Goal: Task Accomplishment & Management: Use online tool/utility

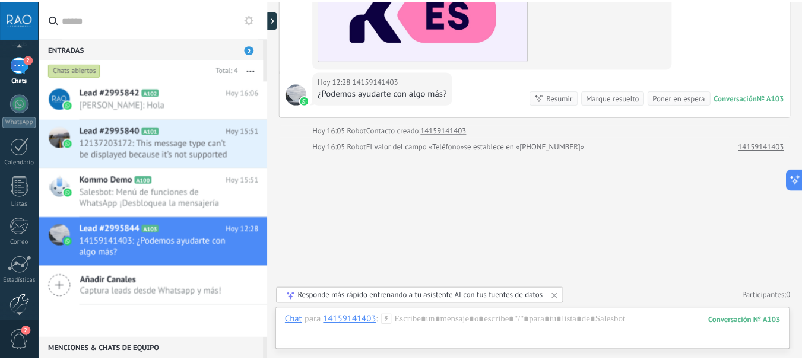
scroll to position [134, 0]
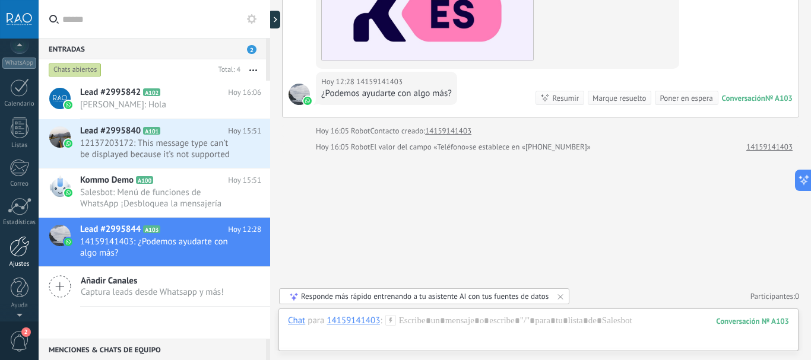
click at [19, 247] on div at bounding box center [20, 246] width 20 height 21
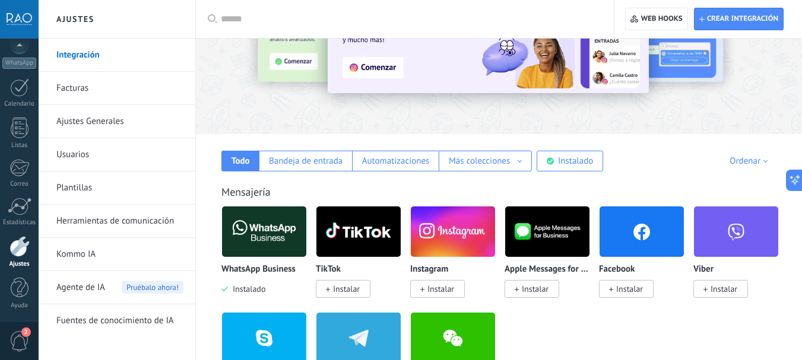
scroll to position [119, 0]
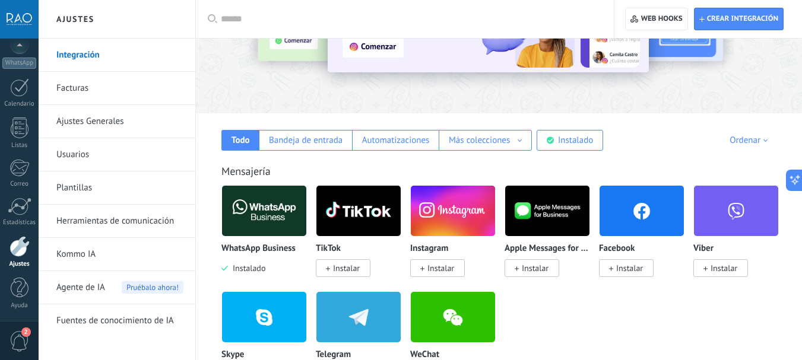
click at [298, 20] on input "text" at bounding box center [409, 19] width 376 height 12
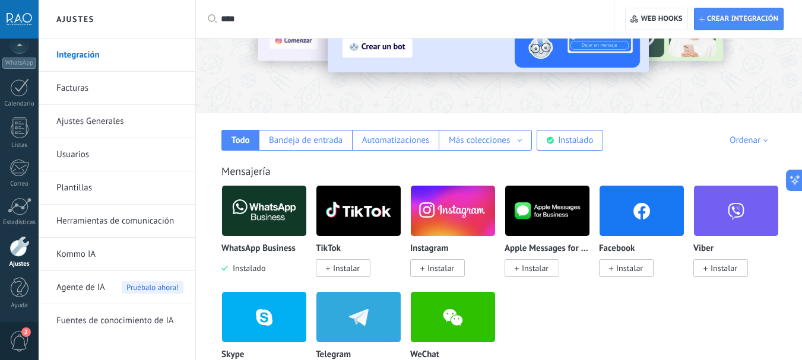
type input "****"
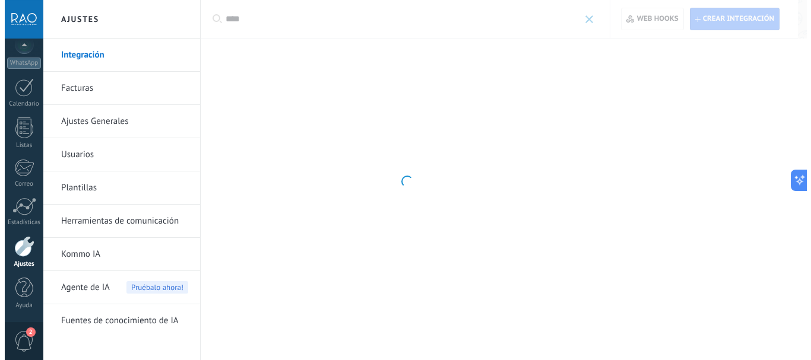
scroll to position [0, 0]
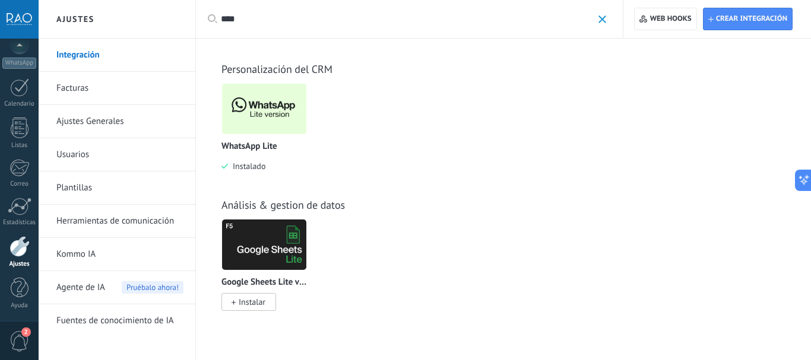
click at [257, 110] on img at bounding box center [264, 109] width 84 height 58
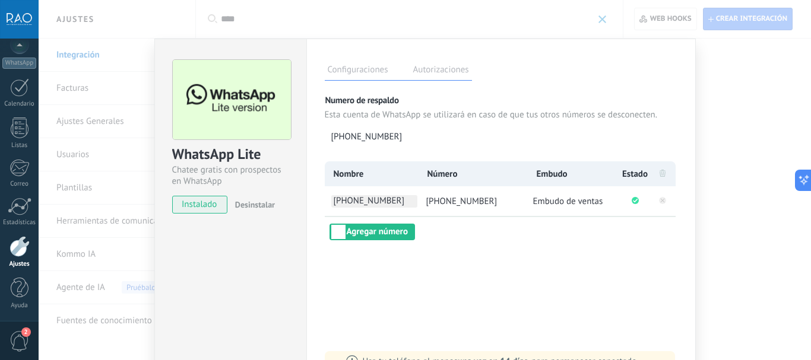
click at [383, 198] on span "[PHONE_NUMBER]" at bounding box center [374, 201] width 86 height 12
type input "**********"
click at [487, 248] on div "**********" at bounding box center [501, 215] width 390 height 353
click at [414, 65] on label "Autorizaciones" at bounding box center [441, 71] width 62 height 17
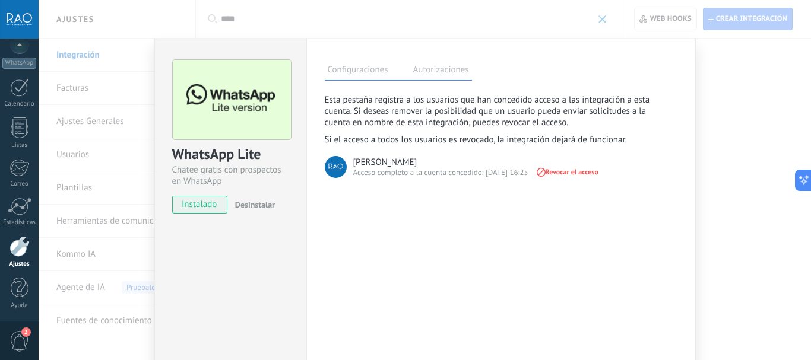
click at [742, 69] on div "WhatsApp Lite Chatee gratis con prospectos en WhatsApp instalado Desinstalar Co…" at bounding box center [425, 180] width 772 height 360
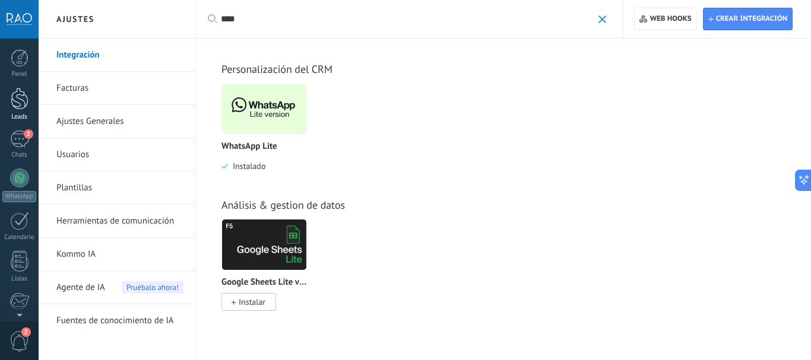
click at [16, 99] on div at bounding box center [20, 99] width 18 height 22
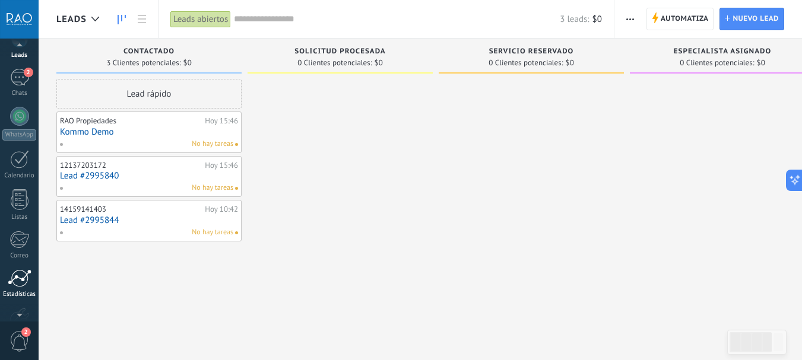
scroll to position [134, 0]
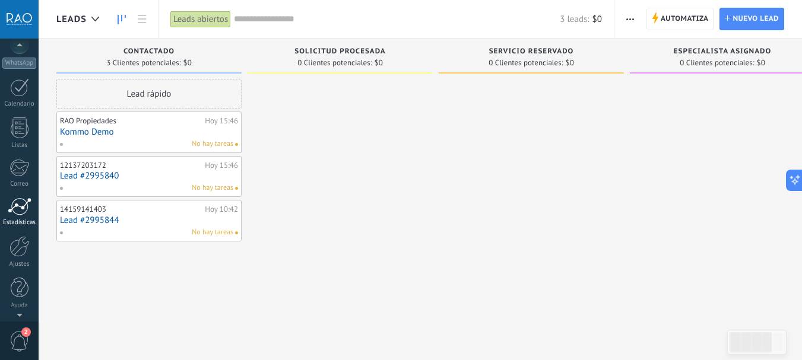
click at [17, 205] on div at bounding box center [20, 207] width 24 height 18
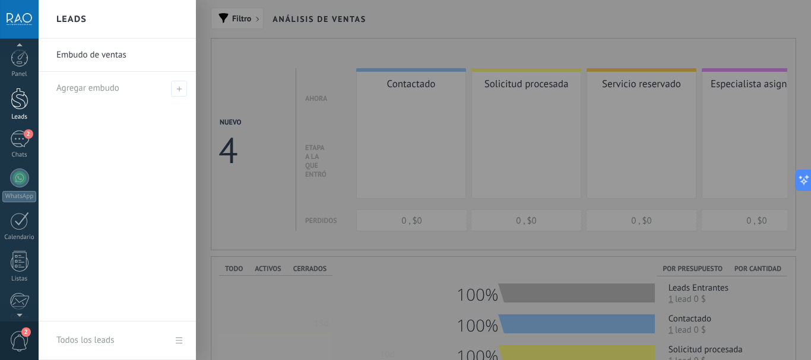
click at [14, 98] on div at bounding box center [20, 99] width 18 height 22
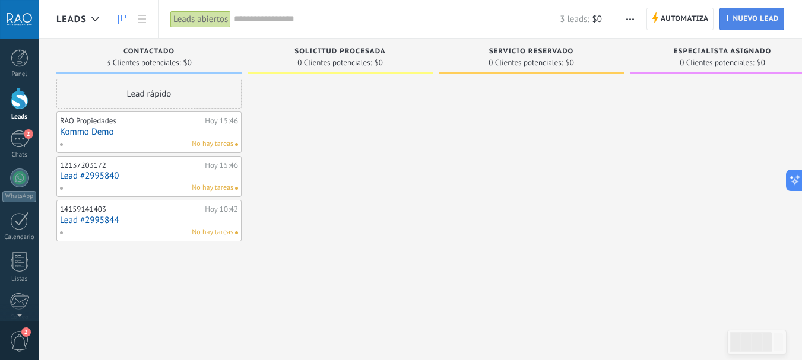
click at [748, 24] on span "Nuevo lead" at bounding box center [756, 18] width 46 height 21
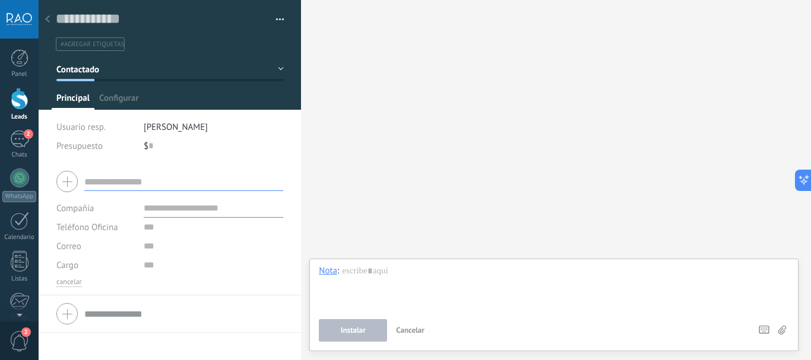
click at [136, 183] on input "text" at bounding box center [183, 181] width 199 height 19
click at [148, 147] on input "text" at bounding box center [150, 146] width 5 height 19
type input "*******"
type input "**********"
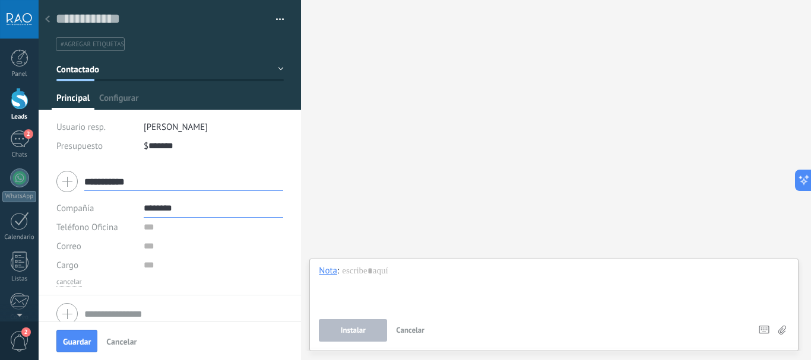
type input "********"
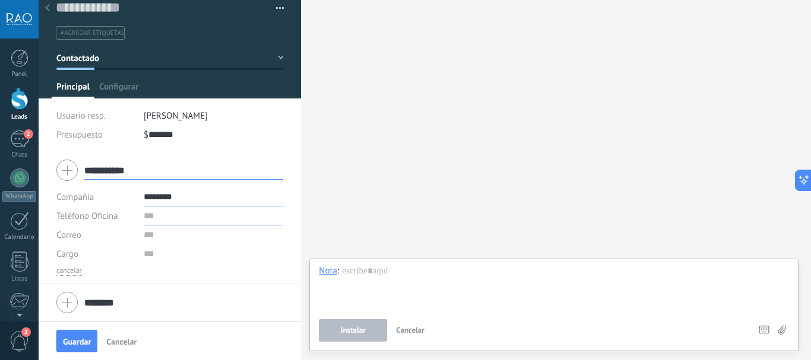
click at [146, 225] on input "text" at bounding box center [214, 216] width 140 height 19
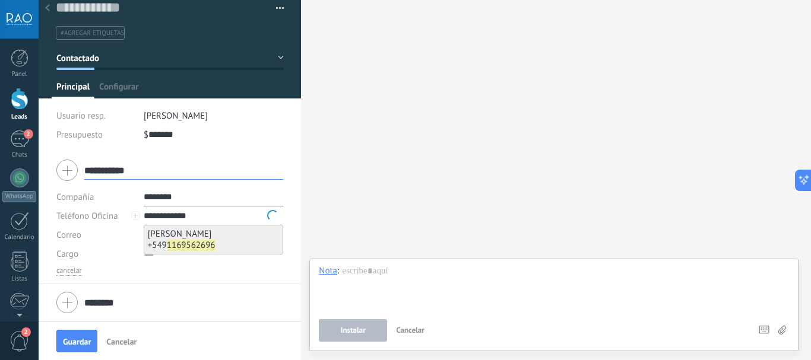
type input "**********"
click at [167, 244] on b "1169562696" at bounding box center [191, 245] width 49 height 11
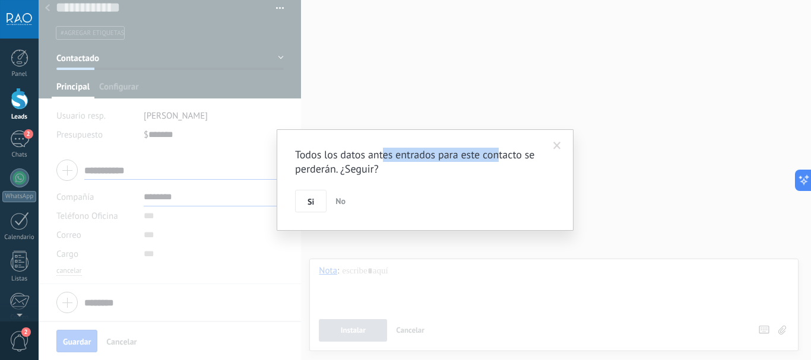
drag, startPoint x: 384, startPoint y: 153, endPoint x: 501, endPoint y: 153, distance: 117.0
click at [501, 153] on h2 "Todos los datos antes entrados para este contacto se perderán. ¿Seguir?" at bounding box center [419, 162] width 248 height 29
click at [498, 153] on h2 "Todos los datos antes entrados para este contacto se perderán. ¿Seguir?" at bounding box center [419, 162] width 248 height 29
click at [312, 201] on span "Si" at bounding box center [311, 202] width 7 height 8
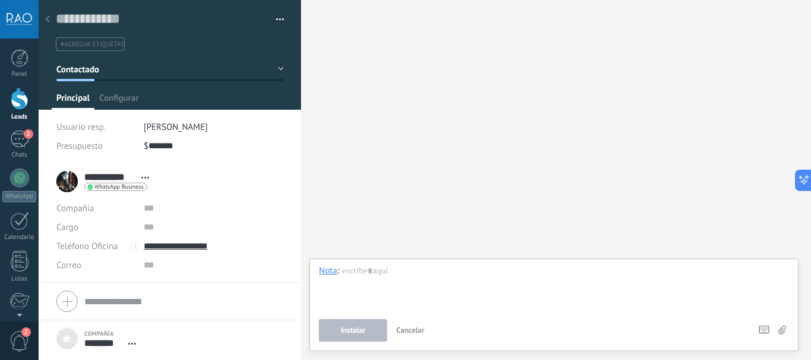
scroll to position [12, 0]
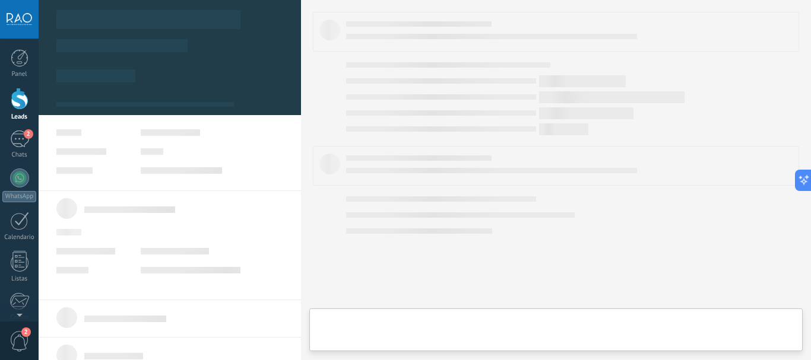
type textarea "***"
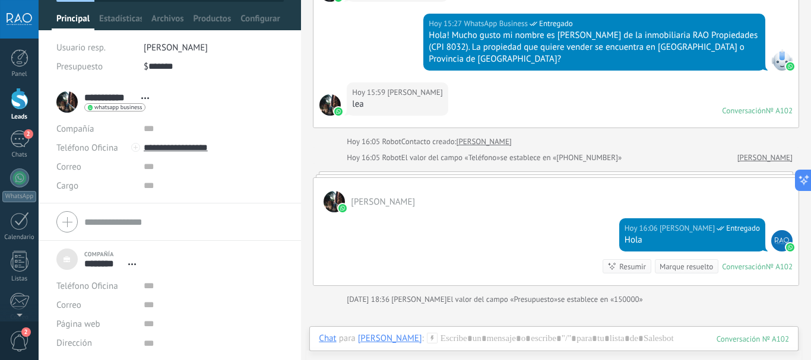
scroll to position [280, 0]
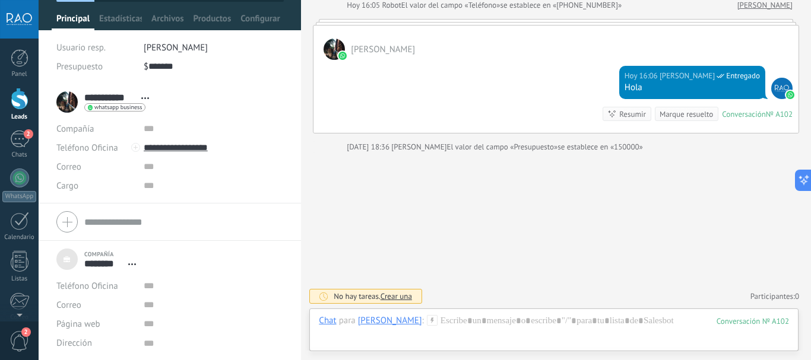
click at [427, 318] on use at bounding box center [432, 320] width 10 height 10
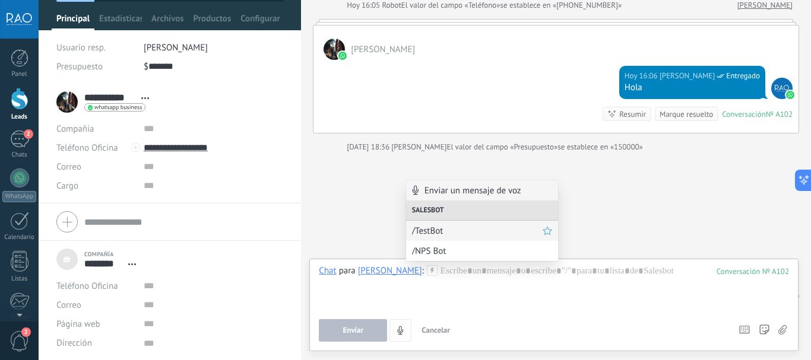
click at [428, 234] on span "/TestBot" at bounding box center [477, 231] width 131 height 11
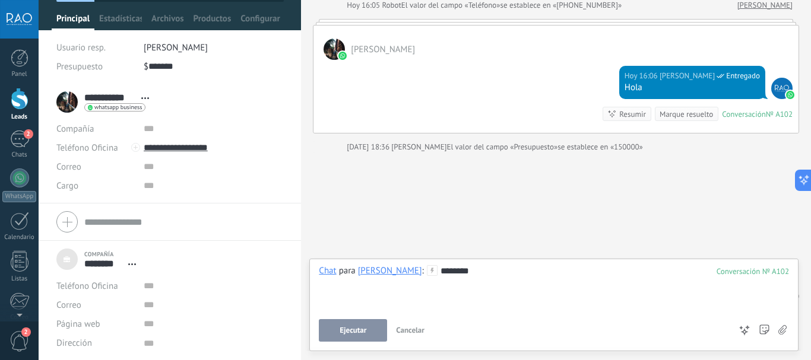
click at [346, 330] on span "Ejecutar" at bounding box center [353, 331] width 27 height 8
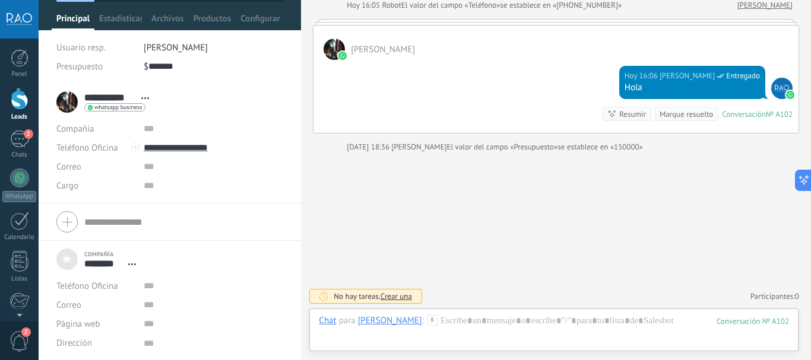
click at [427, 320] on use at bounding box center [432, 320] width 10 height 10
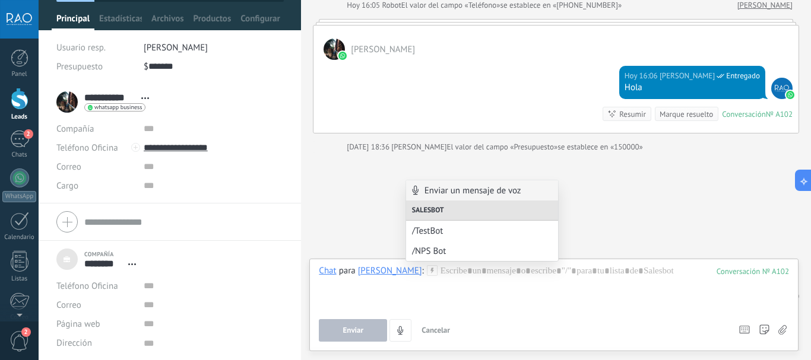
click at [375, 238] on div "Buscar Carga más [DATE] [DATE] Creación: 2 eventos Expandir [DATE] 15:27 [PERSO…" at bounding box center [556, 40] width 510 height 641
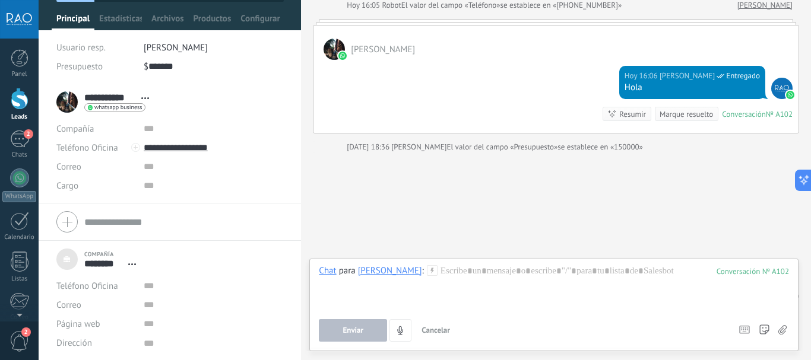
click at [379, 242] on div "Buscar Carga más [DATE] [DATE] Creación: 2 eventos Expandir [DATE] 15:27 [PERSO…" at bounding box center [556, 40] width 510 height 641
click at [455, 295] on div at bounding box center [554, 287] width 470 height 45
click at [559, 190] on div "Buscar Carga más [DATE] [DATE] Creación: 2 eventos Expandir [DATE] 15:27 [PERSO…" at bounding box center [556, 40] width 510 height 641
click at [458, 264] on div "Chat Correo Nota Tarea Chat para [PERSON_NAME] : 102 Enviar Cancelar Rastrear c…" at bounding box center [553, 305] width 489 height 93
click at [427, 274] on icon at bounding box center [432, 270] width 11 height 11
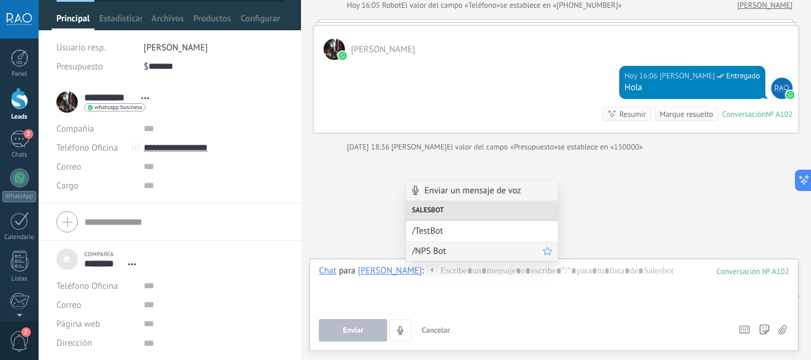
click at [433, 246] on span "/NPS Bot" at bounding box center [477, 251] width 131 height 11
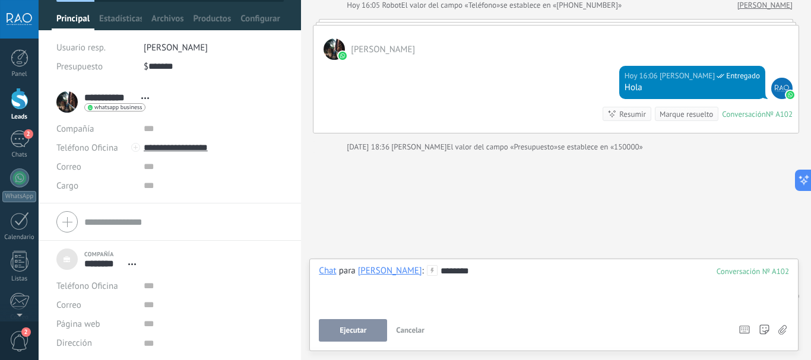
click at [362, 336] on button "Ejecutar" at bounding box center [353, 330] width 68 height 23
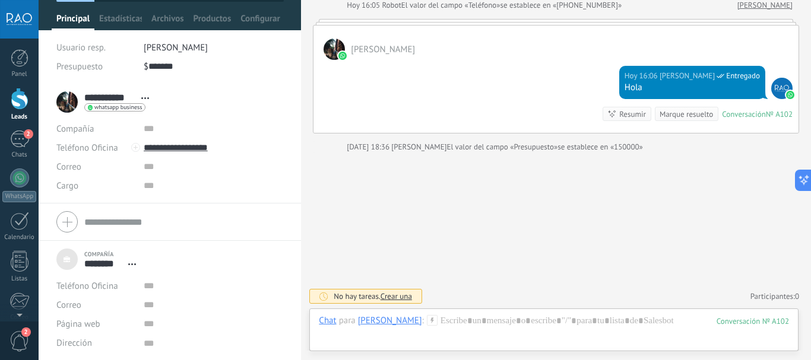
click at [394, 293] on span "Crear una" at bounding box center [396, 297] width 31 height 10
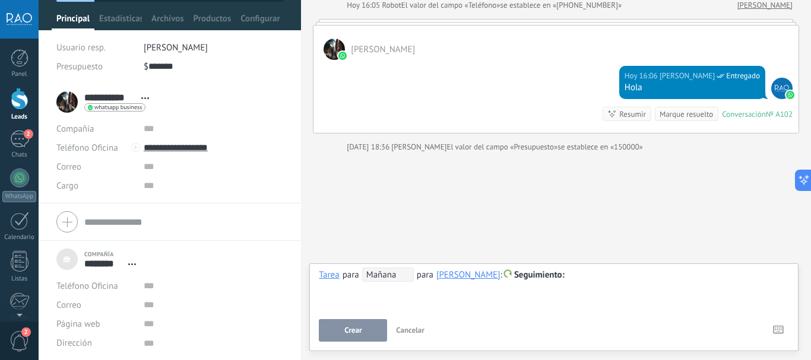
click at [367, 331] on button "Crear" at bounding box center [353, 330] width 68 height 23
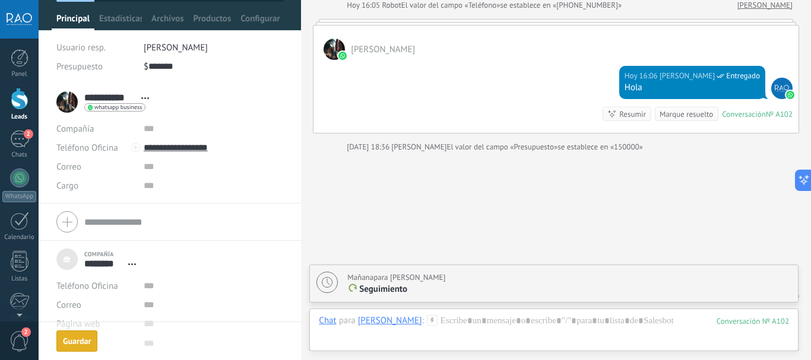
scroll to position [322, 0]
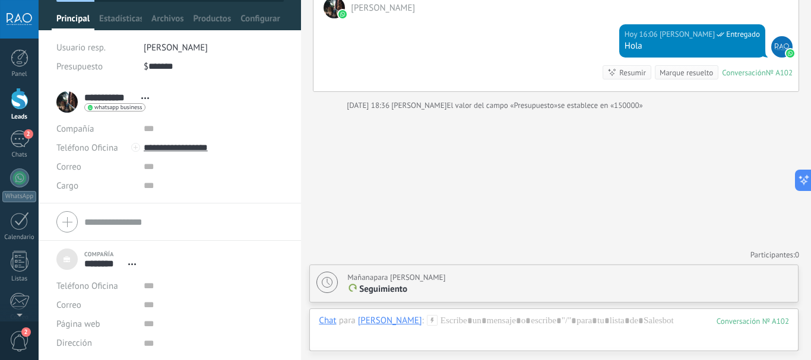
click at [15, 100] on div at bounding box center [20, 99] width 18 height 22
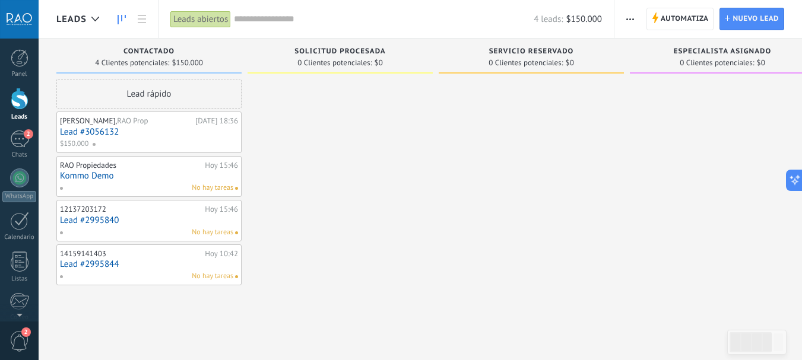
click at [88, 219] on link "Lead #2995840" at bounding box center [149, 221] width 178 height 10
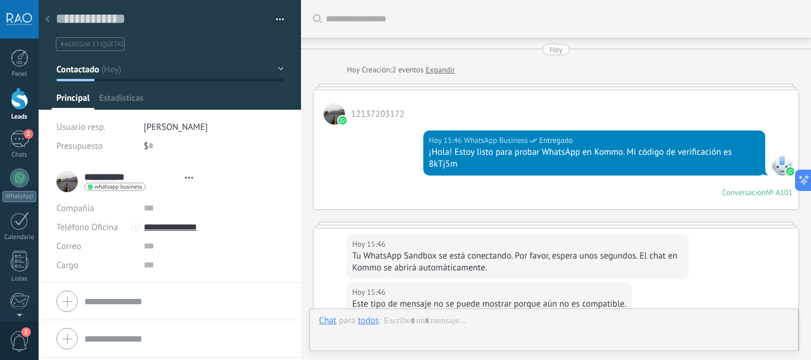
type textarea "**********"
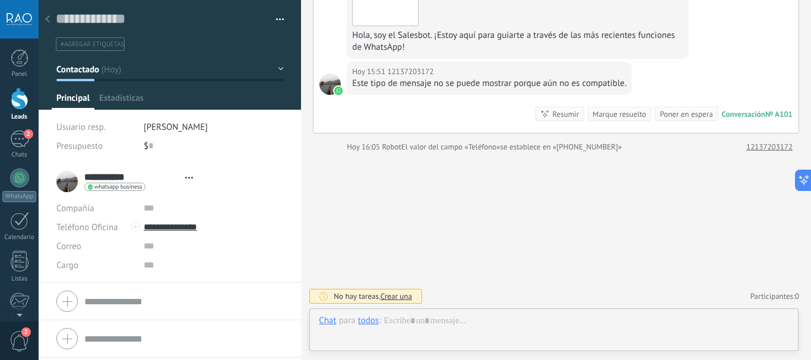
scroll to position [18, 0]
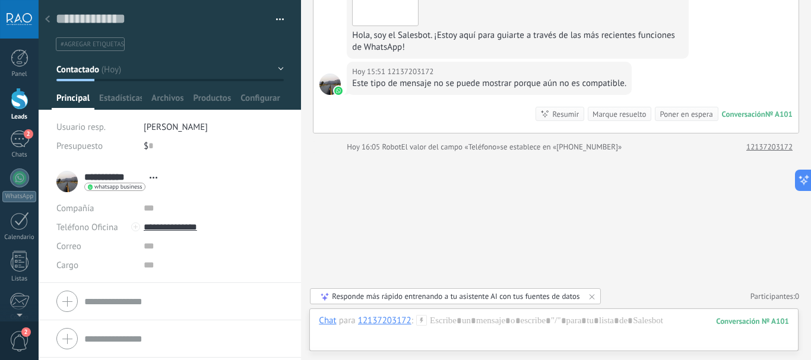
click at [90, 68] on span "Contactado" at bounding box center [77, 69] width 43 height 11
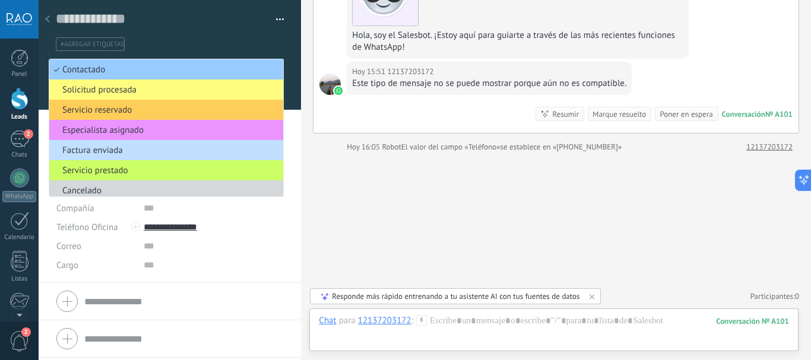
click at [195, 52] on ul "#agregar etiquetas" at bounding box center [168, 44] width 226 height 16
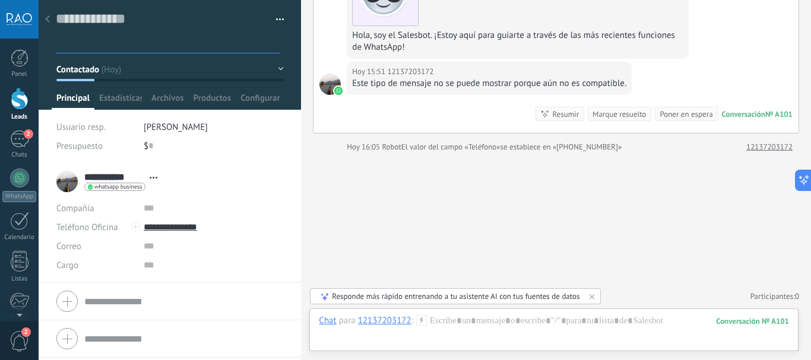
click at [131, 176] on input "**********" at bounding box center [113, 177] width 59 height 12
click at [125, 187] on input "text" at bounding box center [183, 188] width 199 height 12
click at [135, 176] on input "**********" at bounding box center [183, 176] width 199 height 12
click at [154, 173] on input "**********" at bounding box center [183, 176] width 199 height 12
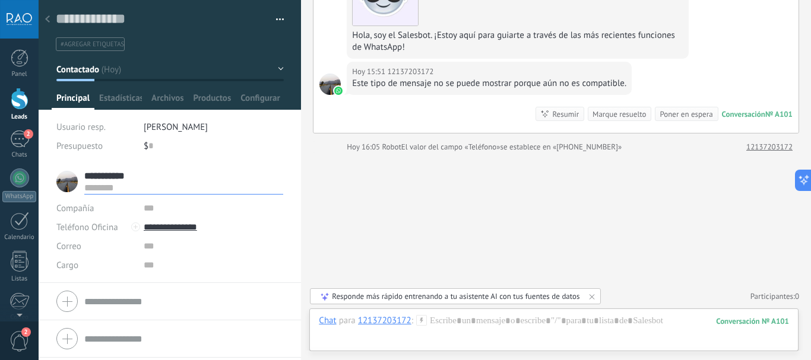
click at [154, 173] on input "**********" at bounding box center [183, 176] width 199 height 12
type input "********"
click at [73, 341] on span "Guardar" at bounding box center [77, 342] width 28 height 8
type input "********"
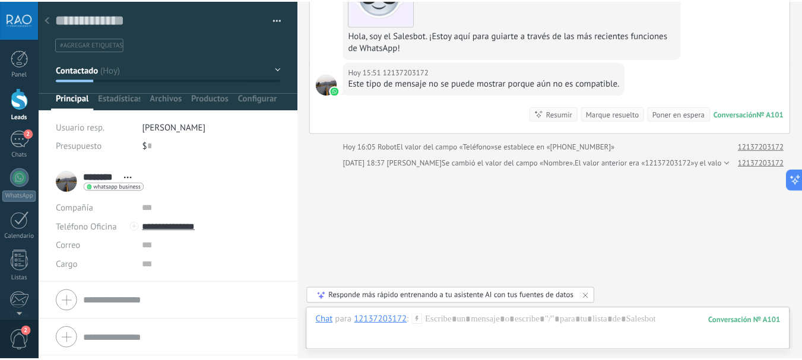
scroll to position [395, 0]
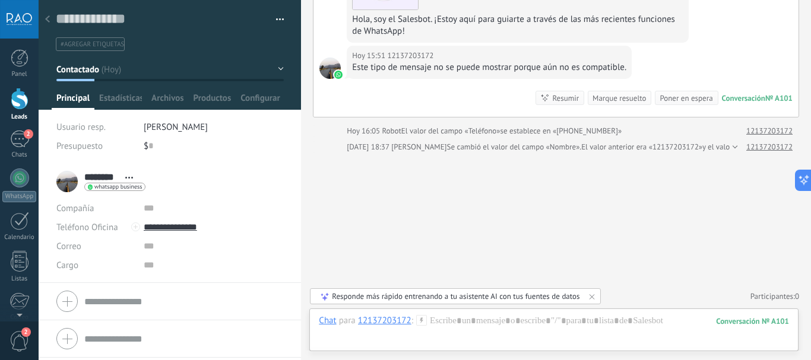
click at [14, 102] on div at bounding box center [20, 99] width 18 height 22
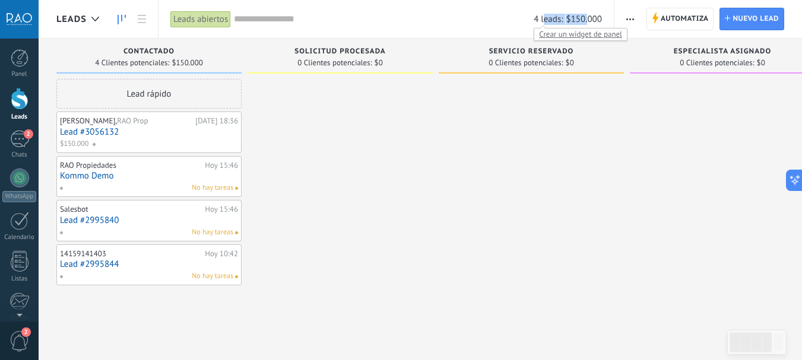
drag, startPoint x: 544, startPoint y: 18, endPoint x: 594, endPoint y: 17, distance: 50.5
click at [594, 17] on div "4 leads: $150.000" at bounding box center [568, 19] width 68 height 9
click at [489, 18] on input "text" at bounding box center [384, 19] width 300 height 12
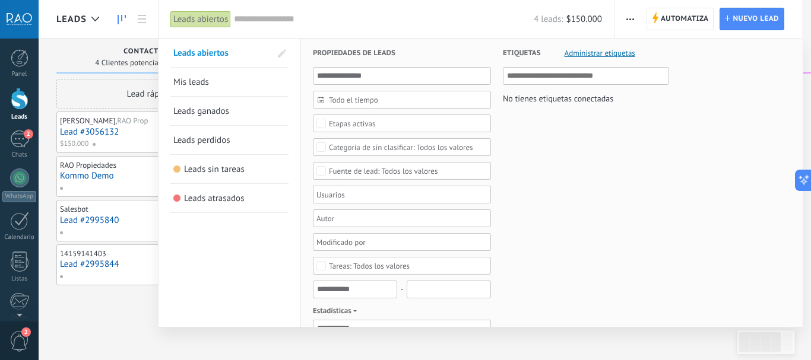
click at [495, 25] on input "text" at bounding box center [384, 19] width 300 height 12
click at [485, 27] on div "4 leads: $150.000" at bounding box center [418, 19] width 368 height 38
drag, startPoint x: 338, startPoint y: 17, endPoint x: 276, endPoint y: 19, distance: 62.4
click at [338, 17] on input "text" at bounding box center [384, 19] width 300 height 12
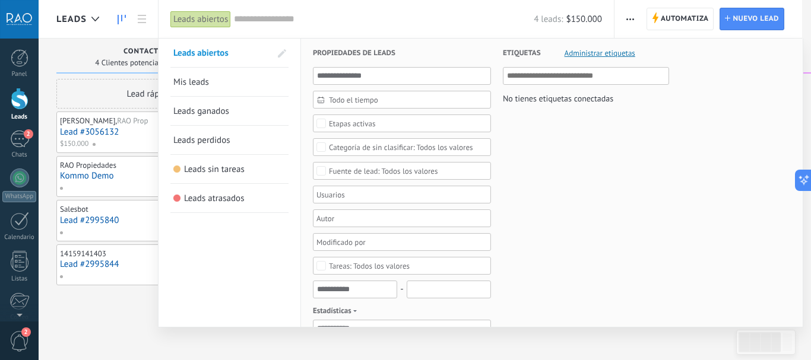
click at [128, 20] on div at bounding box center [405, 180] width 811 height 360
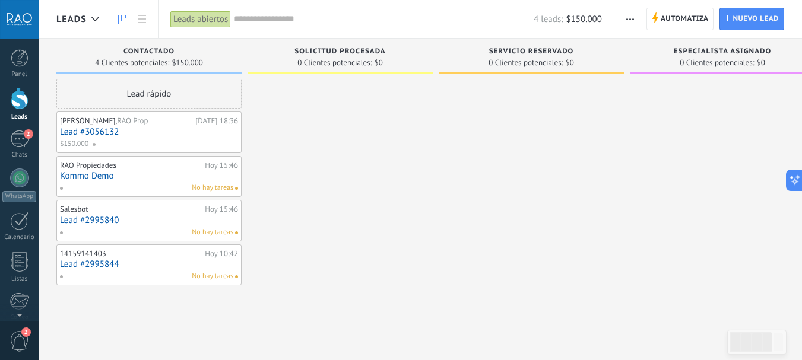
click at [195, 20] on div "Leads abiertos" at bounding box center [200, 19] width 61 height 17
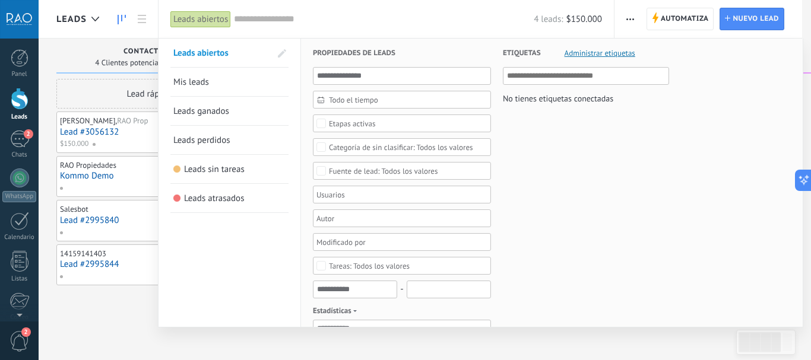
click at [143, 17] on div at bounding box center [405, 180] width 811 height 360
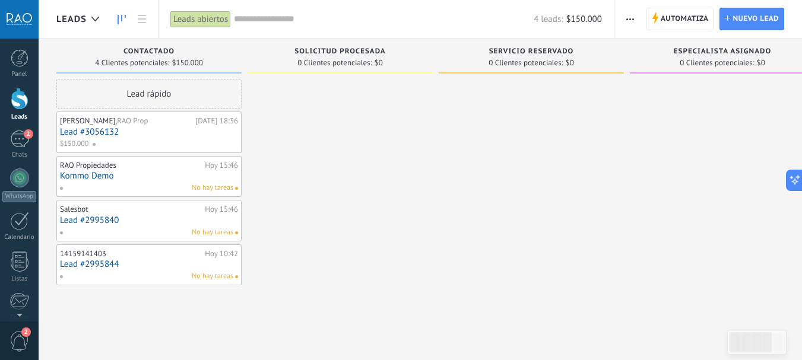
click at [369, 67] on span "0 Clientes potenciales:" at bounding box center [334, 62] width 74 height 7
click at [342, 52] on span "Solicitud procesada" at bounding box center [340, 52] width 91 height 8
click at [344, 49] on span "Solicitud procesada" at bounding box center [340, 52] width 91 height 8
click at [489, 49] on span "Servicio reservado" at bounding box center [531, 52] width 85 height 8
drag, startPoint x: 718, startPoint y: 46, endPoint x: 763, endPoint y: 46, distance: 44.5
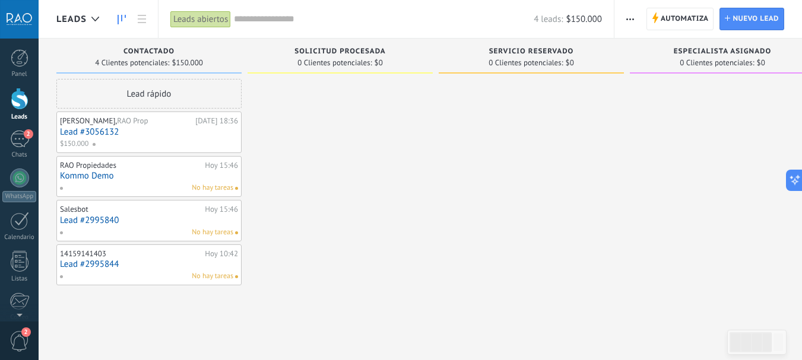
click at [761, 46] on div "Especialista asignado 0 Clientes potenciales: $0" at bounding box center [722, 56] width 185 height 35
click at [768, 48] on span "Especialista asignado" at bounding box center [722, 52] width 97 height 8
click at [197, 20] on div "Leads abiertos" at bounding box center [200, 19] width 61 height 17
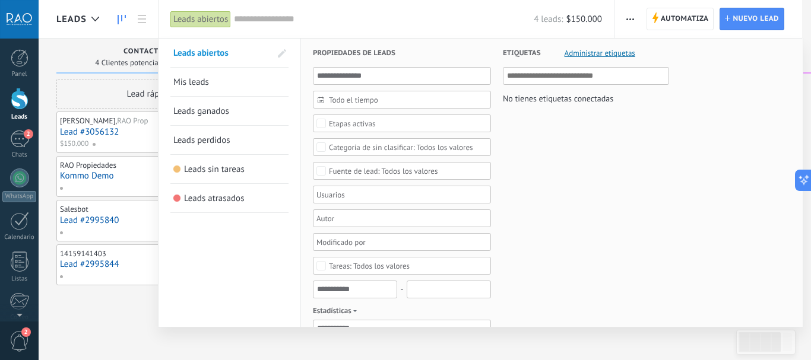
click at [197, 81] on span "Mis leads" at bounding box center [191, 82] width 36 height 11
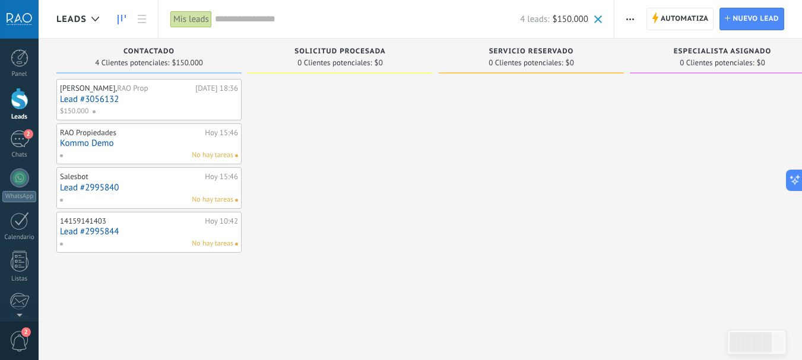
click at [195, 22] on div "Mis leads" at bounding box center [191, 19] width 42 height 17
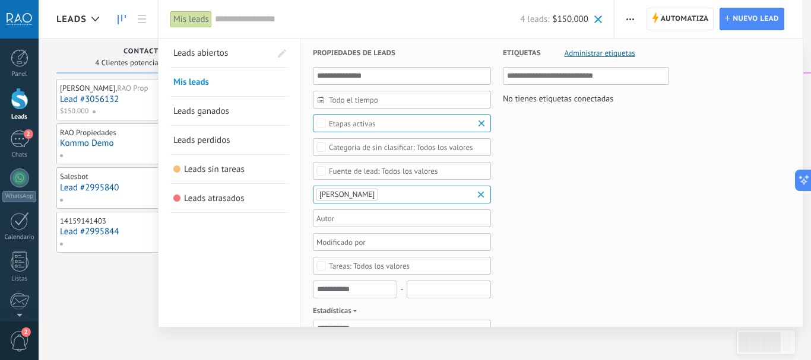
click at [198, 166] on span "Leads sin tareas" at bounding box center [214, 169] width 61 height 11
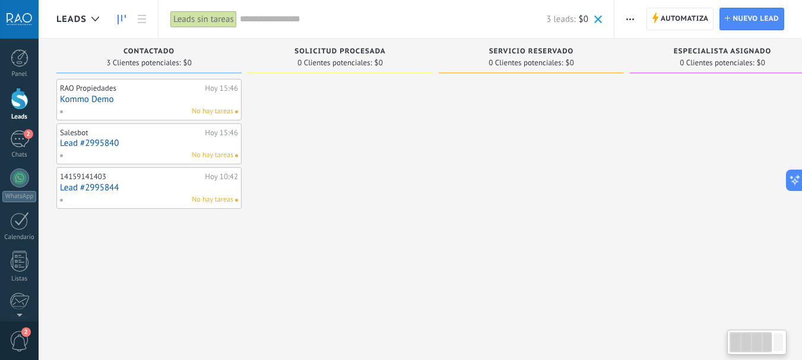
click at [188, 12] on div "Leads sin tareas" at bounding box center [203, 19] width 67 height 17
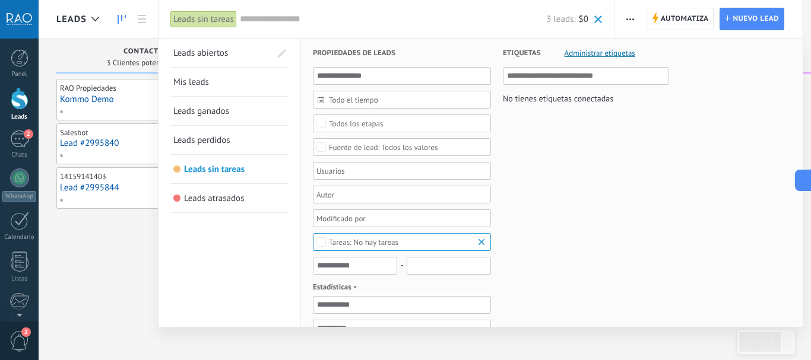
click at [206, 53] on span "Leads abiertos" at bounding box center [200, 53] width 55 height 11
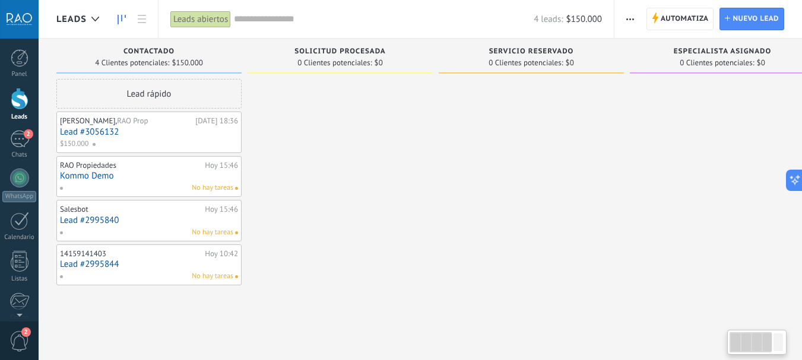
click at [141, 19] on use at bounding box center [142, 19] width 8 height 8
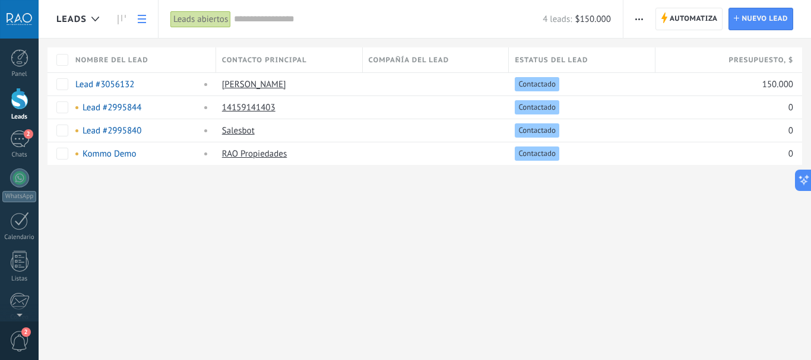
click at [234, 23] on input "text" at bounding box center [388, 19] width 309 height 12
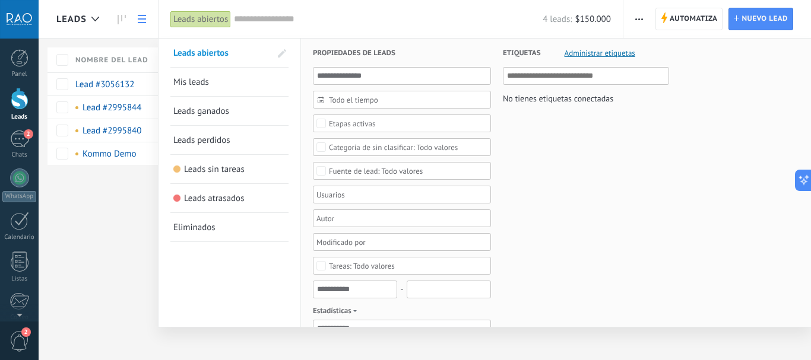
click at [202, 20] on div "Leads abiertos" at bounding box center [200, 19] width 61 height 17
click at [198, 83] on span "Mis leads" at bounding box center [191, 82] width 36 height 11
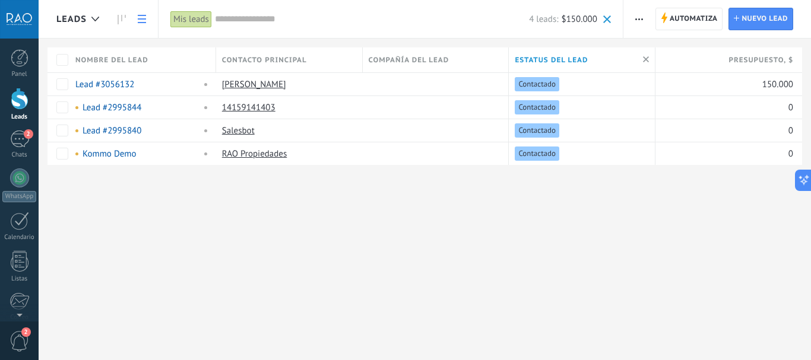
click at [200, 20] on div "Mis leads" at bounding box center [191, 19] width 42 height 17
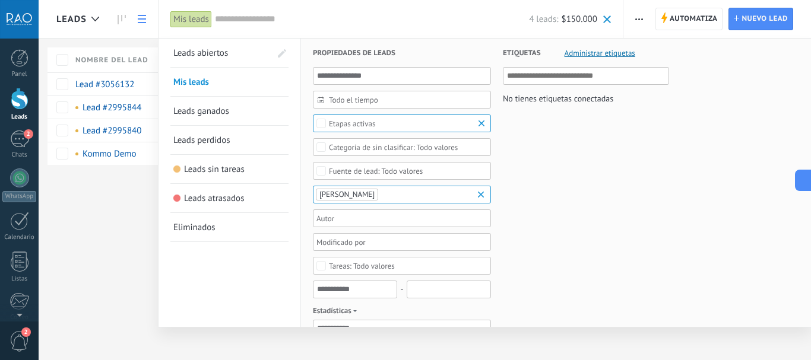
click at [210, 49] on span "Leads abiertos" at bounding box center [200, 53] width 55 height 11
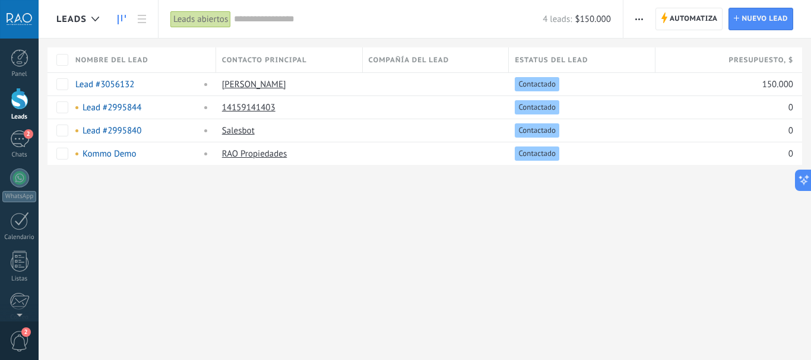
click at [113, 16] on link at bounding box center [122, 19] width 20 height 23
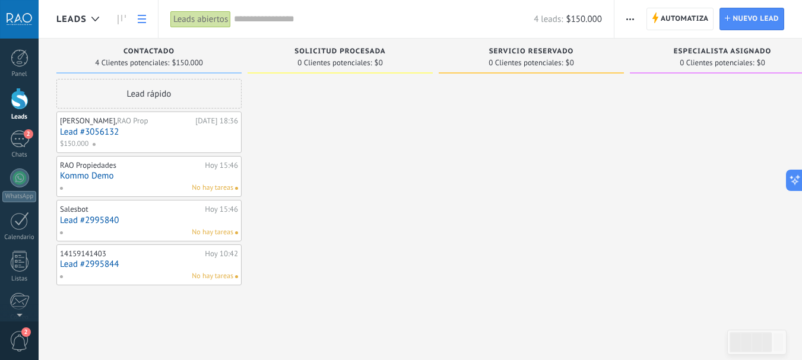
click at [150, 17] on link at bounding box center [142, 19] width 20 height 23
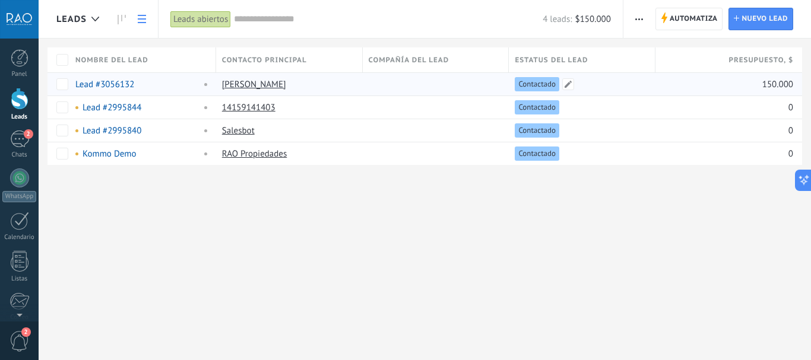
click at [539, 86] on span "Contactado" at bounding box center [536, 84] width 37 height 11
click at [562, 83] on div "Contactado" at bounding box center [579, 84] width 141 height 23
click at [567, 84] on span at bounding box center [568, 84] width 12 height 12
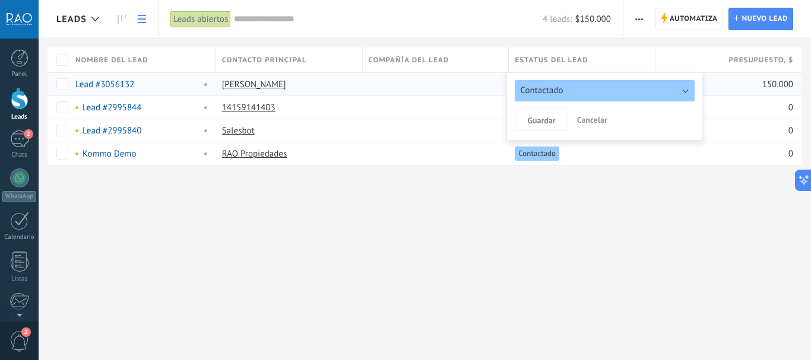
click at [581, 216] on div "Leads Automatiza Nueva difusión Editar embudo [PERSON_NAME] de la lista Importa…" at bounding box center [425, 180] width 772 height 360
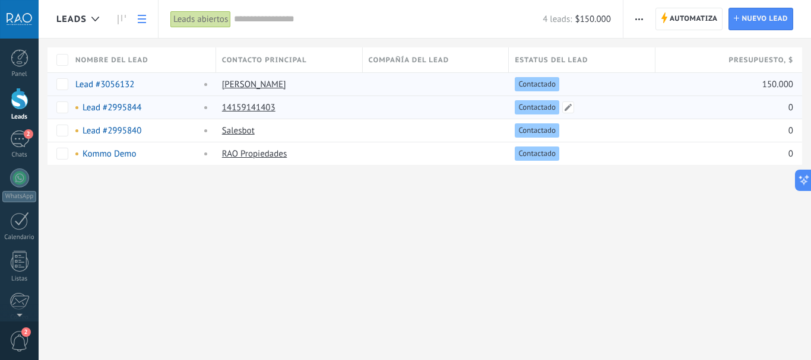
click at [527, 108] on span "Contactado" at bounding box center [536, 107] width 37 height 11
click at [388, 107] on span at bounding box center [384, 108] width 12 height 12
click at [409, 229] on div "Leads Automatiza Nueva difusión Editar embudo [PERSON_NAME] de la lista Importa…" at bounding box center [425, 180] width 772 height 360
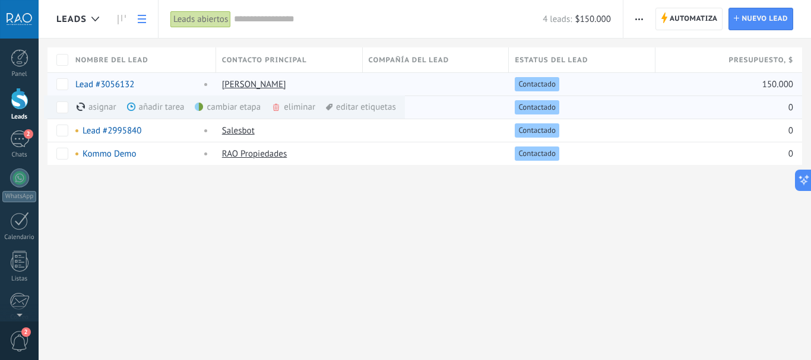
click at [246, 106] on div "cambiar etapa màs" at bounding box center [248, 107] width 106 height 23
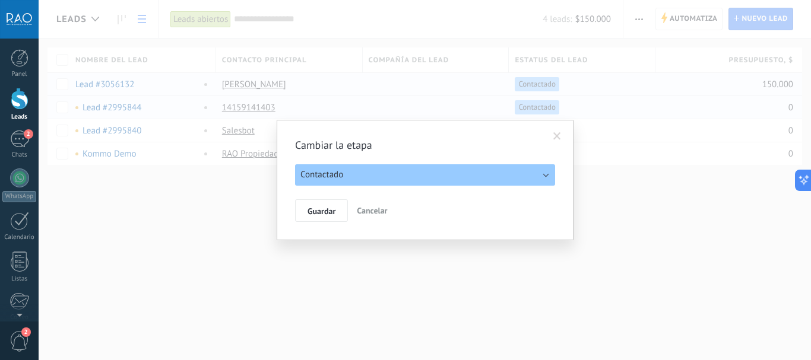
click at [373, 172] on button "Contactado" at bounding box center [425, 174] width 260 height 21
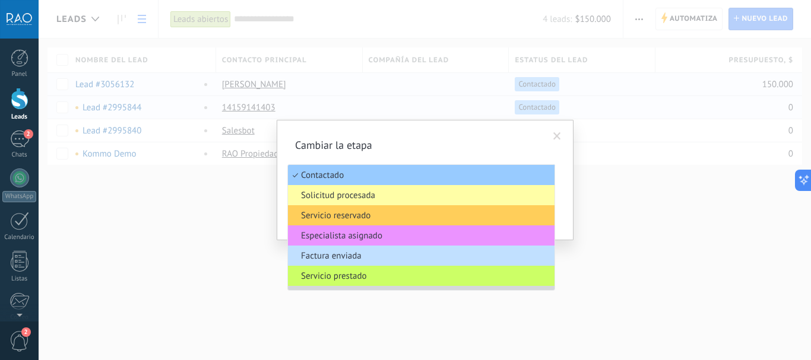
click at [311, 194] on span "Solicitud procesada" at bounding box center [419, 195] width 263 height 11
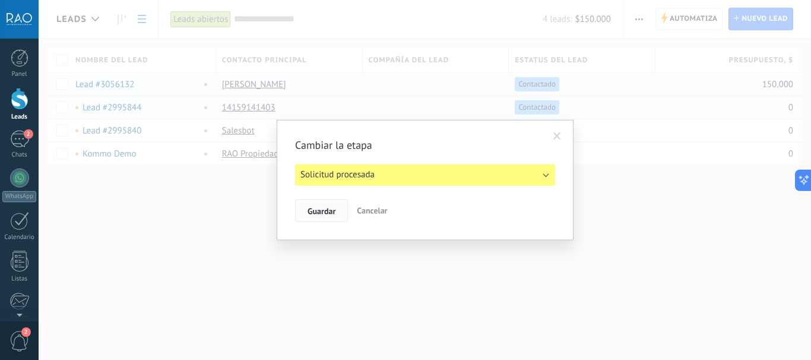
click at [328, 211] on span "Guardar" at bounding box center [322, 211] width 28 height 8
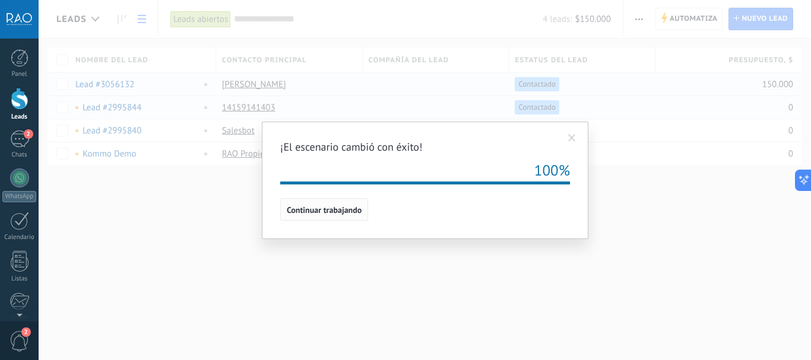
click at [306, 208] on span "Continuar trabajando" at bounding box center [324, 210] width 75 height 8
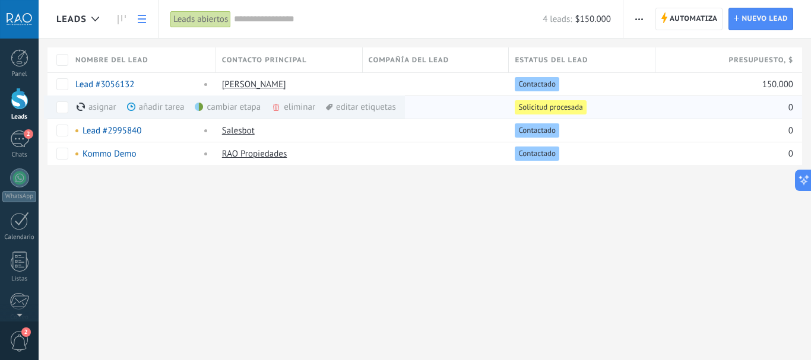
click at [224, 108] on div "cambiar etapa màs" at bounding box center [248, 107] width 106 height 23
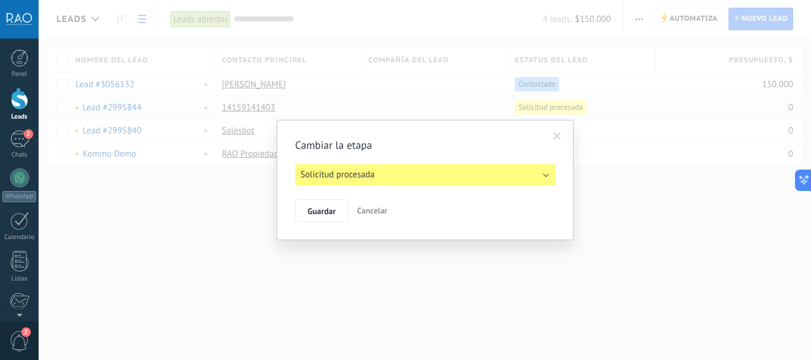
click at [335, 176] on span "Solicitud procesada" at bounding box center [337, 174] width 74 height 11
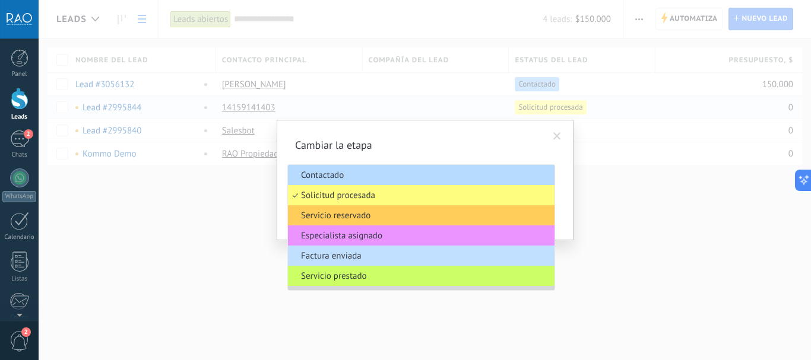
click at [332, 176] on span "Contactado" at bounding box center [419, 175] width 263 height 11
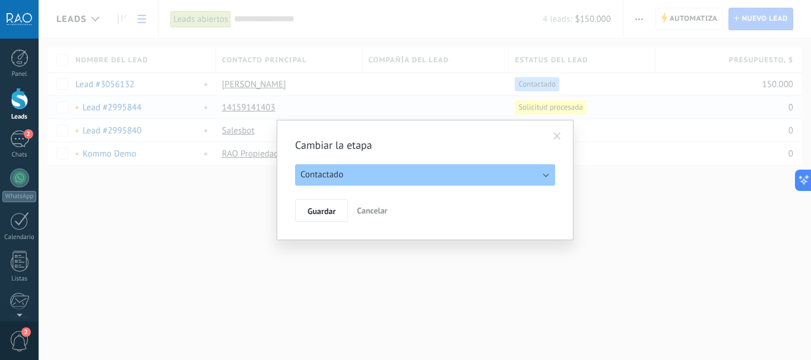
click at [324, 223] on div "Cambiar la etapa Contactado Solicitud procesada Servicio reservado Especialista…" at bounding box center [425, 180] width 297 height 121
click at [324, 217] on button "Guardar" at bounding box center [321, 211] width 53 height 23
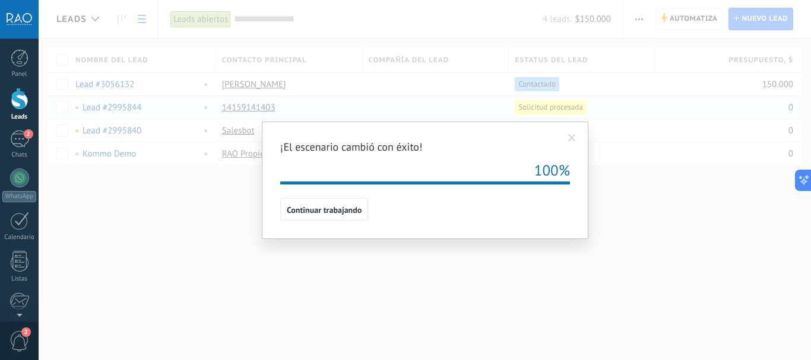
click at [329, 207] on span "Continuar trabajando" at bounding box center [324, 210] width 75 height 8
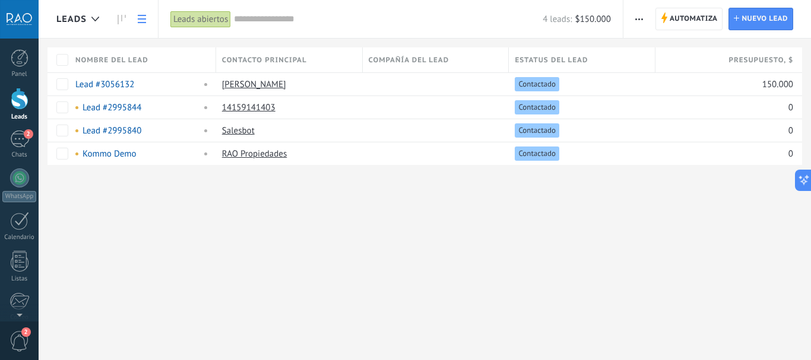
click at [204, 18] on div "Leads abiertos" at bounding box center [200, 19] width 61 height 17
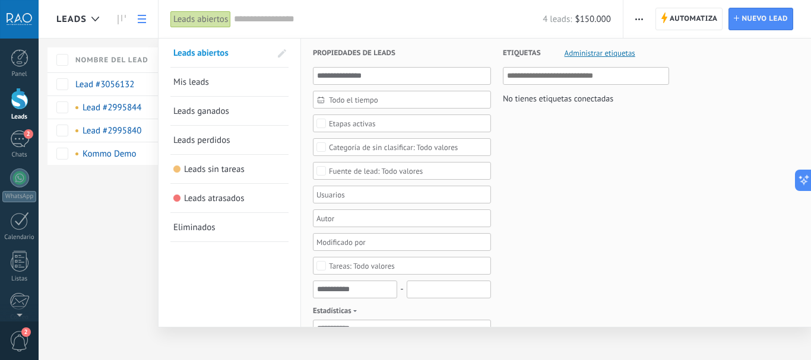
click at [161, 14] on div "Leads abiertos Aplicar 4 leads: $150.000 Leads abiertos Mis leads Leads ganados…" at bounding box center [391, 19] width 466 height 38
click at [172, 19] on div "Leads abiertos" at bounding box center [200, 19] width 61 height 17
click at [140, 22] on div at bounding box center [405, 180] width 811 height 360
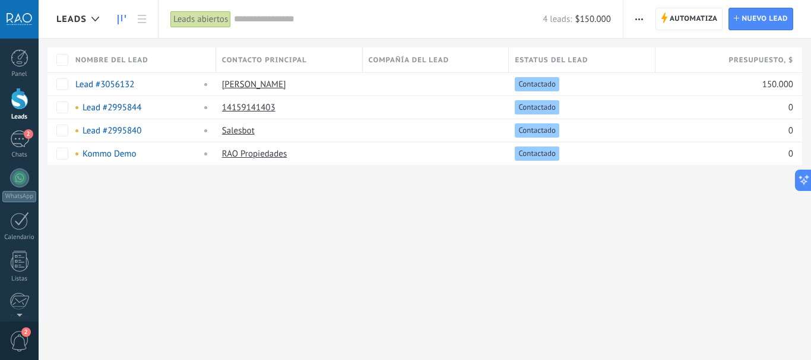
click at [124, 22] on icon at bounding box center [122, 20] width 8 height 10
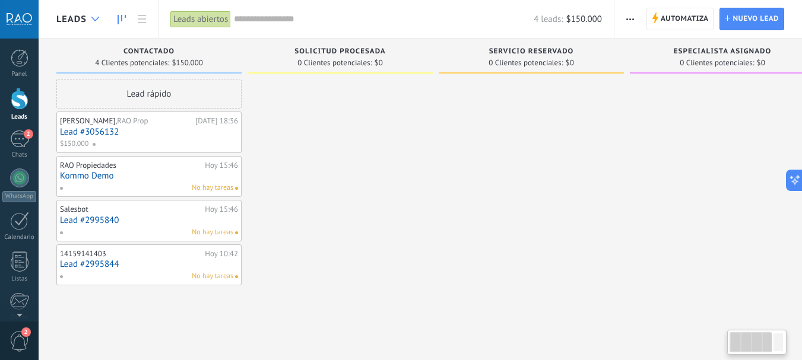
click at [96, 14] on div at bounding box center [96, 19] width 20 height 23
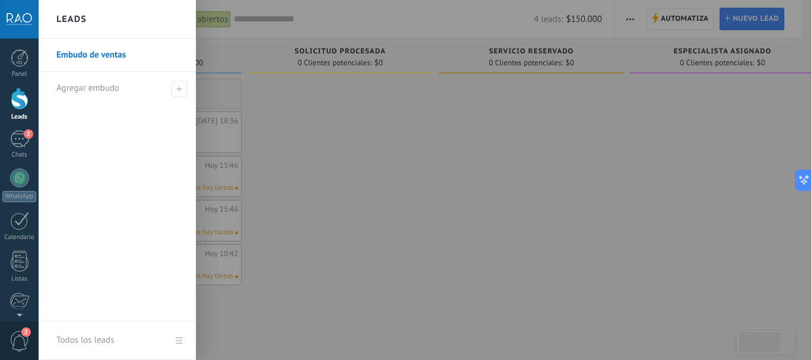
click at [359, 152] on div at bounding box center [444, 180] width 811 height 360
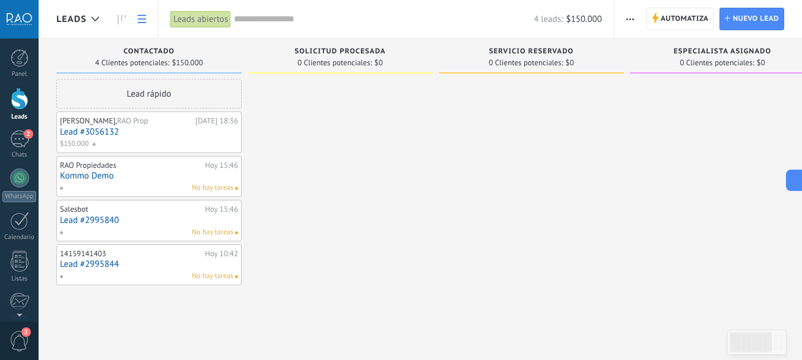
click at [145, 21] on icon at bounding box center [142, 19] width 8 height 8
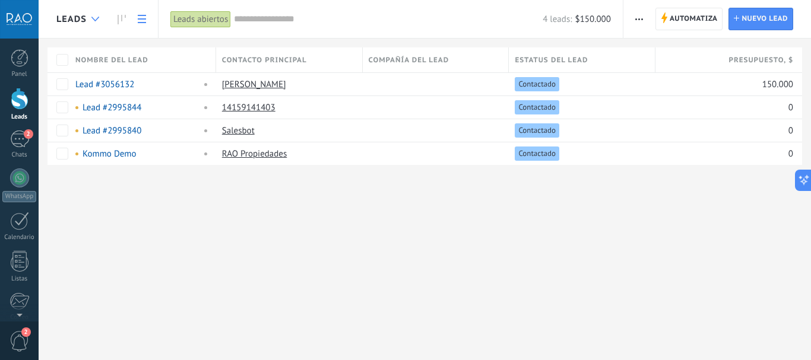
click at [97, 18] on icon at bounding box center [95, 19] width 8 height 5
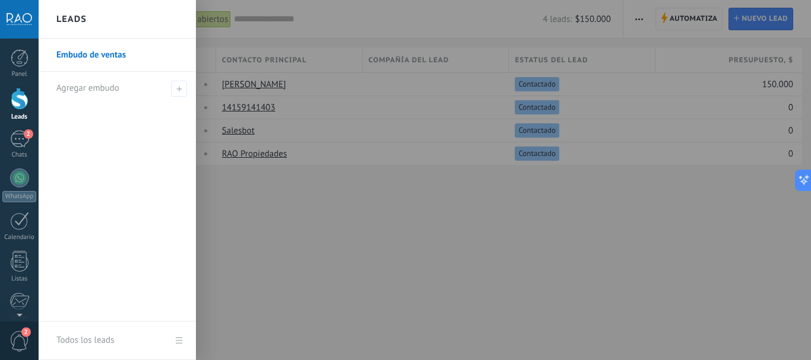
click at [354, 238] on div at bounding box center [444, 180] width 811 height 360
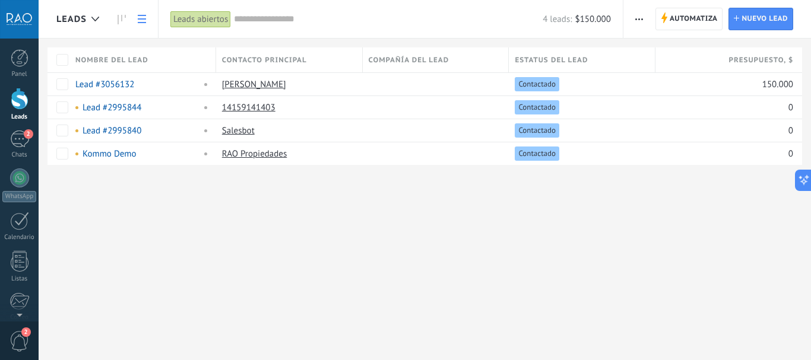
click at [65, 21] on span "Leads" at bounding box center [71, 19] width 30 height 11
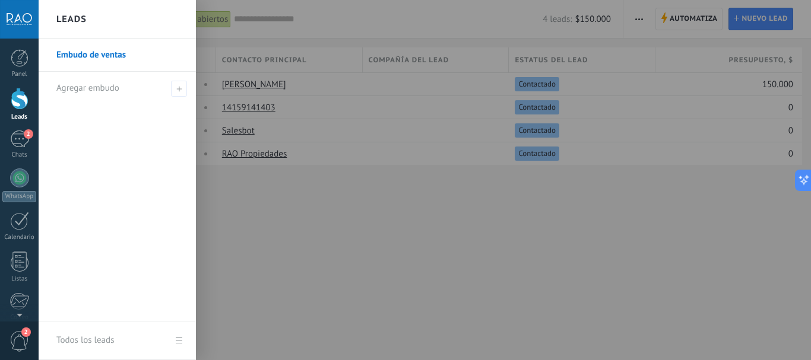
click at [361, 208] on div at bounding box center [444, 180] width 811 height 360
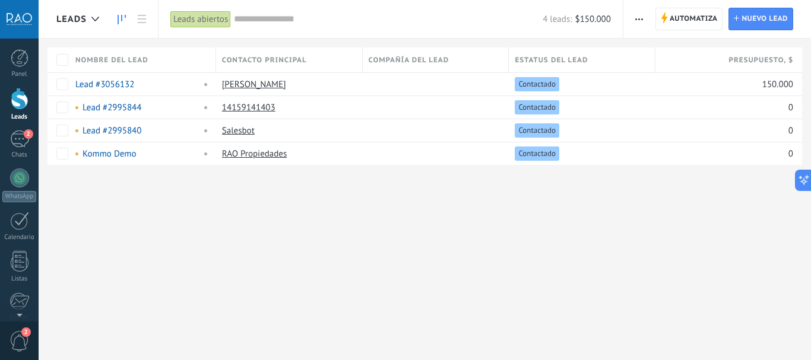
click at [120, 17] on icon at bounding box center [122, 20] width 8 height 10
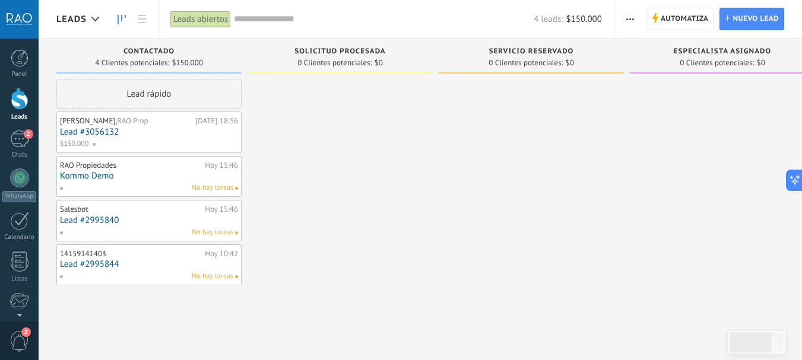
click at [133, 94] on div "Lead rápido" at bounding box center [148, 94] width 185 height 30
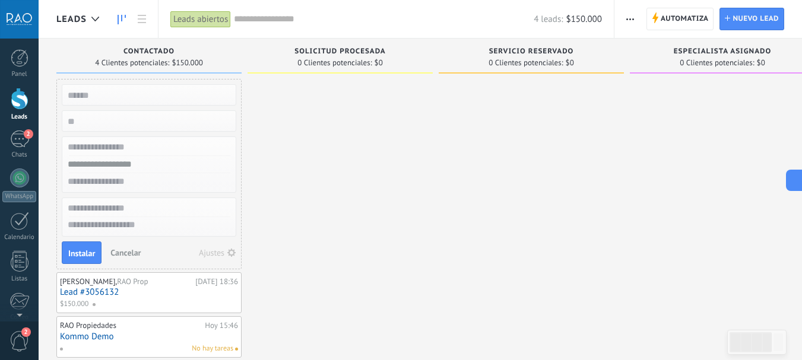
click at [321, 155] on div at bounding box center [340, 263] width 185 height 368
click at [128, 252] on span "Cancelar" at bounding box center [125, 253] width 30 height 11
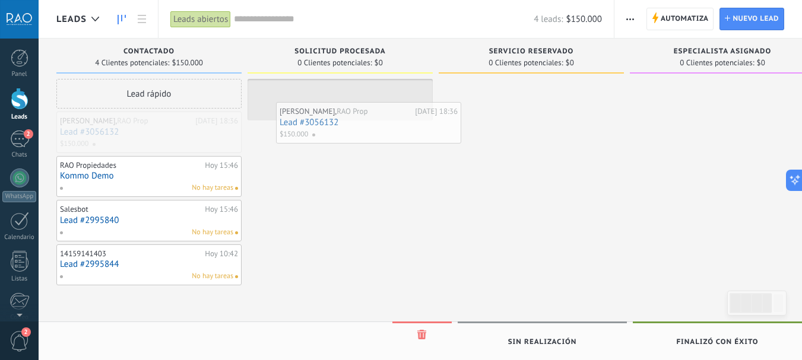
drag, startPoint x: 83, startPoint y: 130, endPoint x: 306, endPoint y: 119, distance: 223.5
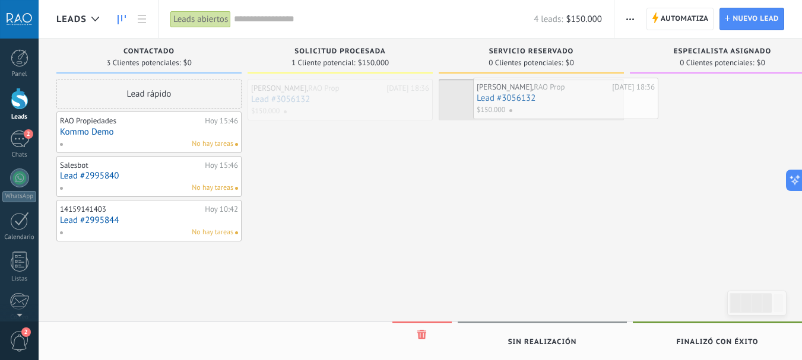
drag, startPoint x: 286, startPoint y: 103, endPoint x: 523, endPoint y: 102, distance: 237.5
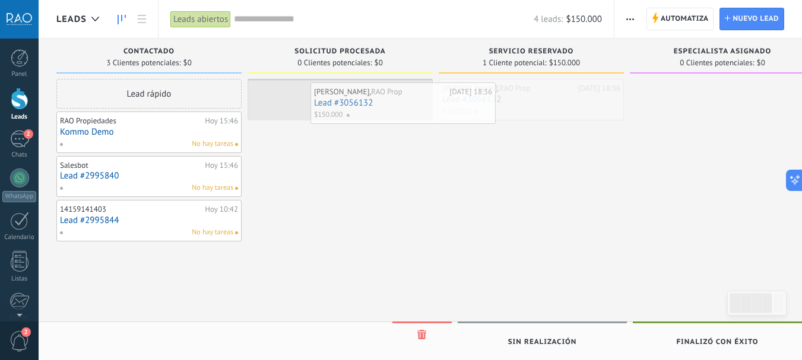
drag, startPoint x: 467, startPoint y: 98, endPoint x: 325, endPoint y: 102, distance: 142.0
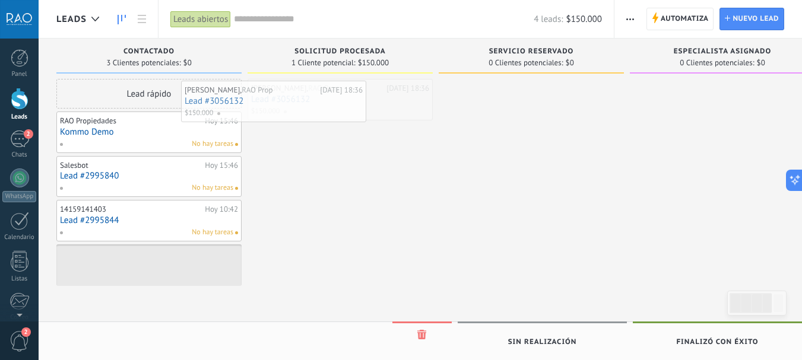
drag, startPoint x: 281, startPoint y: 100, endPoint x: 144, endPoint y: 104, distance: 136.6
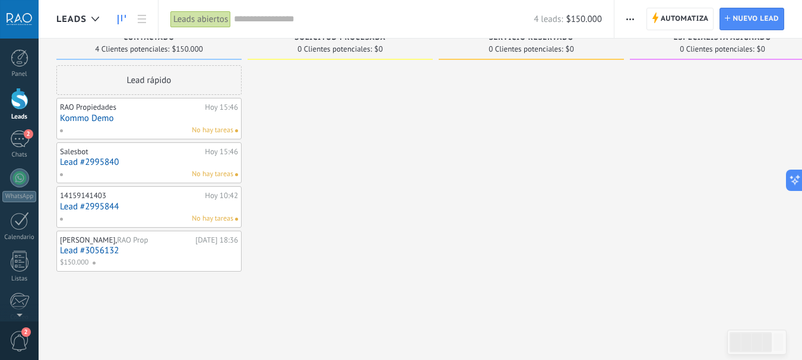
scroll to position [20, 0]
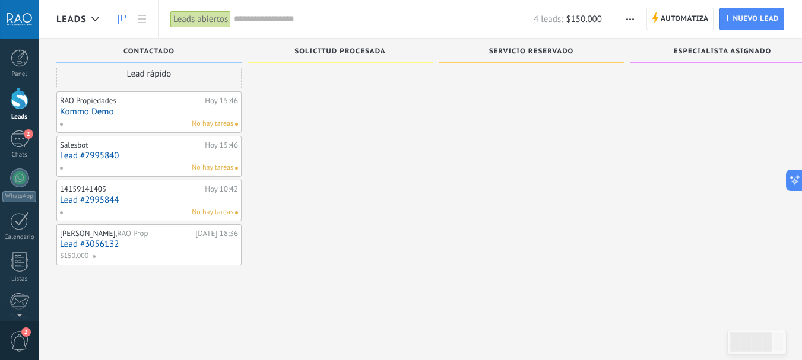
click at [374, 215] on div at bounding box center [340, 162] width 185 height 207
click at [97, 18] on use at bounding box center [95, 19] width 8 height 5
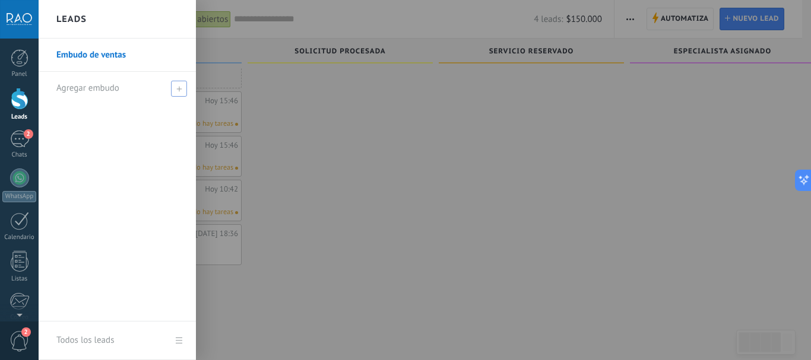
click at [103, 87] on span "Agregar embudo" at bounding box center [87, 88] width 63 height 11
click at [331, 122] on div at bounding box center [444, 180] width 811 height 360
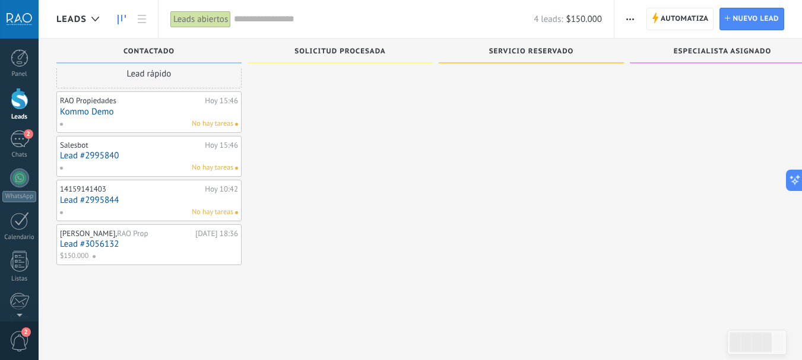
click at [322, 50] on span "Solicitud procesada" at bounding box center [340, 52] width 91 height 8
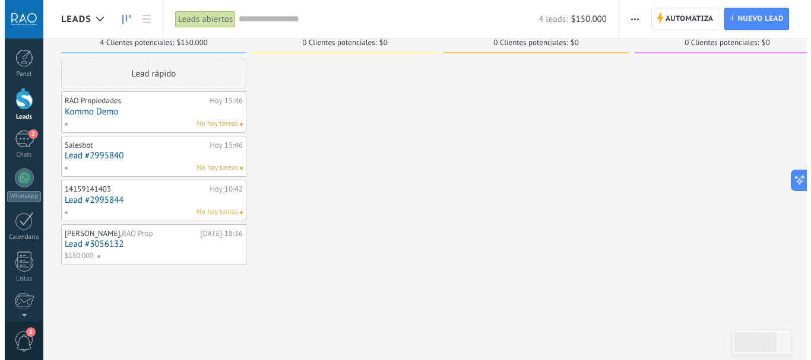
scroll to position [0, 0]
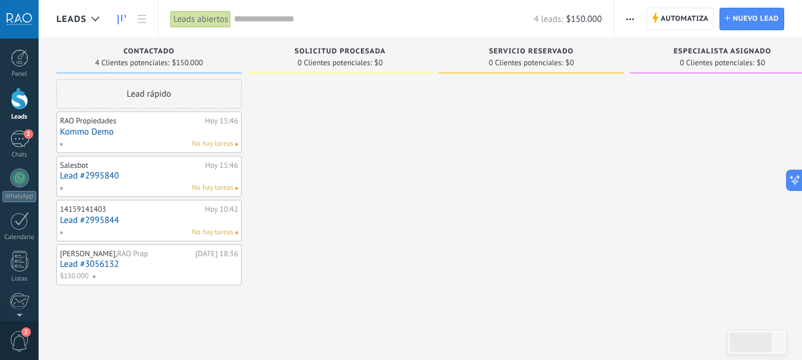
click at [333, 53] on span "Solicitud procesada" at bounding box center [340, 52] width 91 height 8
click at [334, 51] on span "Solicitud procesada" at bounding box center [340, 52] width 91 height 8
drag, startPoint x: 334, startPoint y: 51, endPoint x: 308, endPoint y: 65, distance: 30.0
click at [309, 59] on span "0 Clientes potenciales:" at bounding box center [334, 62] width 74 height 7
click at [305, 104] on div at bounding box center [340, 182] width 185 height 207
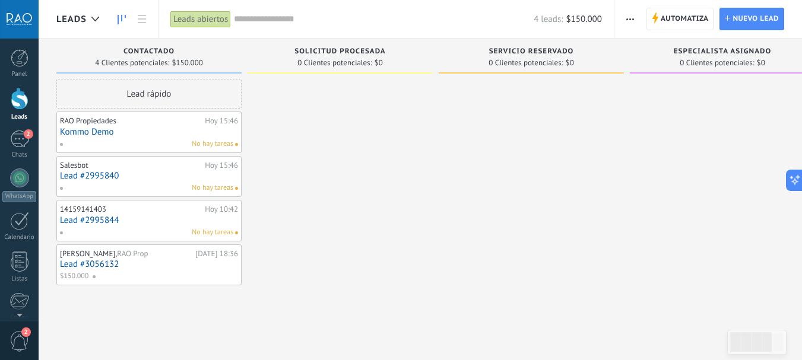
click at [80, 19] on span "Leads" at bounding box center [71, 19] width 30 height 11
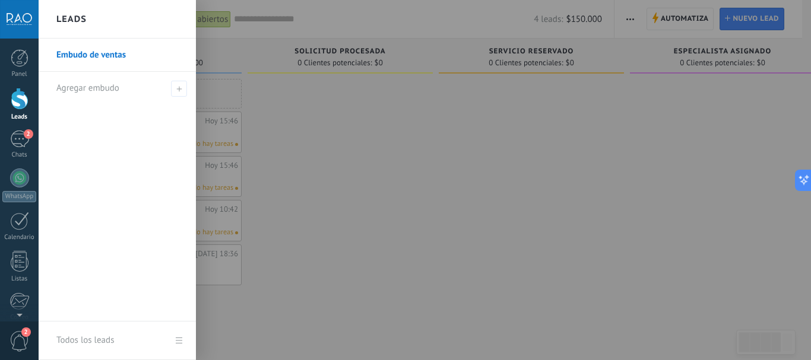
click at [181, 346] on link "Todos los leads" at bounding box center [117, 341] width 157 height 39
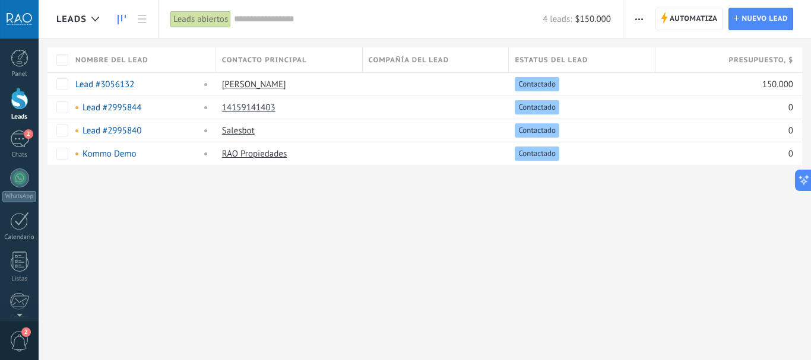
click at [121, 21] on use at bounding box center [122, 20] width 8 height 10
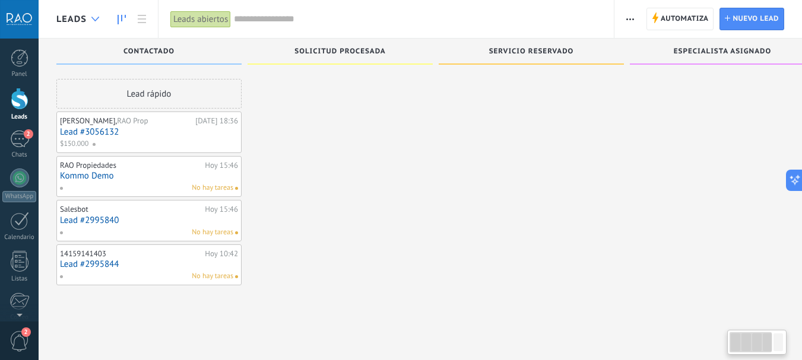
click at [94, 14] on div at bounding box center [96, 19] width 20 height 23
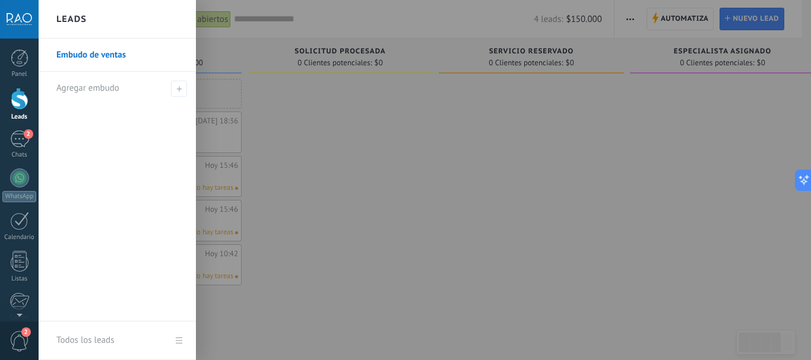
click at [91, 344] on div "Todos los leads" at bounding box center [85, 340] width 58 height 33
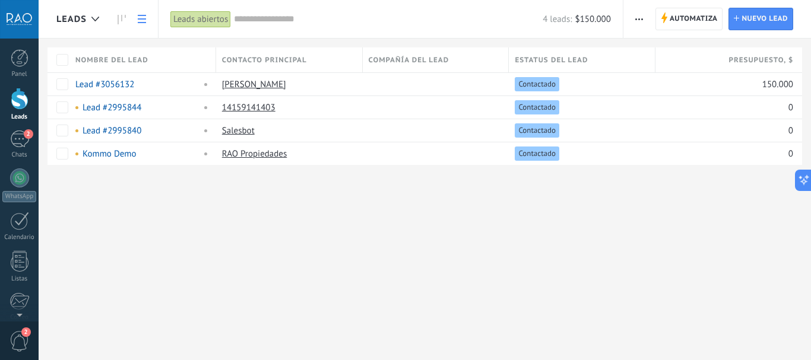
click at [121, 18] on icon at bounding box center [122, 20] width 8 height 10
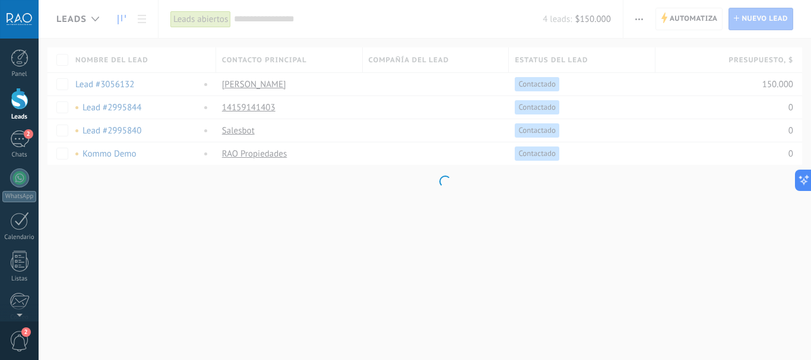
click at [89, 18] on body ".abccls-1,.abccls-2{fill-rule:evenodd}.abccls-2{fill:#fff} .abfcls-1{fill:none}…" at bounding box center [405, 180] width 811 height 360
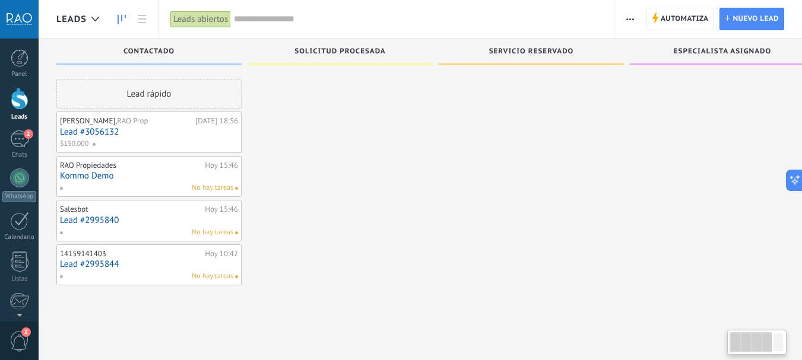
click at [93, 17] on icon at bounding box center [95, 19] width 8 height 5
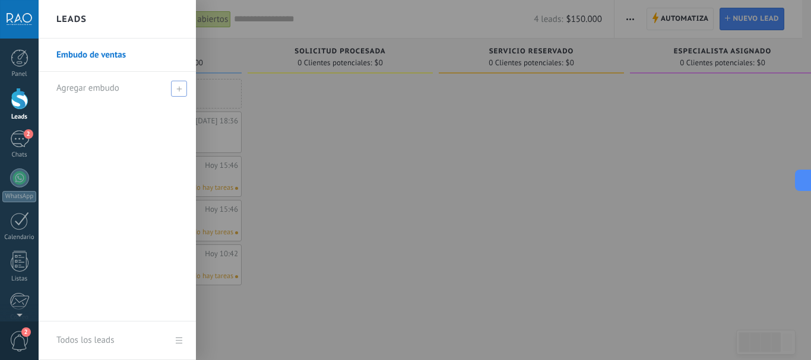
click at [92, 82] on div "Agregar embudo" at bounding box center [120, 88] width 128 height 33
click at [94, 86] on input "text" at bounding box center [112, 88] width 112 height 19
click at [104, 91] on input "text" at bounding box center [112, 88] width 112 height 19
type input "*"
type input "**********"
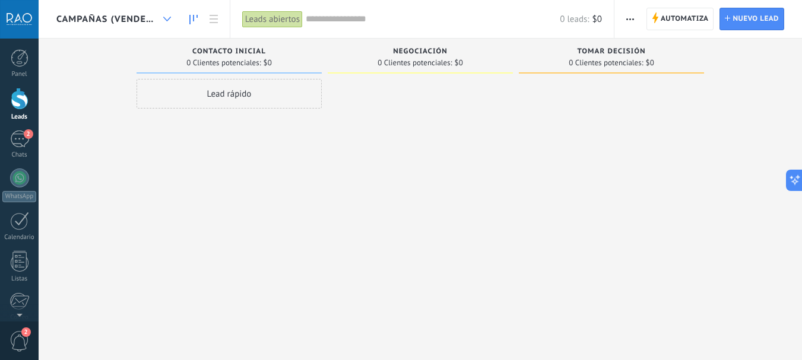
click at [165, 20] on icon at bounding box center [167, 19] width 8 height 5
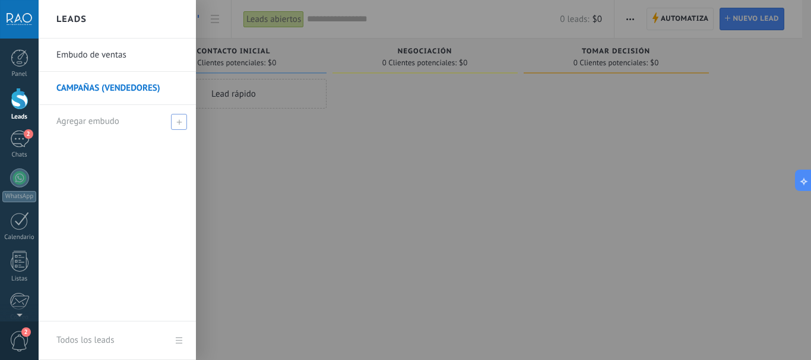
click at [177, 123] on icon at bounding box center [178, 121] width 5 height 5
click at [109, 122] on input "text" at bounding box center [112, 121] width 112 height 19
type input "*"
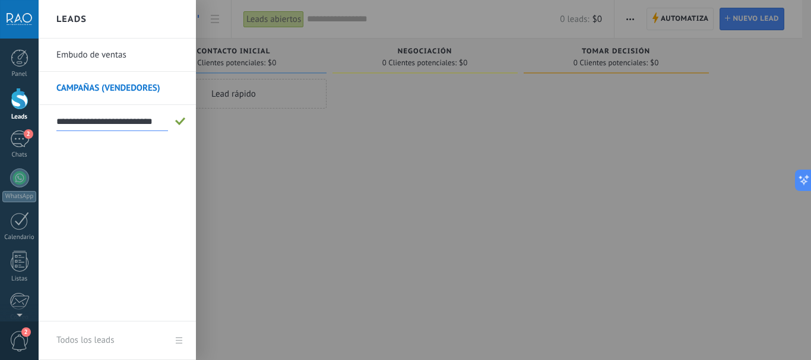
type input "**********"
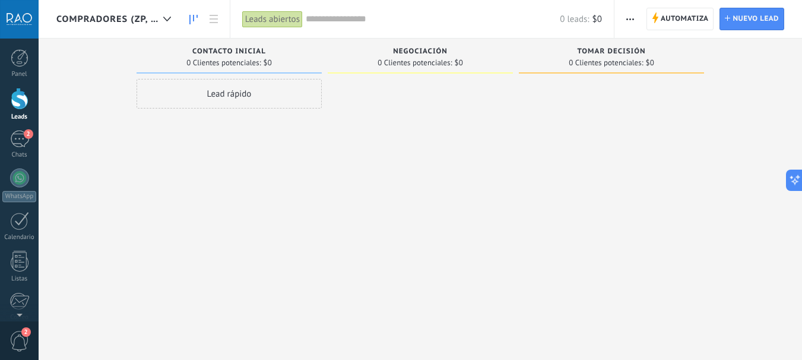
click at [124, 22] on span "COMPRADORES (ZP, ML, ARGEN)" at bounding box center [107, 19] width 102 height 11
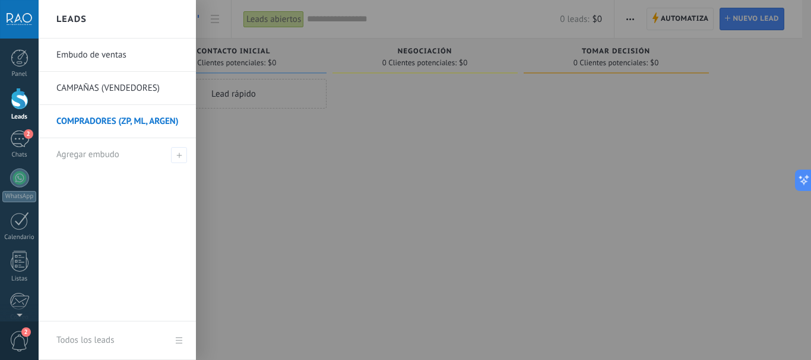
click at [125, 87] on link "CAMPAÑAS (VENDEDORES)" at bounding box center [120, 88] width 128 height 33
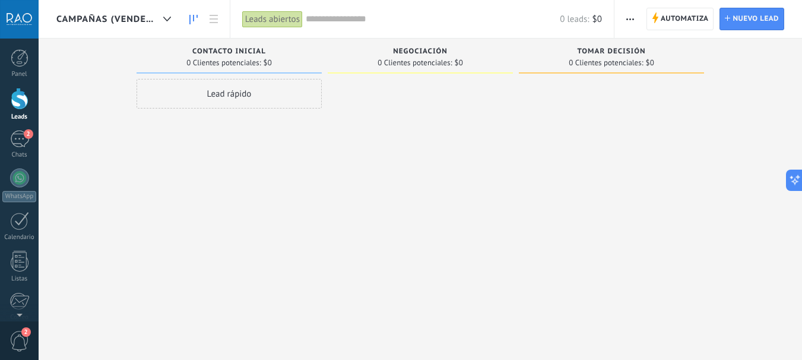
click at [417, 52] on span "Negociación" at bounding box center [420, 52] width 55 height 8
click at [431, 47] on div "Negociación 0 Clientes potenciales: $0" at bounding box center [420, 56] width 185 height 35
click at [422, 59] on span "0 Clientes potenciales:" at bounding box center [415, 62] width 74 height 7
click at [421, 68] on div "Negociación 0 Clientes potenciales: $0" at bounding box center [420, 56] width 185 height 35
click at [630, 19] on use "button" at bounding box center [630, 19] width 8 height 2
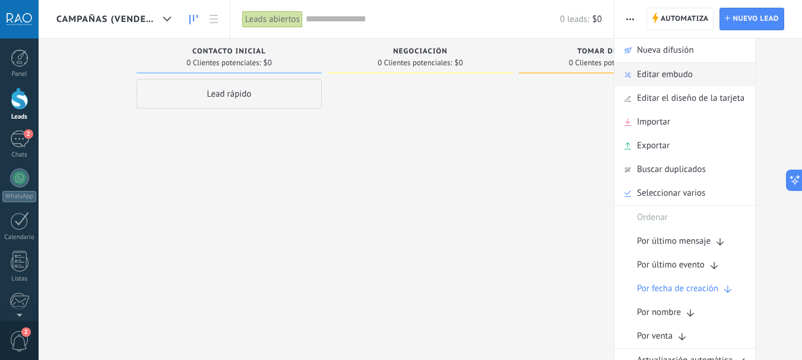
click at [648, 78] on span "Editar embudo" at bounding box center [665, 75] width 56 height 24
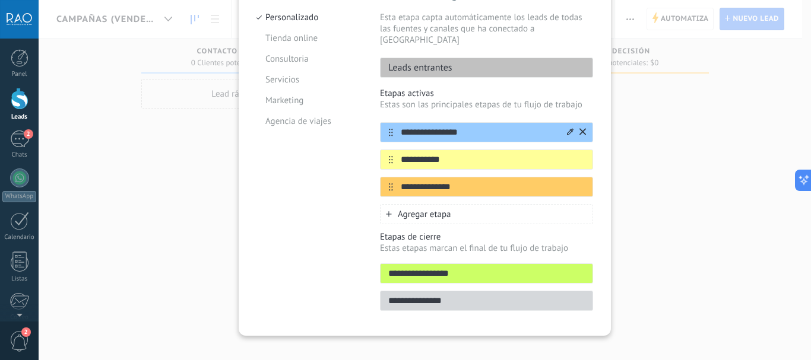
scroll to position [137, 0]
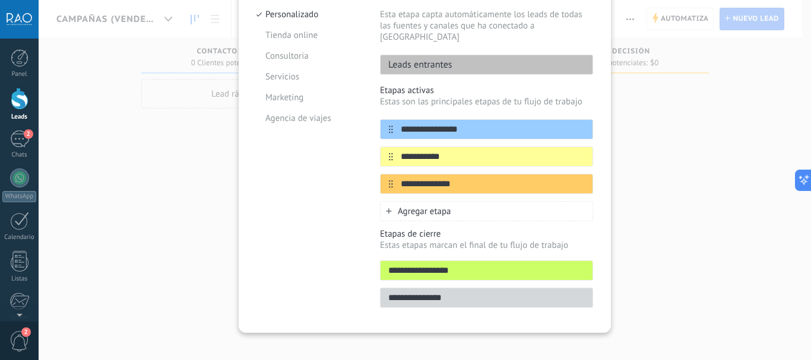
click at [676, 147] on div "**********" at bounding box center [425, 180] width 772 height 360
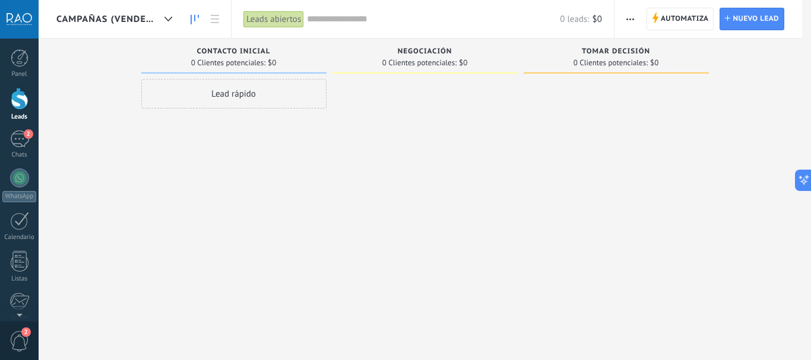
scroll to position [0, 0]
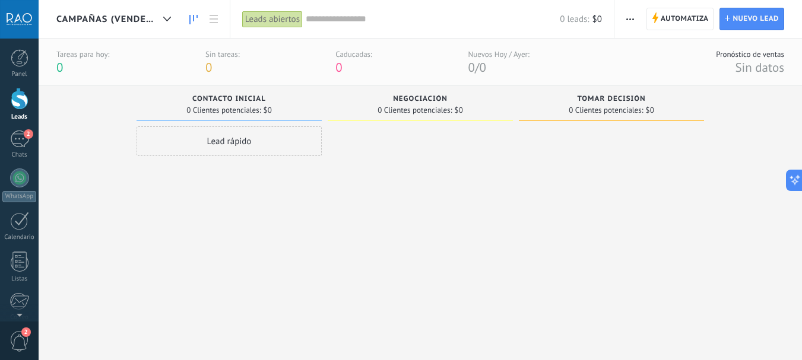
click at [139, 20] on span "CAMPAÑAS (VENDEDORES)" at bounding box center [107, 19] width 102 height 11
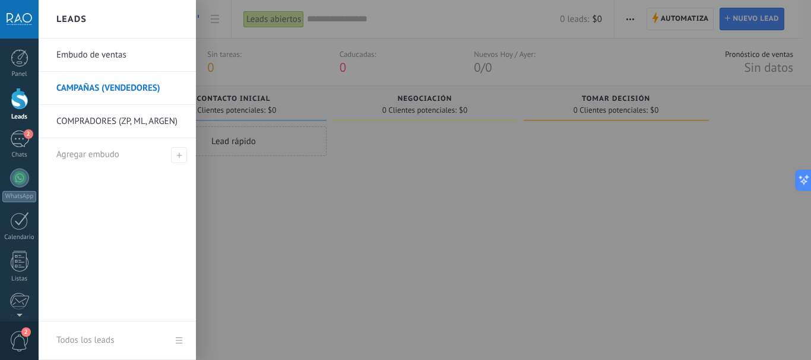
click at [99, 57] on link "Embudo de ventas" at bounding box center [120, 55] width 128 height 33
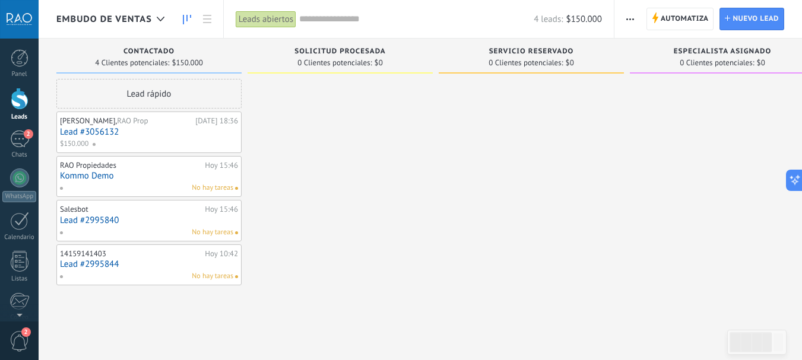
click at [628, 22] on span "button" at bounding box center [630, 19] width 8 height 23
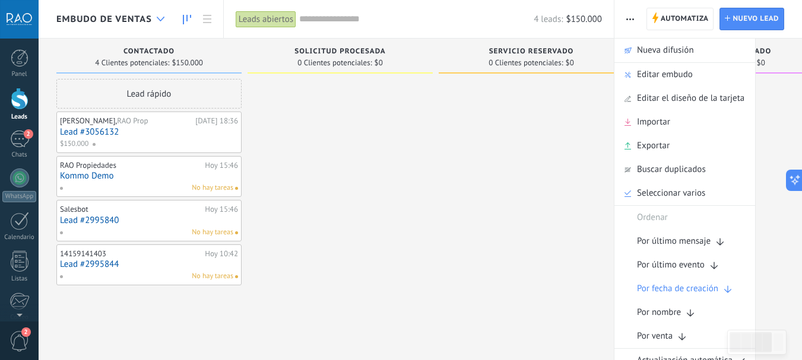
click at [163, 18] on use at bounding box center [161, 19] width 8 height 5
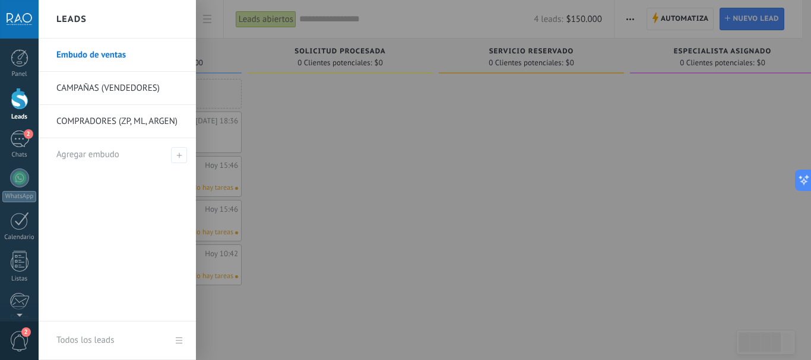
click at [342, 128] on div at bounding box center [444, 180] width 811 height 360
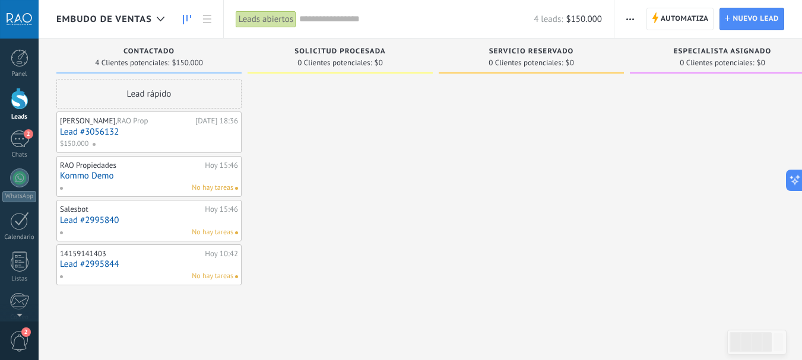
click at [639, 17] on button "button" at bounding box center [630, 19] width 17 height 23
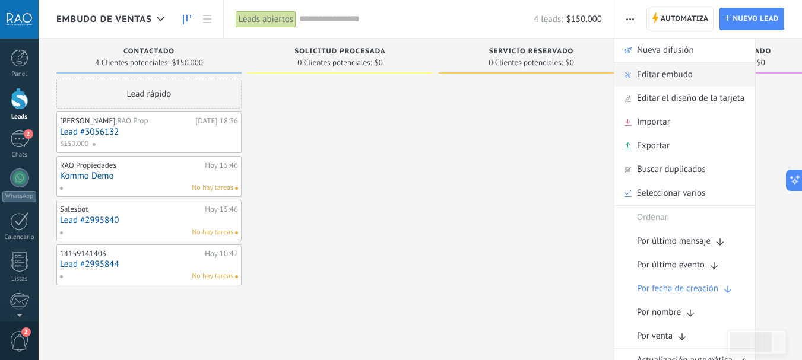
click at [654, 74] on span "Editar embudo" at bounding box center [665, 75] width 56 height 24
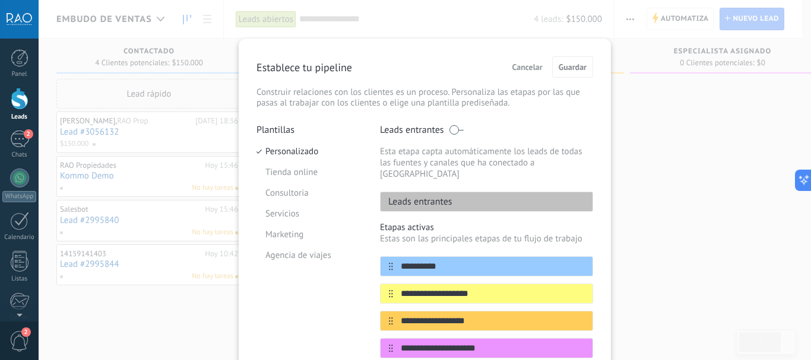
click at [333, 66] on p "Establece tu pipeline" at bounding box center [305, 68] width 96 height 14
click at [521, 70] on span "Cancelar" at bounding box center [527, 67] width 30 height 8
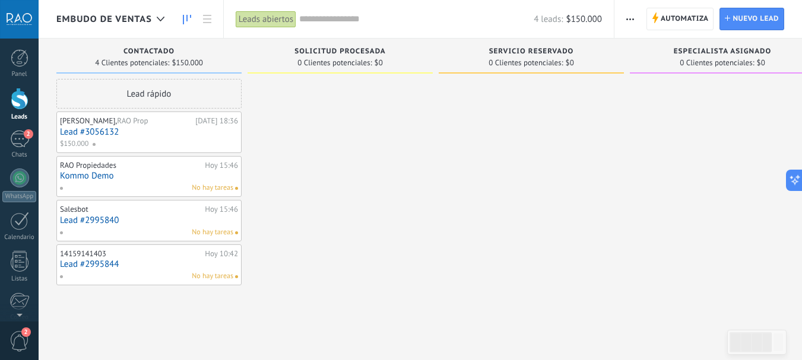
click at [115, 15] on span "Embudo de ventas" at bounding box center [104, 19] width 96 height 11
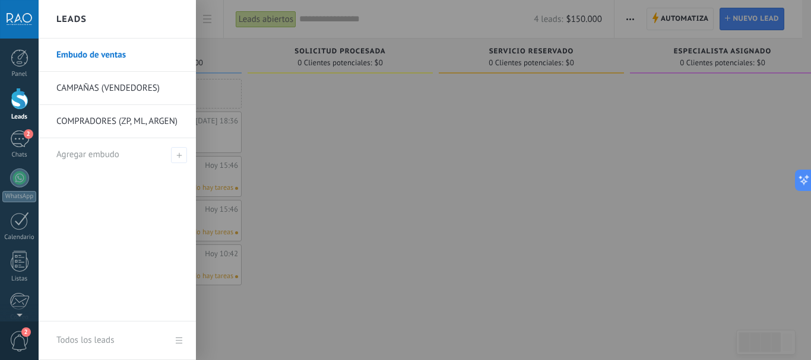
click at [100, 88] on link "CAMPAÑAS (VENDEDORES)" at bounding box center [120, 88] width 128 height 33
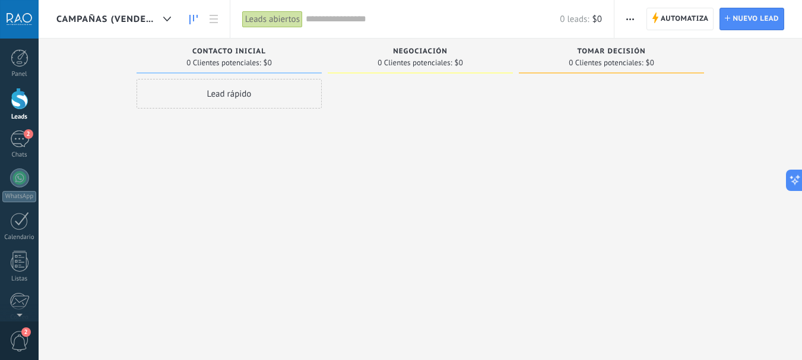
click at [634, 18] on use "button" at bounding box center [630, 19] width 8 height 2
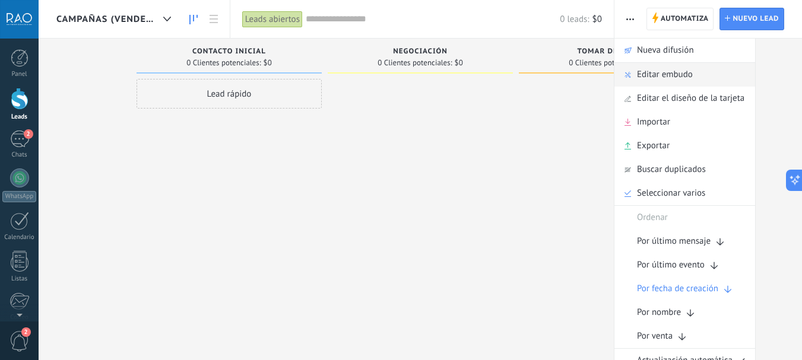
click at [661, 77] on span "Editar embudo" at bounding box center [665, 75] width 56 height 24
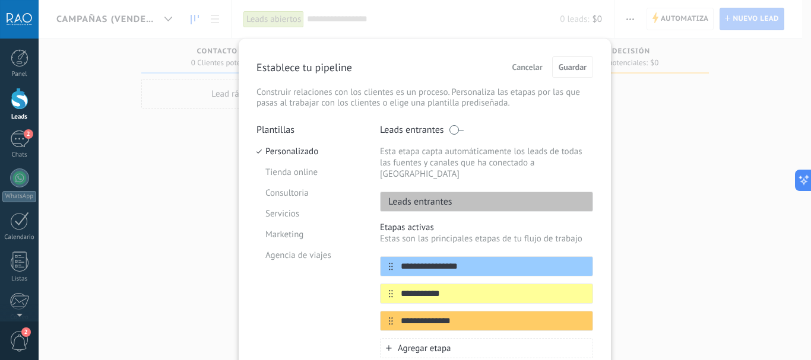
click at [518, 67] on span "Cancelar" at bounding box center [527, 67] width 30 height 8
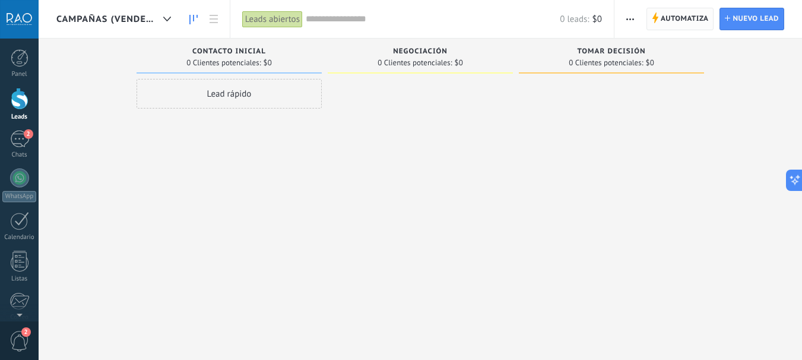
click at [673, 15] on span "Automatiza" at bounding box center [685, 18] width 48 height 21
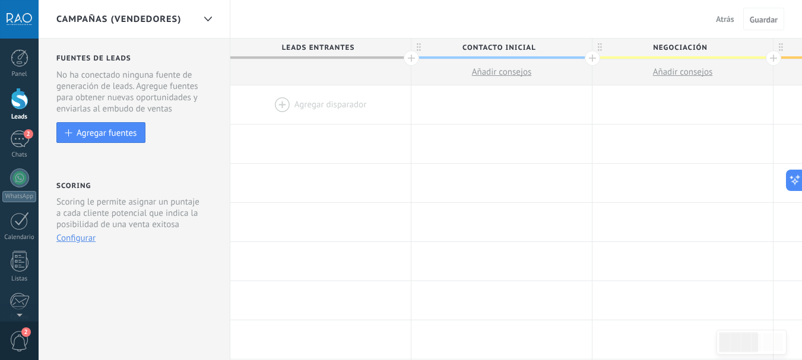
click at [487, 46] on span "Contacto inicial" at bounding box center [498, 48] width 175 height 18
click at [537, 46] on input "**********" at bounding box center [498, 48] width 157 height 18
click at [734, 18] on button "Atrás" at bounding box center [725, 19] width 28 height 18
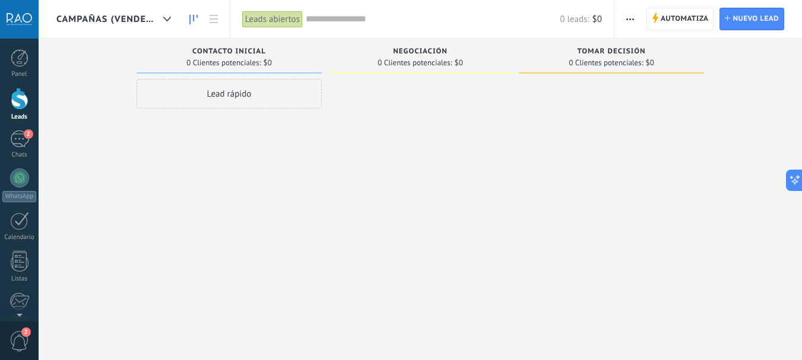
click at [630, 19] on use "button" at bounding box center [630, 19] width 8 height 2
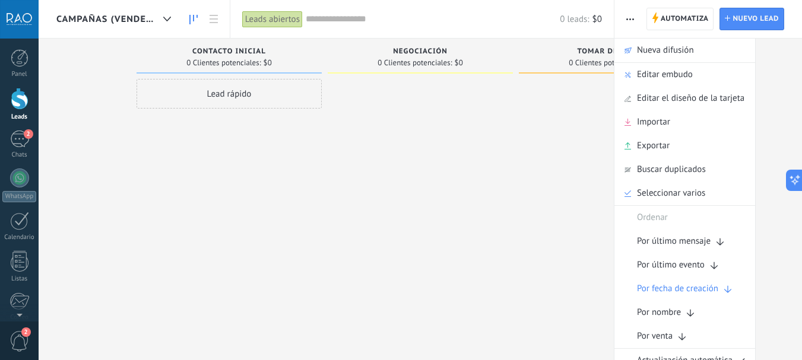
click at [590, 107] on div at bounding box center [611, 181] width 185 height 205
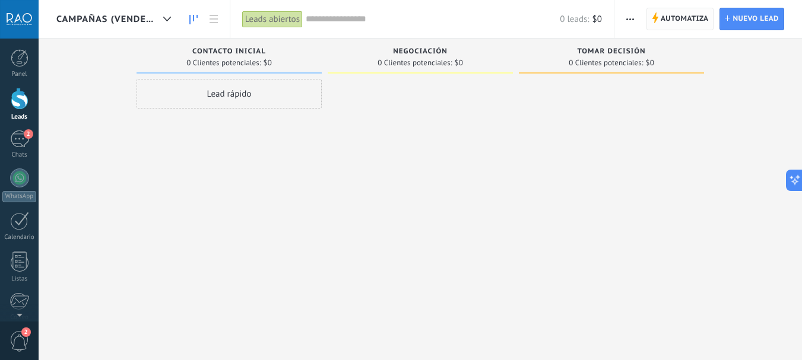
click at [671, 23] on span "Automatiza" at bounding box center [685, 18] width 48 height 21
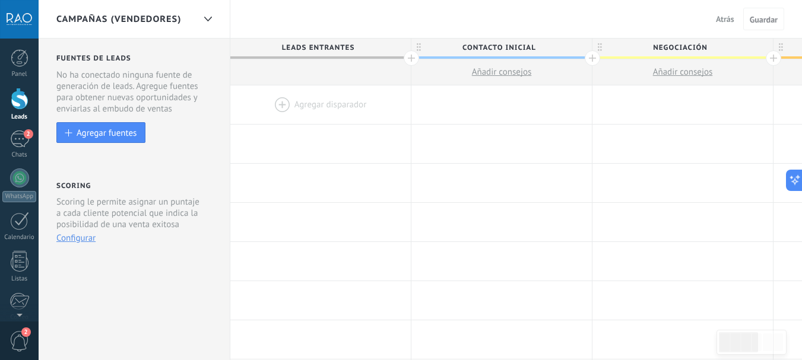
click at [724, 20] on span "Atrás" at bounding box center [725, 19] width 18 height 11
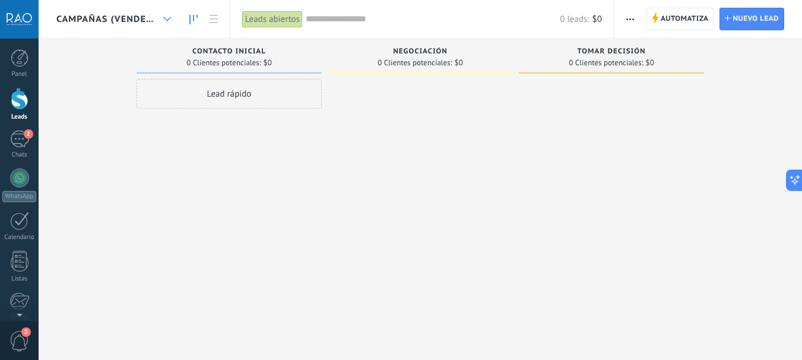
click at [160, 18] on div at bounding box center [167, 19] width 20 height 23
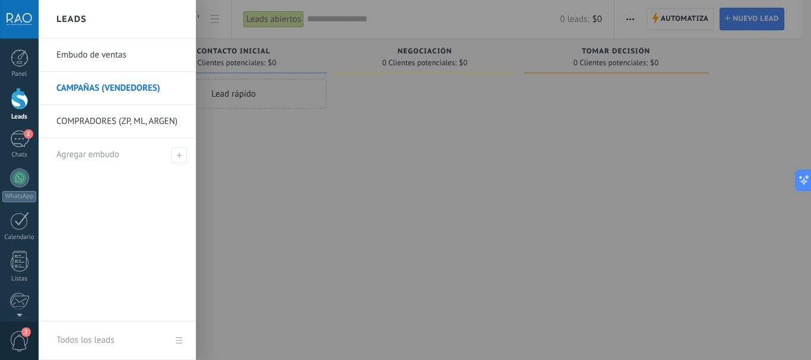
click at [112, 55] on link "Embudo de ventas" at bounding box center [120, 55] width 128 height 33
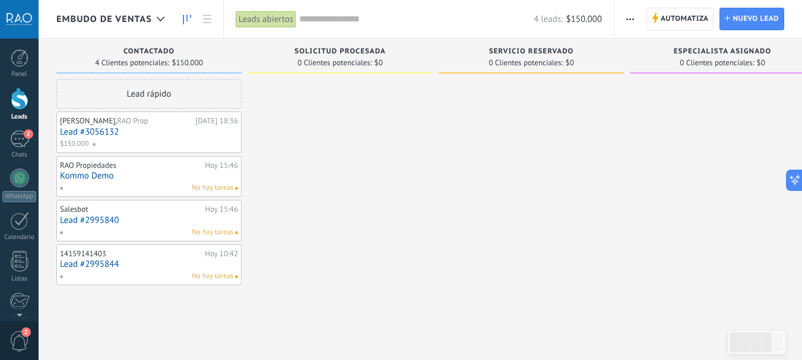
click at [675, 18] on span "Automatiza" at bounding box center [685, 18] width 48 height 21
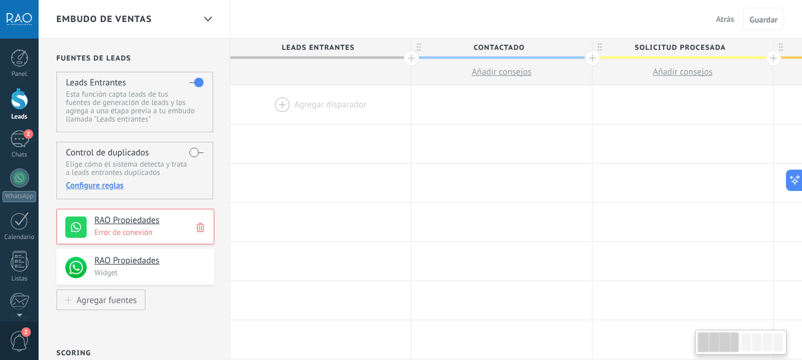
click at [333, 49] on span "Leads Entrantes" at bounding box center [317, 48] width 175 height 18
click at [509, 48] on span "Contactado" at bounding box center [498, 48] width 175 height 18
click at [354, 46] on span "Leads Entrantes" at bounding box center [317, 48] width 175 height 18
click at [74, 224] on use at bounding box center [75, 227] width 21 height 21
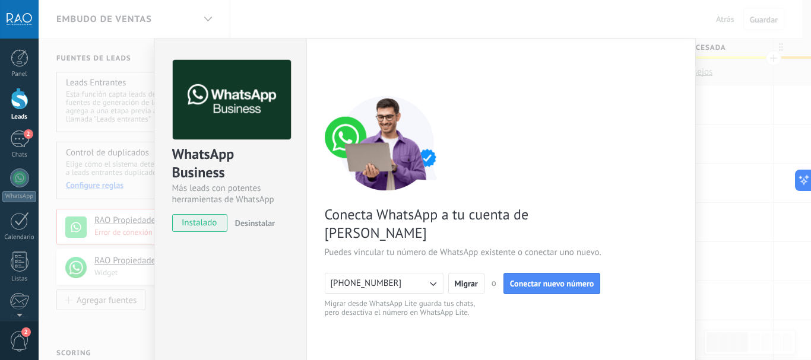
click at [554, 135] on div "Conecta WhatsApp a tu cuenta de Kommo Puedes vincular tu número de WhatsApp exi…" at bounding box center [501, 207] width 353 height 223
click at [409, 273] on button "[PHONE_NUMBER]" at bounding box center [384, 283] width 119 height 21
click at [405, 274] on li "[PHONE_NUMBER]" at bounding box center [380, 284] width 125 height 20
click at [413, 273] on button "[PHONE_NUMBER]" at bounding box center [384, 283] width 119 height 21
click at [414, 274] on li "[PHONE_NUMBER]" at bounding box center [380, 284] width 125 height 20
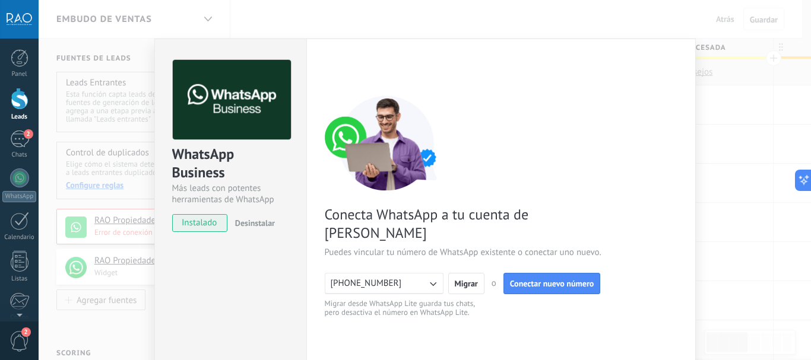
click at [432, 282] on icon "button" at bounding box center [433, 284] width 7 height 4
click at [432, 274] on li "[PHONE_NUMBER]" at bounding box center [380, 284] width 125 height 20
click at [432, 282] on icon "button" at bounding box center [433, 284] width 7 height 4
click at [567, 137] on div "Conecta WhatsApp a tu cuenta de Kommo Puedes vincular tu número de WhatsApp exi…" at bounding box center [501, 207] width 353 height 223
click at [781, 121] on div "WhatsApp Business Más leads con potentes herramientas de WhatsApp instalado Des…" at bounding box center [425, 180] width 772 height 360
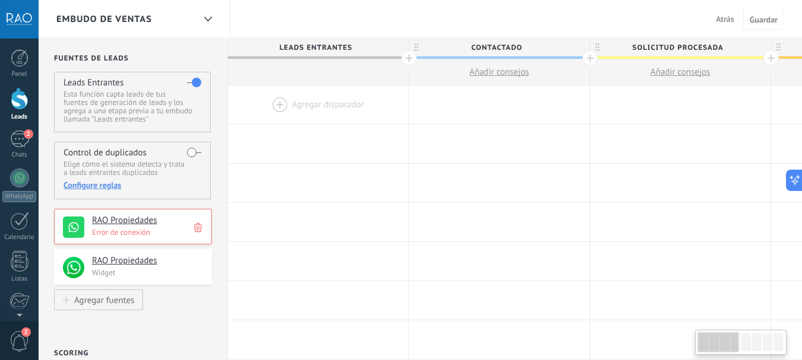
click at [410, 62] on div at bounding box center [408, 57] width 15 height 15
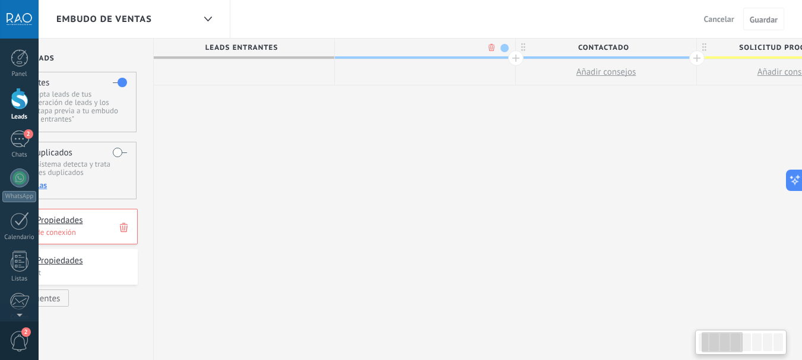
scroll to position [0, 90]
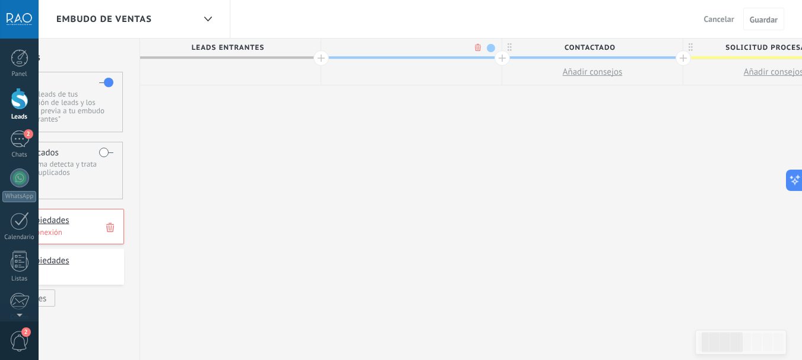
click at [476, 44] on body ".abccls-1,.abccls-2{fill-rule:evenodd}.abccls-2{fill:#fff} .abfcls-1{fill:none}…" at bounding box center [401, 180] width 802 height 360
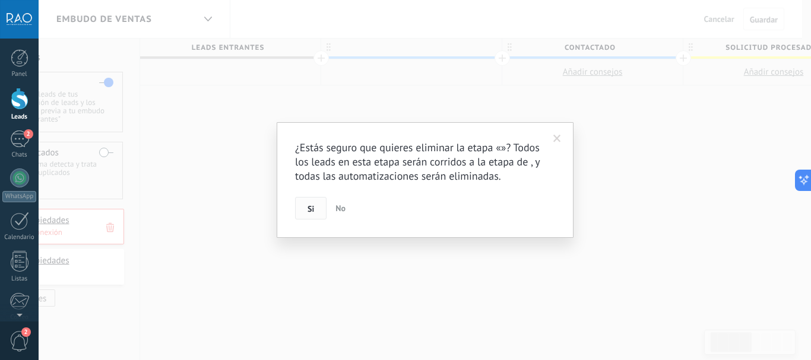
click at [308, 202] on button "Si" at bounding box center [310, 208] width 31 height 23
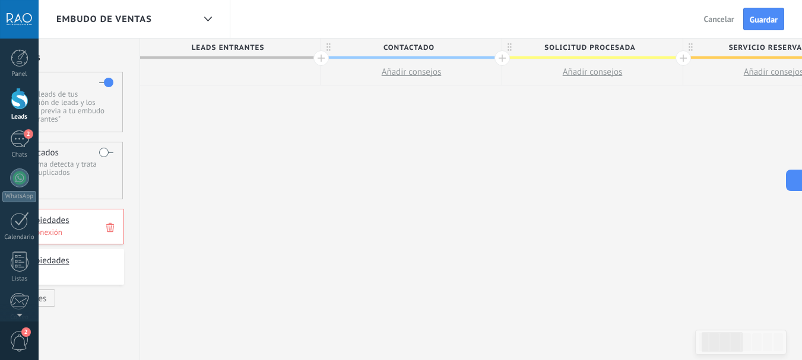
click at [404, 48] on span "Contactado" at bounding box center [408, 48] width 175 height 18
click at [593, 46] on span "Solicitud procesada" at bounding box center [589, 48] width 175 height 18
click at [641, 48] on input "**********" at bounding box center [589, 48] width 157 height 18
click at [321, 56] on div at bounding box center [321, 57] width 15 height 15
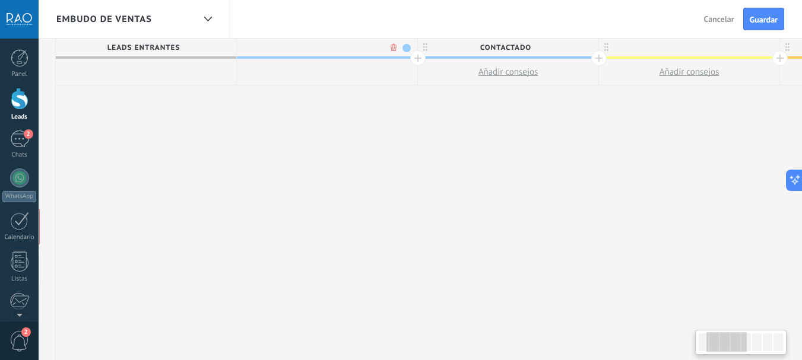
scroll to position [0, 178]
click at [400, 45] on span at bounding box center [403, 48] width 8 height 8
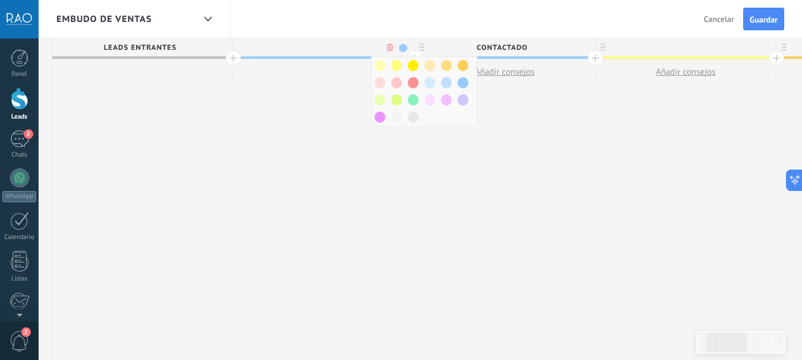
click at [282, 61] on div at bounding box center [323, 72] width 181 height 26
click at [391, 47] on body ".abccls-1,.abccls-2{fill-rule:evenodd}.abccls-2{fill:#fff} .abfcls-1{fill:none}…" at bounding box center [401, 180] width 802 height 360
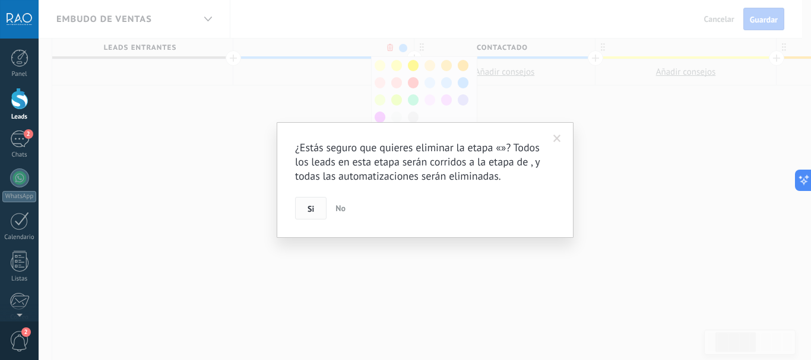
click at [311, 208] on span "Si" at bounding box center [311, 209] width 7 height 8
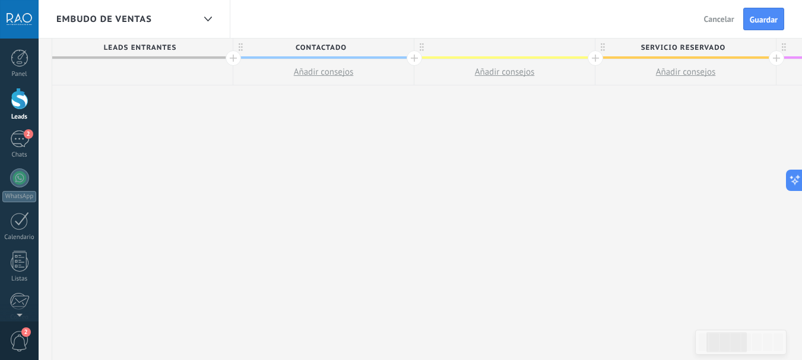
click at [339, 49] on span "Contactado" at bounding box center [320, 48] width 175 height 18
click at [350, 48] on input "**********" at bounding box center [320, 48] width 157 height 18
click at [502, 48] on div at bounding box center [504, 48] width 181 height 18
type input "*"
type input "**********"
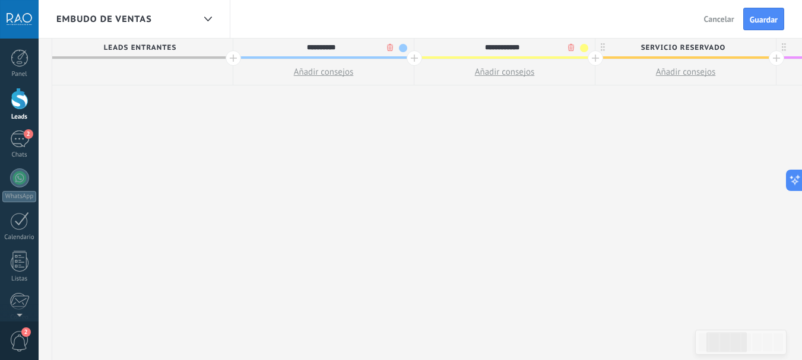
click at [682, 47] on span "Servicio reservado" at bounding box center [683, 48] width 175 height 18
type input "**********"
click at [700, 118] on div "**********" at bounding box center [776, 200] width 1449 height 322
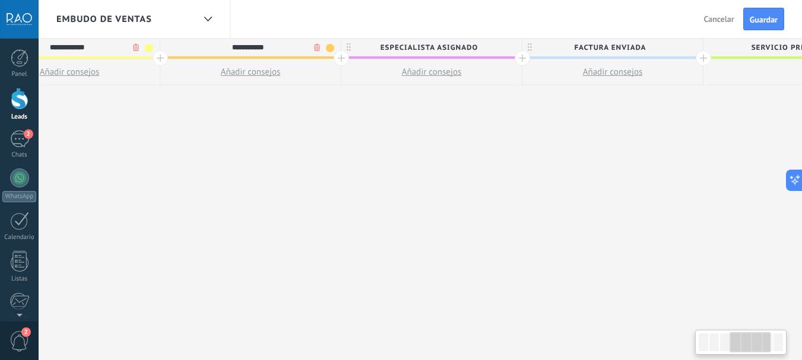
scroll to position [0, 614]
click at [445, 48] on span "Especialista asignado" at bounding box center [428, 48] width 175 height 18
click at [471, 47] on input "**********" at bounding box center [428, 48] width 157 height 18
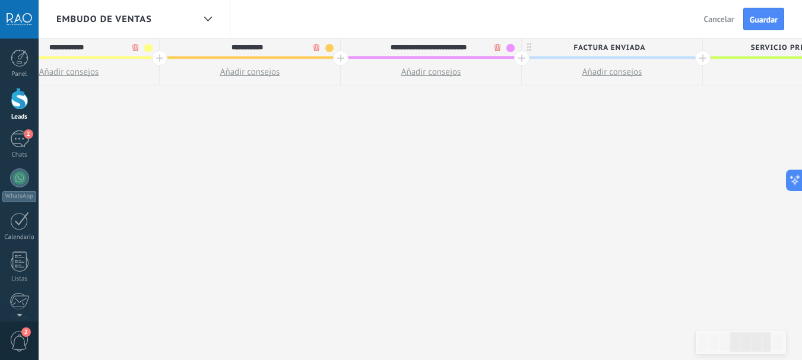
type input "**********"
click at [603, 48] on span "Factura enviada" at bounding box center [609, 48] width 175 height 18
type input "*"
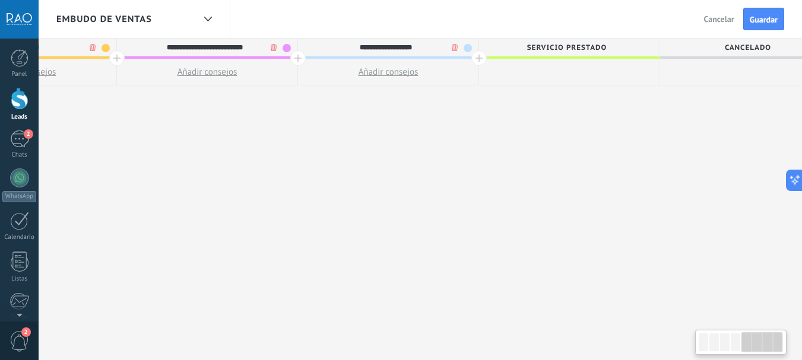
scroll to position [0, 877]
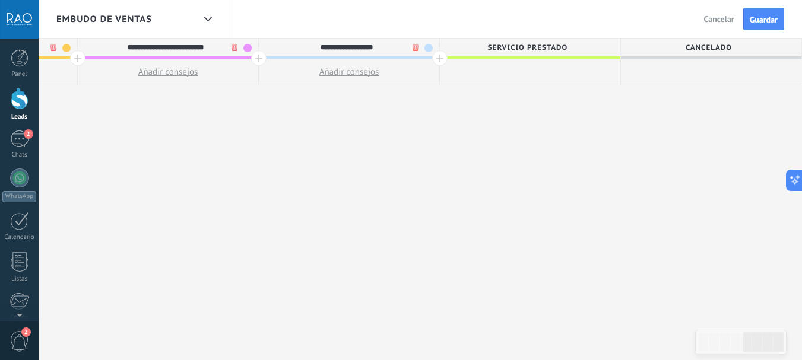
type input "**********"
click at [533, 46] on span "Servicio prestado" at bounding box center [527, 48] width 175 height 18
click at [576, 49] on input "**********" at bounding box center [527, 48] width 157 height 18
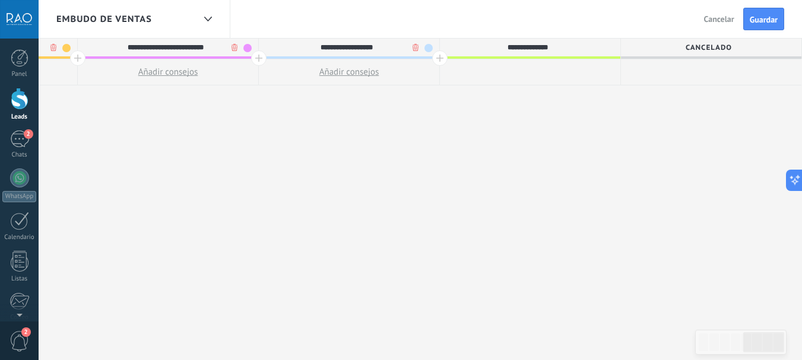
type input "**********"
click at [693, 47] on span "Cancelado" at bounding box center [708, 48] width 175 height 18
click at [698, 47] on input "*********" at bounding box center [708, 48] width 157 height 18
type input "**********"
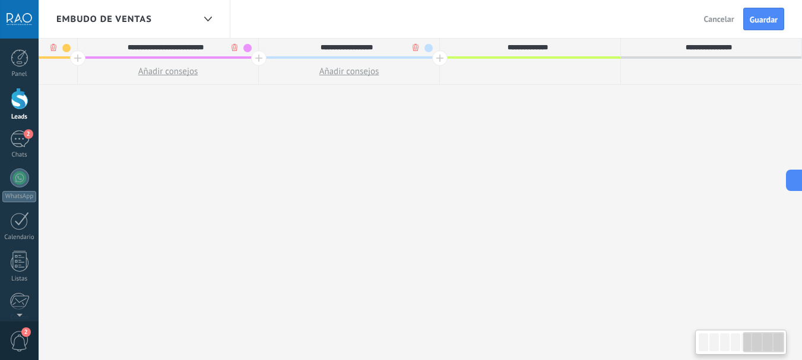
click at [609, 99] on div "**********" at bounding box center [77, 199] width 1449 height 322
click at [439, 57] on div at bounding box center [439, 57] width 15 height 15
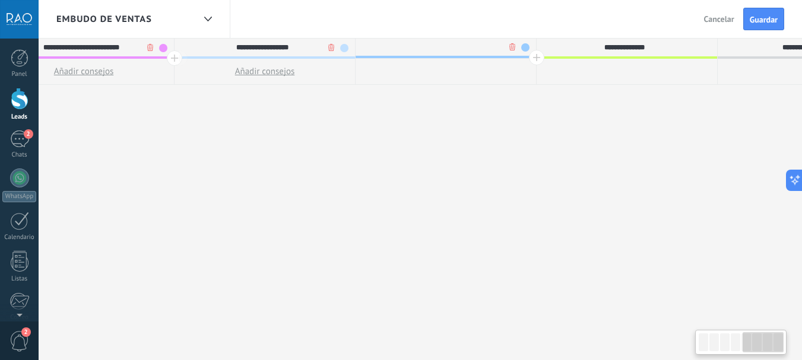
scroll to position [0, 965]
type input "*"
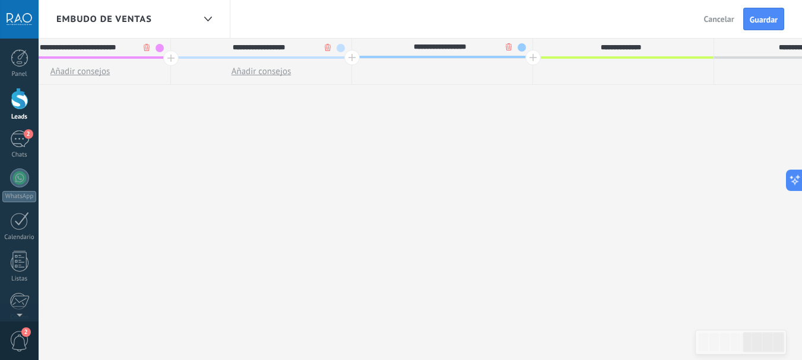
type input "**********"
click at [393, 137] on div "**********" at bounding box center [81, 199] width 1630 height 322
click at [449, 46] on input "**********" at bounding box center [439, 47] width 157 height 18
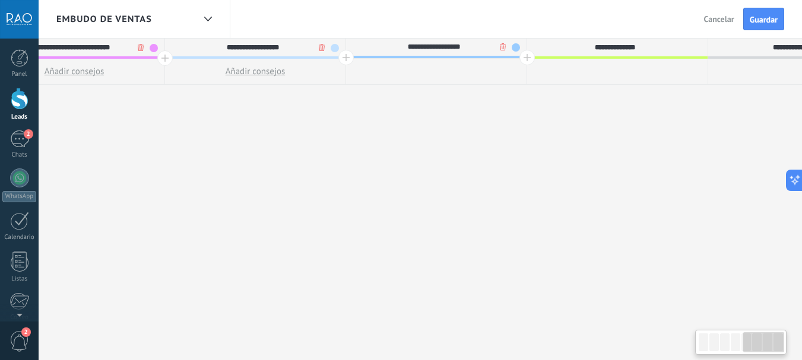
drag, startPoint x: 426, startPoint y: 59, endPoint x: 420, endPoint y: 62, distance: 6.4
click at [420, 62] on div at bounding box center [436, 72] width 181 height 26
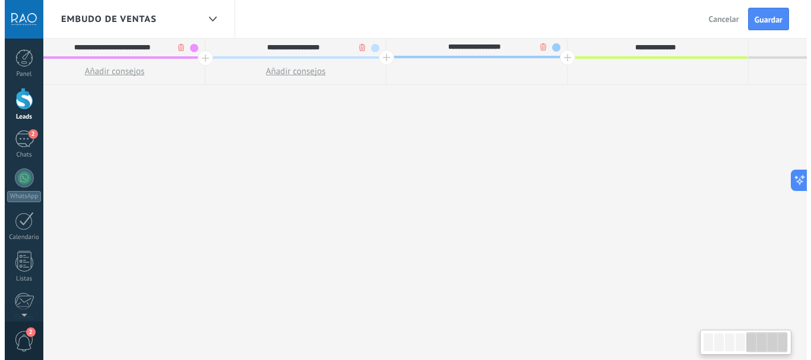
scroll to position [0, 1005]
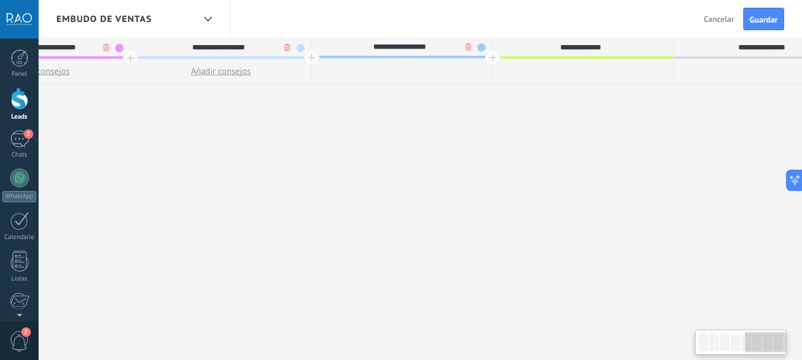
drag, startPoint x: 419, startPoint y: 61, endPoint x: 290, endPoint y: 63, distance: 128.9
click at [290, 63] on div "**********" at bounding box center [40, 61] width 1630 height 47
click at [466, 46] on body ".abccls-1,.abccls-2{fill-rule:evenodd}.abccls-2{fill:#fff} .abfcls-1{fill:none}…" at bounding box center [401, 179] width 802 height 360
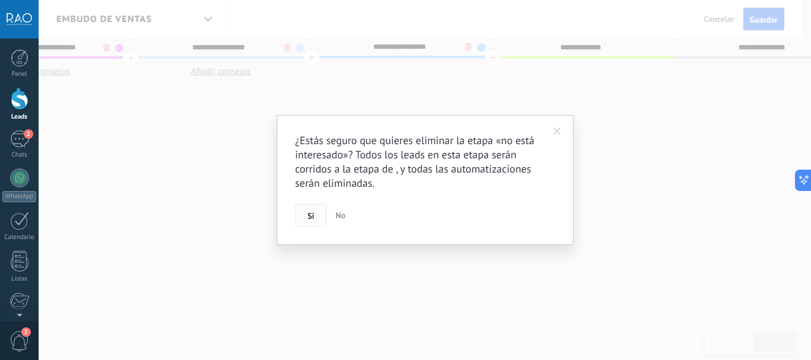
click at [307, 214] on button "Si" at bounding box center [310, 215] width 31 height 23
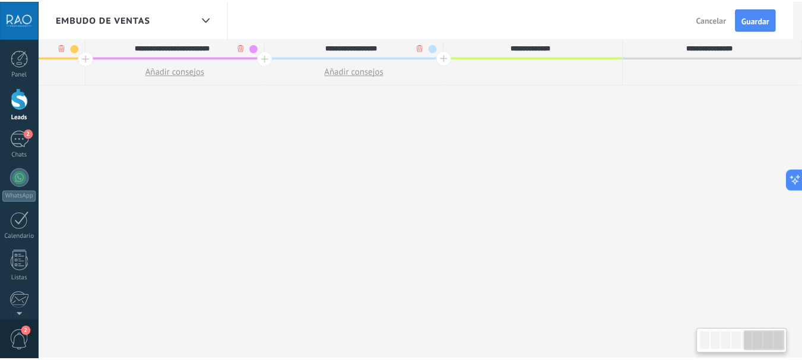
scroll to position [0, 868]
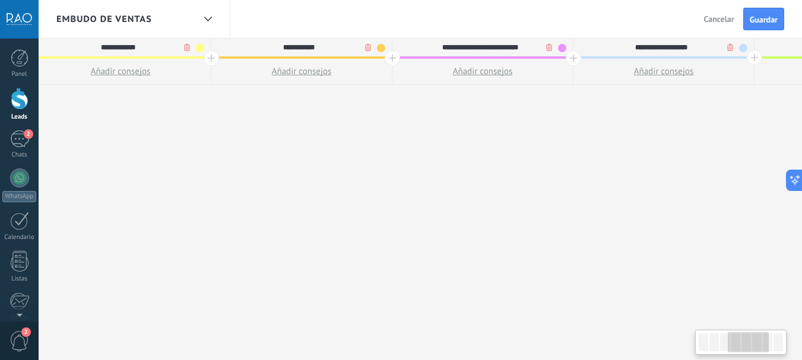
drag, startPoint x: 408, startPoint y: 122, endPoint x: 537, endPoint y: 124, distance: 128.9
click at [537, 124] on div "**********" at bounding box center [392, 199] width 1449 height 322
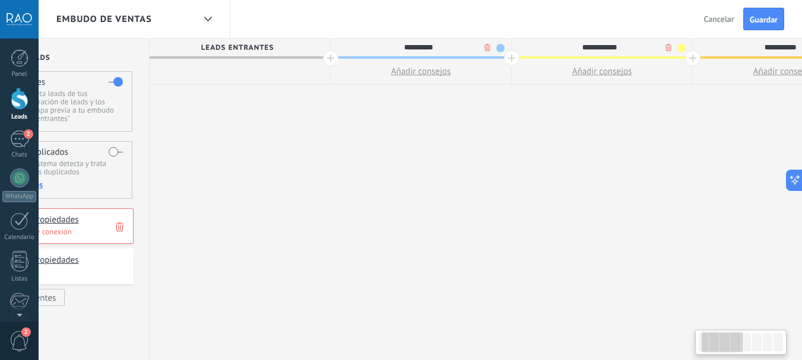
drag, startPoint x: 397, startPoint y: 151, endPoint x: 753, endPoint y: 151, distance: 356.9
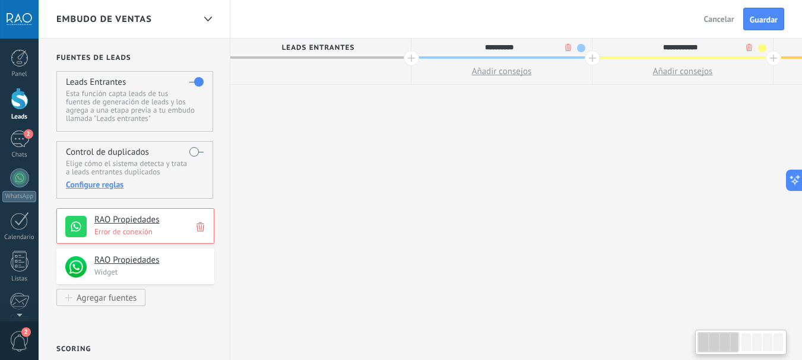
drag, startPoint x: 528, startPoint y: 147, endPoint x: 652, endPoint y: 147, distance: 124.1
click at [195, 80] on label at bounding box center [196, 81] width 14 height 19
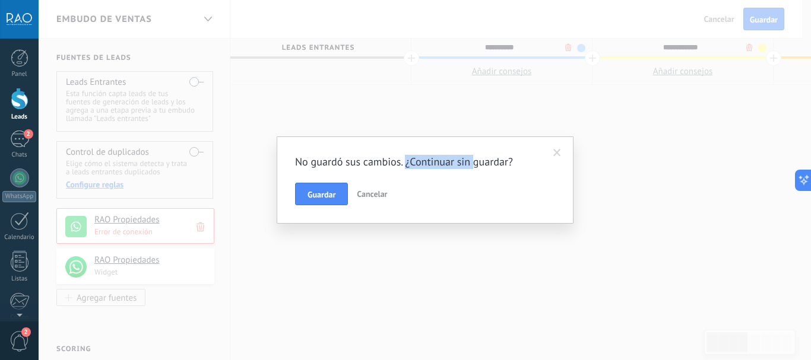
drag, startPoint x: 407, startPoint y: 163, endPoint x: 504, endPoint y: 163, distance: 96.8
click at [503, 163] on h2 "No guardó sus cambios. ¿Continuar sin guardar?" at bounding box center [419, 162] width 248 height 14
click at [469, 163] on h2 "No guardó sus cambios. ¿Continuar sin guardar?" at bounding box center [419, 162] width 248 height 14
click at [379, 195] on span "Cancelar" at bounding box center [372, 194] width 30 height 11
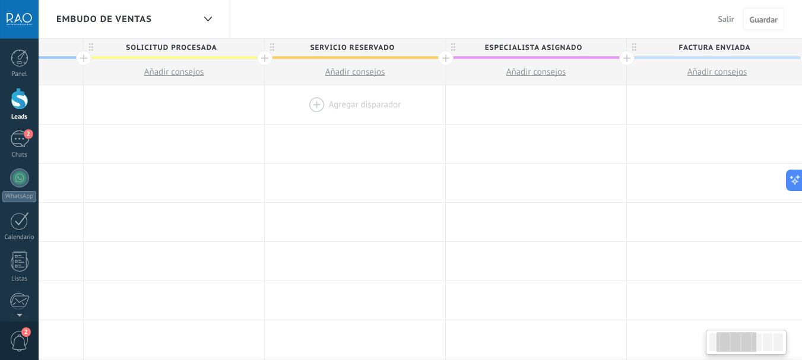
drag, startPoint x: 363, startPoint y: 113, endPoint x: 150, endPoint y: 113, distance: 213.8
click at [126, 113] on div at bounding box center [174, 105] width 181 height 39
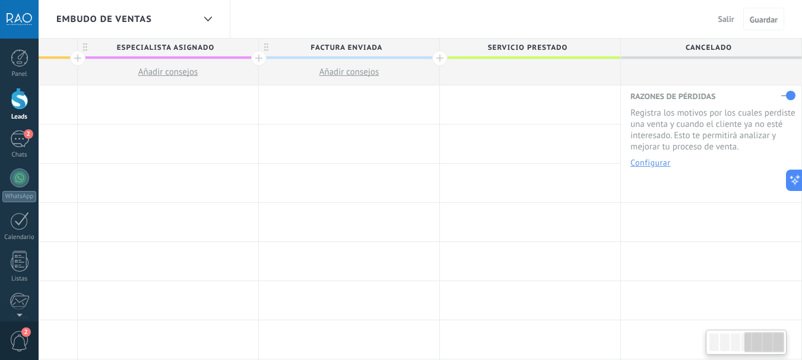
drag, startPoint x: 147, startPoint y: 129, endPoint x: 2, endPoint y: 129, distance: 144.3
click at [8, 129] on body ".abccls-1,.abccls-2{fill-rule:evenodd}.abccls-2{fill:#fff} .abfcls-1{fill:none}…" at bounding box center [401, 180] width 802 height 360
drag, startPoint x: 505, startPoint y: 129, endPoint x: 727, endPoint y: 129, distance: 222.1
click at [439, 129] on div at bounding box center [349, 144] width 181 height 39
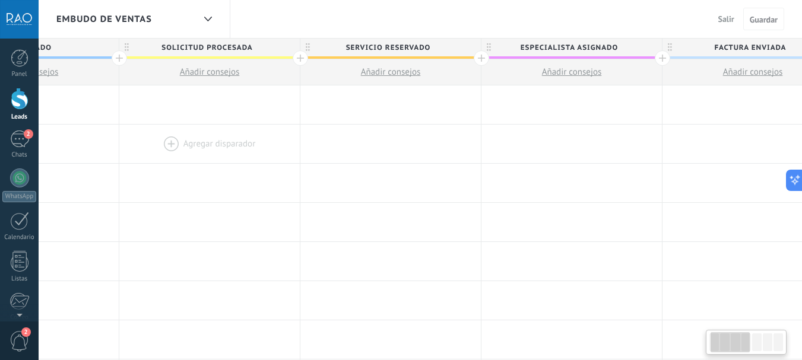
scroll to position [0, 0]
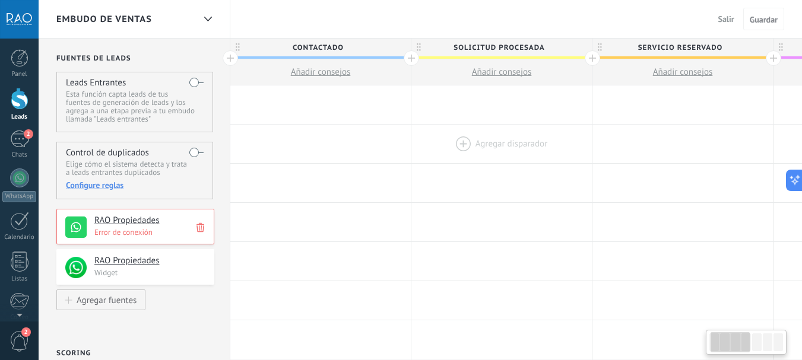
drag, startPoint x: 460, startPoint y: 139, endPoint x: 562, endPoint y: 135, distance: 102.2
click at [562, 135] on div at bounding box center [501, 144] width 181 height 39
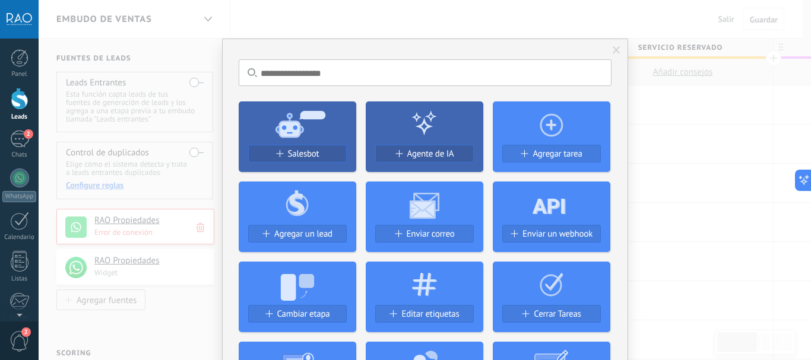
click at [688, 120] on div "No hay resultados Salesbot Agente de IA Agregar tarea Agregar un lead Enviar co…" at bounding box center [425, 180] width 772 height 360
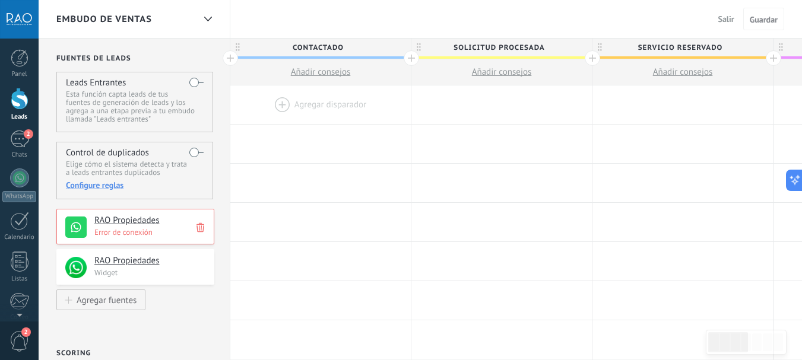
click at [192, 75] on label at bounding box center [196, 82] width 14 height 19
click at [198, 80] on label at bounding box center [196, 82] width 14 height 19
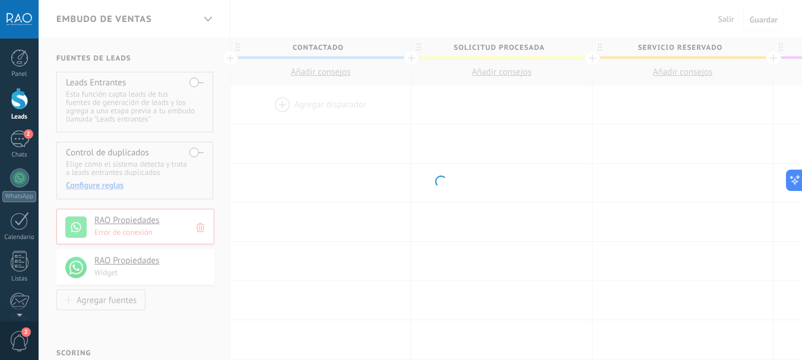
click at [198, 81] on body ".abccls-1,.abccls-2{fill-rule:evenodd}.abccls-2{fill:#fff} .abfcls-1{fill:none}…" at bounding box center [401, 180] width 802 height 360
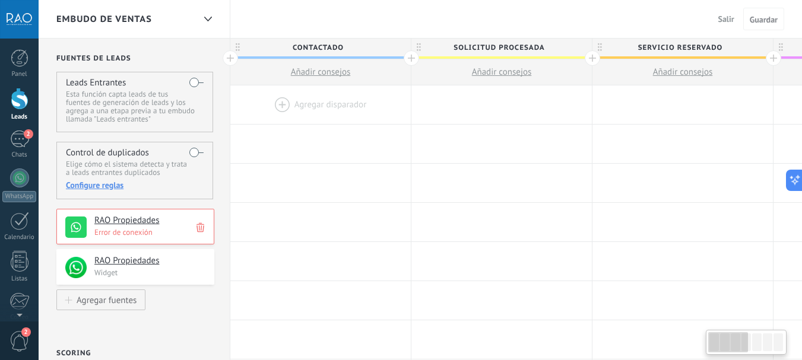
click at [196, 84] on label at bounding box center [196, 82] width 14 height 19
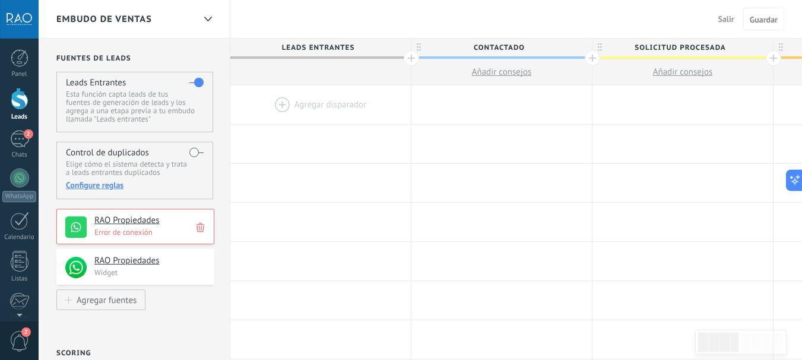
click at [315, 96] on div at bounding box center [320, 105] width 181 height 39
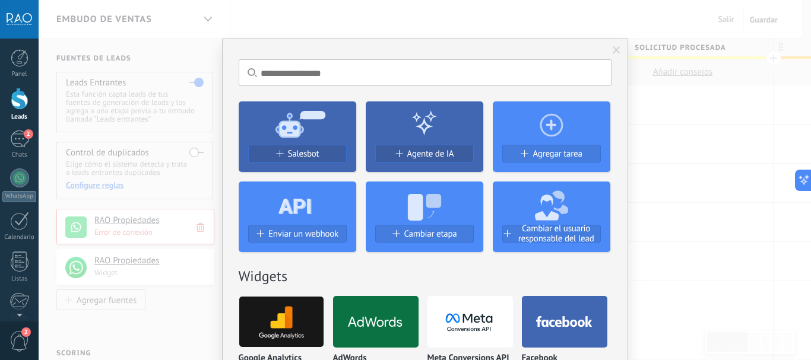
click at [613, 49] on span at bounding box center [617, 50] width 8 height 8
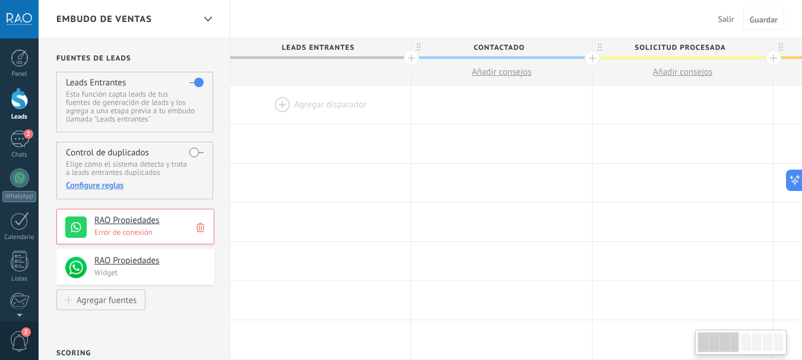
click at [511, 45] on span "Contactado" at bounding box center [498, 48] width 175 height 18
click at [521, 46] on input "**********" at bounding box center [498, 48] width 157 height 18
click at [502, 45] on input "**********" at bounding box center [498, 48] width 157 height 18
click at [316, 103] on div at bounding box center [320, 105] width 181 height 39
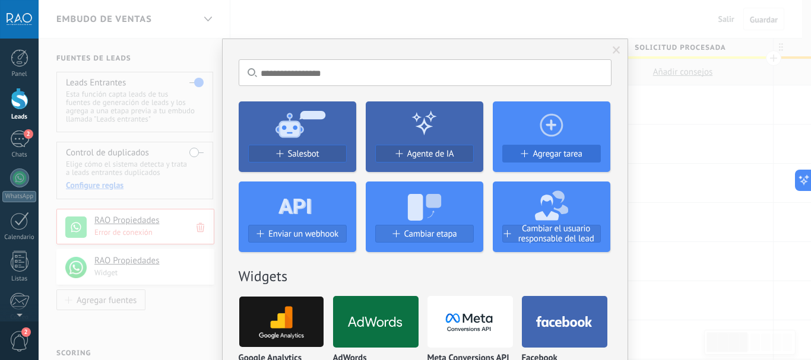
click at [567, 153] on span "Agregar tarea" at bounding box center [557, 154] width 49 height 10
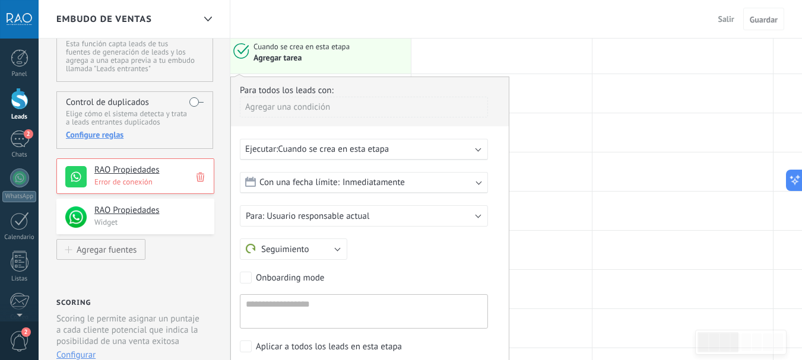
scroll to position [51, 0]
click at [321, 149] on span "Cuando se crea en esta etapa" at bounding box center [333, 148] width 111 height 11
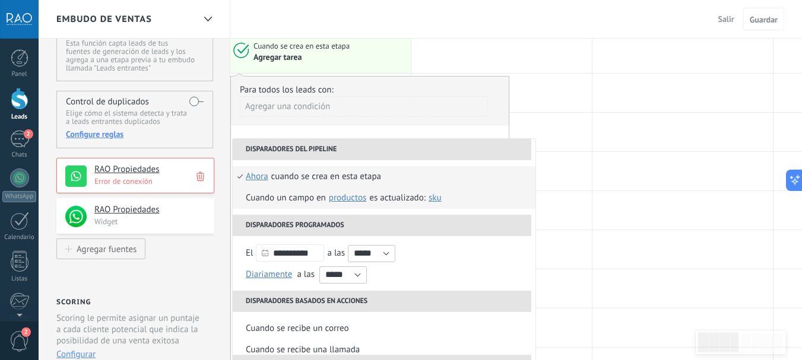
click at [435, 199] on span "SKU" at bounding box center [435, 197] width 13 height 11
click at [356, 199] on span "Productos" at bounding box center [347, 197] width 37 height 11
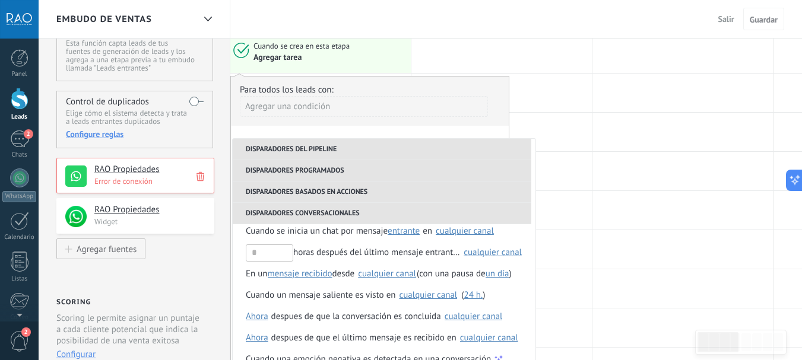
scroll to position [195, 0]
click at [435, 84] on div "Para todos los leads con: Agregar una condición" at bounding box center [370, 105] width 260 height 42
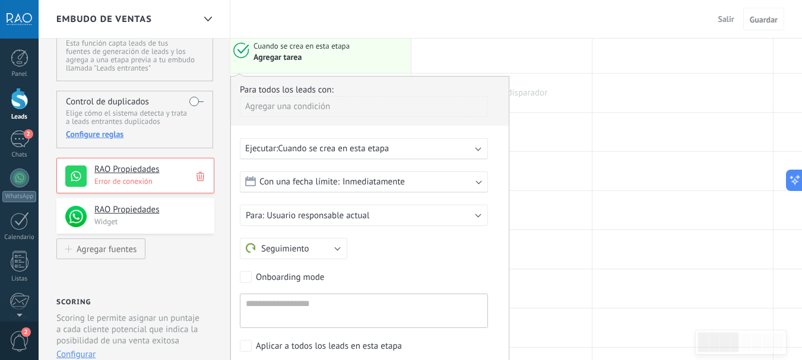
click at [581, 85] on div at bounding box center [501, 93] width 181 height 39
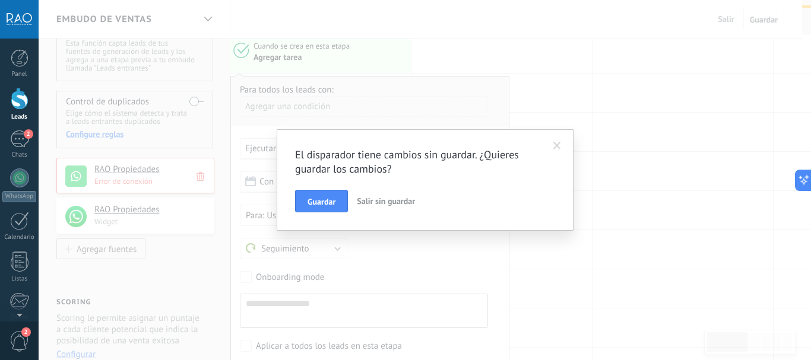
click at [381, 202] on span "Salir sin guardar" at bounding box center [386, 201] width 58 height 11
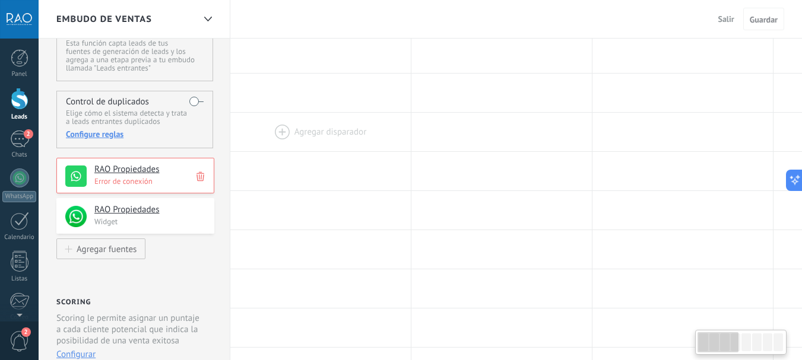
scroll to position [0, 0]
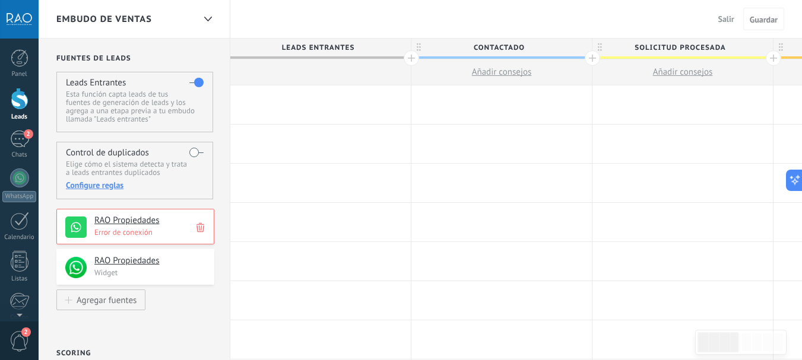
click at [335, 110] on div at bounding box center [320, 105] width 181 height 39
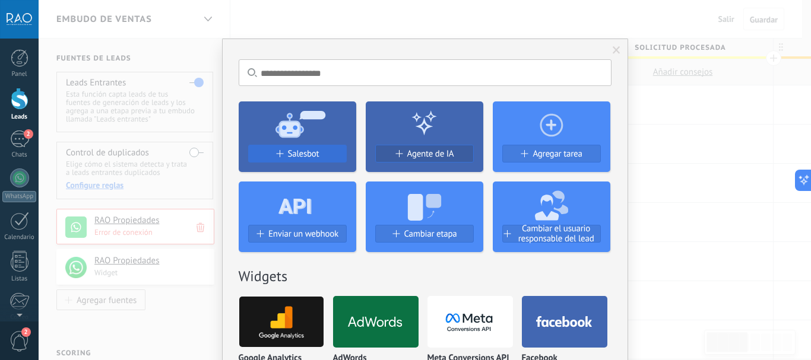
click at [297, 152] on span "Salesbot" at bounding box center [303, 154] width 31 height 10
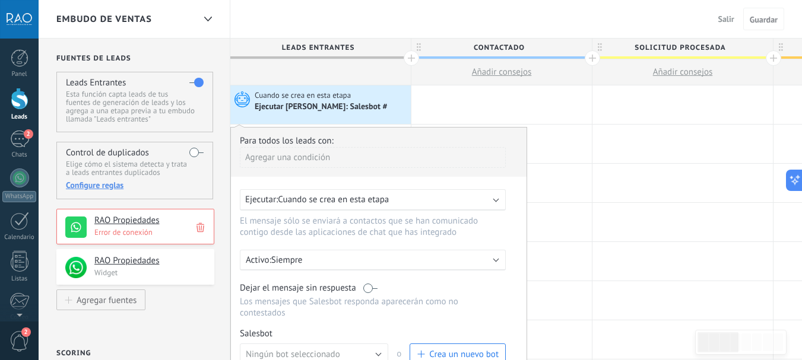
click at [263, 171] on div "Agregar una condición" at bounding box center [373, 162] width 266 height 30
click at [283, 149] on div "Agregar una condición" at bounding box center [373, 157] width 266 height 21
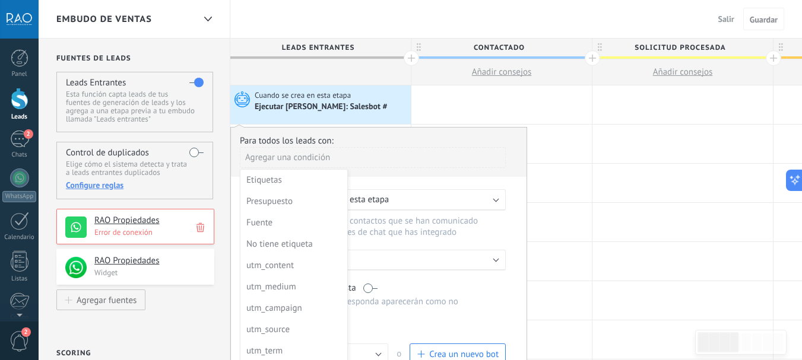
drag, startPoint x: 291, startPoint y: 153, endPoint x: 299, endPoint y: 188, distance: 35.3
click at [292, 153] on div at bounding box center [379, 288] width 296 height 320
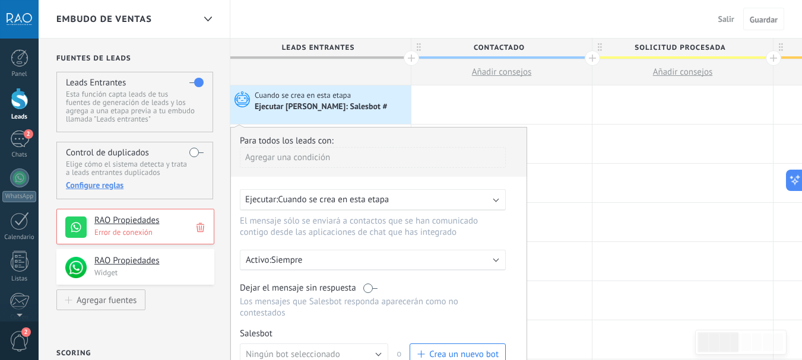
click at [395, 198] on div "Ejecutar: Cuando se crea en esta etapa" at bounding box center [368, 199] width 246 height 11
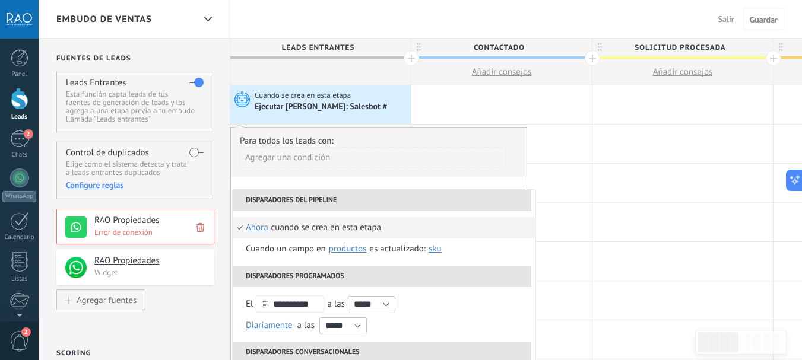
click at [419, 182] on div "**********" at bounding box center [378, 287] width 297 height 321
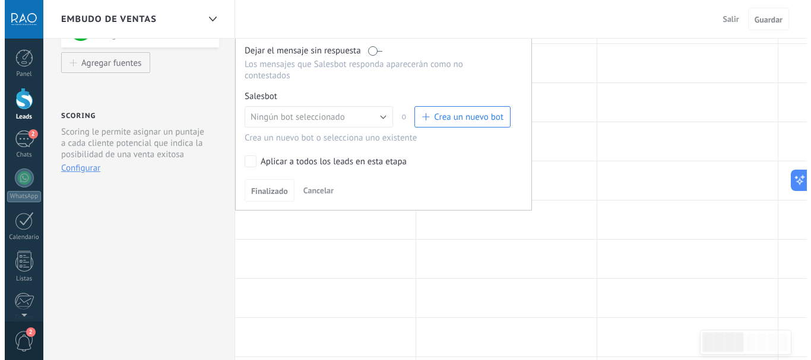
scroll to position [119, 0]
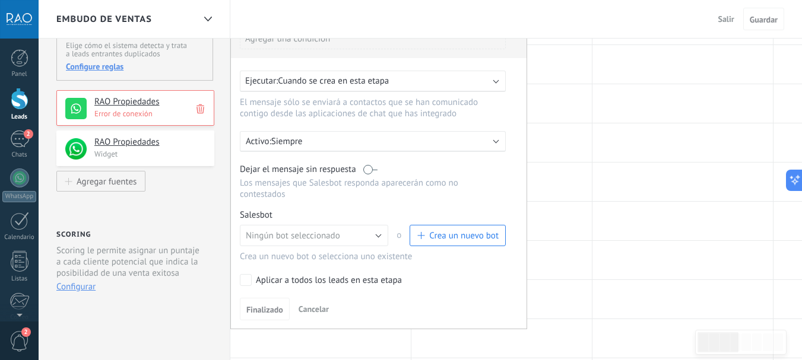
click at [321, 138] on p "Siempre" at bounding box center [375, 141] width 208 height 11
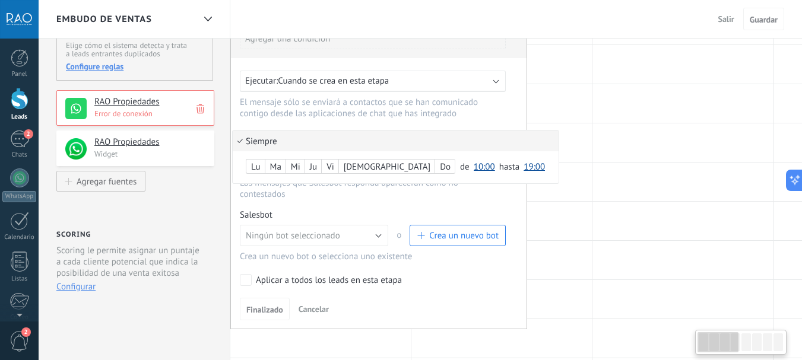
click at [322, 138] on li "Siempre" at bounding box center [396, 141] width 326 height 21
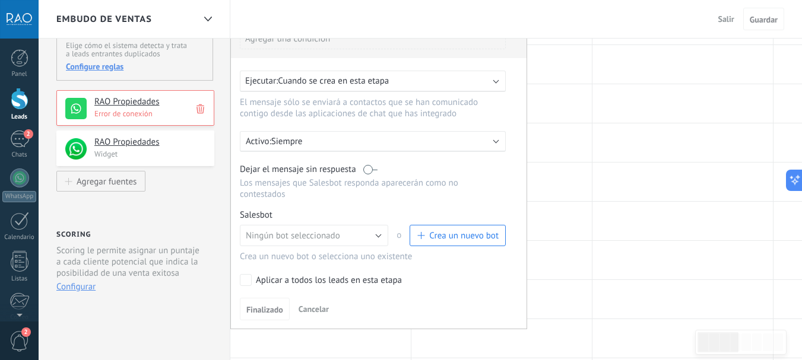
drag, startPoint x: 241, startPoint y: 170, endPoint x: 400, endPoint y: 167, distance: 158.6
click at [356, 170] on span "Dejar el mensaje sin respuesta" at bounding box center [298, 169] width 116 height 11
click at [306, 238] on span "Ningún bot seleccionado" at bounding box center [293, 235] width 94 height 11
click at [378, 213] on div "Salesbot Gestionar" at bounding box center [373, 215] width 266 height 11
click at [442, 233] on span "Crea un nuevo bot" at bounding box center [463, 235] width 69 height 11
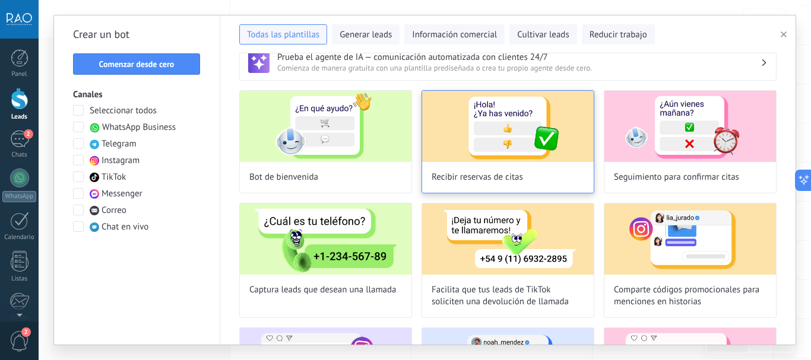
scroll to position [0, 0]
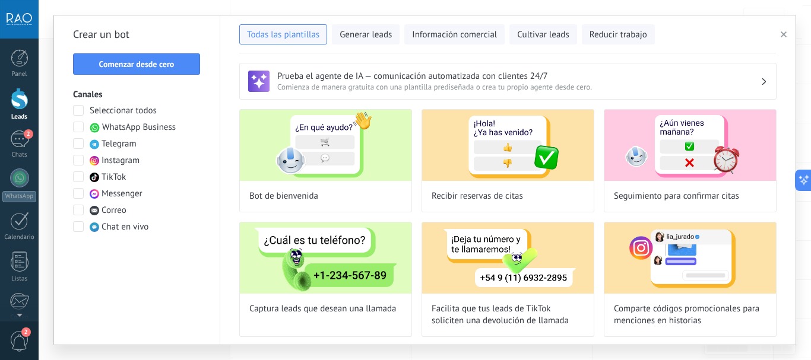
click at [77, 129] on span at bounding box center [78, 127] width 11 height 11
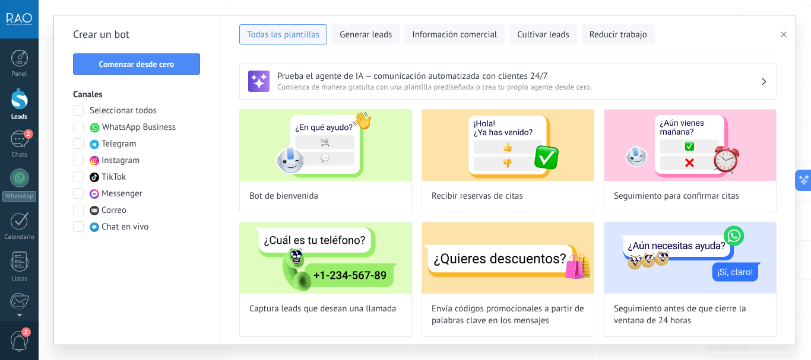
click at [79, 127] on span at bounding box center [78, 127] width 11 height 11
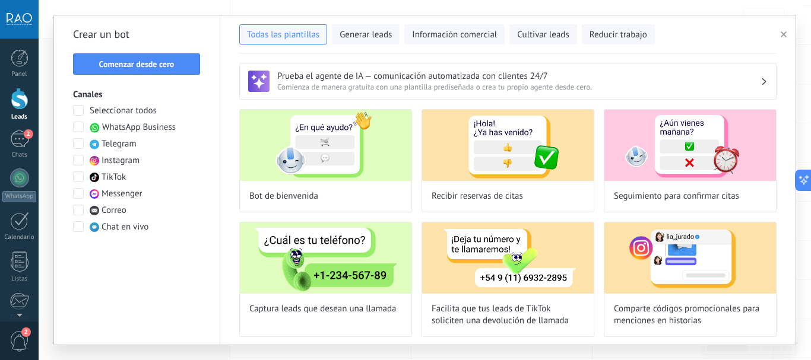
click at [79, 127] on span at bounding box center [78, 127] width 11 height 11
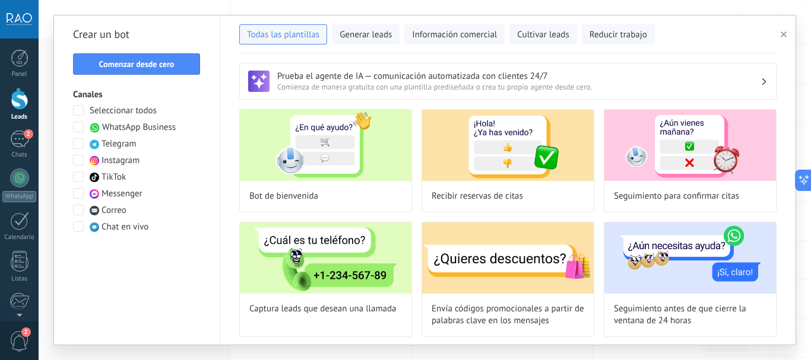
click at [79, 127] on span at bounding box center [78, 127] width 11 height 11
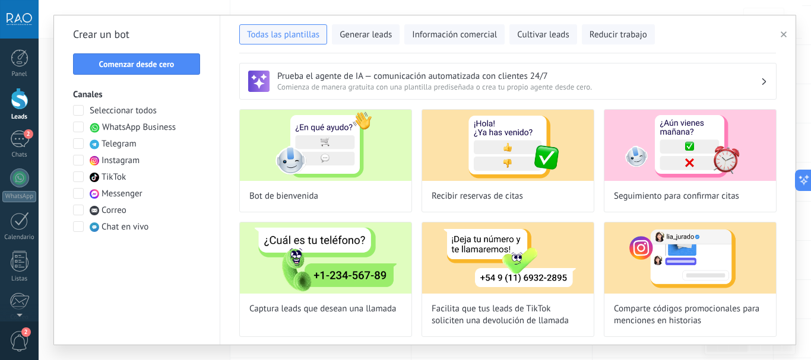
click at [79, 127] on span at bounding box center [78, 127] width 11 height 11
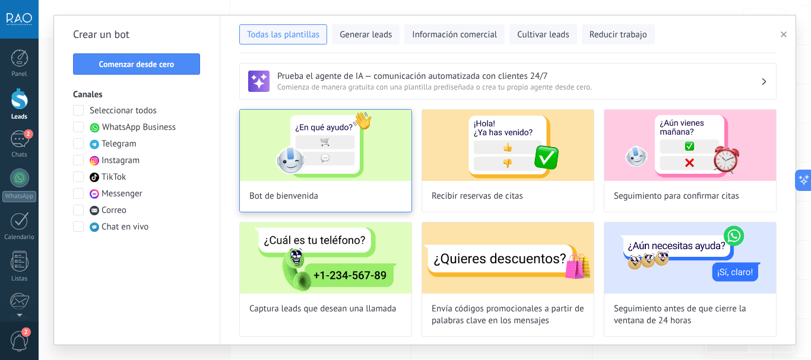
click at [340, 151] on img at bounding box center [326, 145] width 172 height 71
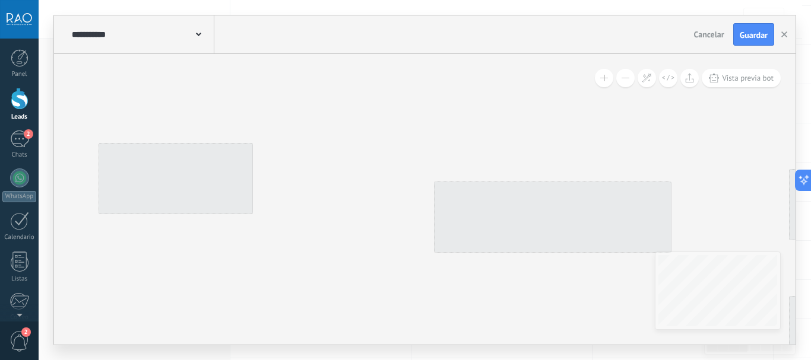
type input "**********"
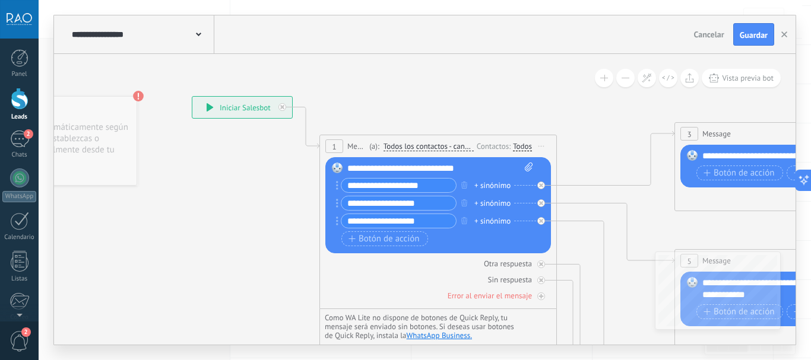
drag, startPoint x: 491, startPoint y: 125, endPoint x: 381, endPoint y: 80, distance: 118.8
click at [372, 170] on div "**********" at bounding box center [440, 169] width 186 height 12
click at [406, 169] on div "**********" at bounding box center [440, 169] width 186 height 12
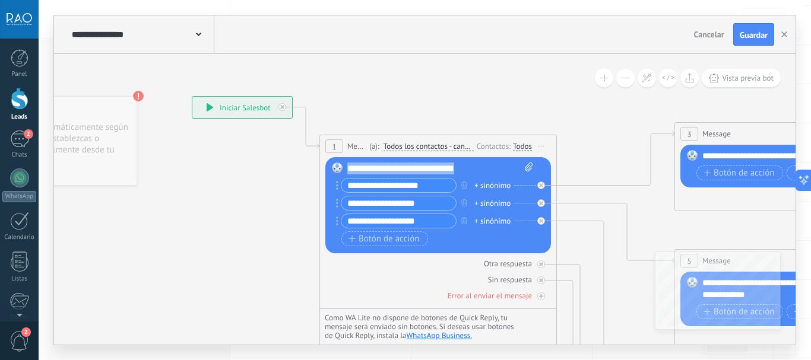
click at [406, 169] on div "**********" at bounding box center [440, 169] width 186 height 12
paste div
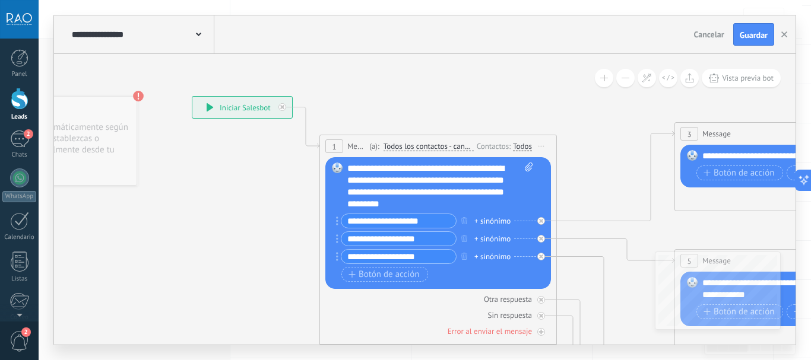
click at [373, 167] on div "**********" at bounding box center [440, 187] width 186 height 48
click at [394, 167] on div "**********" at bounding box center [440, 187] width 186 height 48
click at [369, 169] on div "**********" at bounding box center [440, 187] width 186 height 48
click at [476, 166] on div "**********" at bounding box center [440, 187] width 186 height 48
drag, startPoint x: 476, startPoint y: 168, endPoint x: 506, endPoint y: 168, distance: 30.3
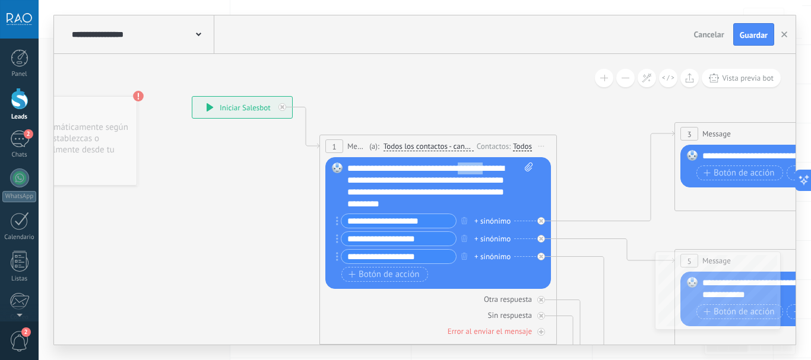
click at [506, 168] on div "**********" at bounding box center [440, 187] width 186 height 48
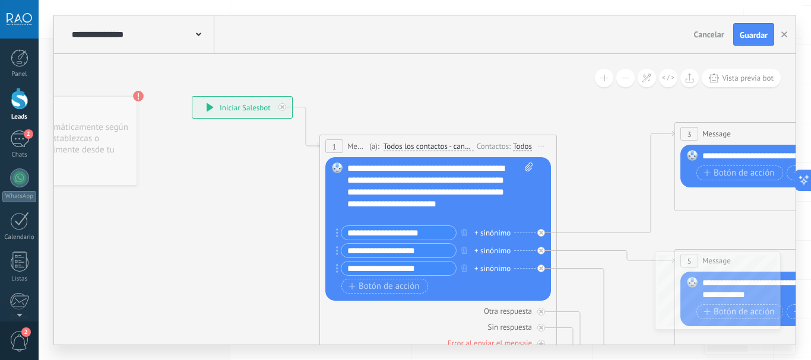
click at [354, 182] on div "**********" at bounding box center [440, 192] width 186 height 59
click at [409, 214] on div "**********" at bounding box center [440, 192] width 186 height 59
click at [370, 216] on div "**********" at bounding box center [440, 192] width 186 height 59
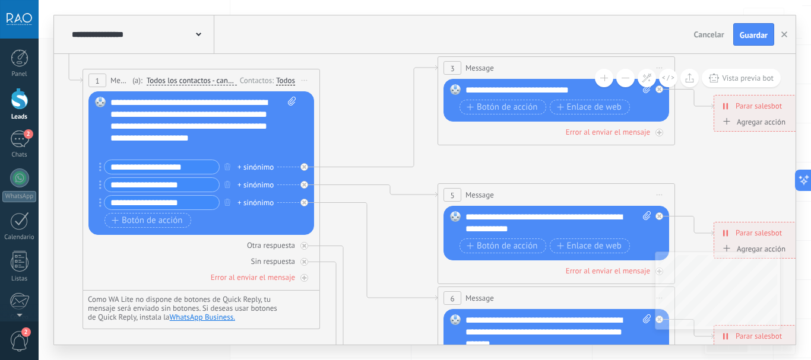
drag, startPoint x: 635, startPoint y: 188, endPoint x: 384, endPoint y: 211, distance: 252.2
click at [384, 212] on icon at bounding box center [583, 326] width 1851 height 1186
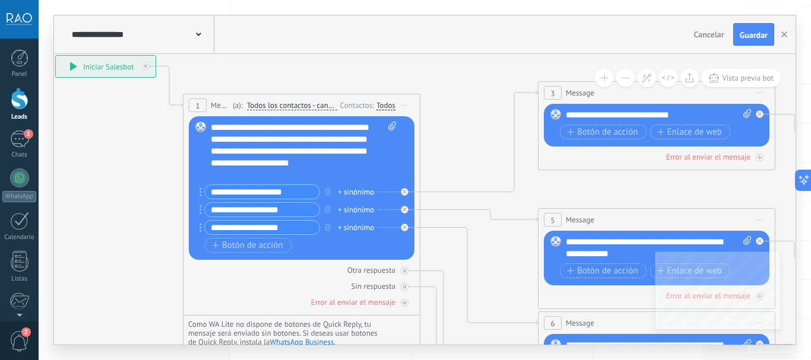
drag, startPoint x: 384, startPoint y: 211, endPoint x: 498, endPoint y: 288, distance: 138.2
click at [498, 288] on icon at bounding box center [683, 357] width 1851 height 1199
click at [487, 129] on icon at bounding box center [683, 357] width 1851 height 1199
click at [247, 164] on div "**********" at bounding box center [304, 151] width 186 height 59
click at [243, 175] on div "**********" at bounding box center [304, 151] width 186 height 59
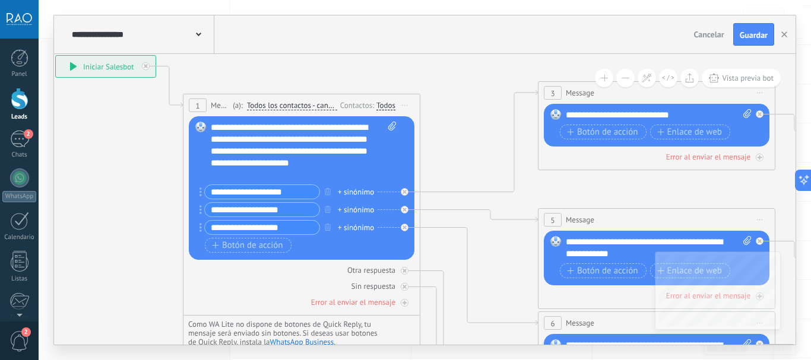
click at [265, 194] on input "**********" at bounding box center [262, 192] width 115 height 14
click at [299, 191] on input "**********" at bounding box center [262, 192] width 115 height 14
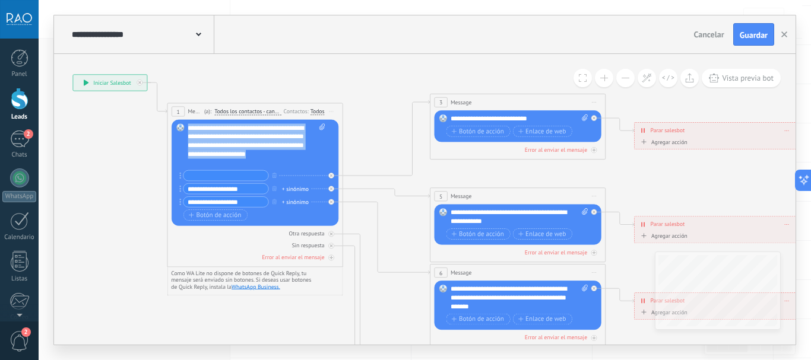
drag, startPoint x: 208, startPoint y: 163, endPoint x: 189, endPoint y: 126, distance: 40.9
click at [189, 126] on div "**********" at bounding box center [257, 146] width 138 height 44
copy div "**********"
click at [707, 33] on span "Cancelar" at bounding box center [709, 34] width 30 height 11
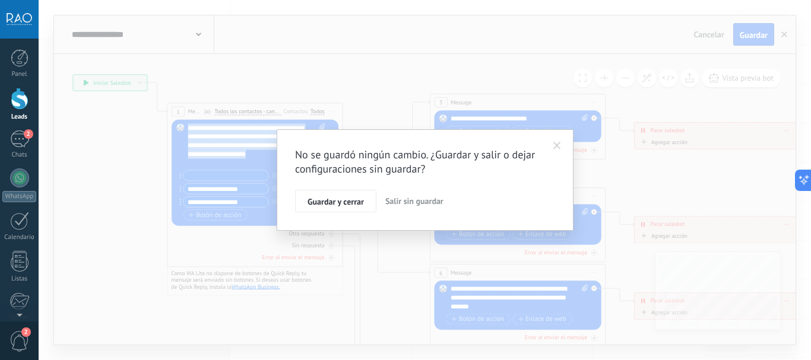
click at [417, 200] on span "Salir sin guardar" at bounding box center [414, 201] width 58 height 11
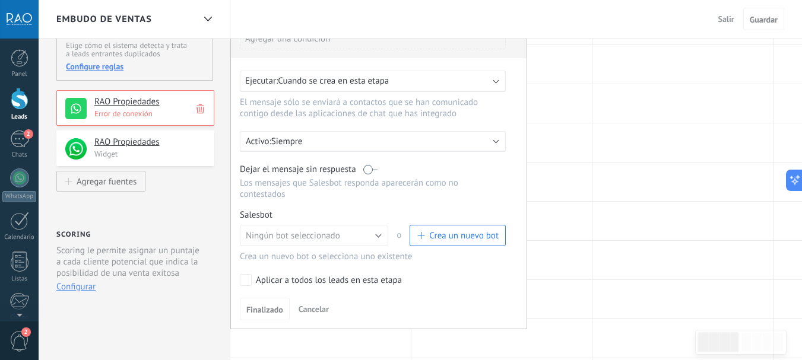
click at [462, 229] on button "Crea un nuevo bot" at bounding box center [458, 235] width 96 height 21
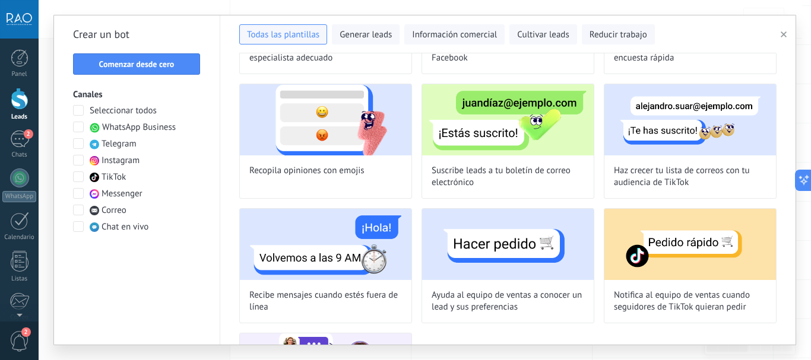
scroll to position [702, 0]
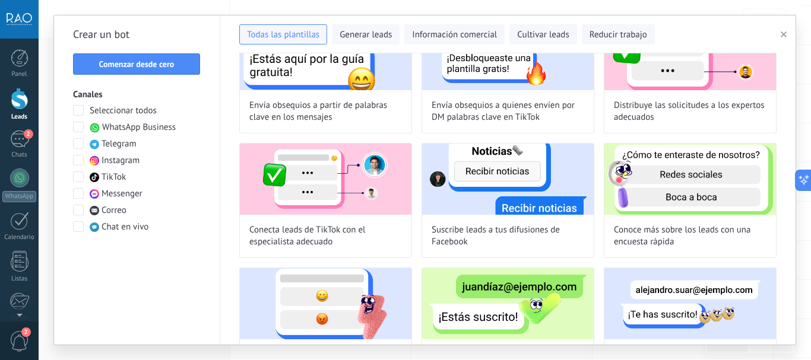
click at [77, 128] on span at bounding box center [78, 127] width 11 height 11
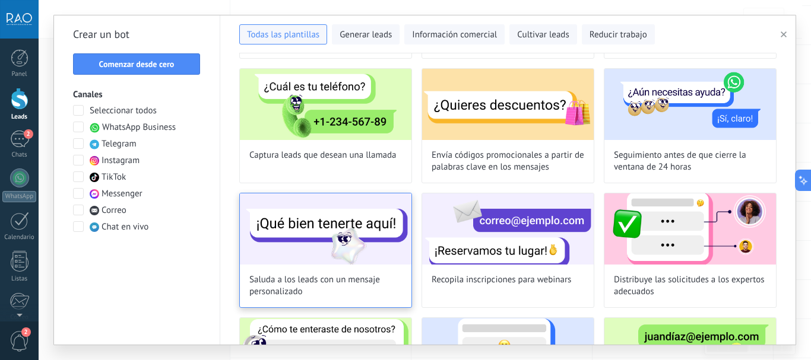
scroll to position [0, 0]
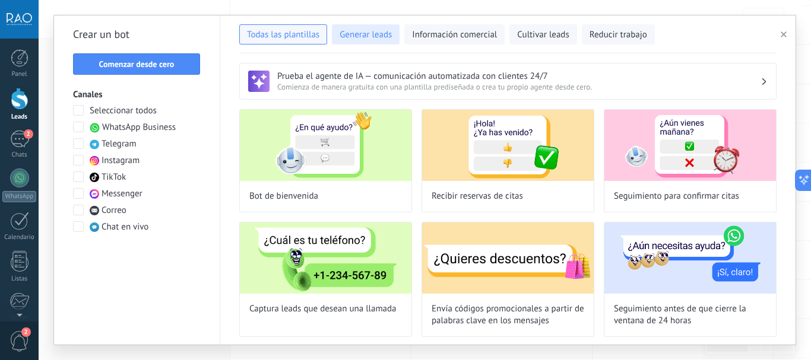
click at [375, 34] on span "Generar leads" at bounding box center [366, 35] width 52 height 12
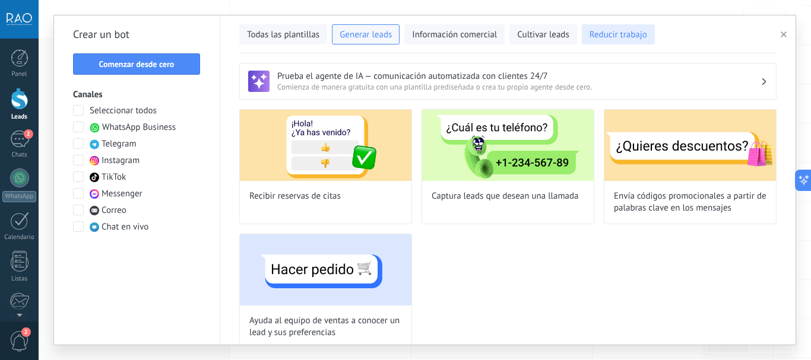
click at [619, 34] on span "Reducir trabajo" at bounding box center [619, 35] width 58 height 12
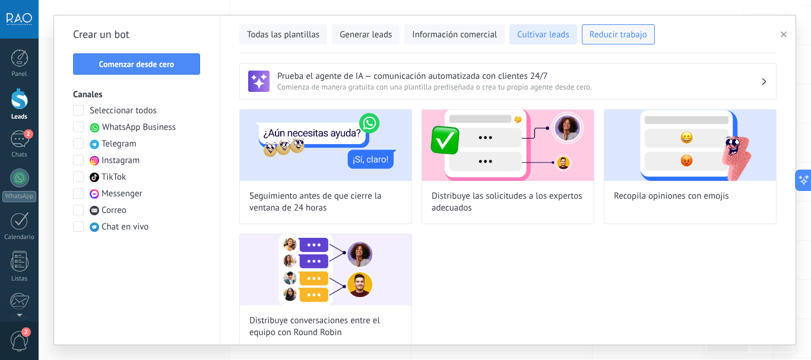
click at [552, 34] on span "Cultivar leads" at bounding box center [543, 35] width 52 height 12
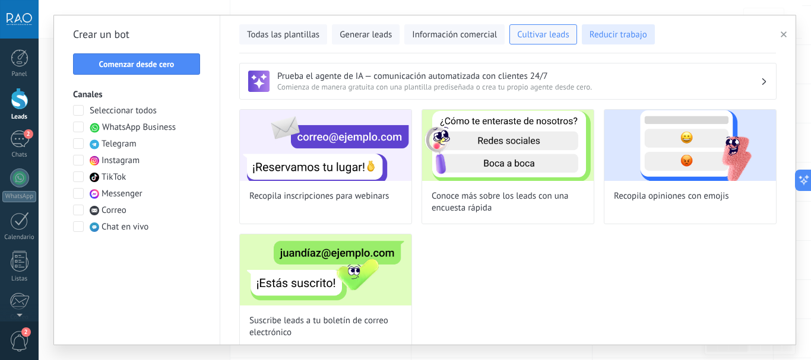
click at [590, 33] on span "Reducir trabajo" at bounding box center [619, 35] width 58 height 12
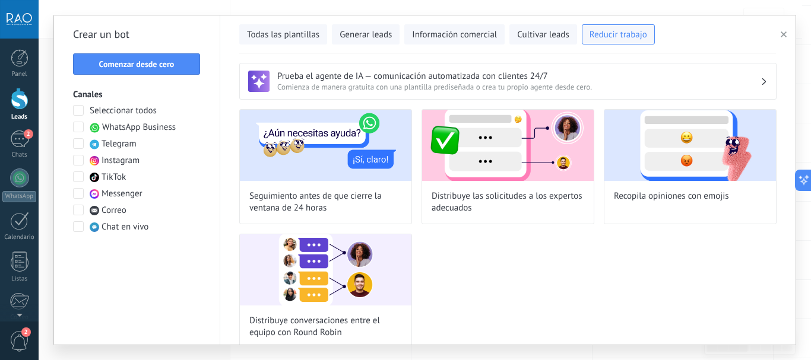
scroll to position [14, 0]
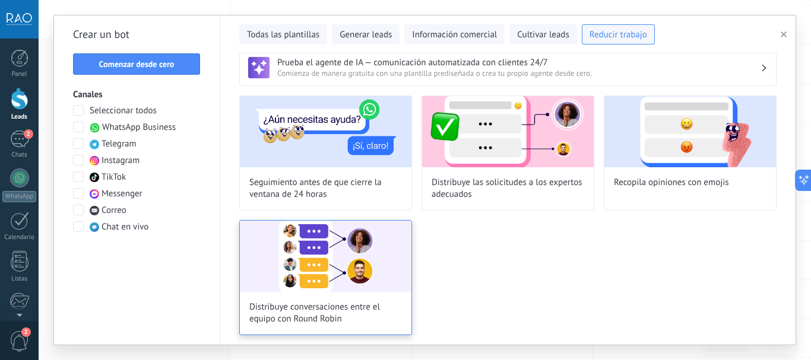
click at [281, 261] on img at bounding box center [326, 256] width 172 height 71
type input "**********"
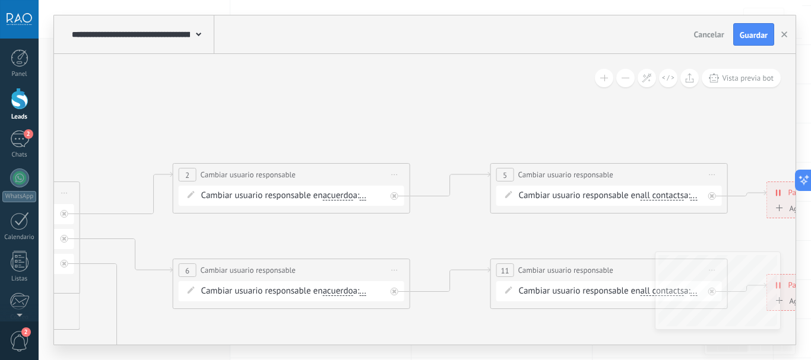
click at [708, 36] on span "Cancelar" at bounding box center [709, 34] width 30 height 11
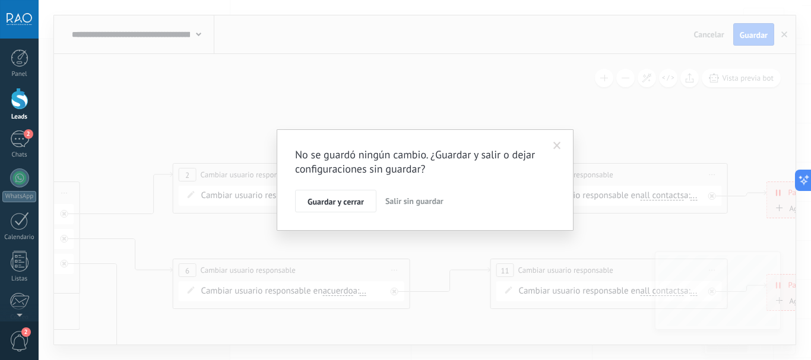
click at [397, 202] on span "Salir sin guardar" at bounding box center [414, 201] width 58 height 11
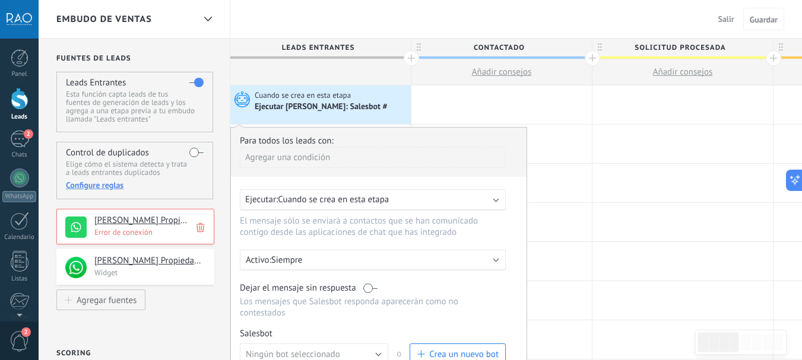
click at [378, 103] on div "Ejecutar [PERSON_NAME]: Salesbot #" at bounding box center [331, 107] width 153 height 12
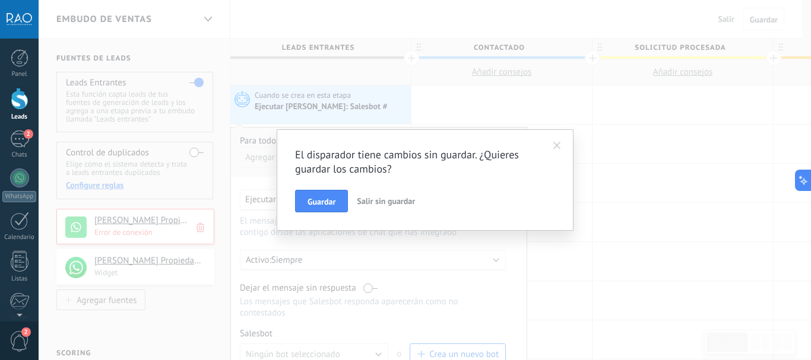
click at [385, 204] on span "Salir sin guardar" at bounding box center [386, 201] width 58 height 11
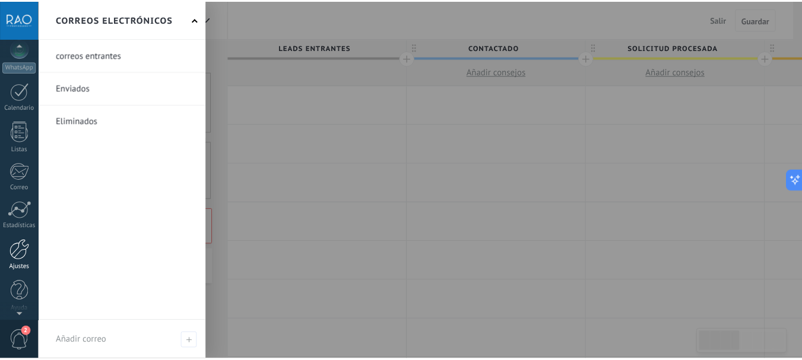
scroll to position [134, 0]
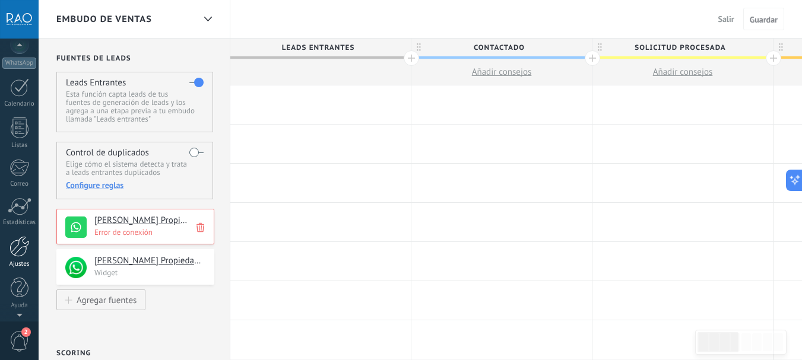
click at [20, 260] on link "Ajustes" at bounding box center [19, 252] width 39 height 32
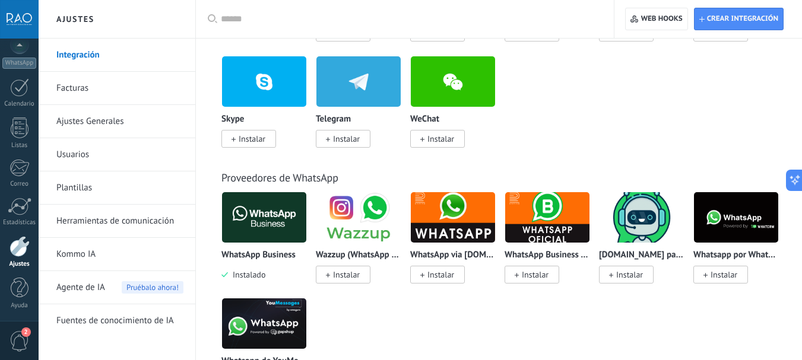
scroll to position [356, 0]
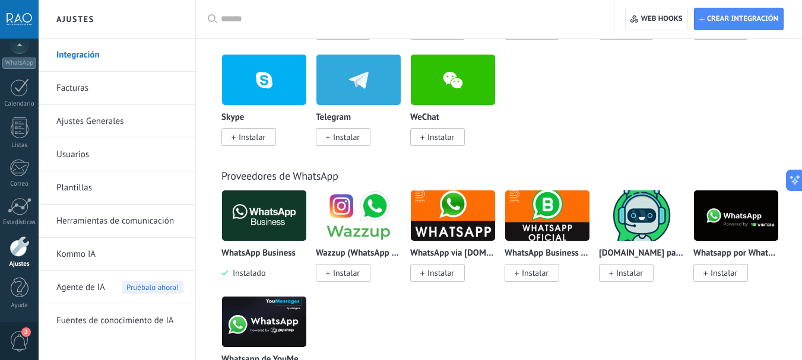
click at [73, 119] on link "Ajustes Generales" at bounding box center [119, 121] width 127 height 33
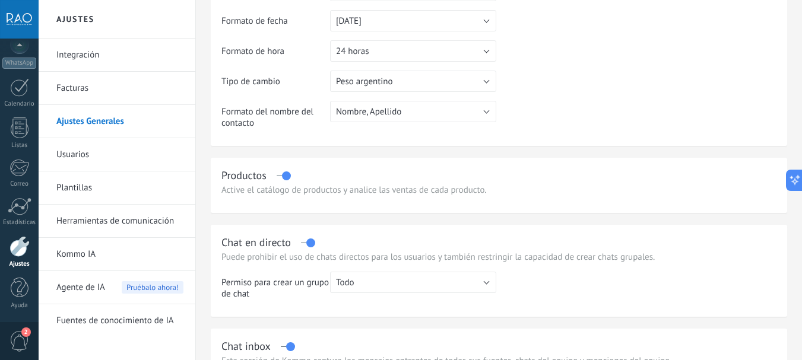
scroll to position [238, 0]
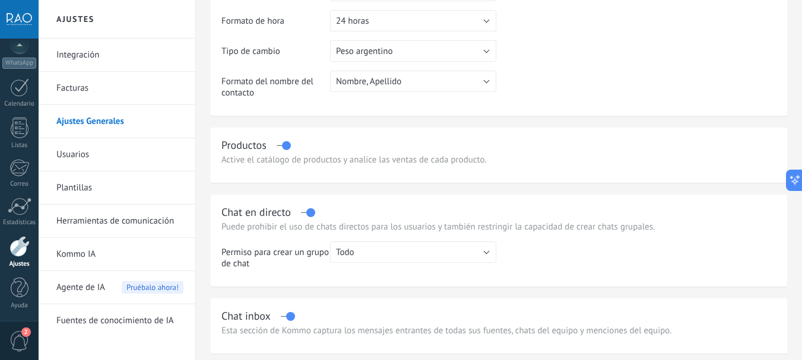
click at [76, 162] on link "Usuarios" at bounding box center [119, 154] width 127 height 33
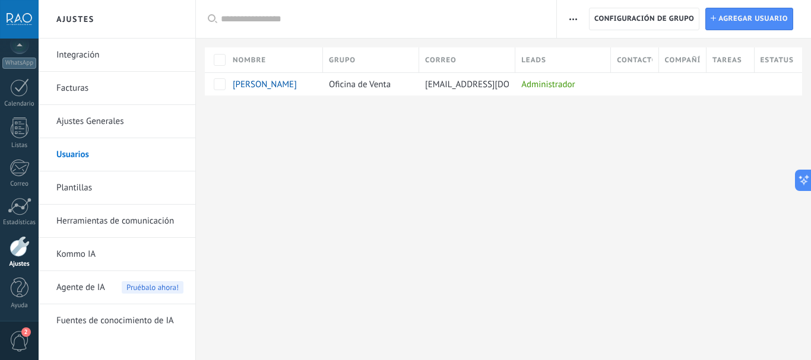
click at [78, 197] on link "Plantillas" at bounding box center [119, 188] width 127 height 33
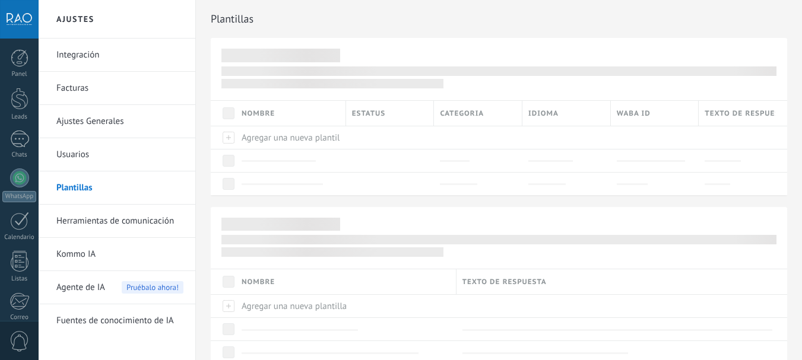
scroll to position [42, 0]
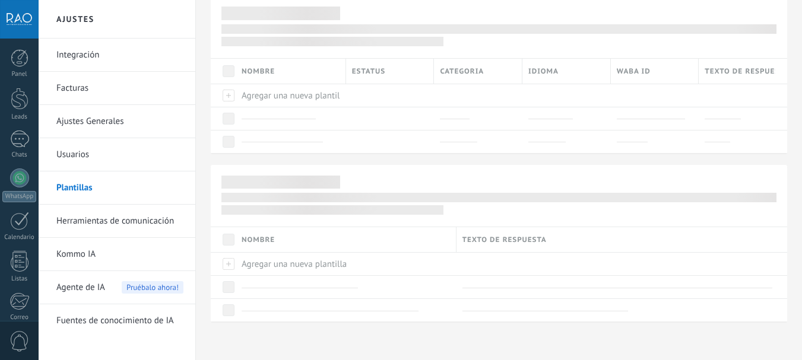
click at [120, 227] on link "Herramientas de comunicación" at bounding box center [119, 221] width 127 height 33
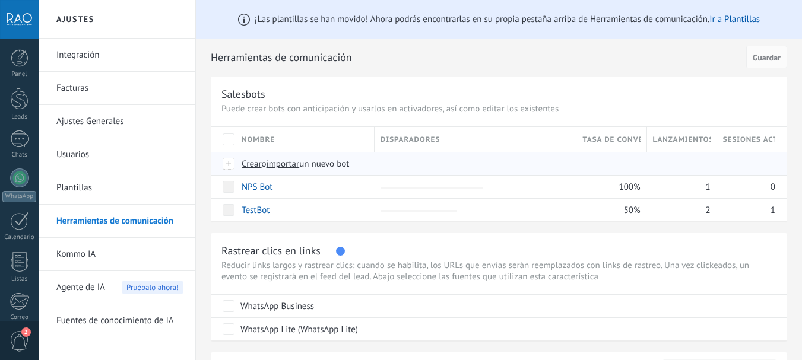
click at [254, 166] on span "Crear" at bounding box center [252, 164] width 20 height 11
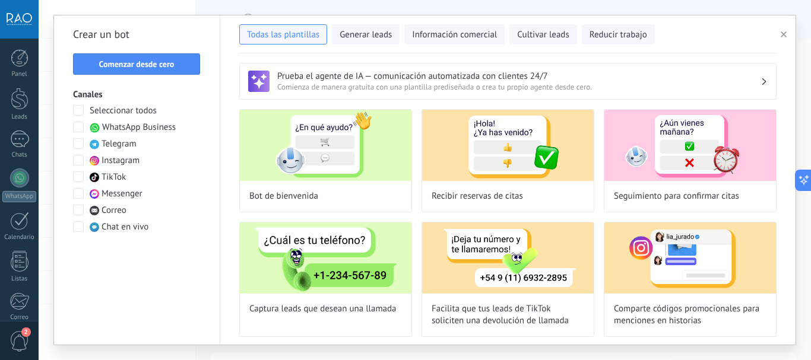
click at [786, 35] on icon "button" at bounding box center [784, 34] width 6 height 6
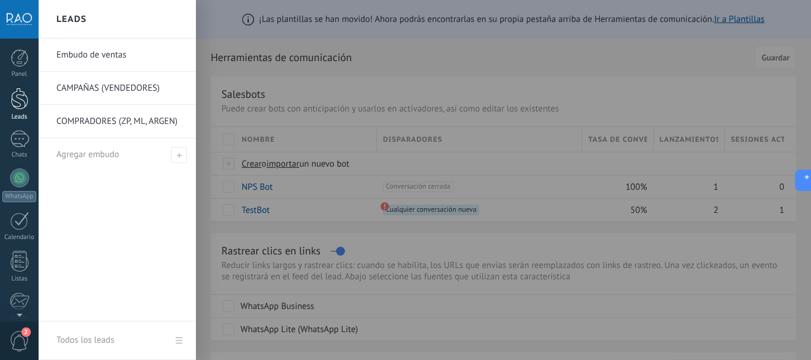
click at [26, 109] on div at bounding box center [20, 99] width 18 height 22
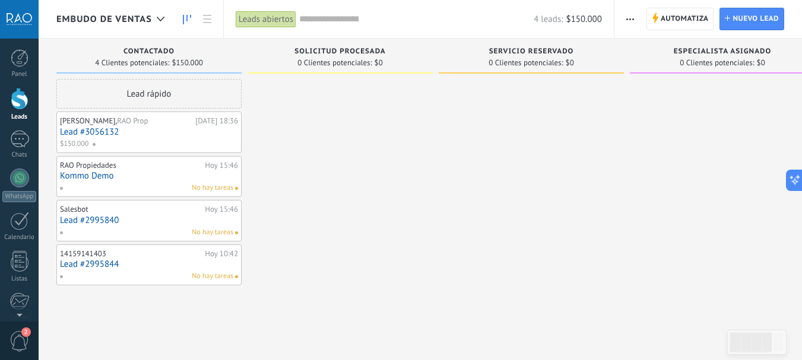
click at [99, 11] on div "Embudo de ventas" at bounding box center [113, 19] width 114 height 38
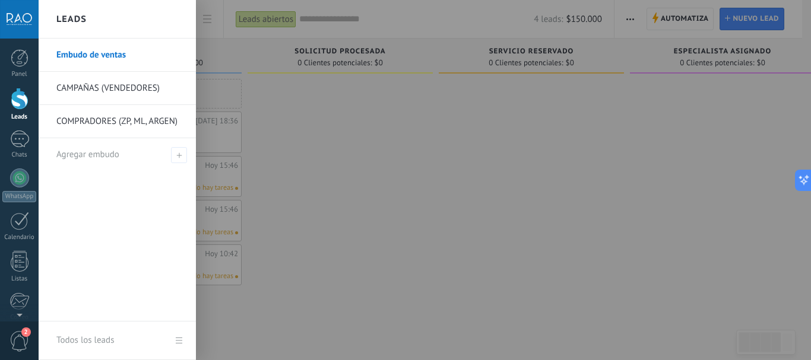
click at [118, 21] on div "Leads" at bounding box center [117, 19] width 157 height 39
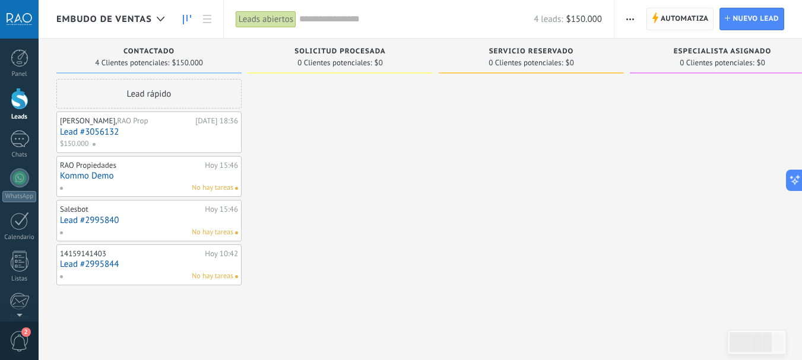
click at [664, 20] on span "Automatiza" at bounding box center [685, 18] width 48 height 21
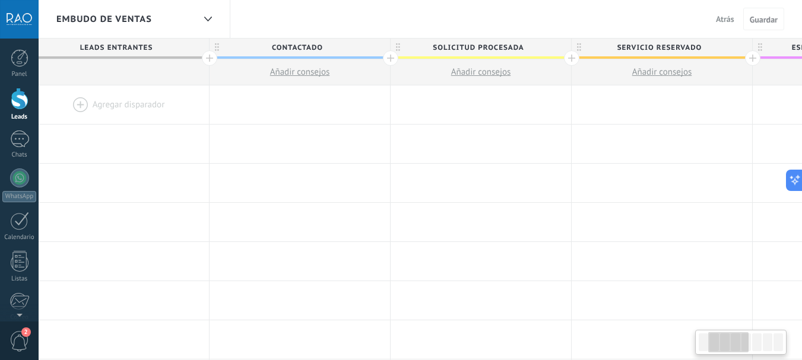
scroll to position [0, 202]
click at [467, 49] on span "Solicitud procesada" at bounding box center [477, 48] width 175 height 18
click at [479, 45] on input "**********" at bounding box center [477, 48] width 157 height 18
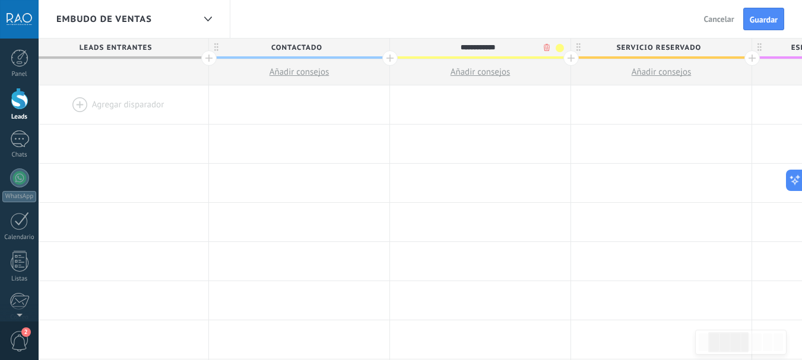
type input "**********"
click at [640, 51] on span "Servicio reservado" at bounding box center [658, 48] width 175 height 18
click at [640, 51] on input "**********" at bounding box center [658, 48] width 157 height 18
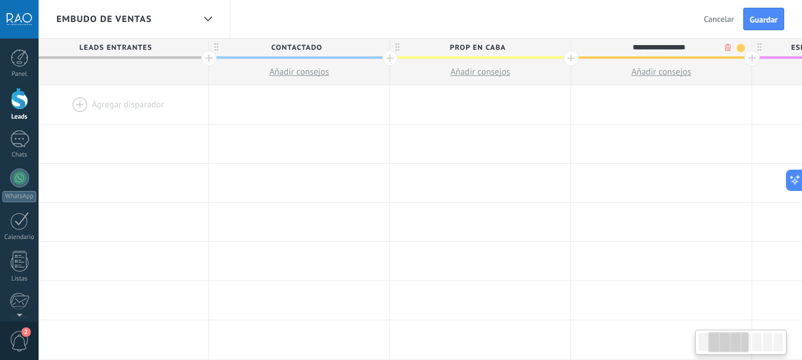
click at [640, 51] on input "**********" at bounding box center [658, 48] width 157 height 18
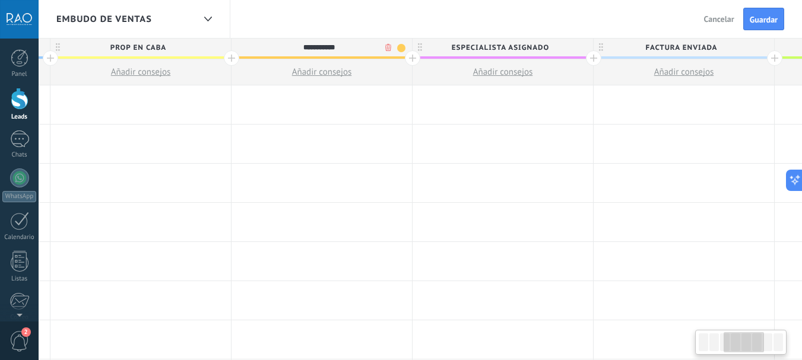
scroll to position [0, 575]
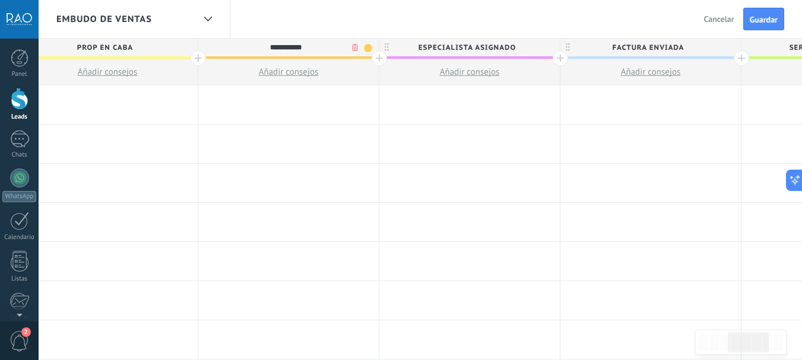
type input "**********"
click at [471, 48] on span "Especialista asignado" at bounding box center [466, 48] width 175 height 18
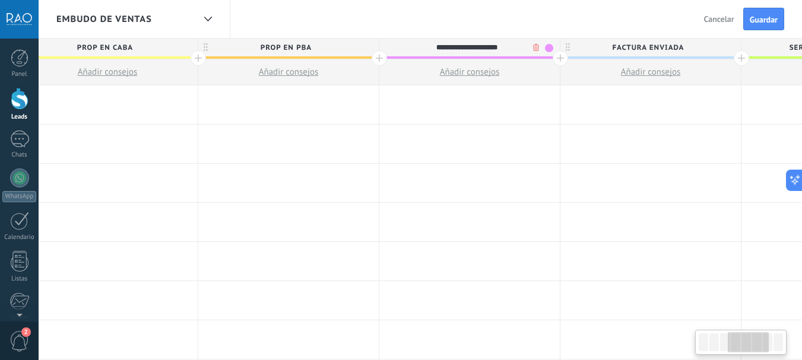
click at [471, 48] on input "**********" at bounding box center [466, 48] width 157 height 18
type input "**********"
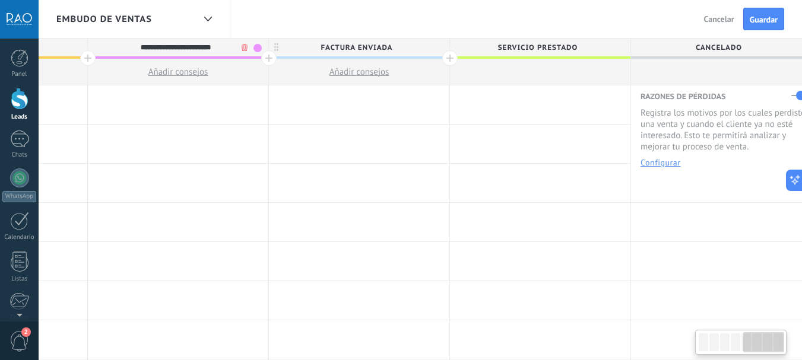
scroll to position [0, 867]
click at [365, 52] on span "Factura enviada" at bounding box center [355, 48] width 175 height 18
click at [365, 52] on input "**********" at bounding box center [355, 48] width 157 height 18
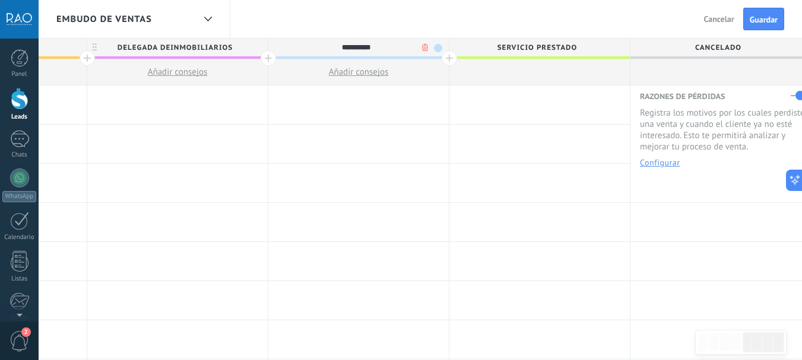
type input "**********"
click at [523, 47] on span "Servicio prestado" at bounding box center [536, 48] width 175 height 18
click at [523, 47] on input "**********" at bounding box center [536, 48] width 157 height 18
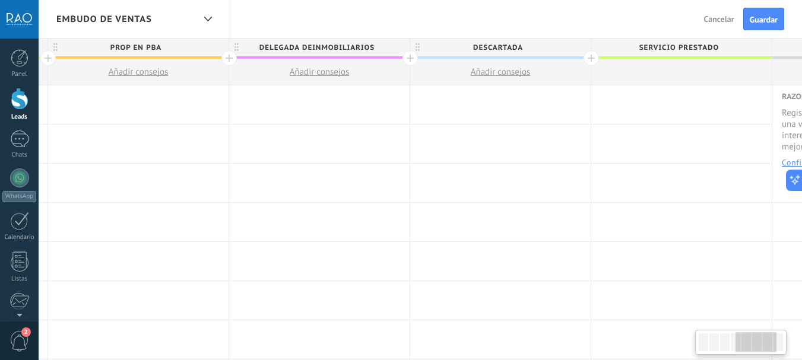
scroll to position [0, 728]
drag, startPoint x: 436, startPoint y: 45, endPoint x: 415, endPoint y: 45, distance: 20.8
click at [415, 45] on icon at bounding box center [415, 47] width 4 height 8
click at [450, 112] on div at bounding box center [498, 105] width 181 height 39
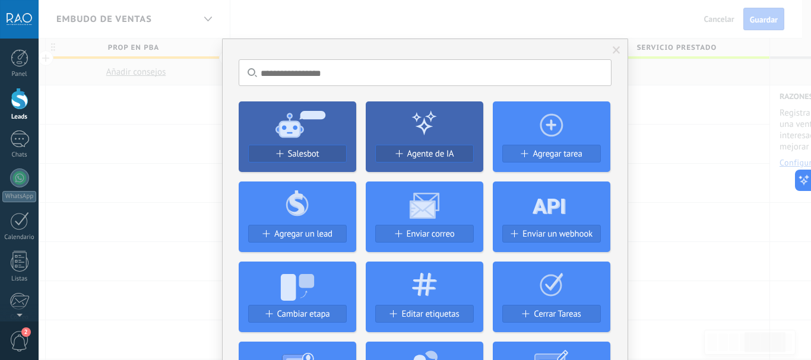
click at [615, 50] on span at bounding box center [617, 50] width 8 height 8
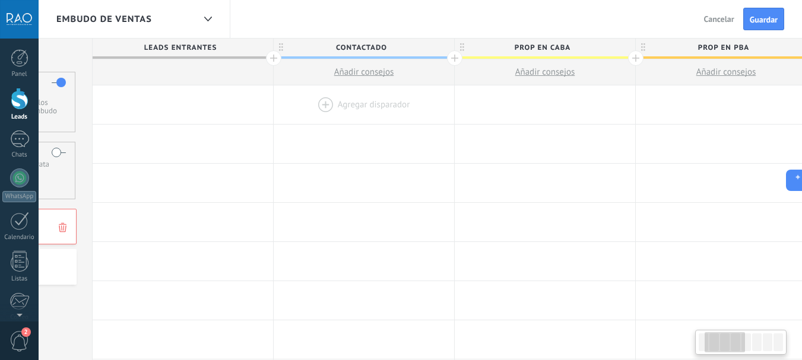
scroll to position [0, 137]
click at [398, 48] on span "Contactado" at bounding box center [361, 48] width 175 height 18
click at [398, 48] on input "**********" at bounding box center [361, 48] width 157 height 18
type input "**********"
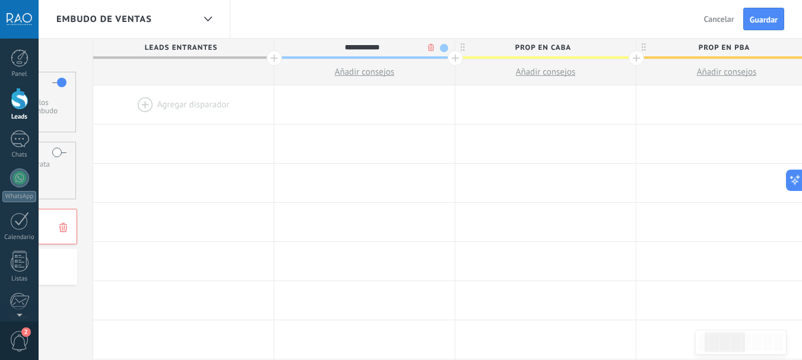
click at [545, 47] on span "prop en caba" at bounding box center [542, 48] width 175 height 18
click at [545, 47] on input "**********" at bounding box center [542, 48] width 157 height 18
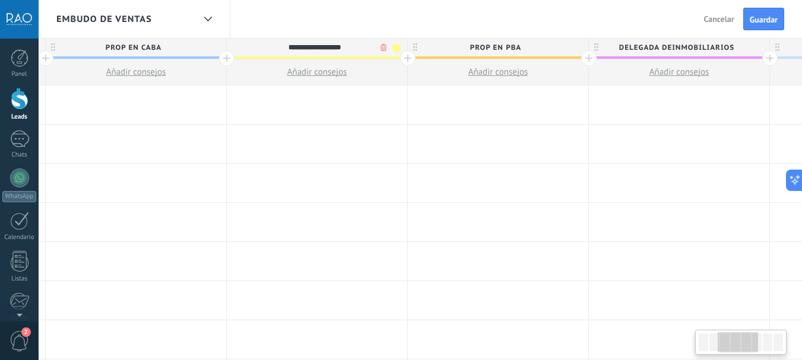
scroll to position [0, 385]
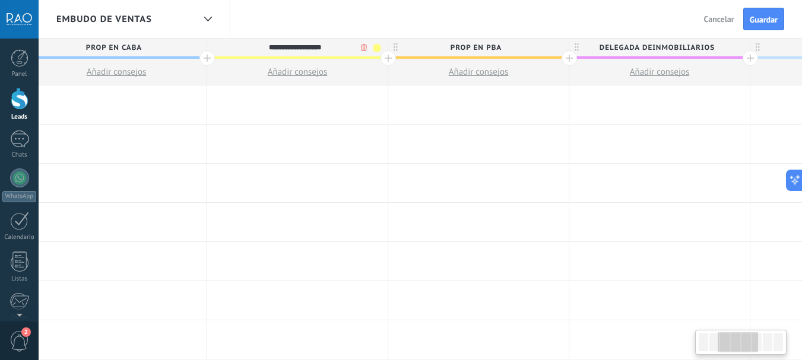
type input "**********"
click at [485, 46] on span "prop en pba" at bounding box center [475, 48] width 175 height 18
click at [485, 46] on input "**********" at bounding box center [475, 48] width 157 height 18
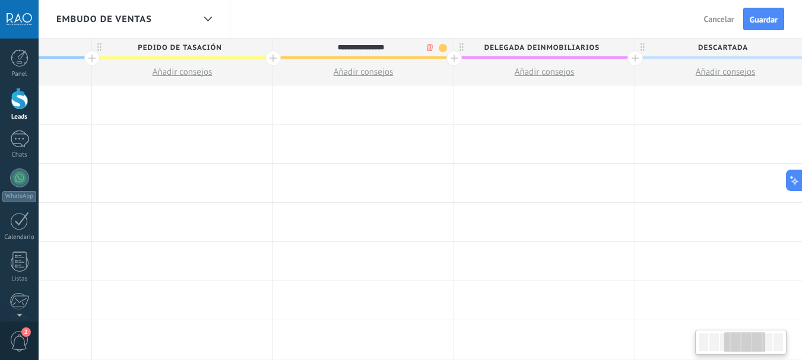
scroll to position [0, 501]
type input "**********"
click at [523, 52] on span "delegada deinmobiliarios" at bounding box center [541, 48] width 175 height 18
click at [523, 52] on input "**********" at bounding box center [541, 48] width 157 height 18
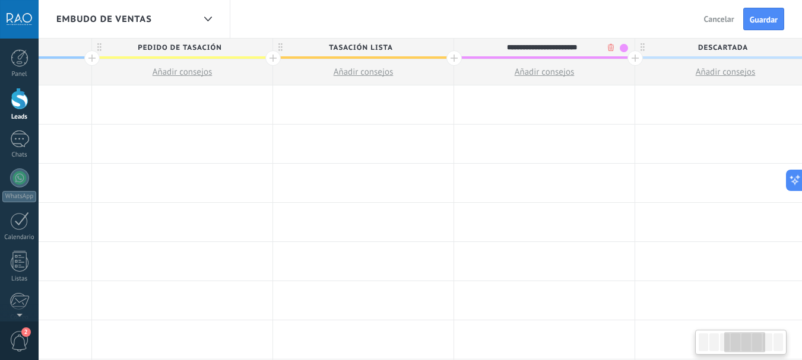
type input "*"
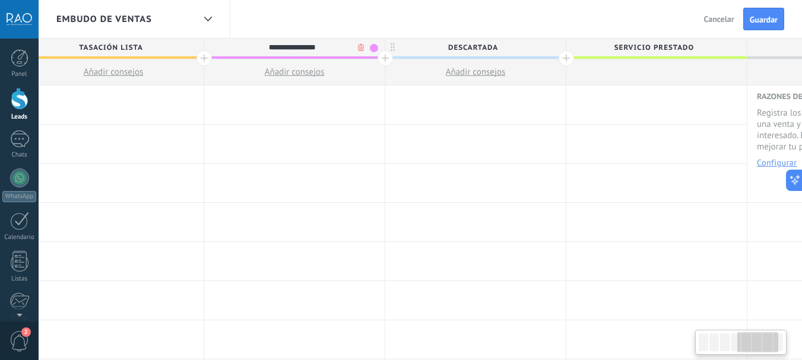
scroll to position [0, 751]
type input "**********"
click at [479, 47] on span "descartada" at bounding box center [472, 48] width 175 height 18
click at [479, 47] on input "**********" at bounding box center [472, 48] width 157 height 18
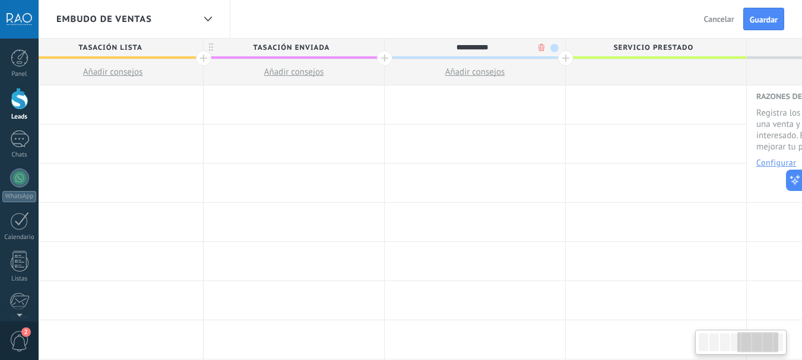
type input "**********"
click at [645, 53] on span "Servicio prestado" at bounding box center [653, 48] width 175 height 18
click at [645, 53] on input "**********" at bounding box center [653, 48] width 157 height 18
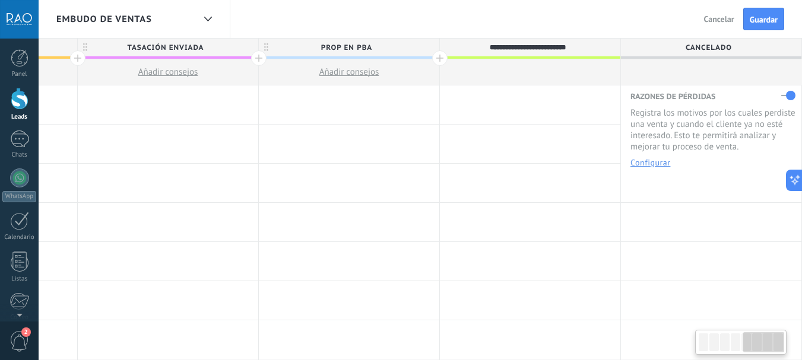
type input "**********"
click at [676, 49] on span "Cancelado" at bounding box center [708, 48] width 175 height 18
click at [713, 48] on input "*********" at bounding box center [709, 48] width 157 height 18
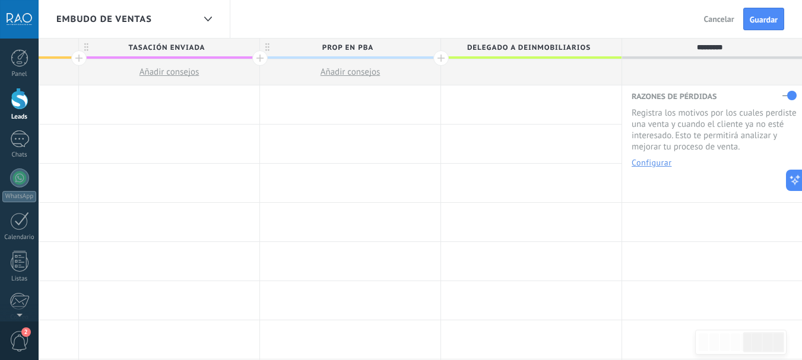
type input "**********"
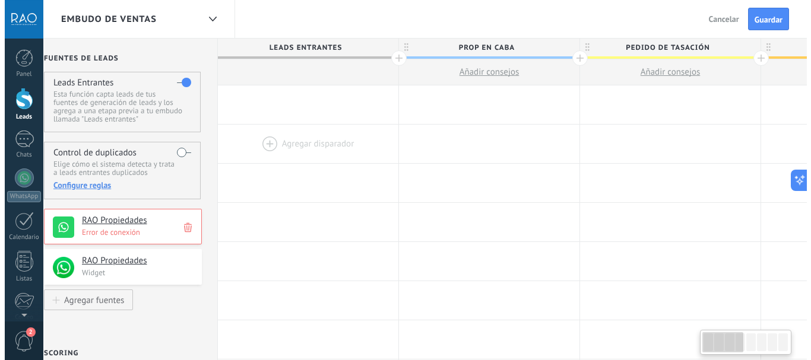
scroll to position [0, 0]
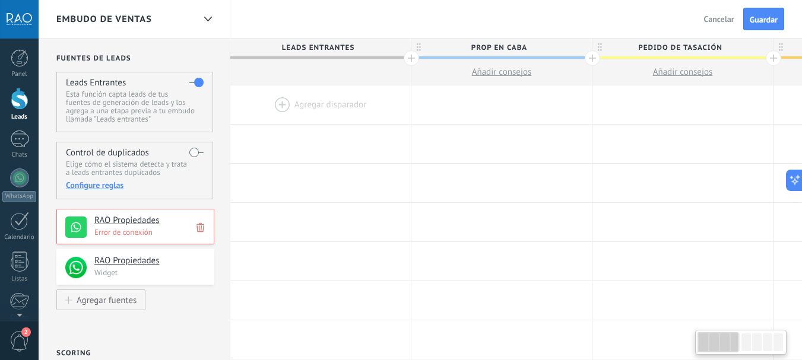
click at [313, 100] on div at bounding box center [320, 105] width 181 height 39
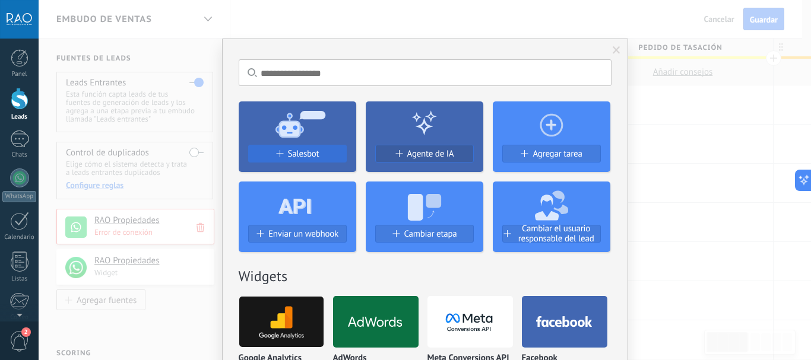
click at [300, 156] on span "Salesbot" at bounding box center [303, 154] width 31 height 10
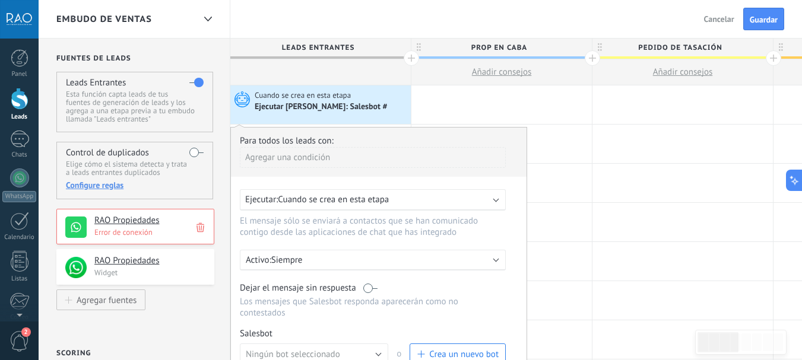
click at [309, 160] on div "Agregar una condición" at bounding box center [373, 157] width 266 height 21
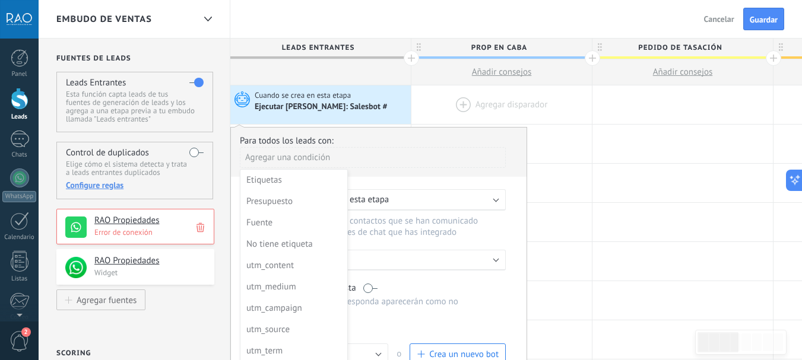
click at [495, 102] on div at bounding box center [501, 105] width 181 height 39
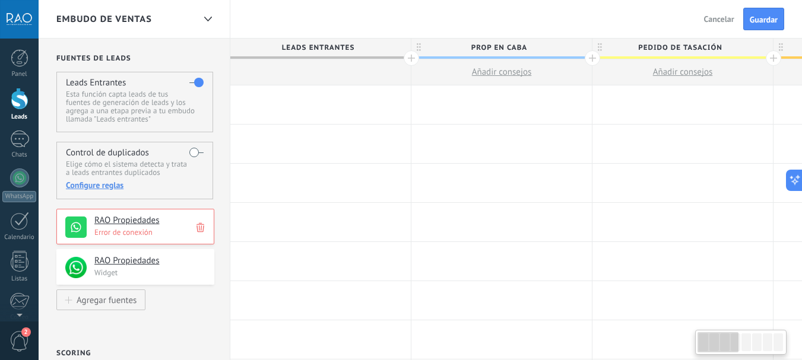
click at [330, 100] on div at bounding box center [320, 105] width 181 height 39
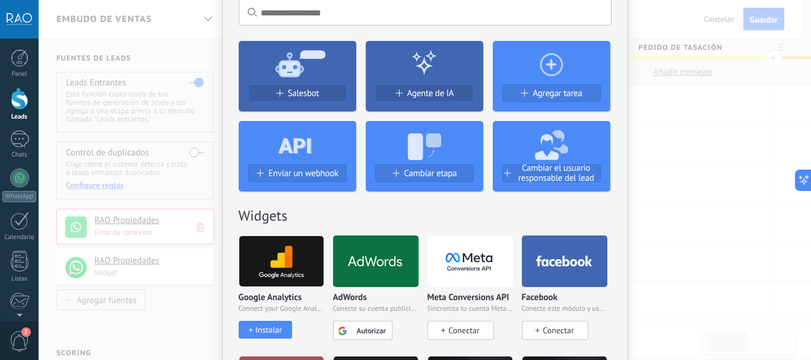
scroll to position [119, 0]
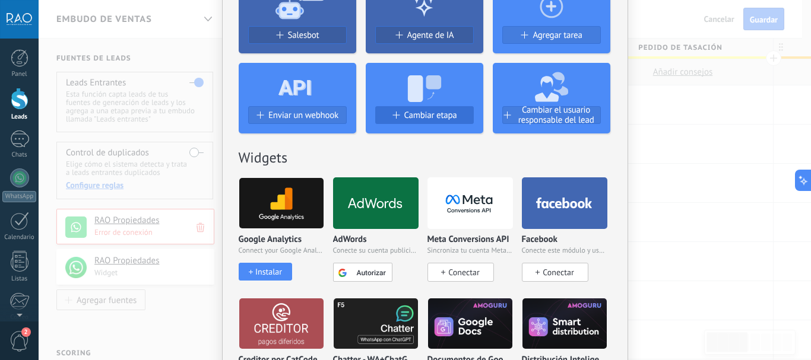
click at [423, 112] on span "Cambiar etapa" at bounding box center [430, 115] width 53 height 10
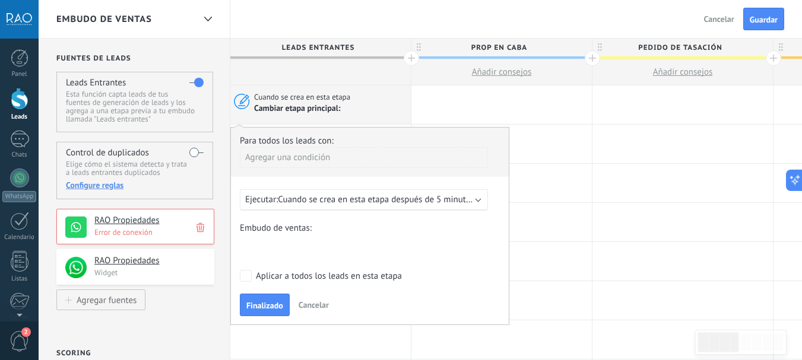
click at [387, 75] on div at bounding box center [320, 72] width 181 height 26
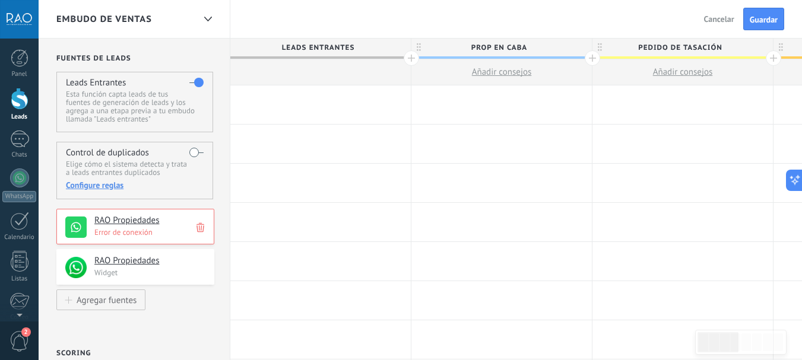
click at [307, 99] on div at bounding box center [320, 105] width 181 height 39
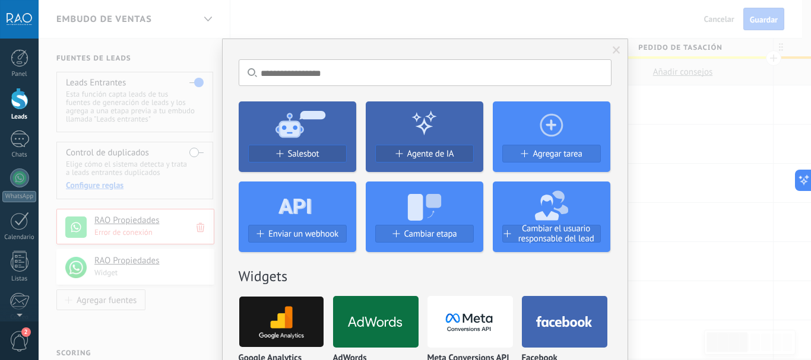
click at [305, 73] on input "text" at bounding box center [425, 72] width 373 height 27
click at [289, 155] on span "Salesbot" at bounding box center [303, 154] width 31 height 10
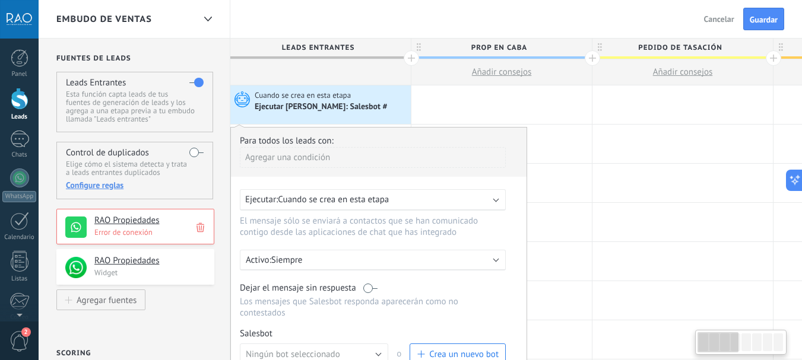
click at [290, 164] on div "Agregar una condición" at bounding box center [373, 157] width 266 height 21
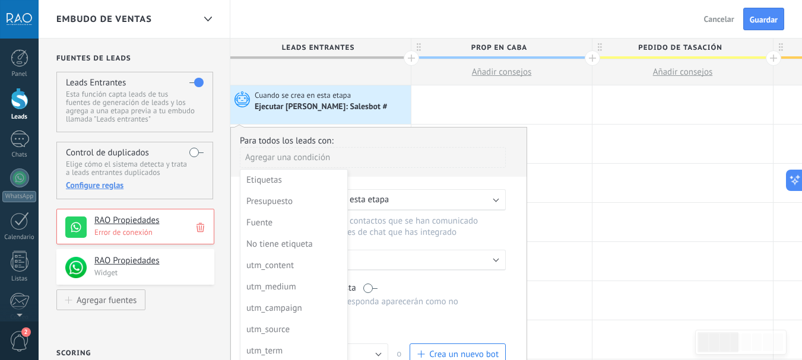
click at [357, 153] on div at bounding box center [379, 288] width 296 height 320
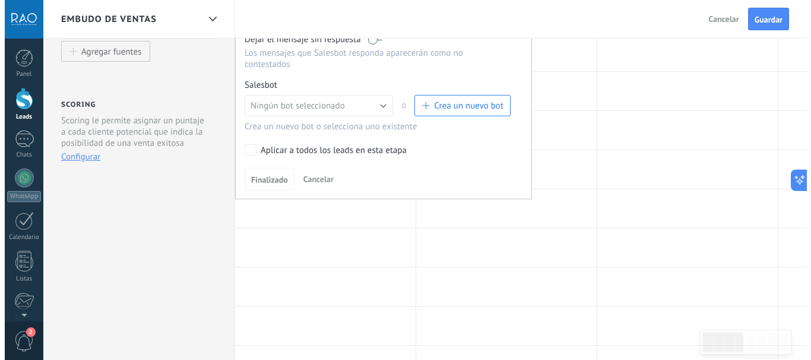
scroll to position [178, 0]
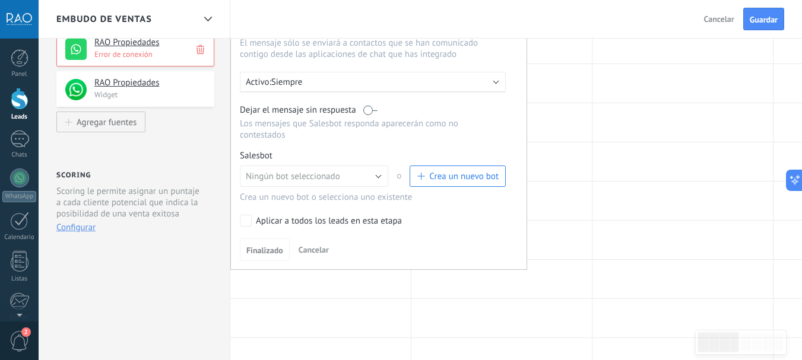
click at [464, 172] on span "Crea un nuevo bot" at bounding box center [463, 176] width 69 height 11
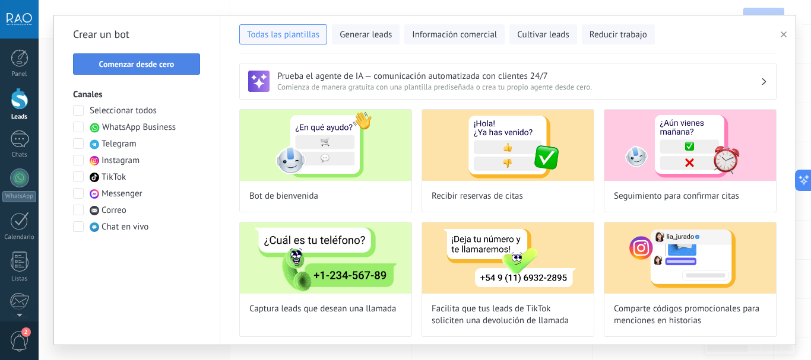
click at [131, 65] on span "Comenzar desde cero" at bounding box center [136, 64] width 75 height 8
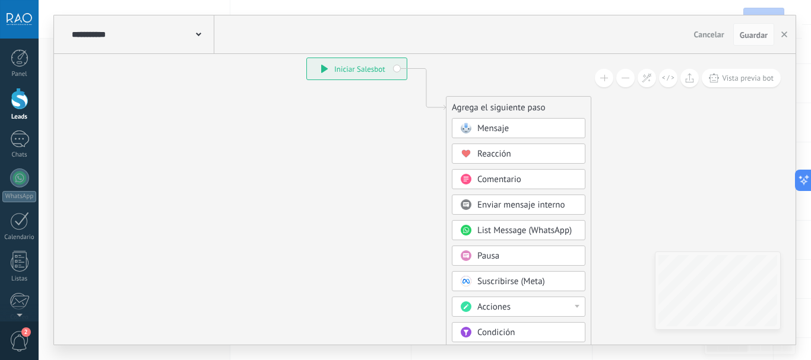
click at [496, 128] on span "Mensaje" at bounding box center [492, 128] width 31 height 11
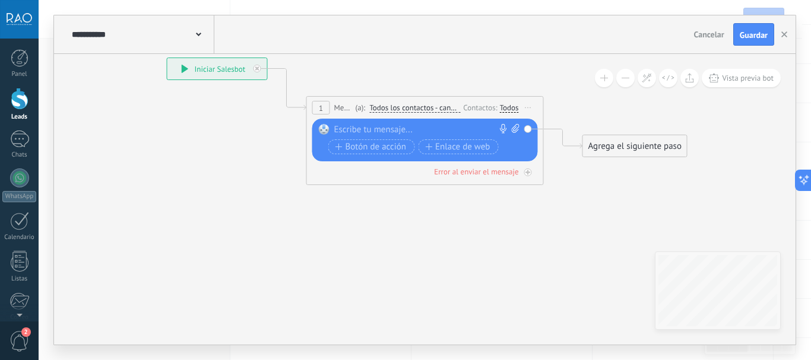
click at [399, 129] on div at bounding box center [422, 130] width 176 height 12
paste div
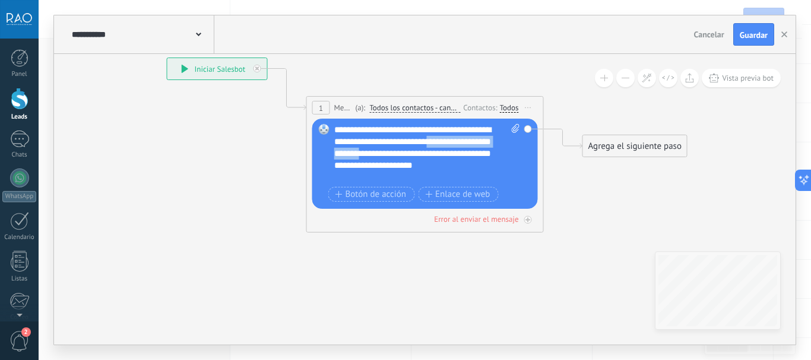
drag, startPoint x: 439, startPoint y: 142, endPoint x: 422, endPoint y: 154, distance: 21.4
click at [422, 154] on div "**********" at bounding box center [427, 153] width 186 height 59
click at [439, 140] on div "**********" at bounding box center [427, 153] width 186 height 59
click at [422, 154] on div "**********" at bounding box center [427, 153] width 186 height 59
click at [463, 155] on div "**********" at bounding box center [427, 153] width 186 height 59
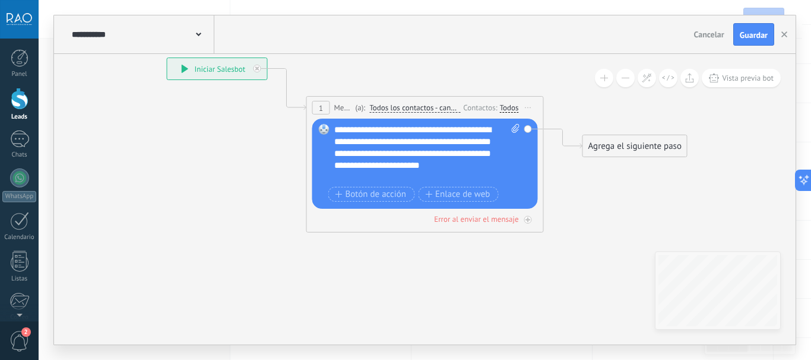
click at [359, 181] on div "**********" at bounding box center [427, 153] width 186 height 59
click at [368, 190] on span "Botón de acción" at bounding box center [370, 195] width 71 height 10
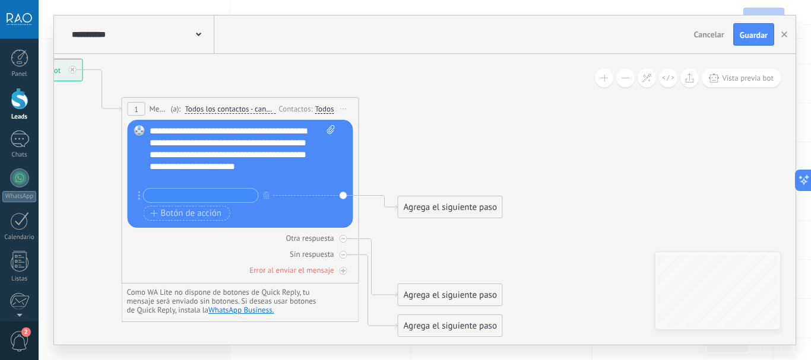
drag, startPoint x: 578, startPoint y: 158, endPoint x: 410, endPoint y: 163, distance: 168.7
click at [410, 163] on icon at bounding box center [222, 198] width 1074 height 872
click at [186, 194] on input "text" at bounding box center [201, 196] width 115 height 14
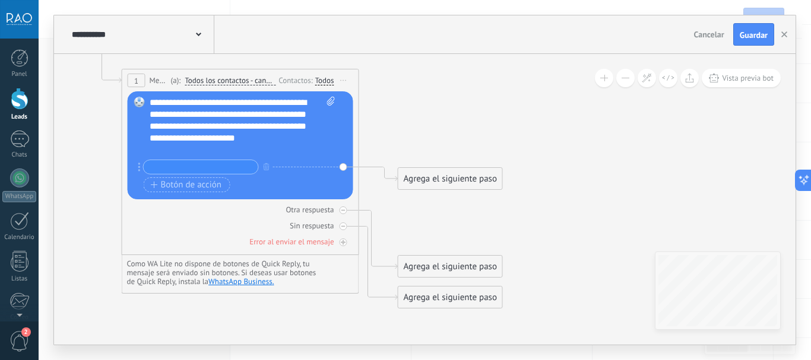
click at [425, 179] on div "Agrega el siguiente paso" at bounding box center [450, 179] width 104 height 20
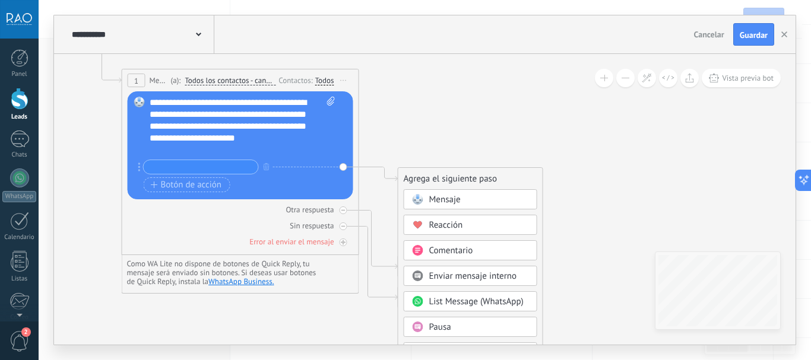
click at [451, 131] on icon at bounding box center [222, 169] width 1074 height 872
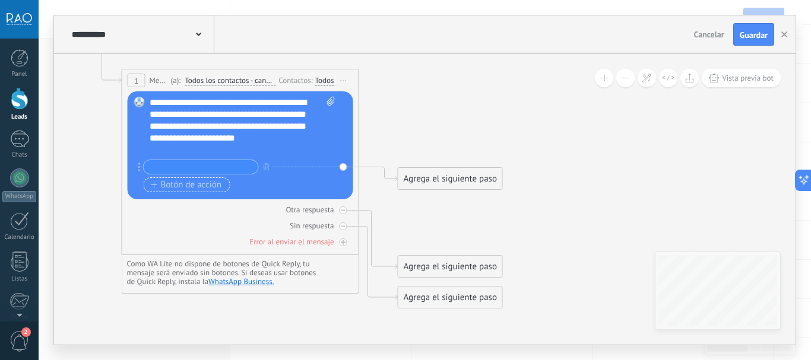
click at [179, 185] on span "Botón de acción" at bounding box center [186, 186] width 71 height 10
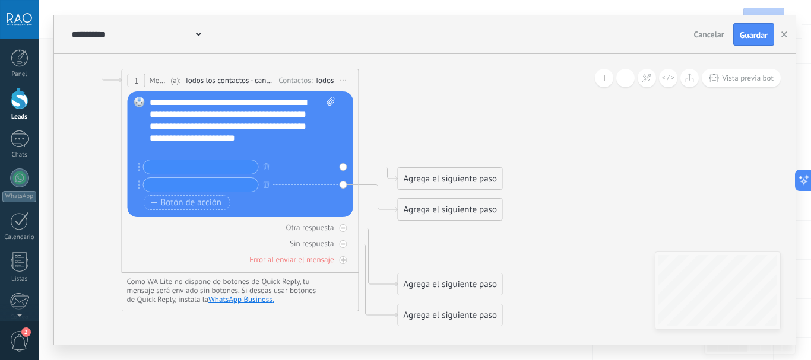
click at [180, 168] on input "text" at bounding box center [201, 167] width 115 height 14
click at [344, 167] on div "Reemplazar Quitar Convertir a mensaje de voz Arrastre la imagen aquí para adjun…" at bounding box center [241, 154] width 226 height 126
click at [210, 167] on input "text" at bounding box center [201, 167] width 115 height 14
click at [422, 173] on div "Agrega el siguiente paso" at bounding box center [450, 179] width 104 height 20
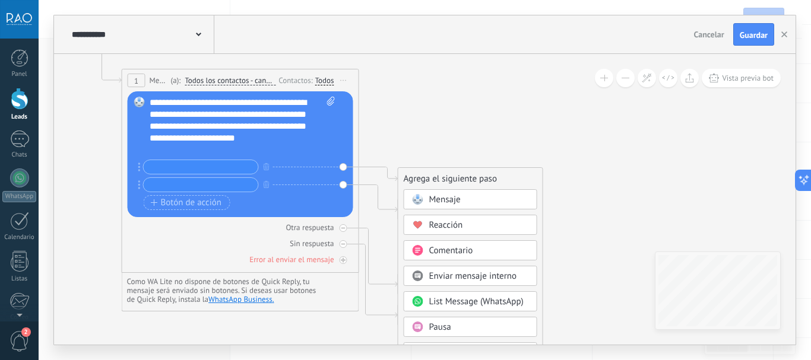
click at [208, 166] on input "text" at bounding box center [201, 167] width 115 height 14
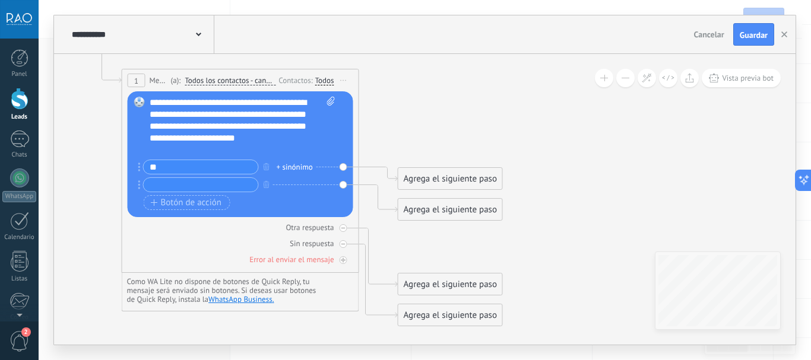
type input "*"
type input "****"
click at [293, 167] on div "+ sinónimo" at bounding box center [295, 168] width 36 height 12
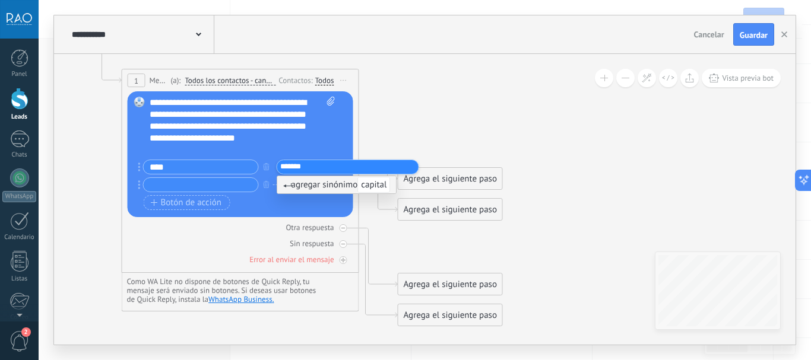
type input "*******"
click at [321, 186] on span "agregar sinónimo capital" at bounding box center [336, 184] width 107 height 11
type input "**********"
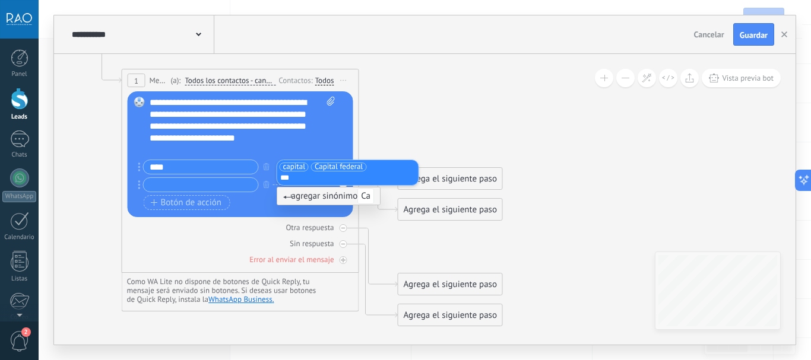
type input "****"
type input "*"
type input "****"
click at [314, 143] on div "**********" at bounding box center [243, 126] width 186 height 59
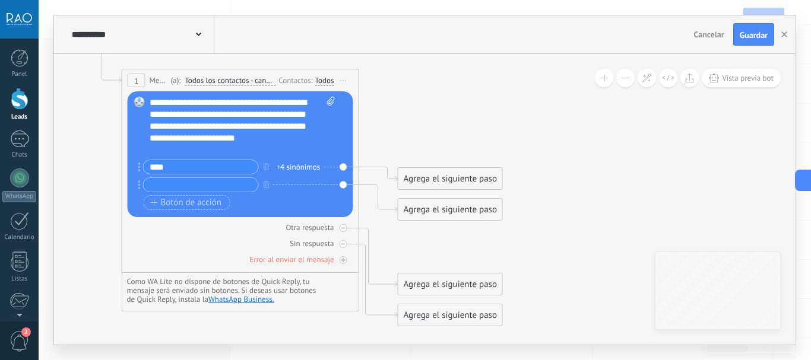
click at [211, 189] on input "text" at bounding box center [201, 185] width 115 height 14
type input "***"
click at [295, 185] on div "+ sinónimo" at bounding box center [295, 185] width 36 height 12
type input "***"
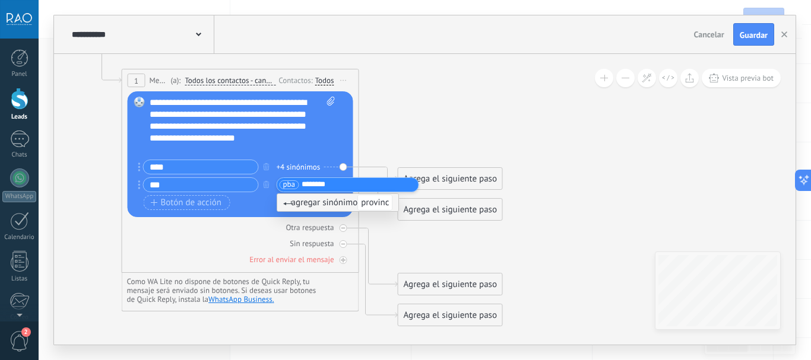
type input "*********"
type input "**********"
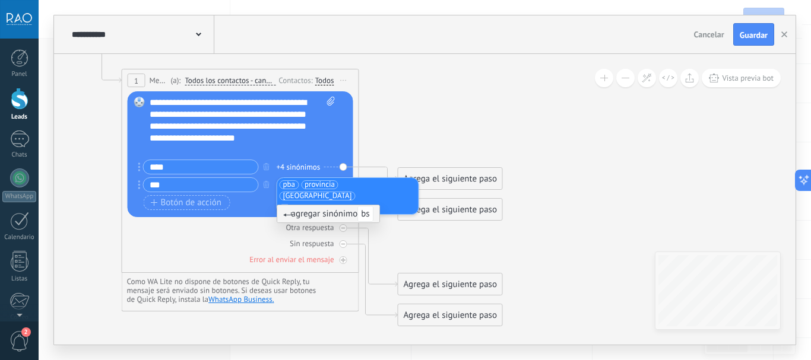
type input "****"
click at [326, 140] on span at bounding box center [329, 126] width 11 height 59
click input "Subir" at bounding box center [0, 0] width 0 height 0
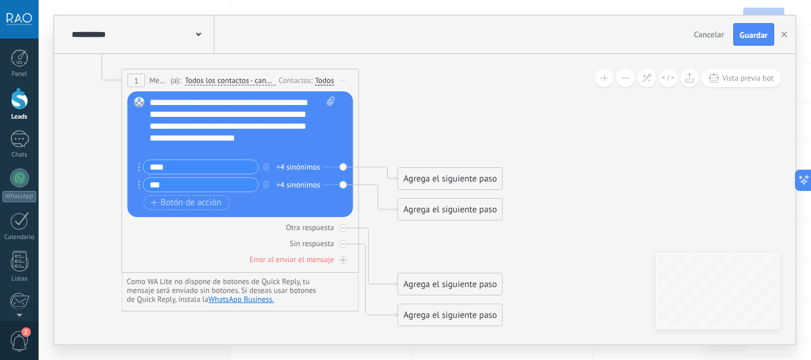
click at [328, 132] on span at bounding box center [329, 126] width 11 height 59
click input "Subir" at bounding box center [0, 0] width 0 height 0
click at [437, 178] on div "Agrega el siguiente paso" at bounding box center [450, 179] width 104 height 20
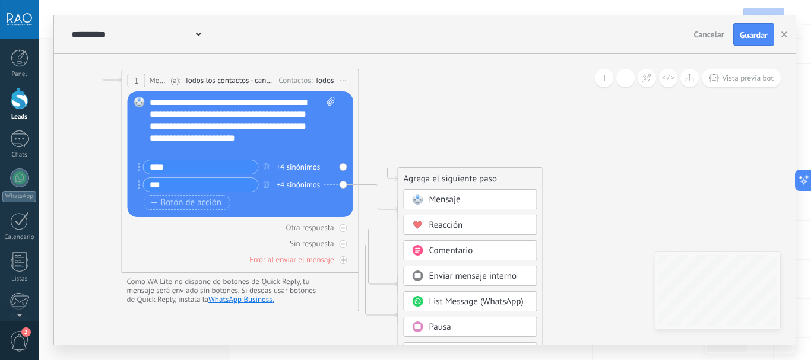
click at [436, 197] on span "Mensaje" at bounding box center [444, 199] width 31 height 11
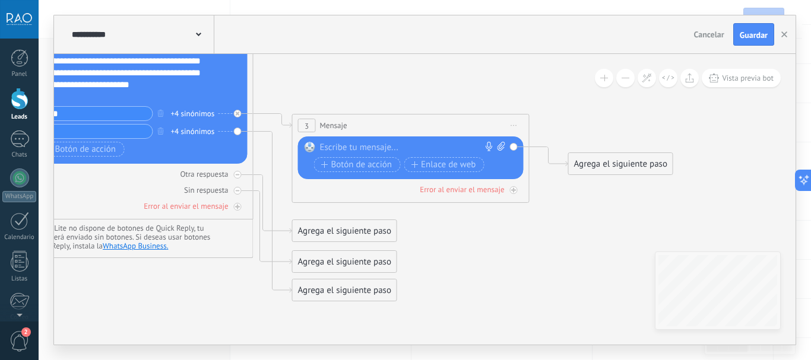
drag, startPoint x: 390, startPoint y: 138, endPoint x: 381, endPoint y: 83, distance: 56.6
click at [381, 83] on icon at bounding box center [255, 139] width 1350 height 919
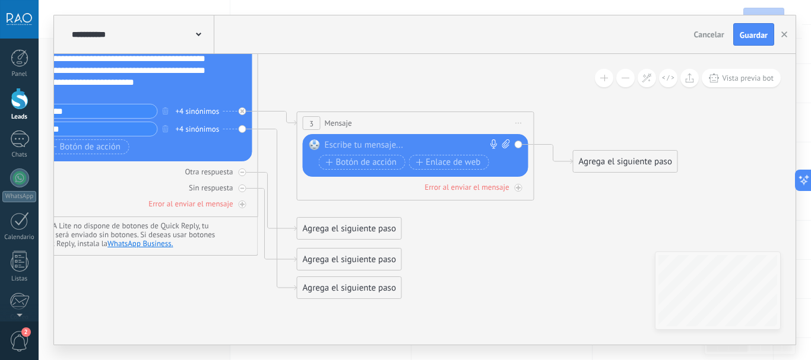
click at [309, 124] on span "3" at bounding box center [311, 124] width 4 height 10
click at [312, 125] on span "3" at bounding box center [311, 124] width 4 height 10
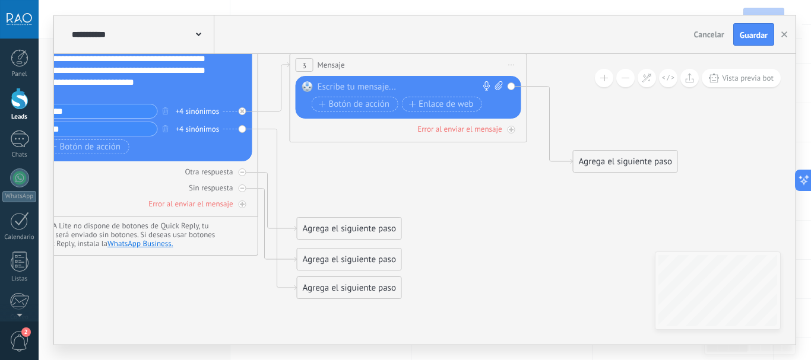
drag, startPoint x: 314, startPoint y: 122, endPoint x: 307, endPoint y: 65, distance: 57.4
click at [307, 65] on div "3" at bounding box center [305, 65] width 18 height 14
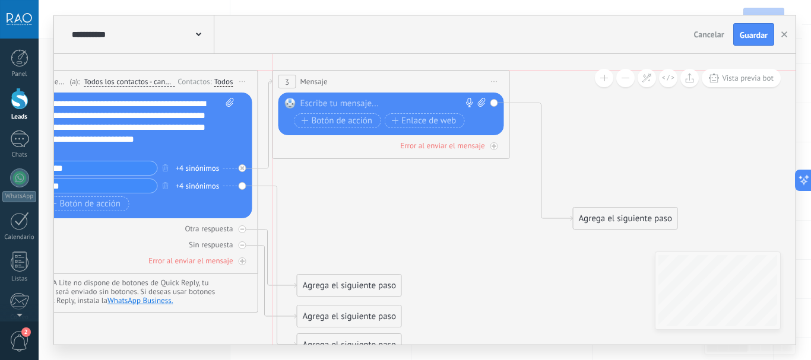
drag, startPoint x: 306, startPoint y: 119, endPoint x: 287, endPoint y: 77, distance: 46.2
click at [287, 77] on span "3" at bounding box center [287, 82] width 4 height 10
click at [312, 83] on span "Mensaje" at bounding box center [313, 81] width 27 height 11
click at [332, 107] on div at bounding box center [388, 104] width 176 height 12
click at [482, 102] on icon at bounding box center [481, 102] width 8 height 9
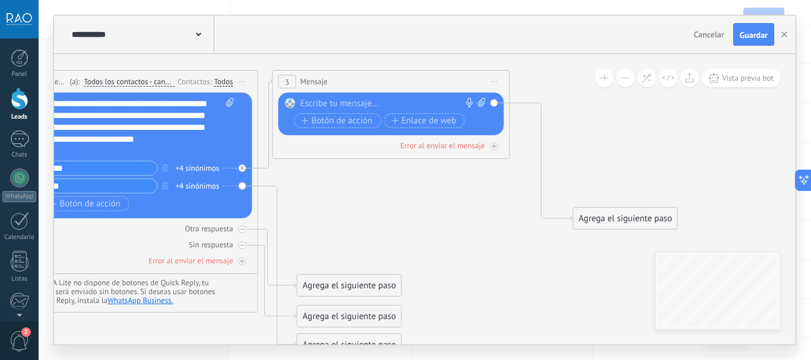
click input "Subir" at bounding box center [0, 0] width 0 height 0
click at [498, 81] on span "Iniciar vista previa aquí Cambiar nombre Duplicar Borrar" at bounding box center [494, 81] width 19 height 17
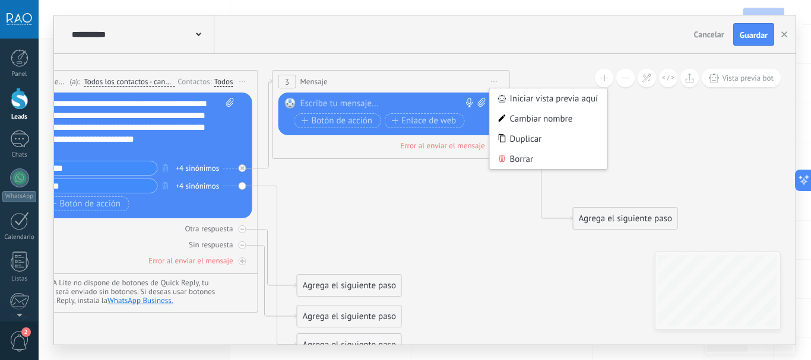
click at [341, 180] on icon at bounding box center [259, 194] width 1350 height 919
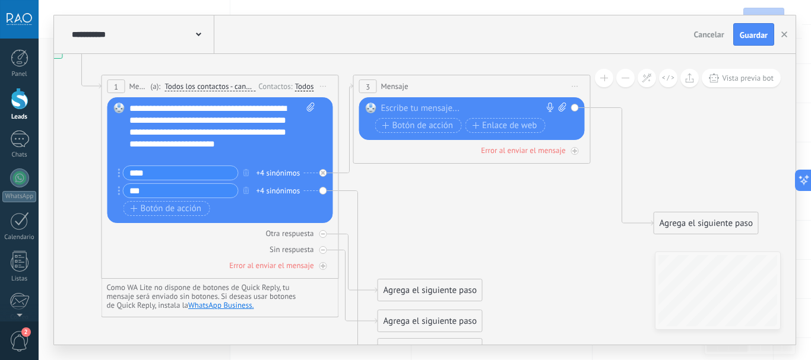
drag, startPoint x: 404, startPoint y: 176, endPoint x: 426, endPoint y: 185, distance: 24.5
click at [426, 185] on icon at bounding box center [340, 198] width 1350 height 919
click at [223, 88] on span "Todos los contactos - canales seleccionados" at bounding box center [209, 87] width 91 height 10
click at [223, 88] on button "Todos los contactos - canales seleccionados" at bounding box center [233, 86] width 148 height 21
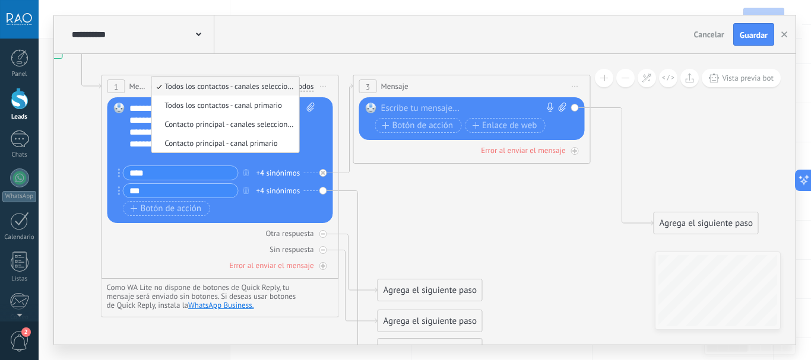
click at [436, 183] on icon at bounding box center [340, 198] width 1350 height 919
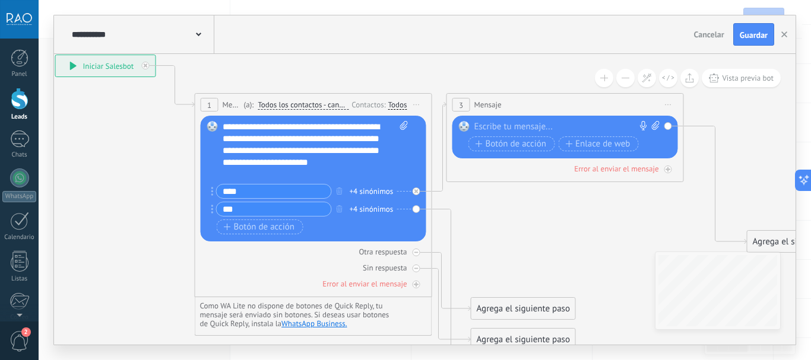
drag, startPoint x: 436, startPoint y: 218, endPoint x: 527, endPoint y: 256, distance: 98.5
click at [527, 256] on icon at bounding box center [433, 217] width 1350 height 919
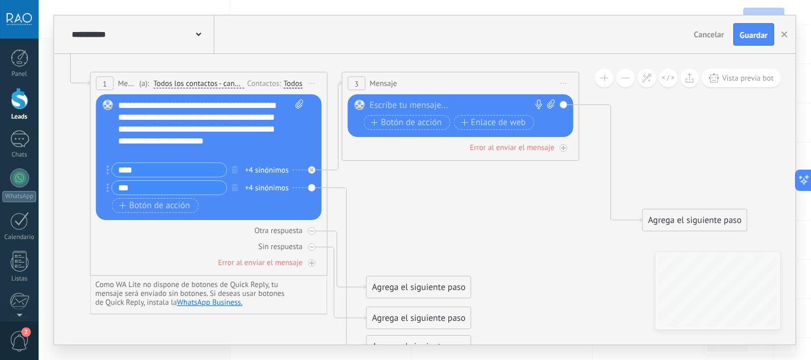
drag, startPoint x: 567, startPoint y: 239, endPoint x: 464, endPoint y: 219, distance: 105.3
click at [464, 219] on icon at bounding box center [329, 195] width 1350 height 919
click at [675, 223] on div "Agrega el siguiente paso" at bounding box center [695, 221] width 104 height 20
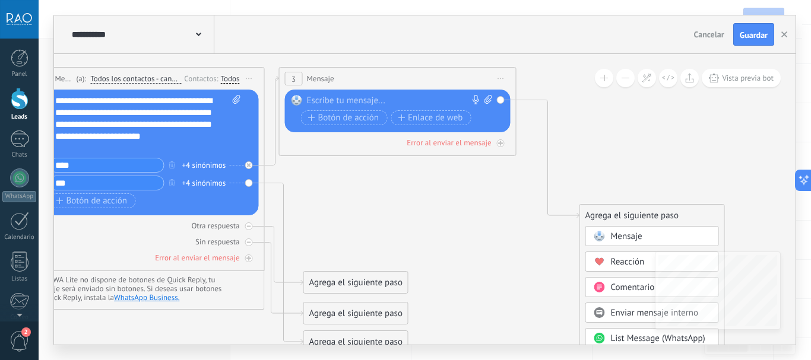
drag, startPoint x: 550, startPoint y: 217, endPoint x: 533, endPoint y: 258, distance: 43.7
click at [533, 258] on icon at bounding box center [266, 191] width 1350 height 919
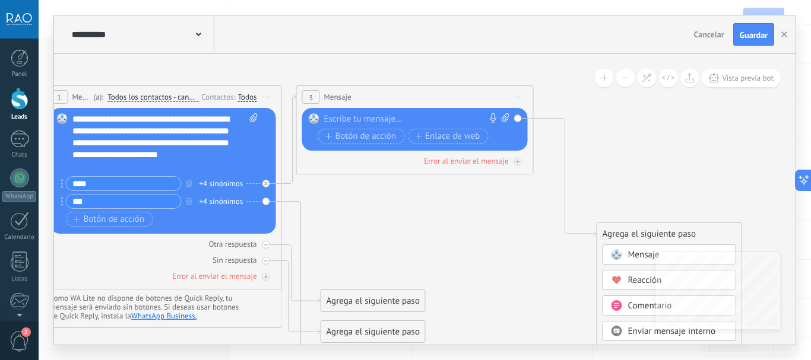
click at [421, 196] on icon at bounding box center [283, 209] width 1350 height 919
click at [389, 119] on div at bounding box center [412, 119] width 176 height 12
click at [520, 97] on icon at bounding box center [518, 97] width 6 height 1
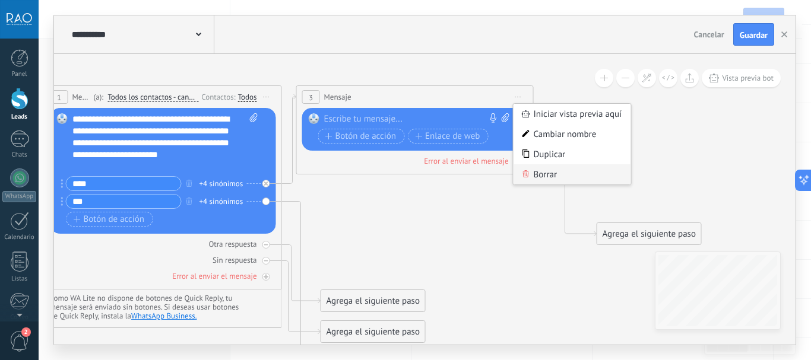
click at [537, 173] on div "Borrar" at bounding box center [573, 174] width 118 height 20
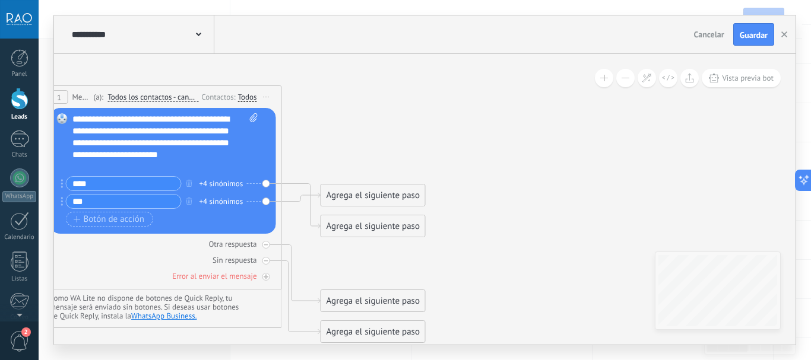
click at [353, 229] on div "Agrega el siguiente paso" at bounding box center [373, 227] width 104 height 20
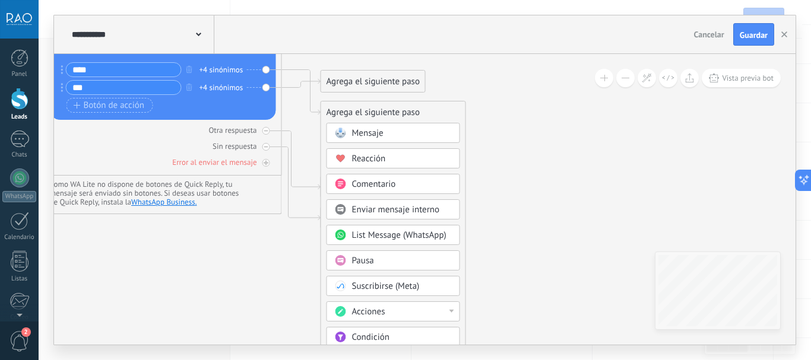
click at [362, 263] on span "Pausa" at bounding box center [363, 260] width 22 height 11
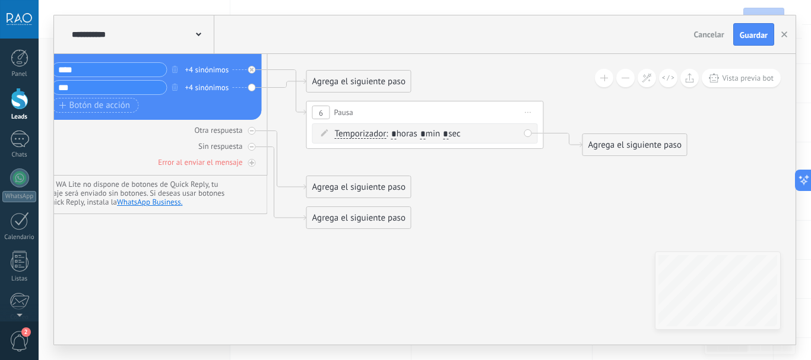
click at [426, 133] on input "*" at bounding box center [422, 135] width 5 height 10
click at [452, 160] on icon at bounding box center [269, 81] width 1350 height 890
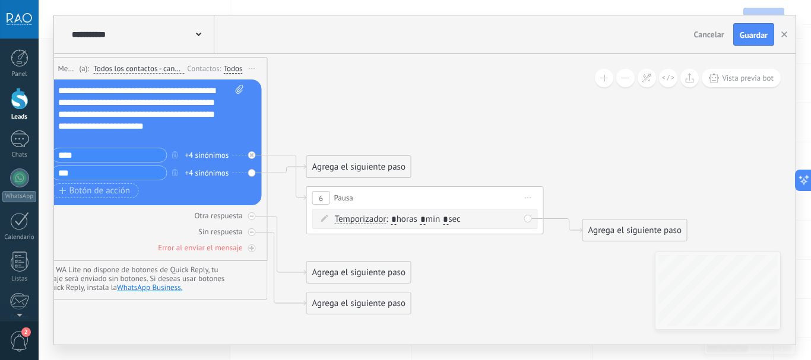
click at [426, 221] on input "*" at bounding box center [422, 221] width 5 height 10
type input "*"
type input "**"
click at [506, 145] on icon at bounding box center [269, 167] width 1350 height 890
click at [618, 232] on div "Agrega el siguiente paso" at bounding box center [635, 231] width 104 height 20
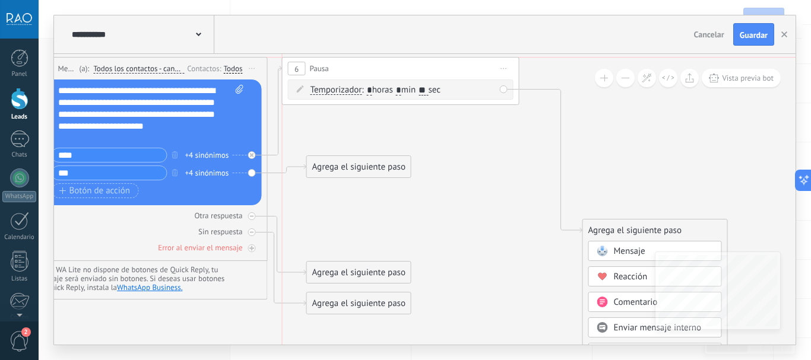
drag, startPoint x: 424, startPoint y: 198, endPoint x: 400, endPoint y: 64, distance: 136.3
click at [400, 64] on div "6 Pausa ***** Iniciar vista previa aquí Cambiar nombre Duplicar Borrar" at bounding box center [401, 69] width 236 height 22
click at [634, 228] on div "Agrega el siguiente paso" at bounding box center [635, 231] width 104 height 20
click at [625, 249] on span "Mensaje" at bounding box center [629, 251] width 31 height 11
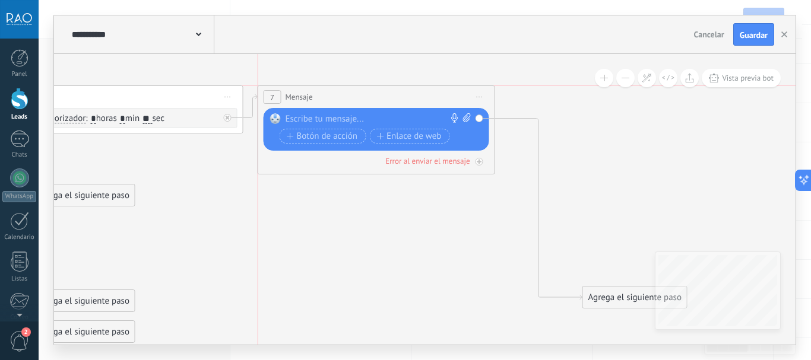
drag, startPoint x: 388, startPoint y: 255, endPoint x: 337, endPoint y: 96, distance: 167.3
click at [337, 96] on div "7 Mensaje ******* (a): Todos los contactos - canales seleccionados Todos los co…" at bounding box center [376, 97] width 236 height 22
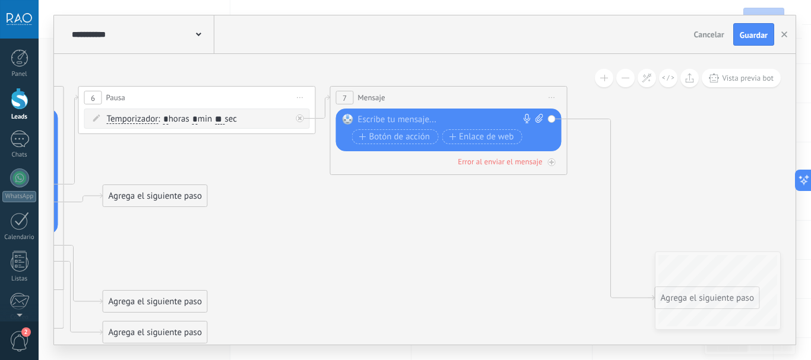
drag, startPoint x: 270, startPoint y: 197, endPoint x: 255, endPoint y: 192, distance: 16.2
click at [255, 192] on icon at bounding box center [203, 196] width 1626 height 890
click at [382, 119] on div at bounding box center [446, 120] width 176 height 12
click at [384, 120] on div at bounding box center [446, 120] width 176 height 12
click at [384, 119] on div at bounding box center [446, 120] width 176 height 12
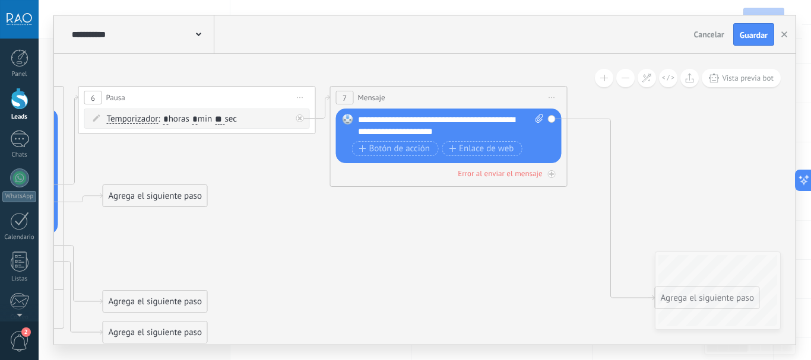
click at [403, 122] on div "**********" at bounding box center [451, 126] width 186 height 24
click at [482, 134] on div "**********" at bounding box center [451, 126] width 186 height 24
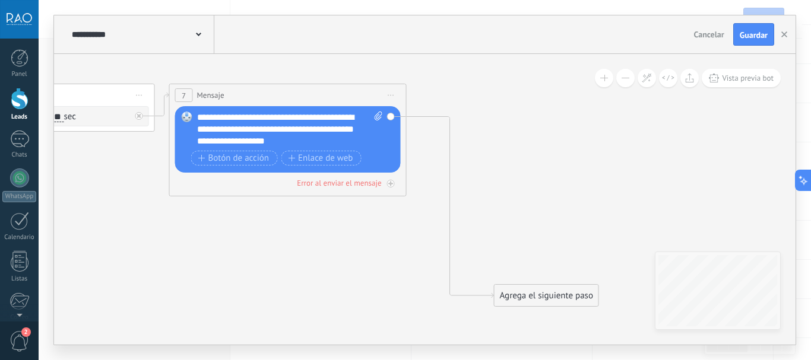
drag, startPoint x: 553, startPoint y: 219, endPoint x: 407, endPoint y: 230, distance: 147.1
click at [381, 220] on icon at bounding box center [42, 193] width 1626 height 890
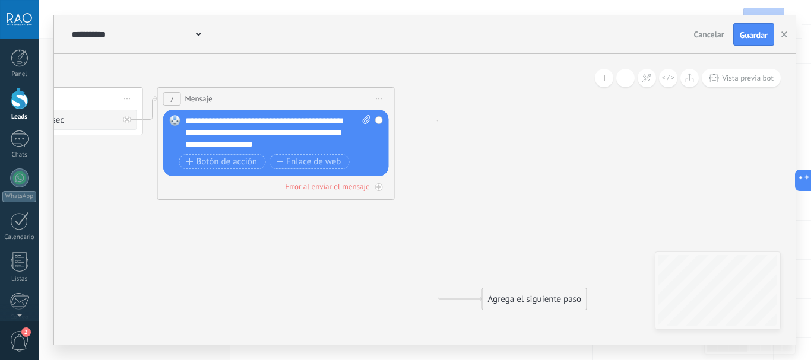
click at [543, 299] on div "Agrega el siguiente paso" at bounding box center [535, 300] width 104 height 20
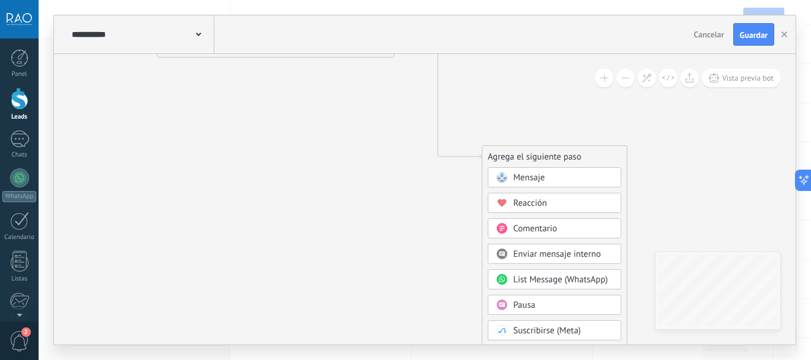
click at [532, 305] on span "Pausa" at bounding box center [525, 305] width 22 height 11
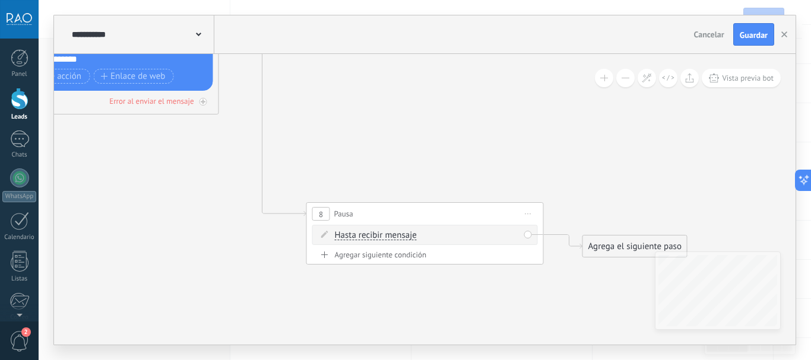
click at [413, 239] on span "Hasta recibir mensaje" at bounding box center [376, 236] width 82 height 10
click at [413, 239] on button "Hasta recibir mensaje" at bounding box center [403, 235] width 148 height 21
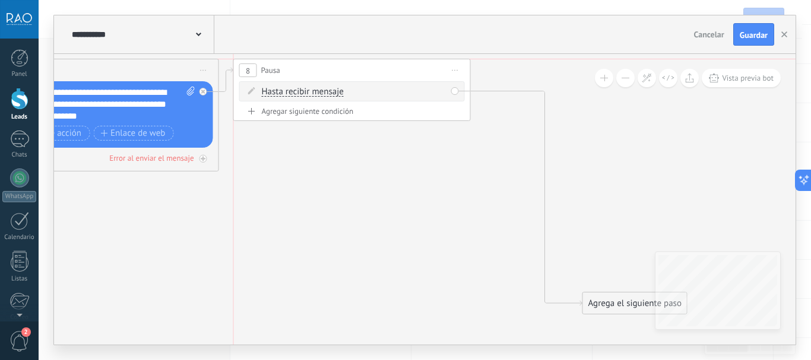
drag, startPoint x: 350, startPoint y: 267, endPoint x: 274, endPoint y: 66, distance: 214.9
click at [274, 66] on span "Pausa" at bounding box center [270, 70] width 19 height 11
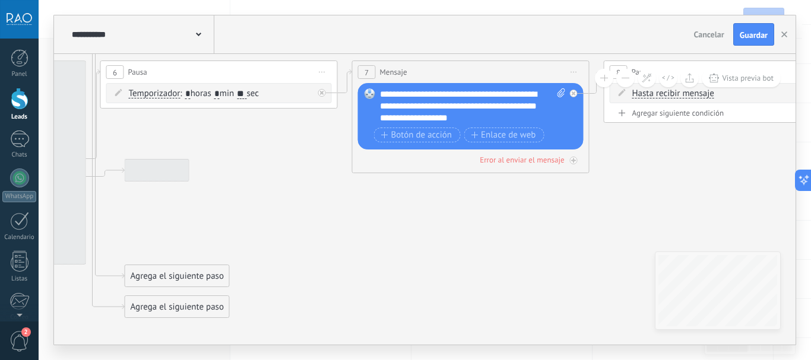
drag, startPoint x: 429, startPoint y: 198, endPoint x: 549, endPoint y: 198, distance: 120.5
click at [549, 198] on icon at bounding box center [363, 169] width 1902 height 888
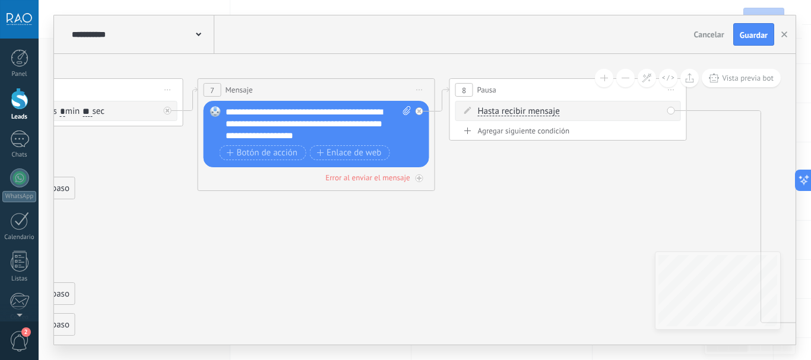
drag, startPoint x: 590, startPoint y: 205, endPoint x: 438, endPoint y: 223, distance: 152.5
click at [438, 223] on icon at bounding box center [209, 187] width 1902 height 888
click at [529, 110] on span "Hasta recibir mensaje" at bounding box center [519, 112] width 82 height 10
click at [529, 110] on button "Hasta recibir mensaje" at bounding box center [546, 111] width 148 height 21
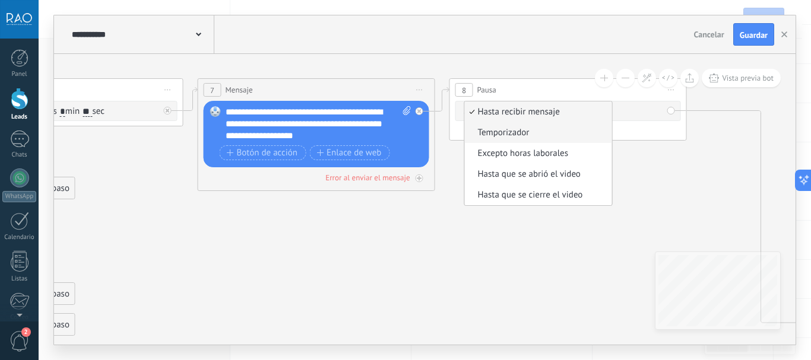
click at [495, 130] on span "Temporizador" at bounding box center [537, 133] width 144 height 12
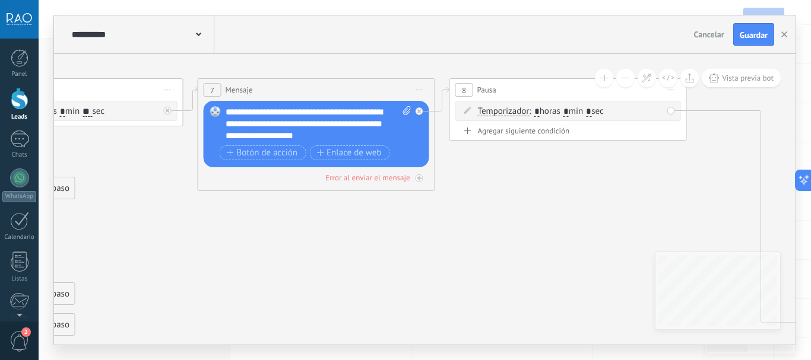
click at [480, 87] on span "Pausa" at bounding box center [486, 89] width 19 height 11
click at [490, 89] on span "Pausa" at bounding box center [486, 89] width 19 height 11
click at [483, 89] on span "Pausa" at bounding box center [486, 89] width 19 height 11
click at [468, 88] on div "8" at bounding box center [464, 90] width 18 height 14
click at [493, 90] on span "Pausa" at bounding box center [486, 89] width 19 height 11
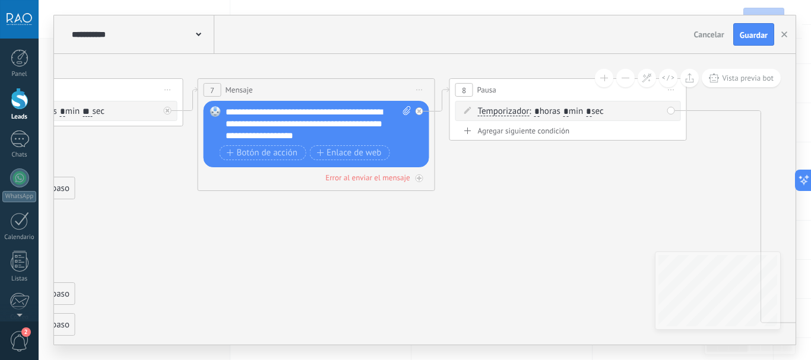
click at [502, 113] on span "Temporizador" at bounding box center [504, 112] width 52 height 10
click at [502, 113] on button "Temporizador" at bounding box center [546, 111] width 148 height 21
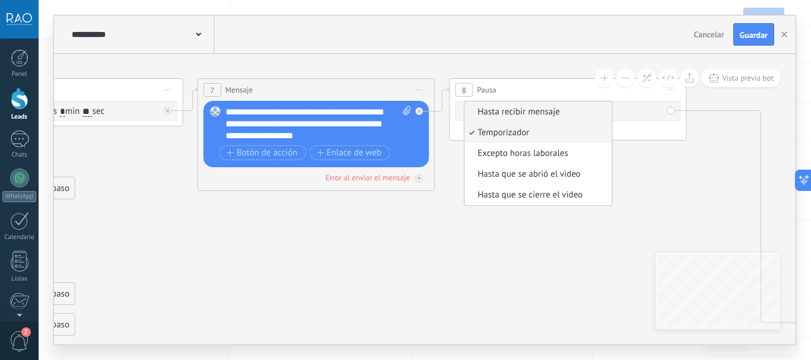
click at [505, 113] on span "Hasta recibir mensaje" at bounding box center [537, 112] width 144 height 12
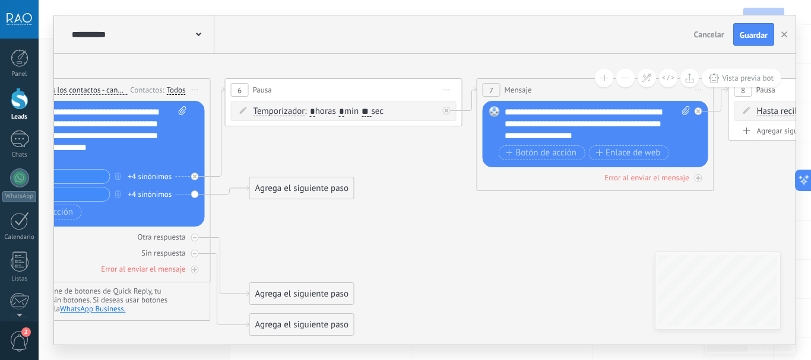
drag, startPoint x: 182, startPoint y: 233, endPoint x: 461, endPoint y: 233, distance: 279.1
click at [461, 233] on icon at bounding box center [488, 187] width 1902 height 888
click at [262, 88] on span "Pausa" at bounding box center [262, 89] width 19 height 11
click at [263, 115] on span "Temporizador" at bounding box center [280, 112] width 52 height 10
click at [263, 115] on button "Temporizador" at bounding box center [322, 111] width 148 height 21
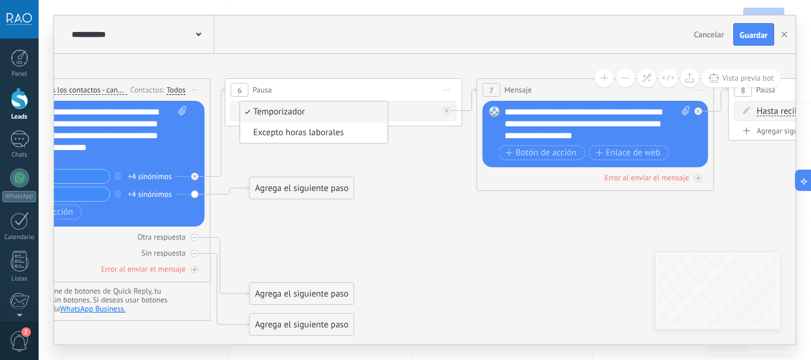
click at [410, 177] on icon at bounding box center [488, 187] width 1902 height 888
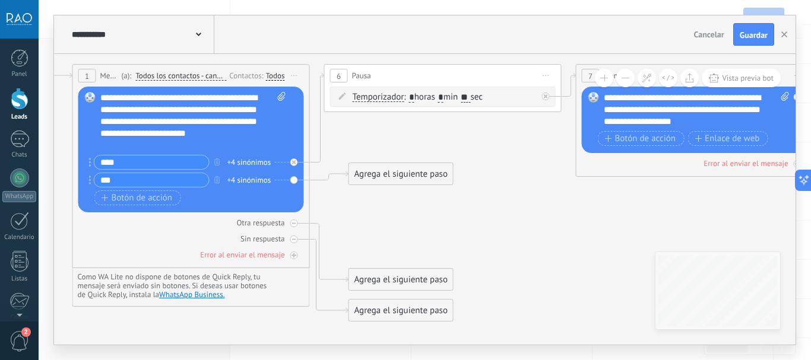
drag, startPoint x: 402, startPoint y: 194, endPoint x: 501, endPoint y: 179, distance: 100.2
click at [501, 179] on icon at bounding box center [587, 173] width 1902 height 888
click at [147, 198] on span "Botón de acción" at bounding box center [137, 199] width 71 height 10
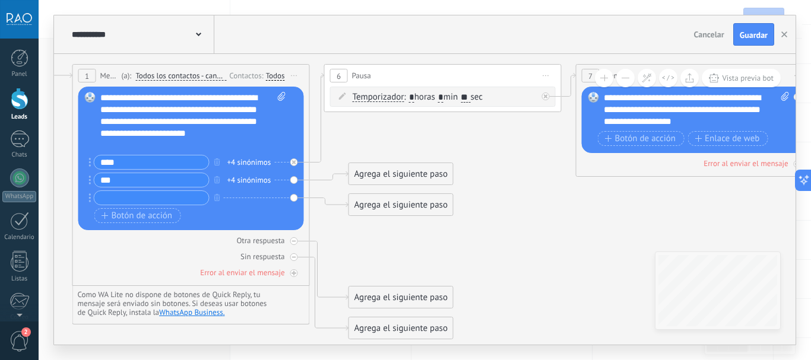
click at [90, 200] on icon at bounding box center [90, 198] width 2 height 9
click at [371, 208] on div "Agrega el siguiente paso" at bounding box center [401, 205] width 104 height 20
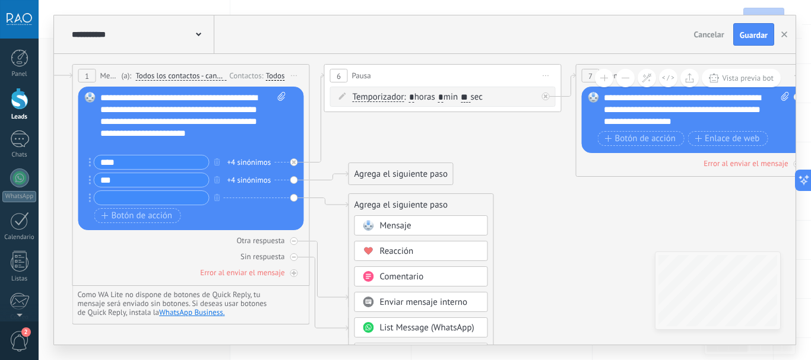
click at [351, 133] on icon at bounding box center [587, 183] width 1902 height 908
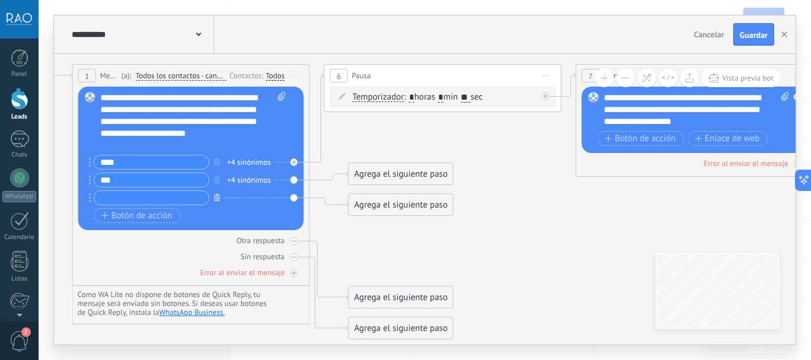
click at [216, 200] on icon "button" at bounding box center [217, 197] width 6 height 7
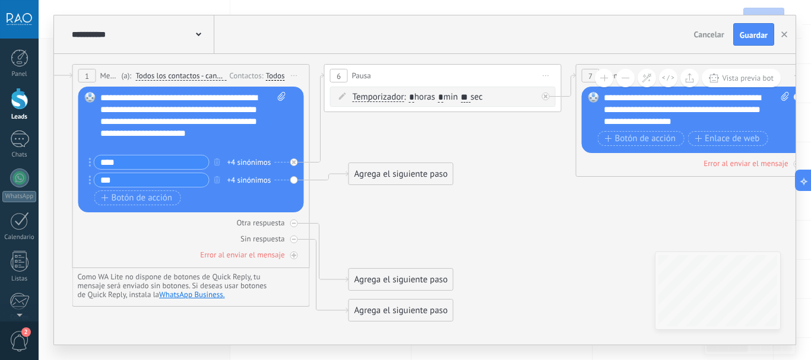
click at [292, 175] on div "Reemplazar Quitar Convertir a mensaje de voz Arrastre la imagen aquí para adjun…" at bounding box center [191, 150] width 226 height 126
click at [293, 177] on div "Reemplazar Quitar Convertir a mensaje de voz Arrastre la imagen aquí para adjun…" at bounding box center [191, 150] width 226 height 126
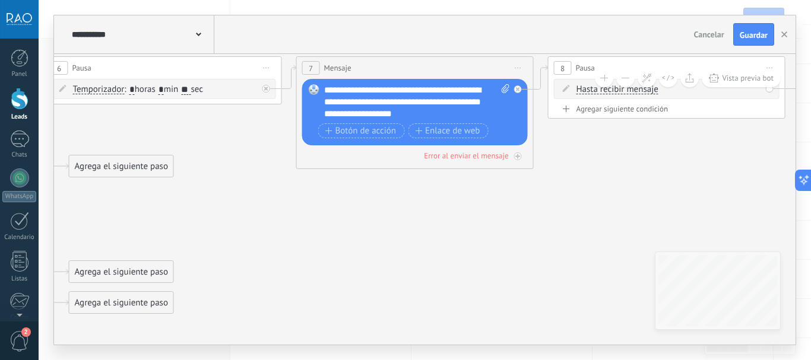
drag, startPoint x: 525, startPoint y: 237, endPoint x: 240, endPoint y: 233, distance: 285.0
click at [241, 232] on icon at bounding box center [307, 175] width 1902 height 908
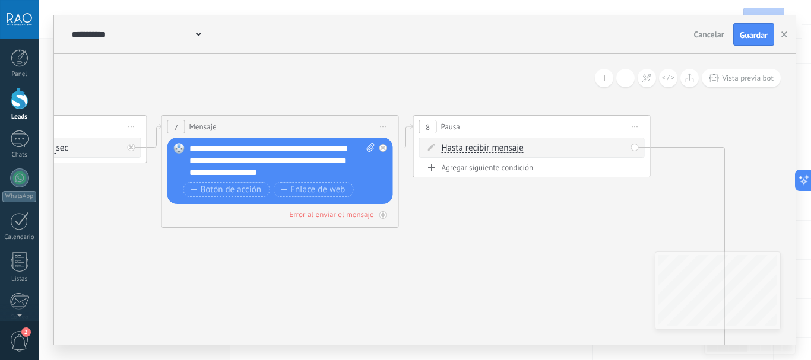
drag, startPoint x: 561, startPoint y: 220, endPoint x: 438, endPoint y: 273, distance: 134.0
click at [438, 273] on icon at bounding box center [173, 234] width 1902 height 908
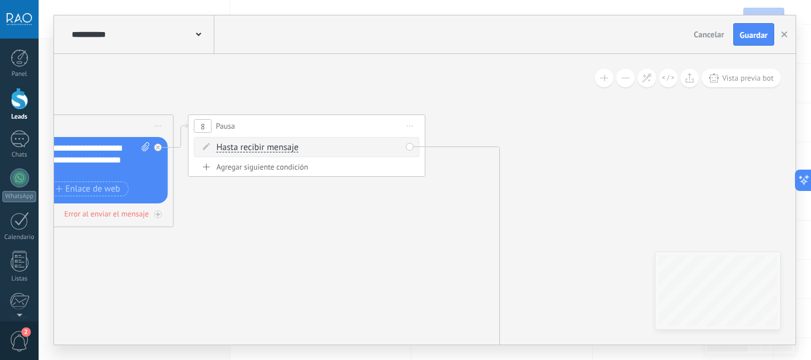
drag, startPoint x: 394, startPoint y: 211, endPoint x: 315, endPoint y: 115, distance: 124.5
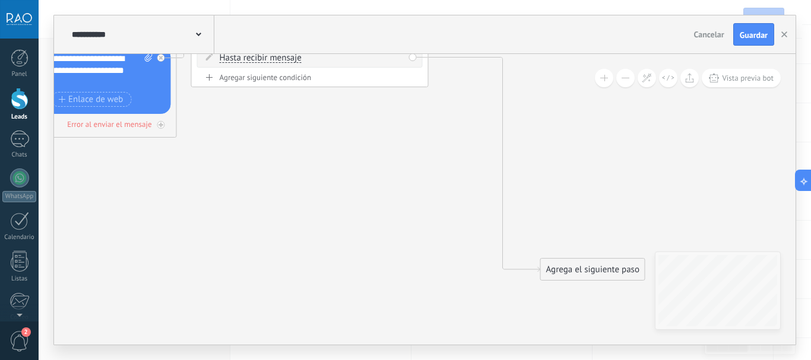
drag, startPoint x: 376, startPoint y: 170, endPoint x: 333, endPoint y: 245, distance: 86.5
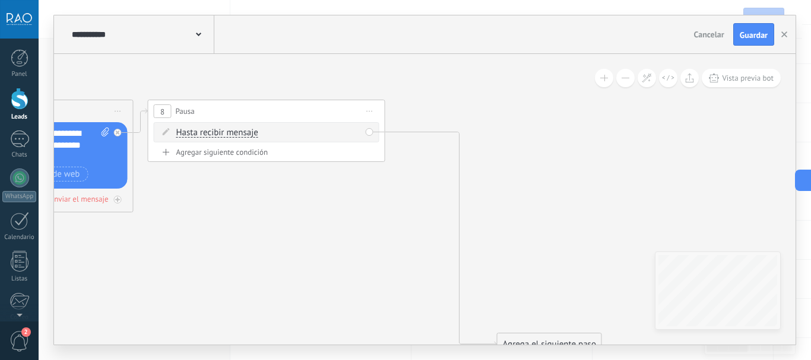
drag, startPoint x: 421, startPoint y: 157, endPoint x: 425, endPoint y: 144, distance: 13.0
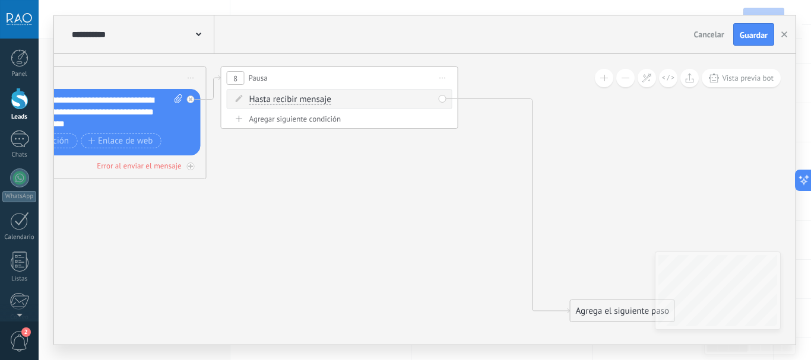
drag, startPoint x: 419, startPoint y: 114, endPoint x: 525, endPoint y: 29, distance: 135.9
click at [525, 29] on div "**********" at bounding box center [425, 180] width 742 height 330
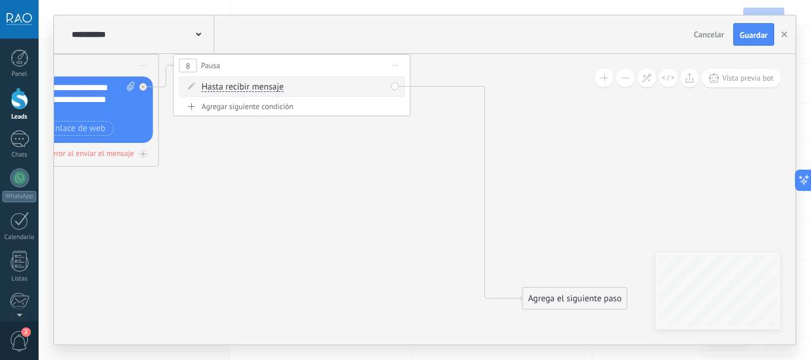
drag, startPoint x: 411, startPoint y: 267, endPoint x: 358, endPoint y: 254, distance: 54.6
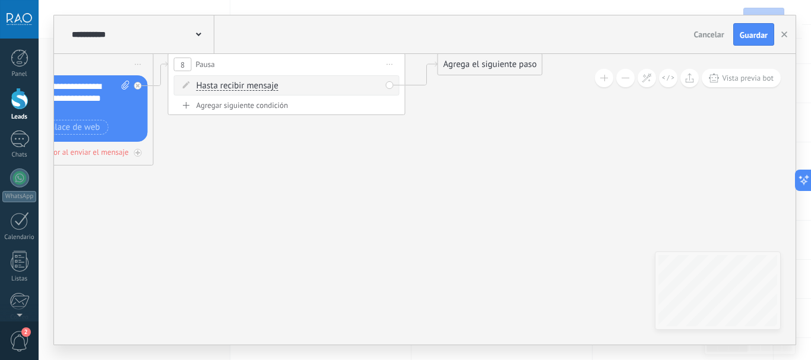
drag, startPoint x: 533, startPoint y: 268, endPoint x: 455, endPoint y: 65, distance: 218.2
click at [455, 65] on div "Agrega el siguiente paso" at bounding box center [490, 65] width 104 height 20
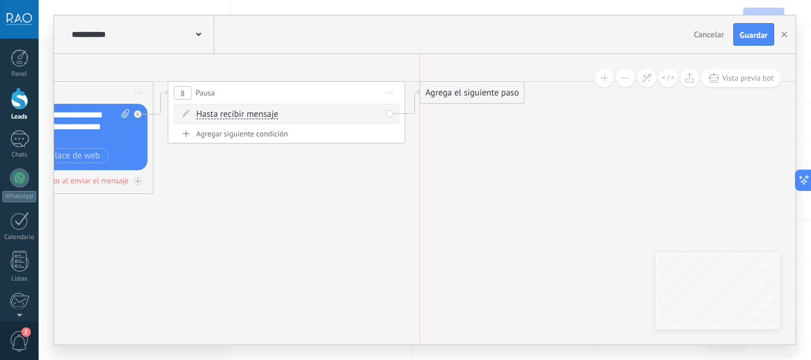
drag, startPoint x: 461, startPoint y: 86, endPoint x: 454, endPoint y: 86, distance: 7.1
click at [454, 86] on div "Agrega el siguiente paso" at bounding box center [472, 93] width 104 height 20
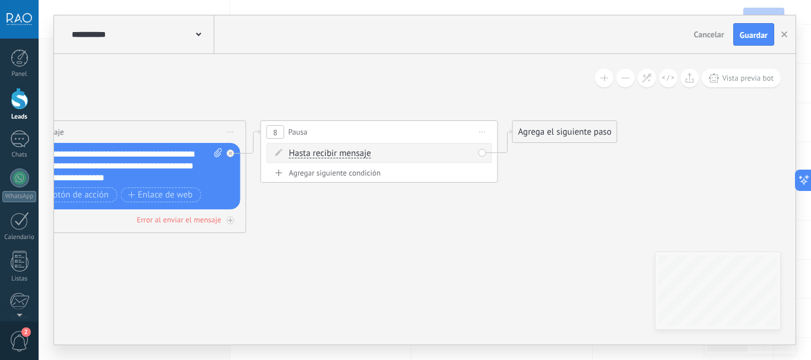
drag, startPoint x: 277, startPoint y: 205, endPoint x: 368, endPoint y: 243, distance: 99.0
click at [328, 155] on span "Hasta recibir mensaje" at bounding box center [330, 154] width 82 height 10
click at [328, 155] on button "Hasta recibir mensaje" at bounding box center [357, 153] width 148 height 21
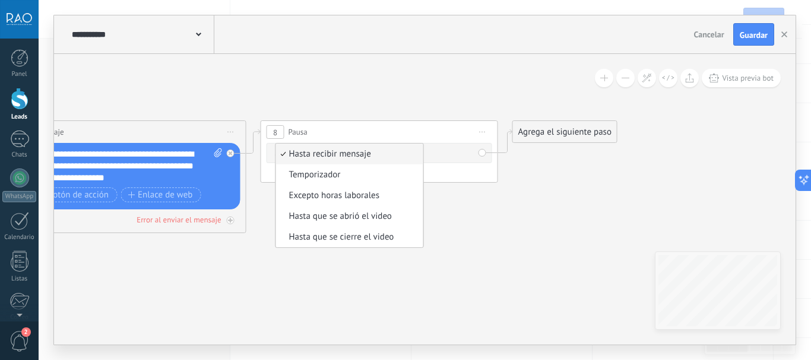
click at [328, 155] on span "Hasta recibir mensaje" at bounding box center [348, 154] width 144 height 12
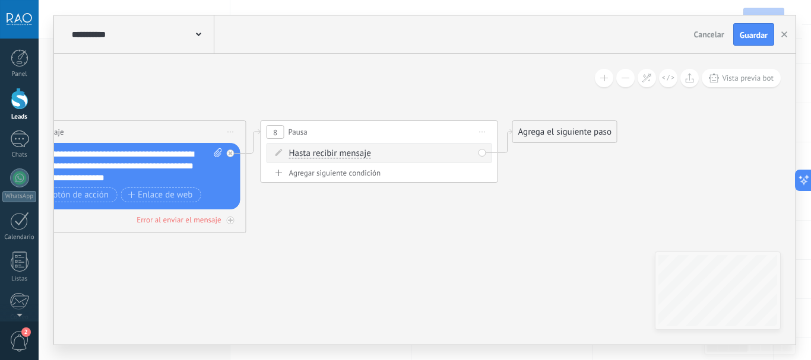
click at [331, 154] on span "Hasta recibir mensaje" at bounding box center [330, 154] width 82 height 10
click at [331, 154] on button "Hasta recibir mensaje" at bounding box center [357, 153] width 148 height 21
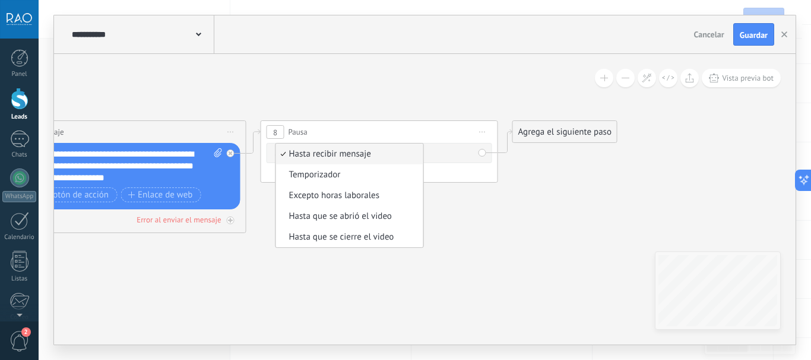
click at [331, 154] on span "Hasta recibir mensaje" at bounding box center [348, 154] width 144 height 12
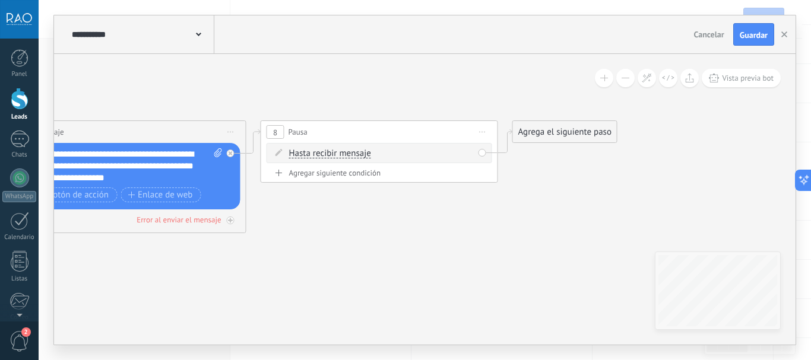
click at [318, 177] on div "Agregar siguiente condición" at bounding box center [380, 173] width 226 height 10
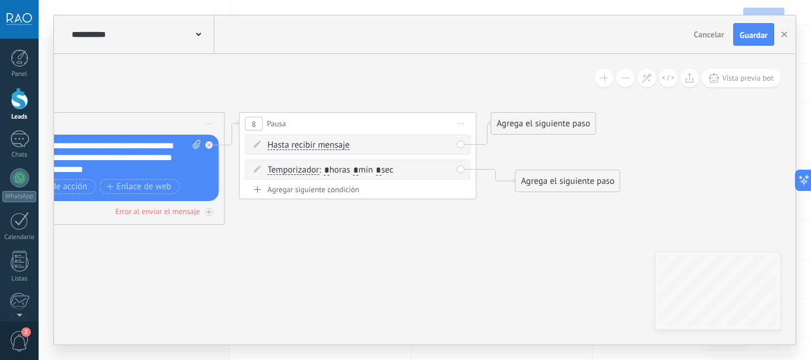
drag, startPoint x: 289, startPoint y: 260, endPoint x: 267, endPoint y: 252, distance: 24.0
click at [445, 169] on icon at bounding box center [448, 169] width 6 height 1
click at [449, 172] on div "Borrar" at bounding box center [448, 169] width 13 height 17
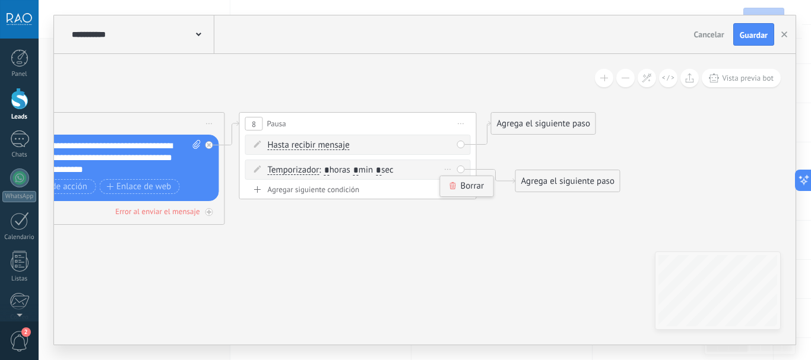
click at [452, 182] on icon at bounding box center [453, 185] width 6 height 7
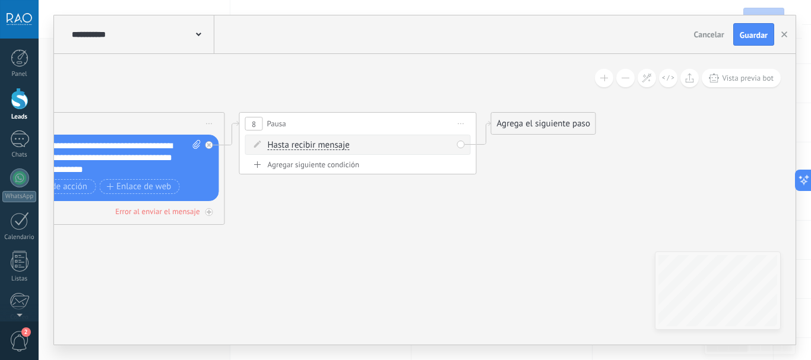
click at [346, 149] on span "Hasta recibir mensaje" at bounding box center [309, 146] width 82 height 10
click at [346, 149] on button "Hasta recibir mensaje" at bounding box center [336, 145] width 148 height 21
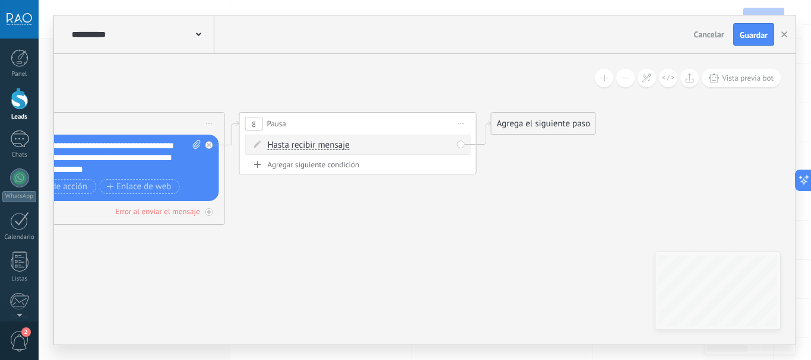
click at [455, 122] on span "Iniciar vista previa aquí Cambiar nombre Duplicar Borrar" at bounding box center [461, 123] width 19 height 17
click at [475, 202] on div "Borrar" at bounding box center [516, 201] width 118 height 20
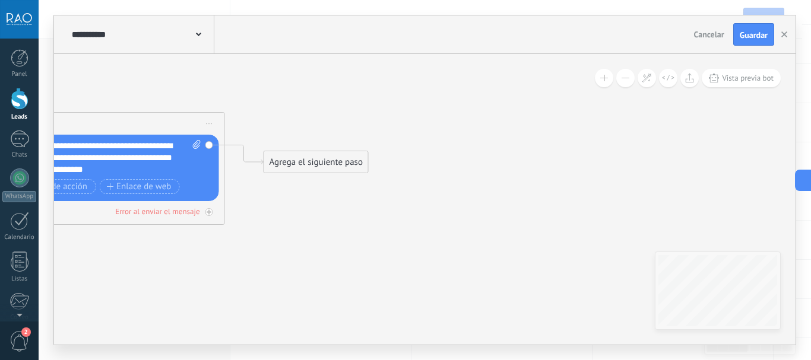
click at [297, 162] on div "Agrega el siguiente paso" at bounding box center [316, 163] width 104 height 20
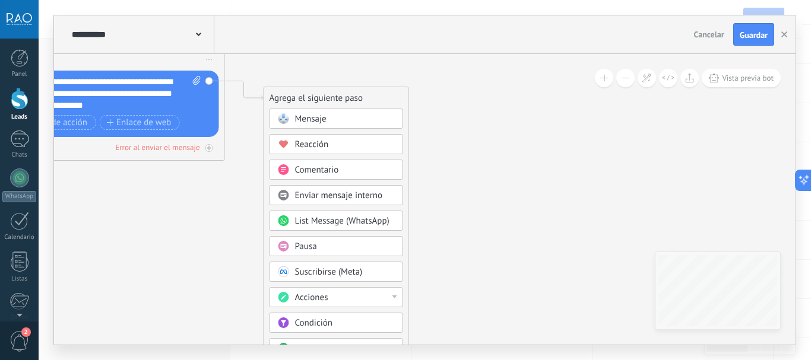
click at [309, 118] on span "Mensaje" at bounding box center [310, 118] width 31 height 11
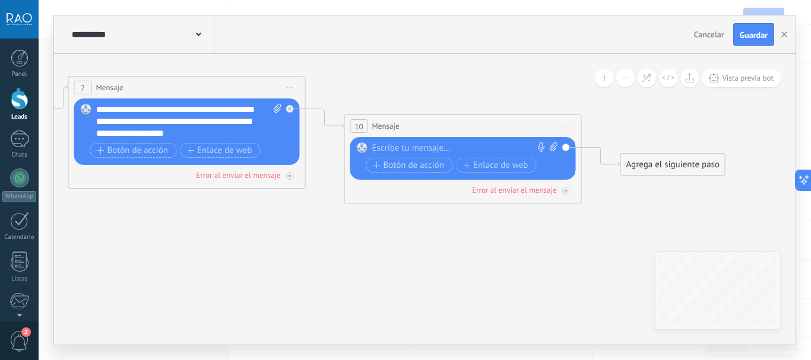
drag, startPoint x: 281, startPoint y: 117, endPoint x: 319, endPoint y: 145, distance: 47.1
click at [319, 145] on icon at bounding box center [55, 174] width 1854 height 867
click at [566, 124] on span "Iniciar vista previa aquí Cambiar nombre Duplicar Borrar" at bounding box center [566, 126] width 19 height 17
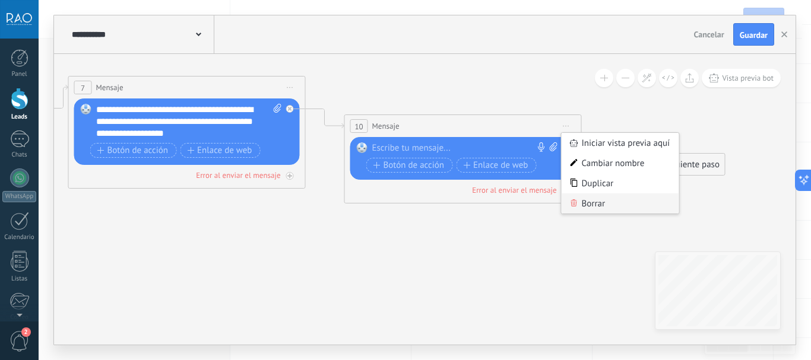
click at [585, 202] on div "Borrar" at bounding box center [621, 204] width 118 height 20
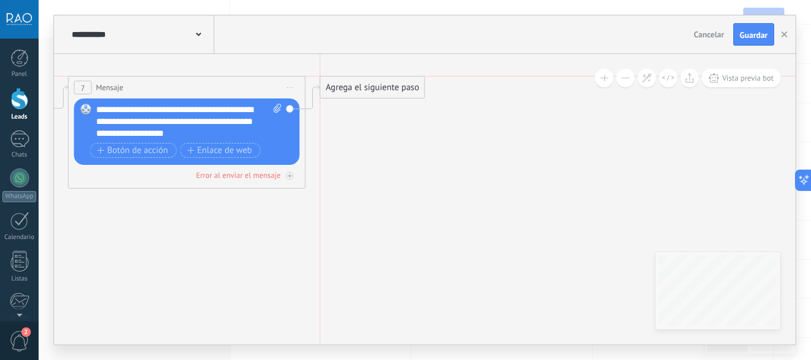
drag, startPoint x: 356, startPoint y: 122, endPoint x: 330, endPoint y: 84, distance: 46.5
click at [330, 84] on div "Agrega el siguiente paso" at bounding box center [373, 88] width 104 height 20
click at [331, 84] on div "Agrega el siguiente paso" at bounding box center [373, 88] width 104 height 20
click at [373, 88] on div "Agrega el siguiente paso" at bounding box center [373, 88] width 104 height 20
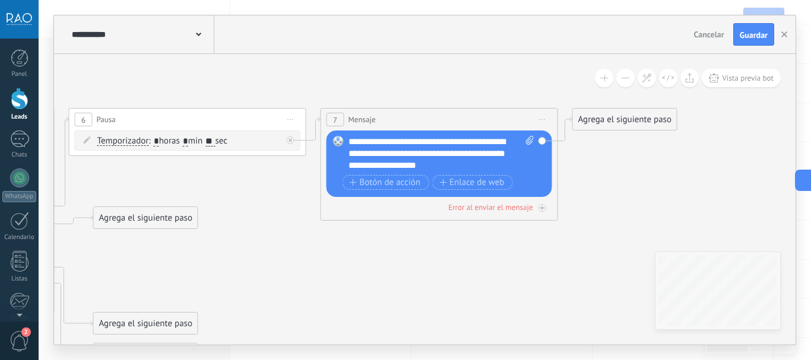
drag, startPoint x: 341, startPoint y: 163, endPoint x: 588, endPoint y: 192, distance: 248.2
click at [588, 192] on icon at bounding box center [157, 206] width 1553 height 867
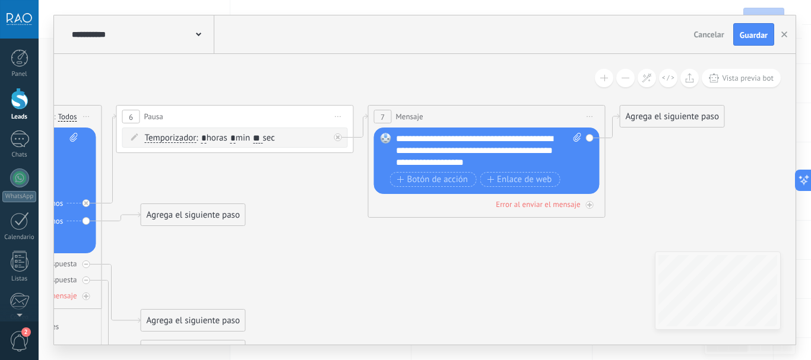
click at [202, 178] on icon at bounding box center [204, 203] width 1553 height 867
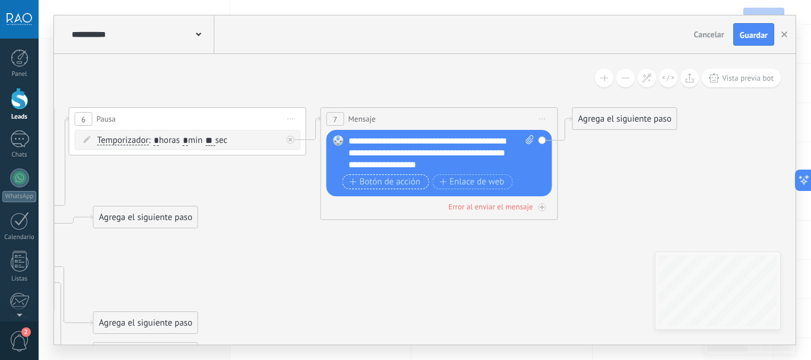
click at [389, 182] on span "Botón de acción" at bounding box center [385, 183] width 71 height 10
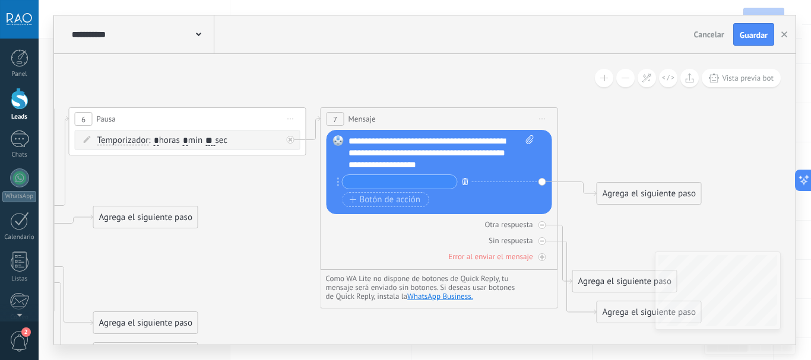
click at [465, 184] on icon "button" at bounding box center [466, 181] width 6 height 7
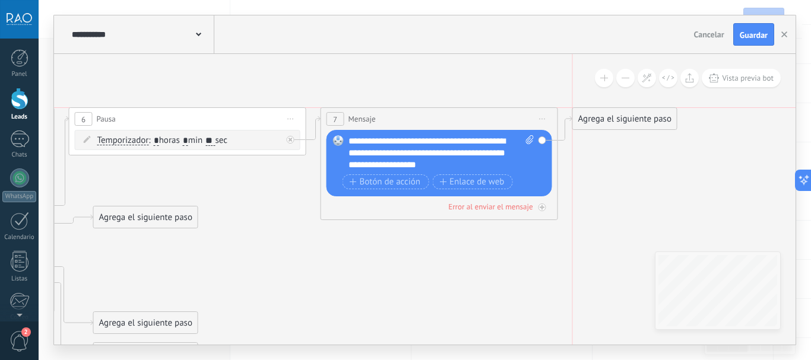
drag, startPoint x: 590, startPoint y: 159, endPoint x: 586, endPoint y: 117, distance: 42.4
click at [586, 117] on div "Agrega el siguiente paso" at bounding box center [625, 119] width 104 height 20
click at [605, 118] on div "Agrega el siguiente paso" at bounding box center [625, 119] width 104 height 20
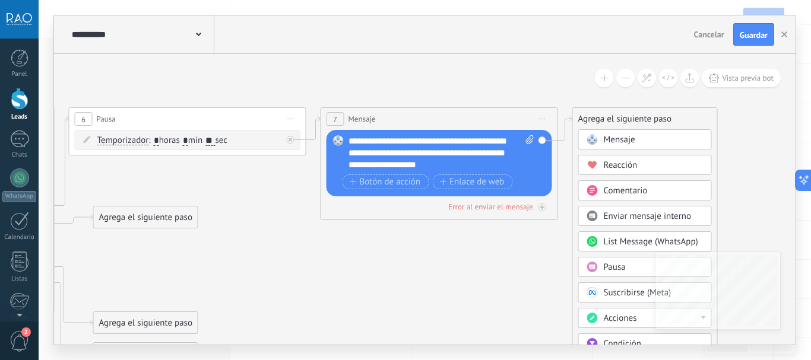
click at [612, 267] on span "Pausa" at bounding box center [615, 267] width 22 height 11
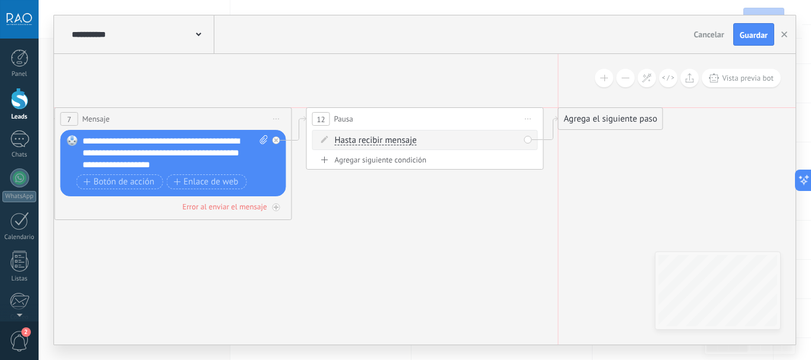
drag, startPoint x: 608, startPoint y: 156, endPoint x: 582, endPoint y: 119, distance: 45.1
click at [582, 119] on div "Agrega el siguiente paso" at bounding box center [611, 119] width 104 height 20
click at [589, 123] on div "Agrega el siguiente paso" at bounding box center [611, 119] width 104 height 20
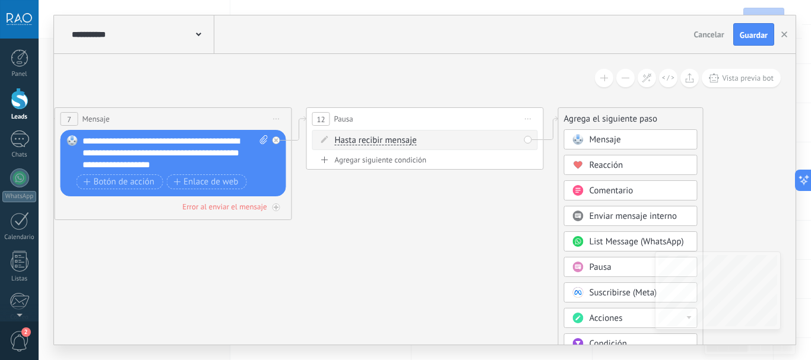
click at [440, 201] on icon at bounding box center [17, 205] width 1805 height 867
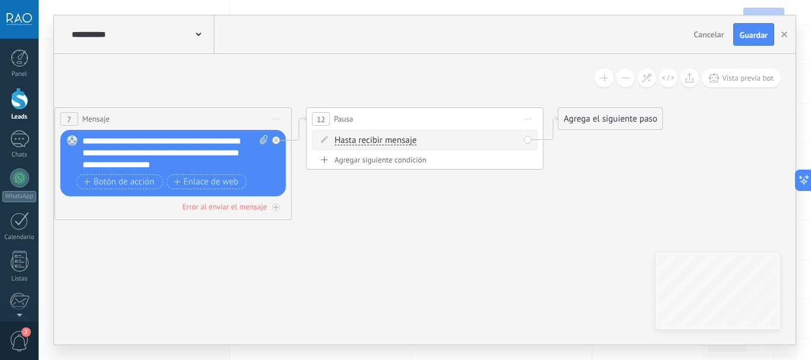
click at [390, 162] on div "Agregar siguiente condición" at bounding box center [425, 160] width 226 height 10
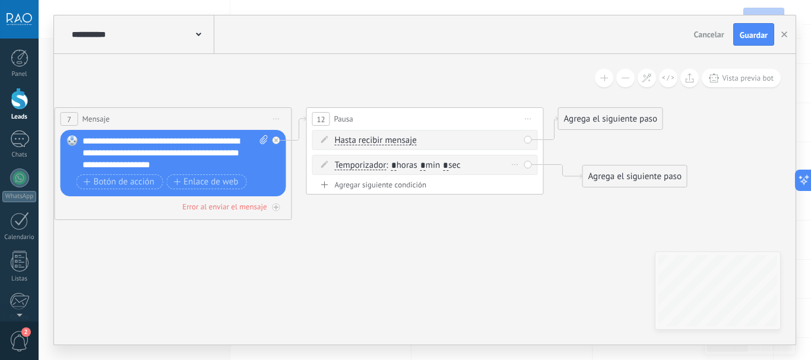
click at [366, 163] on span "Temporizador" at bounding box center [361, 166] width 52 height 10
click at [366, 163] on button "Temporizador" at bounding box center [403, 165] width 148 height 21
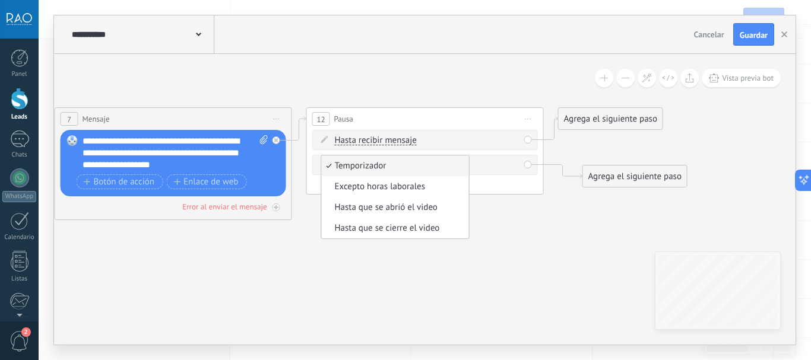
click at [568, 232] on icon at bounding box center [29, 205] width 1829 height 867
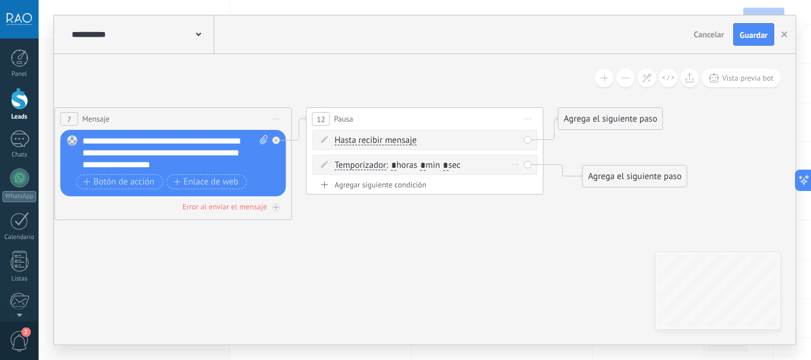
click at [511, 165] on div "Borrar" at bounding box center [515, 164] width 13 height 17
click at [523, 181] on icon at bounding box center [520, 181] width 6 height 7
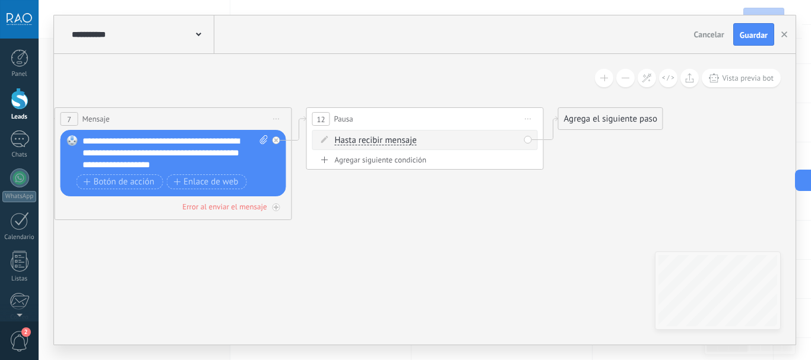
click at [587, 121] on div "Agrega el siguiente paso" at bounding box center [611, 119] width 104 height 20
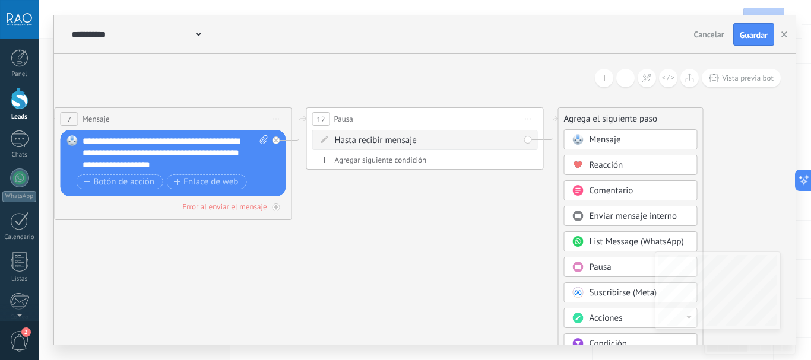
click at [597, 137] on span "Mensaje" at bounding box center [605, 139] width 31 height 11
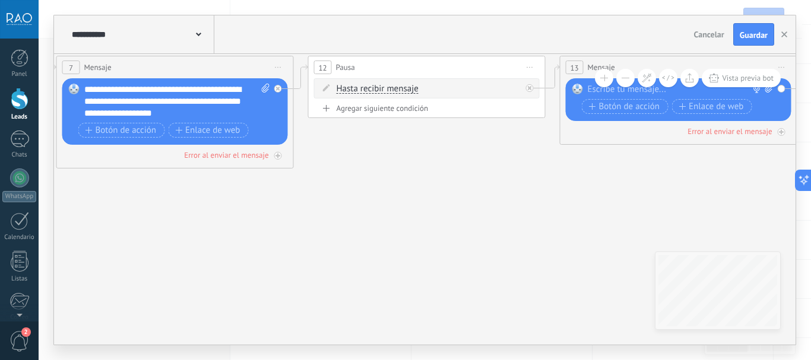
drag, startPoint x: 154, startPoint y: 255, endPoint x: 408, endPoint y: 204, distance: 258.7
click at [408, 204] on icon at bounding box center [156, 153] width 2081 height 867
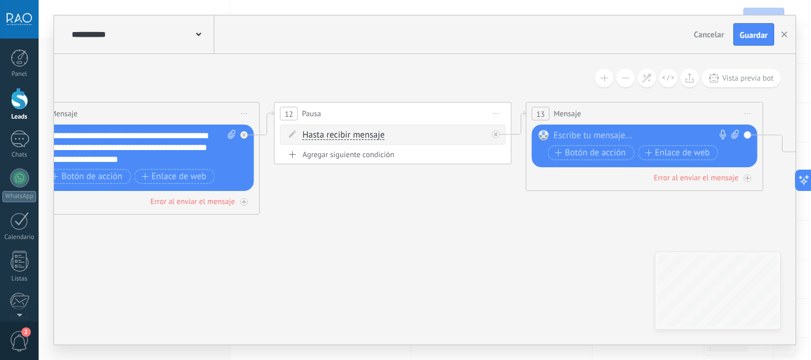
drag, startPoint x: 439, startPoint y: 145, endPoint x: 404, endPoint y: 192, distance: 57.7
click at [404, 192] on icon at bounding box center [123, 200] width 2081 height 867
click at [89, 172] on span "Botón de acción" at bounding box center [87, 177] width 71 height 10
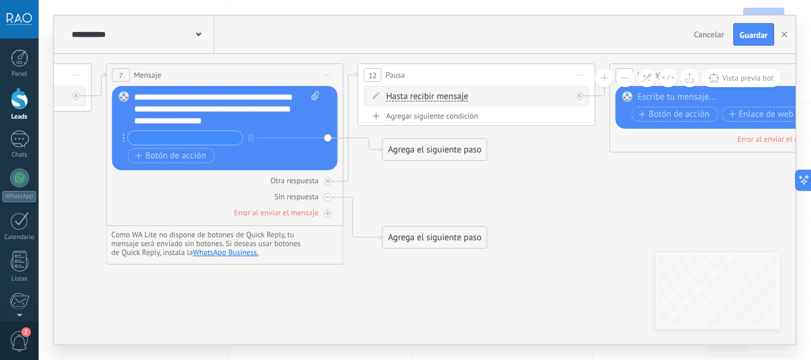
drag, startPoint x: 302, startPoint y: 226, endPoint x: 391, endPoint y: 188, distance: 96.6
click at [387, 188] on icon at bounding box center [206, 161] width 2081 height 867
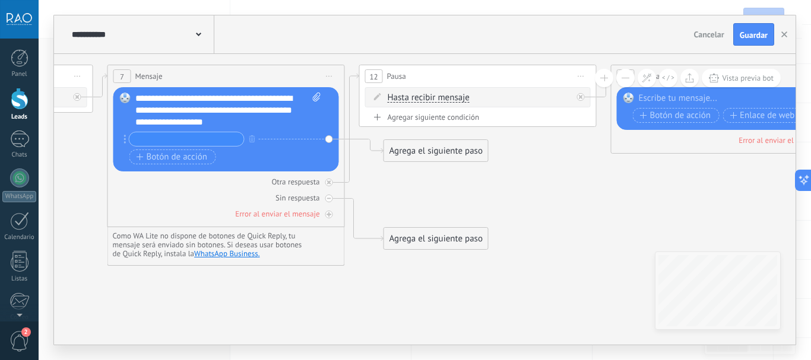
click at [580, 74] on span "Iniciar vista previa aquí Cambiar nombre Duplicar Borrar" at bounding box center [581, 76] width 19 height 17
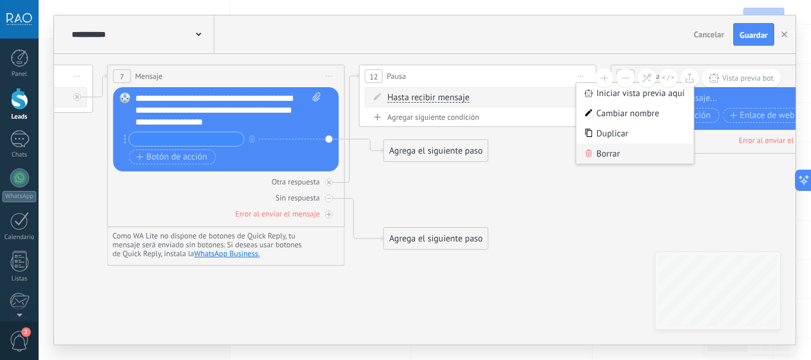
click at [606, 156] on div "Borrar" at bounding box center [636, 154] width 118 height 20
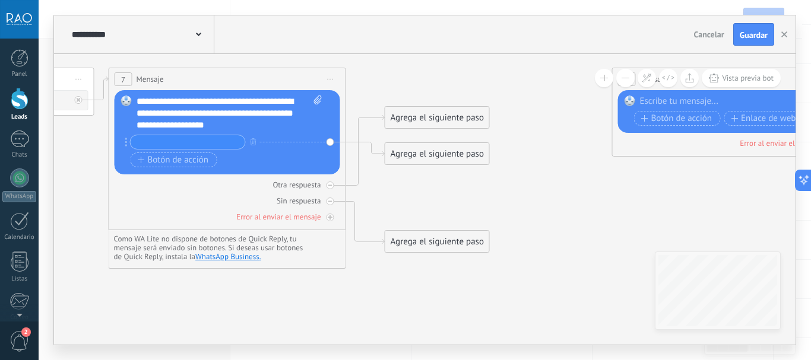
drag, startPoint x: 375, startPoint y: 183, endPoint x: 389, endPoint y: 204, distance: 25.4
click at [389, 204] on icon at bounding box center [209, 177] width 2081 height 890
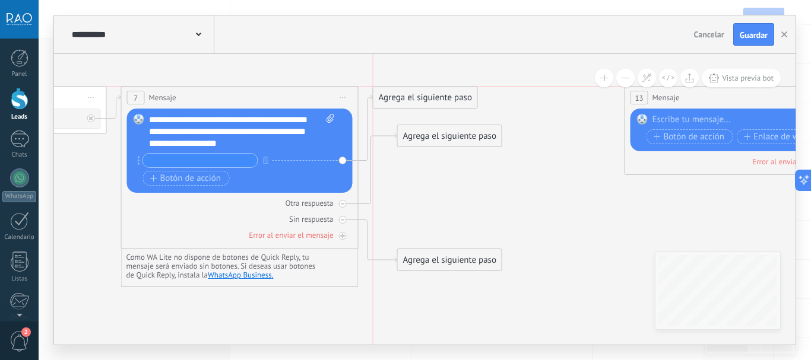
drag, startPoint x: 423, startPoint y: 167, endPoint x: 403, endPoint y: 93, distance: 76.5
click at [403, 93] on div "Agrega el siguiente paso" at bounding box center [425, 98] width 104 height 20
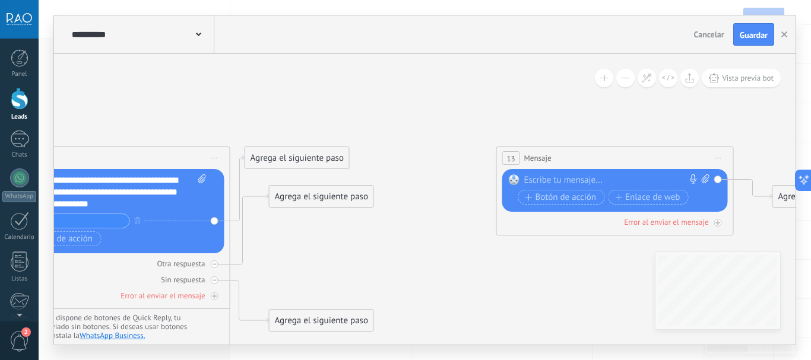
drag, startPoint x: 523, startPoint y: 172, endPoint x: 391, endPoint y: 216, distance: 138.4
click at [389, 219] on icon at bounding box center [93, 256] width 2081 height 890
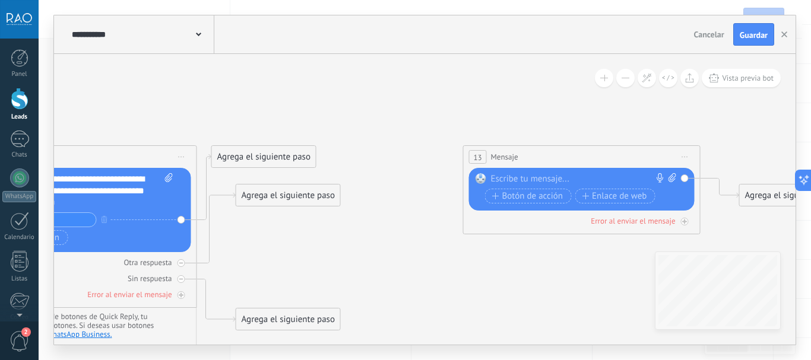
click at [686, 156] on span "Iniciar vista previa aquí Cambiar nombre Duplicar Borrar" at bounding box center [685, 156] width 19 height 17
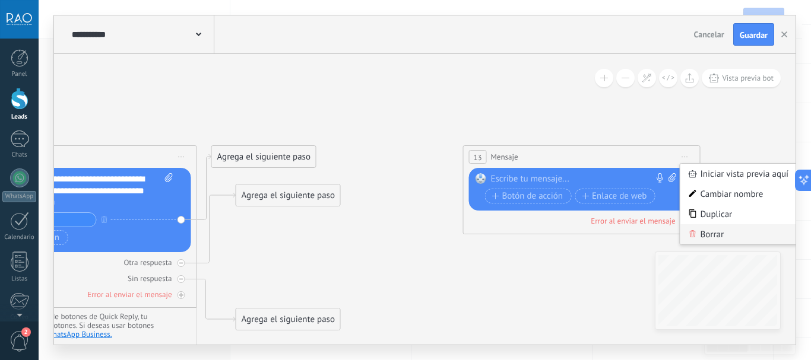
click at [702, 229] on div "Borrar" at bounding box center [739, 234] width 118 height 20
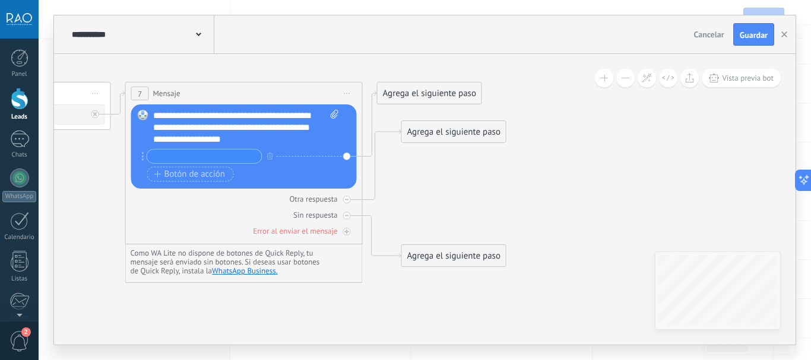
drag, startPoint x: 441, startPoint y: 243, endPoint x: 526, endPoint y: 170, distance: 112.4
click at [607, 182] on icon at bounding box center [225, 191] width 2081 height 890
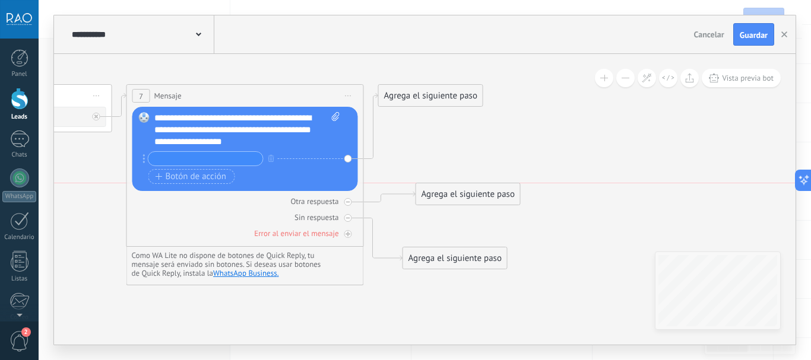
drag, startPoint x: 444, startPoint y: 198, endPoint x: 449, endPoint y: 227, distance: 29.6
click at [449, 204] on div "Agrega el siguiente paso" at bounding box center [468, 195] width 104 height 20
click at [414, 99] on div "Agrega el siguiente paso" at bounding box center [431, 96] width 104 height 20
click at [183, 163] on input "text" at bounding box center [205, 159] width 115 height 14
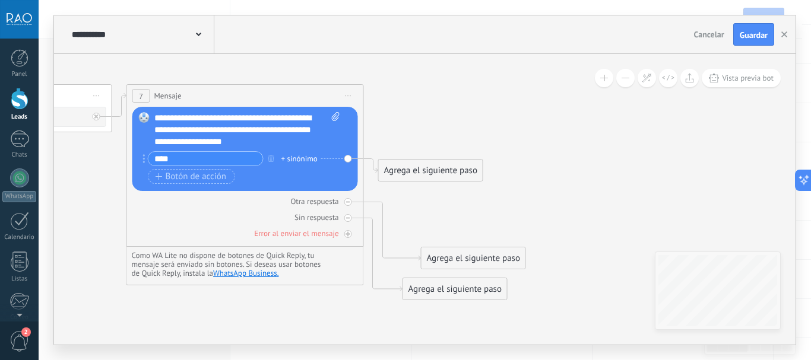
type input "****"
click at [301, 158] on div "+ sinónimo" at bounding box center [299, 159] width 36 height 12
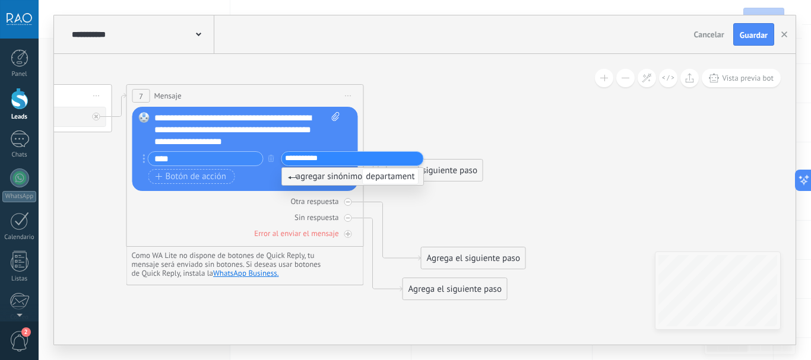
type input "**********"
type input "*****"
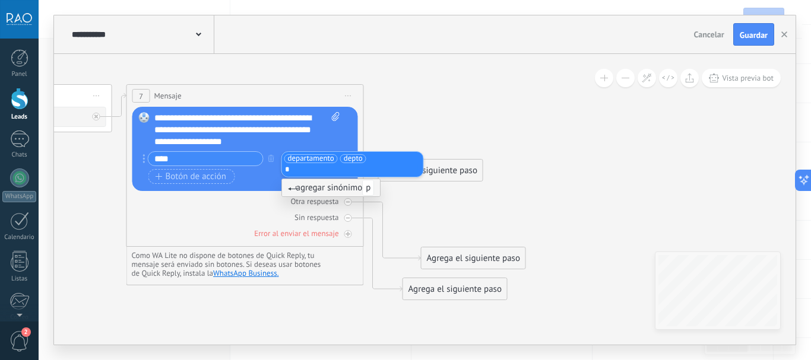
type input "**"
type input "**********"
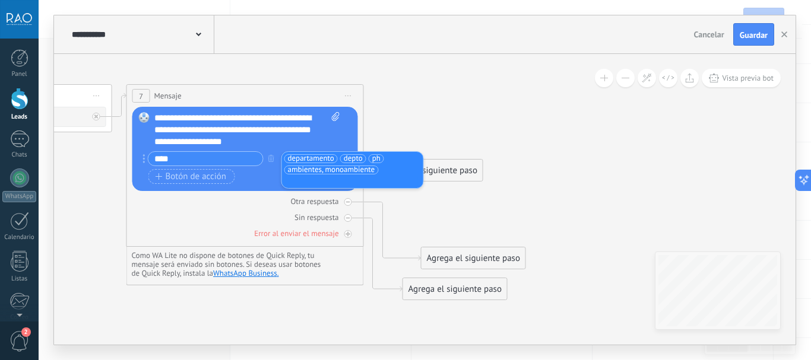
click at [324, 170] on span "ambientes, monoambiente" at bounding box center [331, 170] width 87 height 12
click at [324, 170] on input "text" at bounding box center [330, 170] width 90 height 8
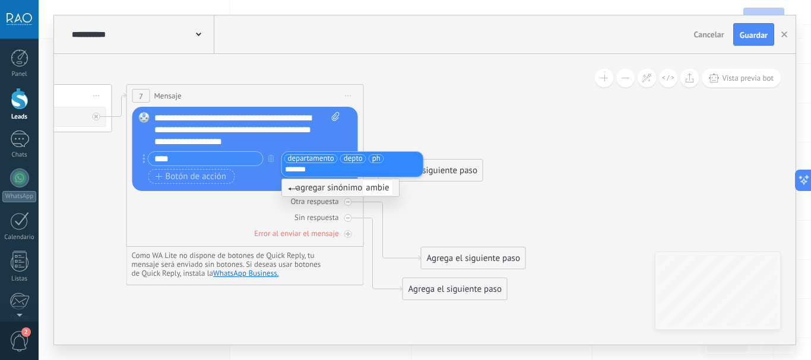
type input "********"
type input "*********"
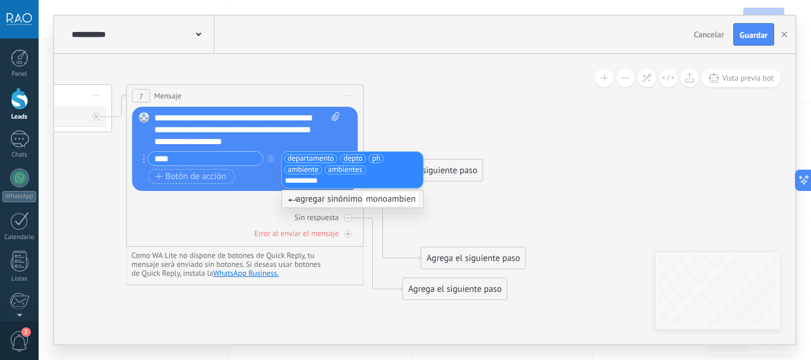
type input "**********"
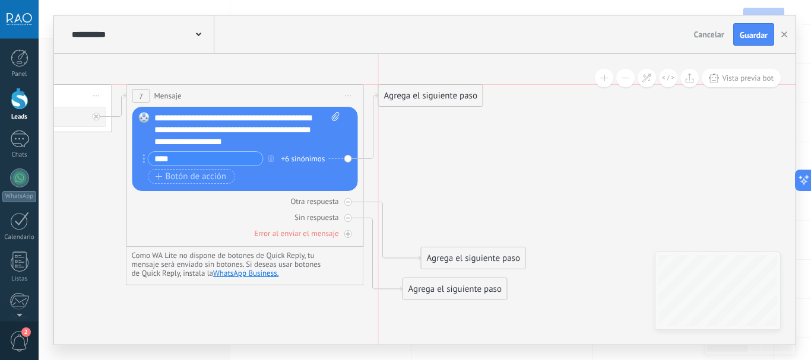
drag, startPoint x: 411, startPoint y: 167, endPoint x: 414, endPoint y: 90, distance: 77.8
click at [414, 90] on div "Agrega el siguiente paso" at bounding box center [431, 96] width 104 height 20
click at [436, 97] on div "Agrega el siguiente paso" at bounding box center [431, 96] width 104 height 20
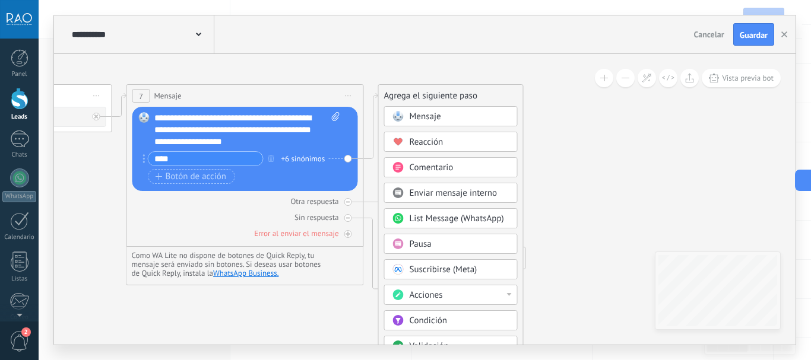
click at [431, 118] on span "Mensaje" at bounding box center [425, 116] width 31 height 11
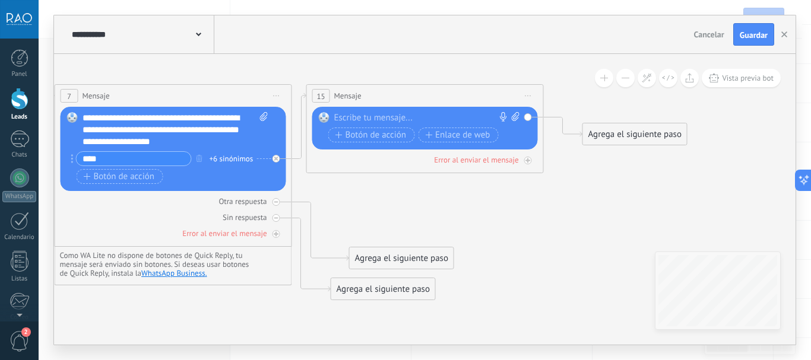
click at [379, 116] on div at bounding box center [422, 118] width 176 height 12
click at [371, 118] on div at bounding box center [422, 118] width 176 height 12
click at [530, 96] on icon at bounding box center [528, 96] width 6 height 1
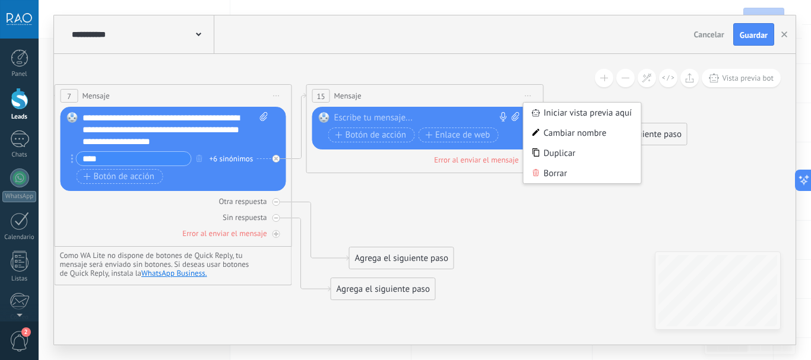
drag, startPoint x: 429, startPoint y: 204, endPoint x: 420, endPoint y: 186, distance: 19.9
click at [429, 202] on icon at bounding box center [29, 194] width 1829 height 890
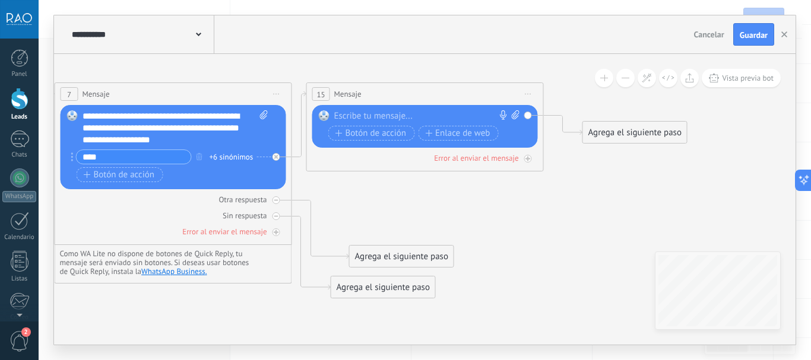
click at [326, 110] on div "Reemplazar Quitar Convertir a mensaje de voz Arrastre la imagen aquí para adjun…" at bounding box center [425, 126] width 226 height 43
click at [334, 90] on span "Mensaje" at bounding box center [347, 93] width 27 height 11
click at [276, 158] on icon at bounding box center [276, 157] width 4 height 4
click at [528, 94] on icon at bounding box center [528, 94] width 6 height 1
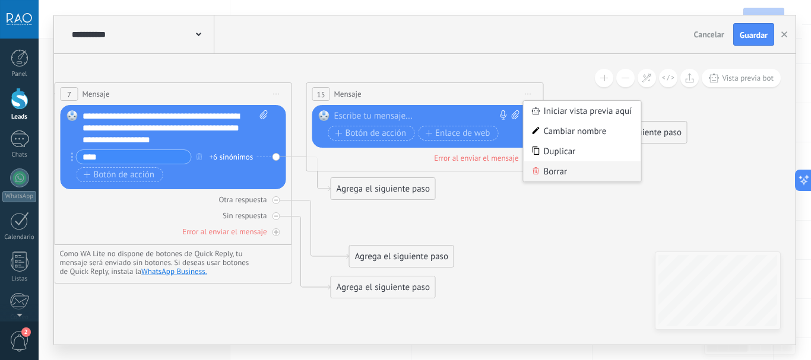
click at [542, 170] on div "Borrar" at bounding box center [583, 172] width 118 height 20
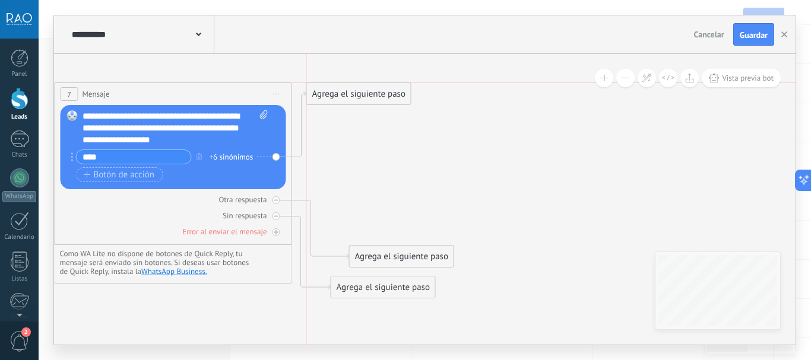
drag, startPoint x: 401, startPoint y: 185, endPoint x: 379, endPoint y: 91, distance: 96.2
click at [379, 91] on div "Agrega el siguiente paso" at bounding box center [359, 94] width 104 height 20
click at [377, 95] on div "Agrega el siguiente paso" at bounding box center [359, 94] width 104 height 20
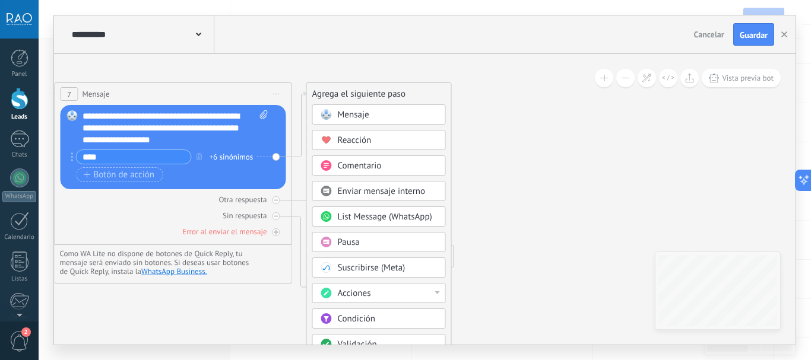
click at [352, 244] on span "Pausa" at bounding box center [349, 242] width 22 height 11
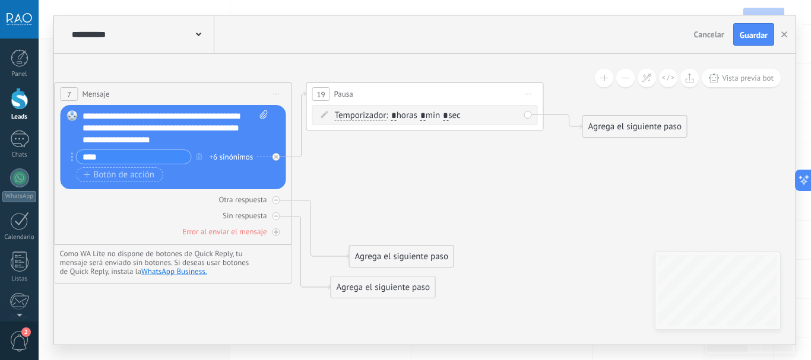
click at [448, 116] on input "*" at bounding box center [445, 117] width 5 height 10
type input "**"
click at [433, 114] on span ": * horas * min ** sec" at bounding box center [425, 115] width 79 height 11
click at [426, 114] on input "*" at bounding box center [422, 117] width 5 height 10
type input "*"
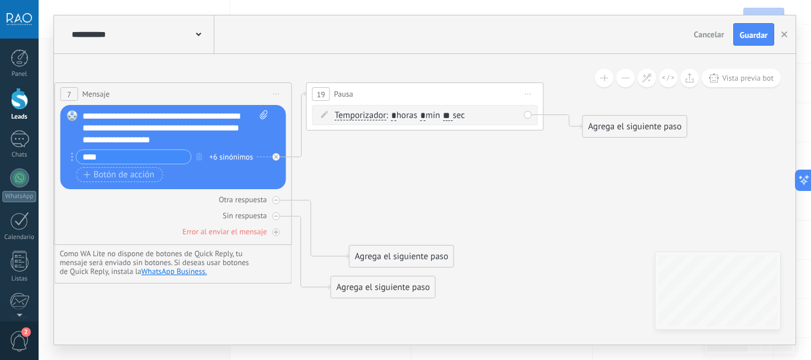
click at [468, 154] on icon at bounding box center [29, 180] width 1829 height 867
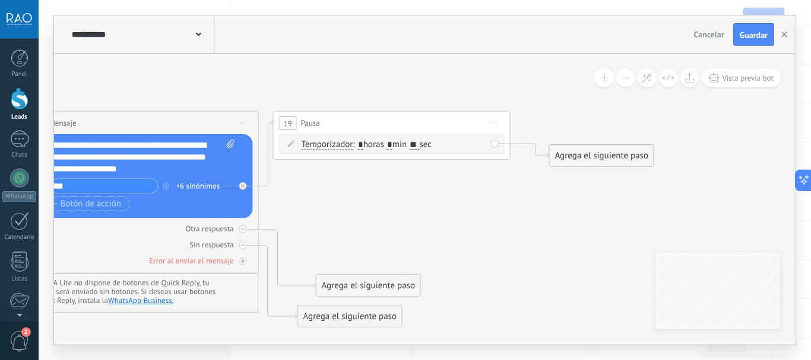
drag, startPoint x: 506, startPoint y: 185, endPoint x: 494, endPoint y: 179, distance: 13.3
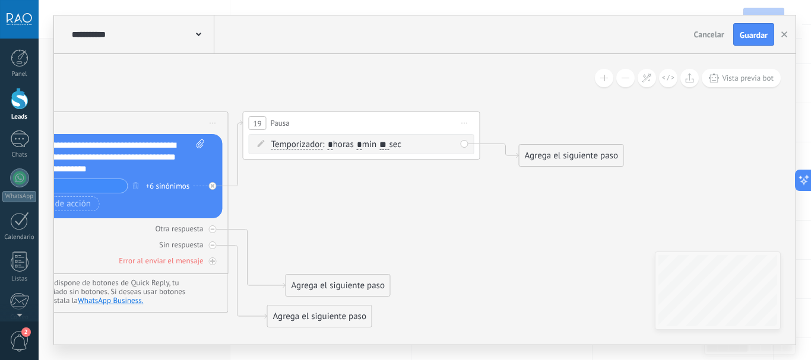
drag, startPoint x: 511, startPoint y: 182, endPoint x: 392, endPoint y: 188, distance: 118.9
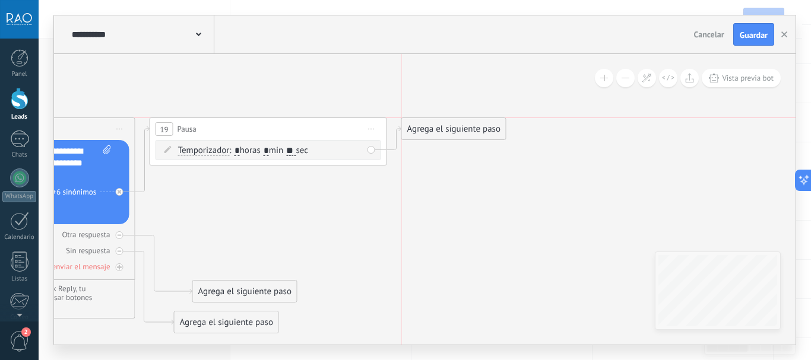
drag, startPoint x: 445, startPoint y: 160, endPoint x: 420, endPoint y: 125, distance: 43.0
click at [420, 125] on div "Agrega el siguiente paso" at bounding box center [454, 129] width 104 height 20
click at [446, 130] on div "Agrega el siguiente paso" at bounding box center [454, 129] width 104 height 20
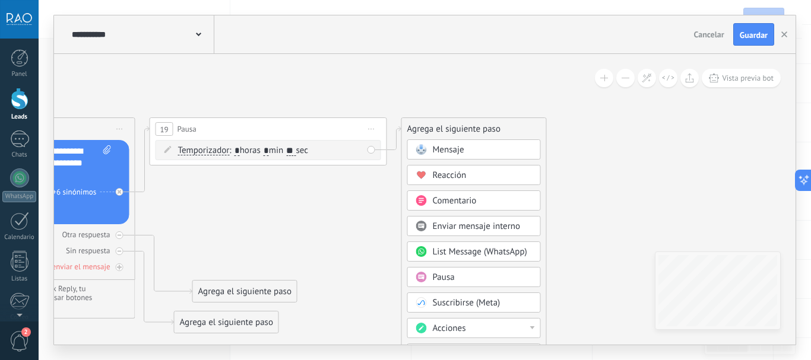
click at [452, 144] on span "Mensaje" at bounding box center [448, 149] width 31 height 11
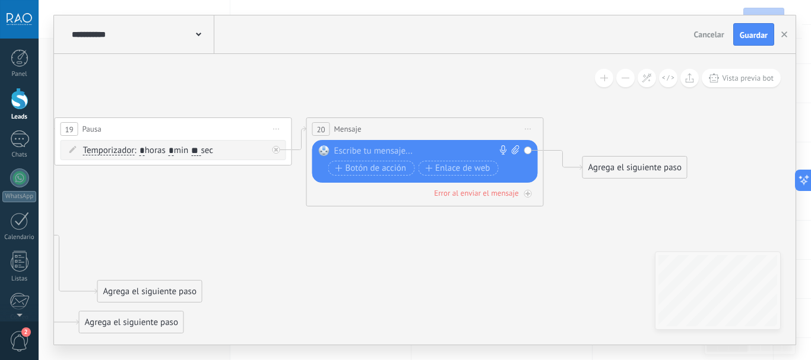
click at [429, 150] on div at bounding box center [422, 151] width 176 height 12
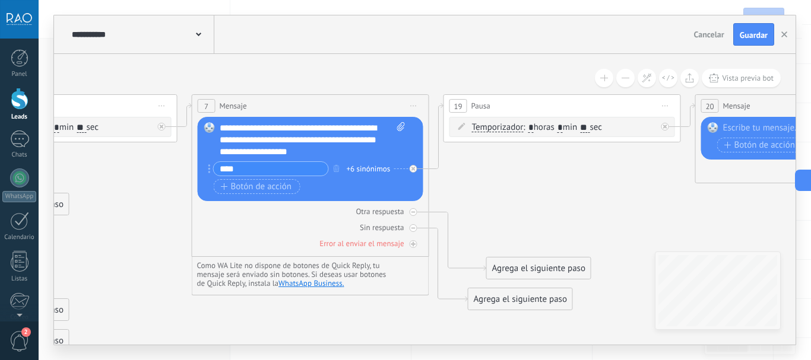
drag, startPoint x: 182, startPoint y: 205, endPoint x: 549, endPoint y: 182, distance: 367.7
click at [549, 182] on icon at bounding box center [292, 192] width 2081 height 867
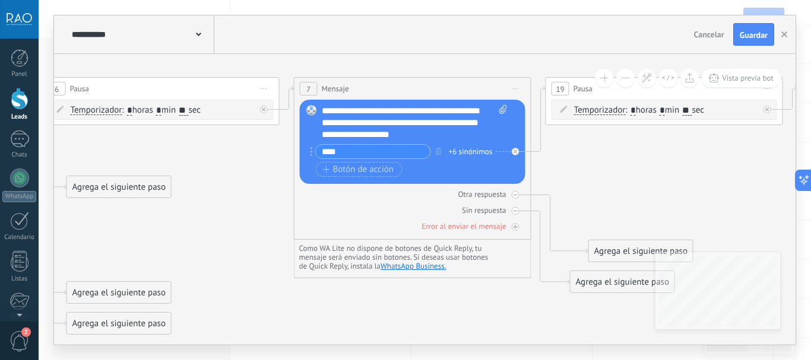
drag, startPoint x: 217, startPoint y: 316, endPoint x: 319, endPoint y: 299, distance: 103.5
click at [319, 299] on icon at bounding box center [394, 175] width 2081 height 867
click at [372, 112] on div "**********" at bounding box center [415, 123] width 186 height 36
click at [421, 109] on div "**********" at bounding box center [415, 123] width 186 height 36
click at [431, 124] on div "**********" at bounding box center [415, 123] width 186 height 36
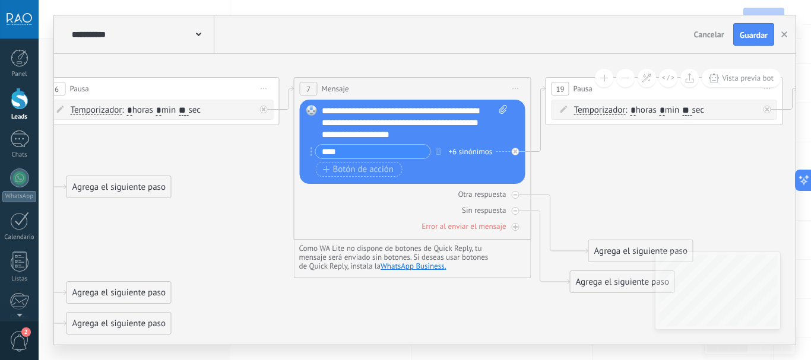
click at [439, 122] on div "**********" at bounding box center [415, 123] width 186 height 36
click at [445, 137] on div "**********" at bounding box center [415, 123] width 186 height 36
click at [382, 119] on div "**********" at bounding box center [415, 123] width 186 height 36
click at [367, 110] on div "**********" at bounding box center [415, 123] width 186 height 36
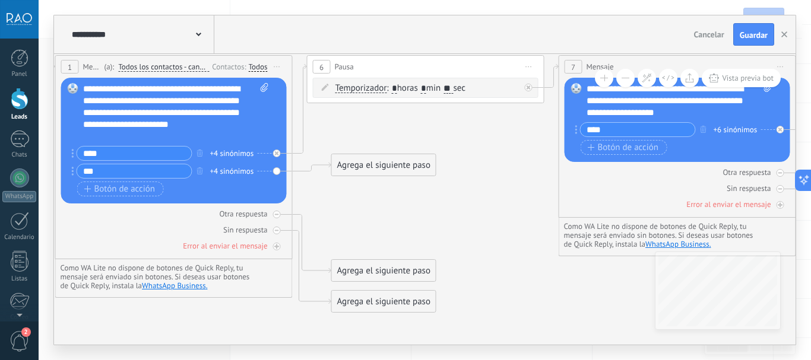
drag, startPoint x: 183, startPoint y: 155, endPoint x: 445, endPoint y: 133, distance: 262.2
click at [445, 133] on icon at bounding box center [659, 153] width 2081 height 867
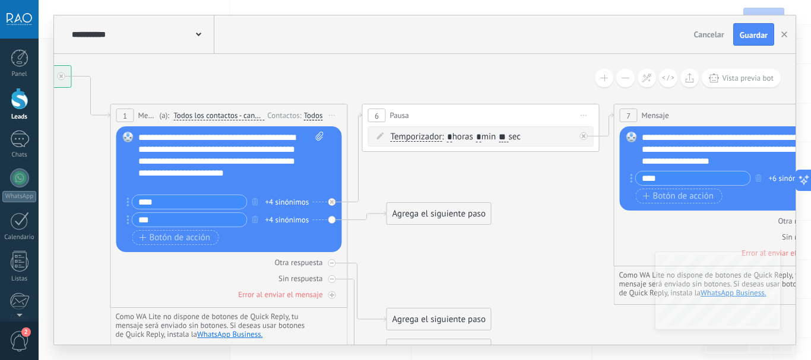
drag, startPoint x: 338, startPoint y: 126, endPoint x: 394, endPoint y: 175, distance: 73.6
click at [394, 175] on icon at bounding box center [714, 201] width 2081 height 867
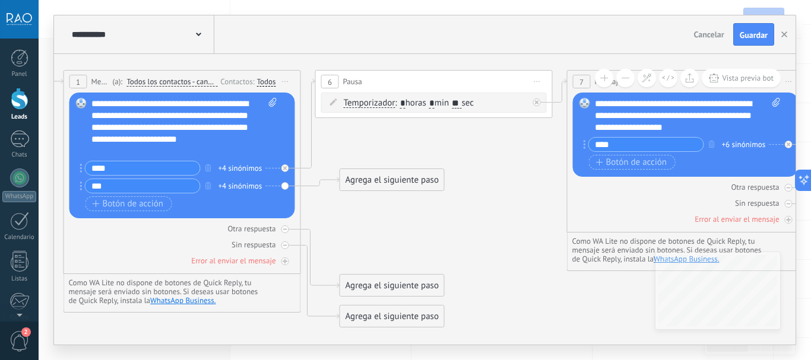
drag, startPoint x: 549, startPoint y: 181, endPoint x: 455, endPoint y: 167, distance: 95.4
click at [505, 147] on icon at bounding box center [667, 168] width 2081 height 867
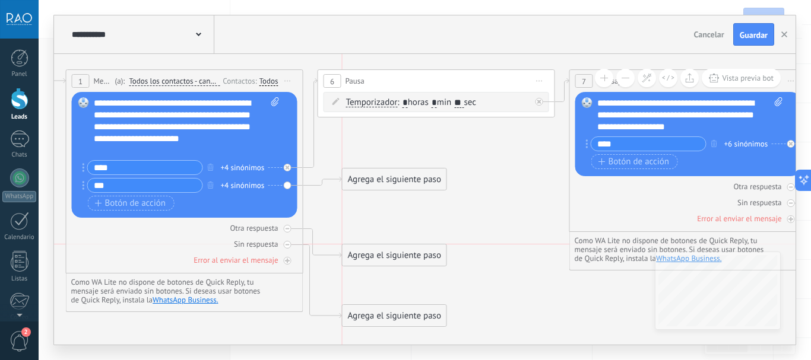
drag, startPoint x: 379, startPoint y: 273, endPoint x: 373, endPoint y: 251, distance: 22.6
click at [373, 251] on div "Agrega el siguiente paso" at bounding box center [395, 256] width 104 height 20
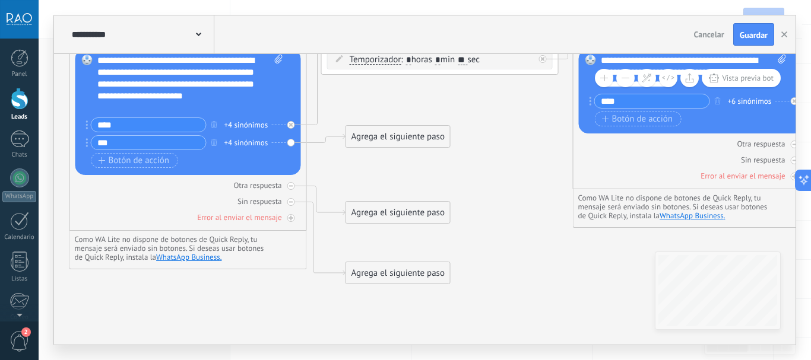
drag, startPoint x: 380, startPoint y: 225, endPoint x: 384, endPoint y: 168, distance: 57.1
click at [384, 164] on icon at bounding box center [673, 136] width 2081 height 890
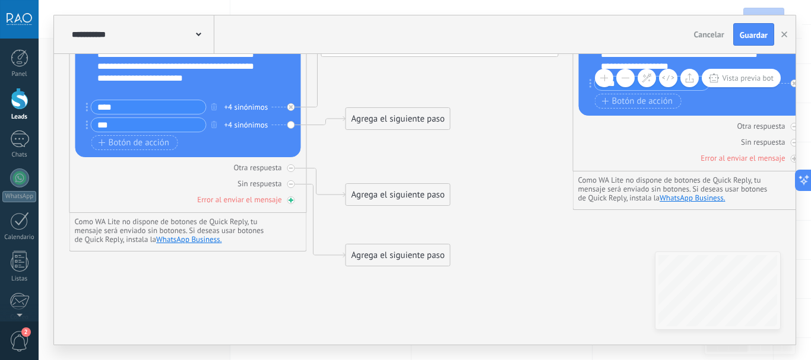
click at [791, 162] on icon at bounding box center [794, 159] width 6 height 6
click at [291, 204] on div at bounding box center [291, 201] width 8 height 8
click at [791, 162] on icon at bounding box center [794, 159] width 6 height 6
click at [288, 200] on div at bounding box center [291, 201] width 8 height 8
click at [0, 0] on icon at bounding box center [0, 0] width 0 height 0
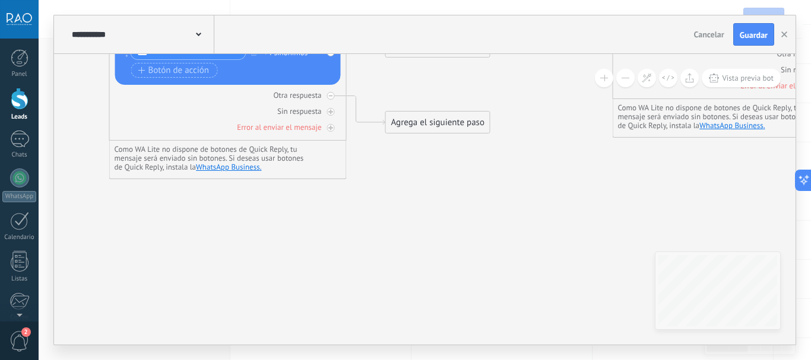
drag, startPoint x: 344, startPoint y: 247, endPoint x: 378, endPoint y: 167, distance: 87.0
click at [378, 169] on icon at bounding box center [713, 60] width 2081 height 919
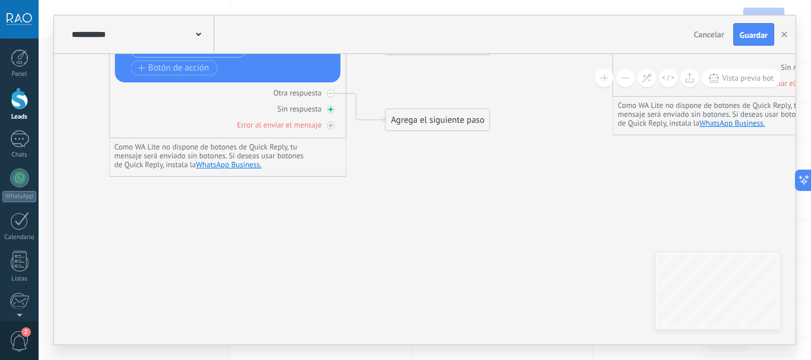
click at [0, 0] on icon at bounding box center [0, 0] width 0 height 0
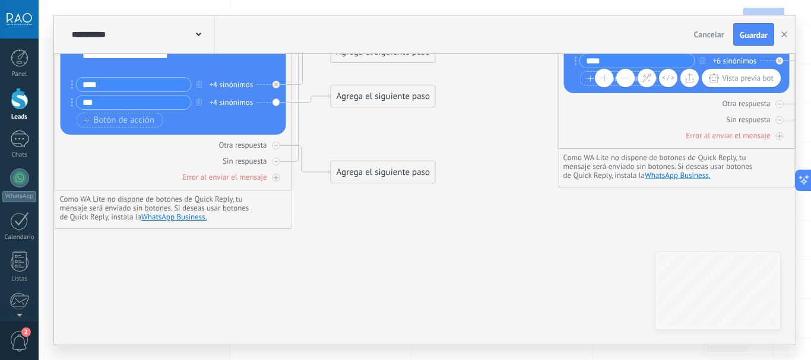
drag, startPoint x: 248, startPoint y: 306, endPoint x: 192, endPoint y: 372, distance: 86.4
click at [192, 182] on html ".abccls-1,.abccls-2{fill-rule:evenodd}.abccls-2{fill:#fff} .abfcls-1{fill:none}…" at bounding box center [405, 2] width 811 height 360
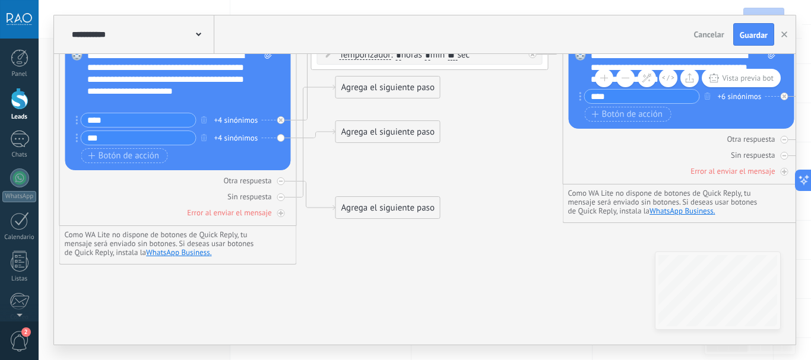
drag, startPoint x: 352, startPoint y: 125, endPoint x: 356, endPoint y: 161, distance: 35.9
click at [356, 161] on icon at bounding box center [663, 110] width 2081 height 848
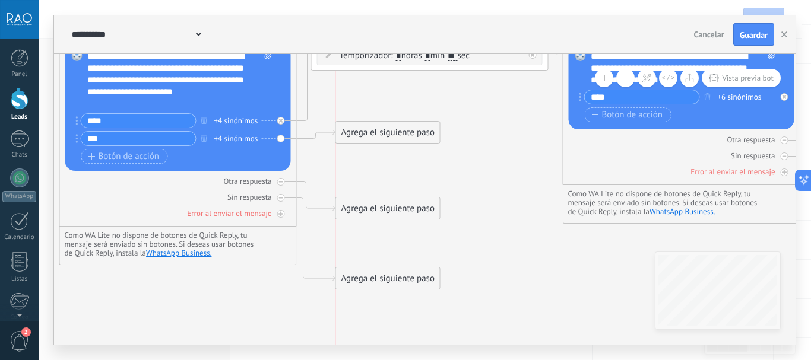
drag, startPoint x: 376, startPoint y: 88, endPoint x: 398, endPoint y: 244, distance: 157.7
click at [381, 289] on div "Agrega el siguiente paso" at bounding box center [388, 279] width 104 height 20
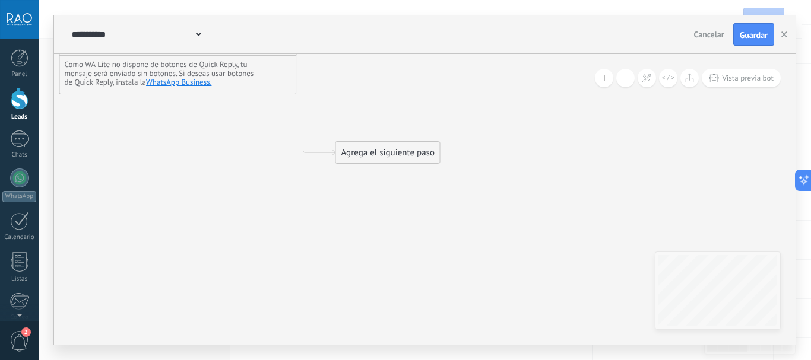
drag, startPoint x: 388, startPoint y: 148, endPoint x: 388, endPoint y: 304, distance: 155.6
click at [388, 163] on div "Agrega el siguiente paso" at bounding box center [388, 153] width 104 height 20
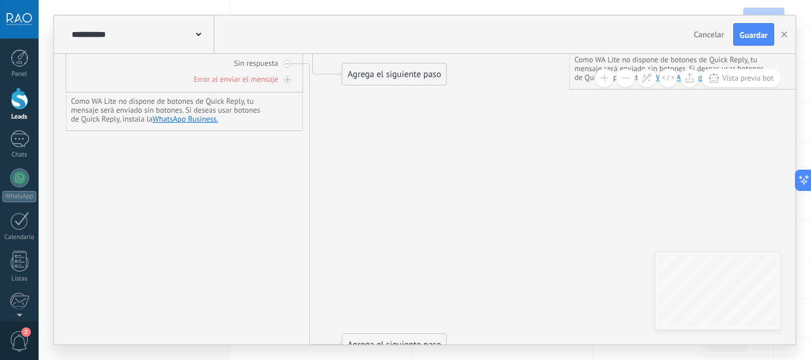
drag, startPoint x: 401, startPoint y: 219, endPoint x: 449, endPoint y: 101, distance: 127.2
click at [449, 99] on icon at bounding box center [669, 102] width 2081 height 1098
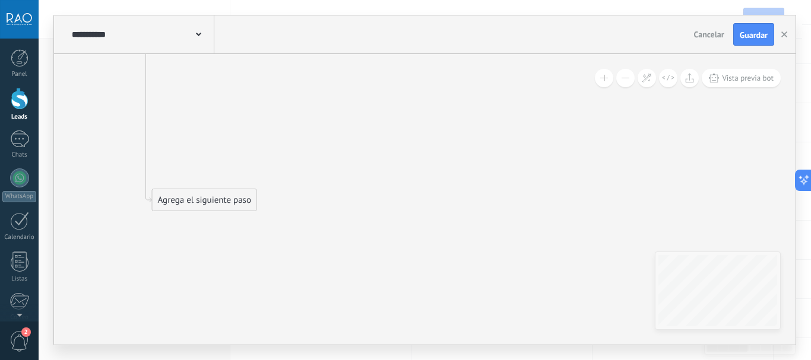
drag, startPoint x: 422, startPoint y: 251, endPoint x: 190, endPoint y: 205, distance: 236.6
click at [190, 205] on div "Agrega el siguiente paso" at bounding box center [205, 201] width 104 height 20
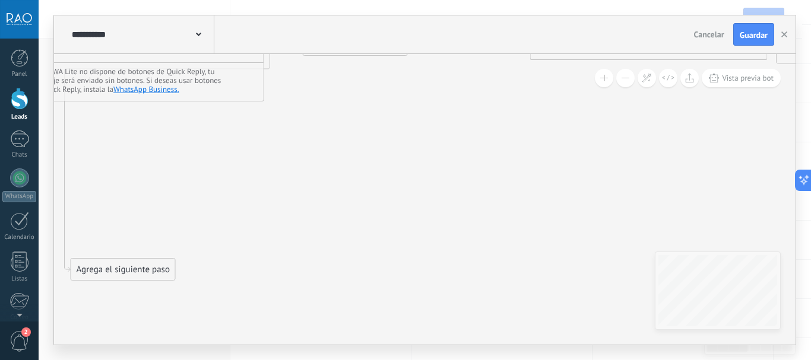
drag, startPoint x: 221, startPoint y: 265, endPoint x: 67, endPoint y: 277, distance: 155.4
click at [67, 277] on icon at bounding box center [630, 50] width 2081 height 1055
drag, startPoint x: 106, startPoint y: 267, endPoint x: 401, endPoint y: 234, distance: 296.4
click at [346, 268] on div "Agrega el siguiente paso" at bounding box center [330, 271] width 104 height 20
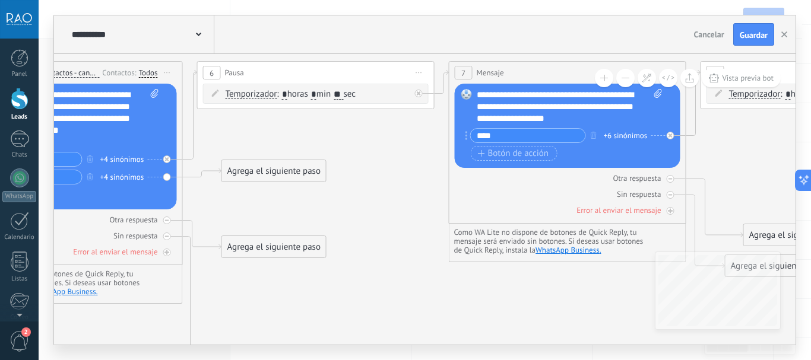
drag, startPoint x: 474, startPoint y: 238, endPoint x: 322, endPoint y: 211, distance: 154.3
click at [349, 210] on icon at bounding box center [549, 253] width 2081 height 1055
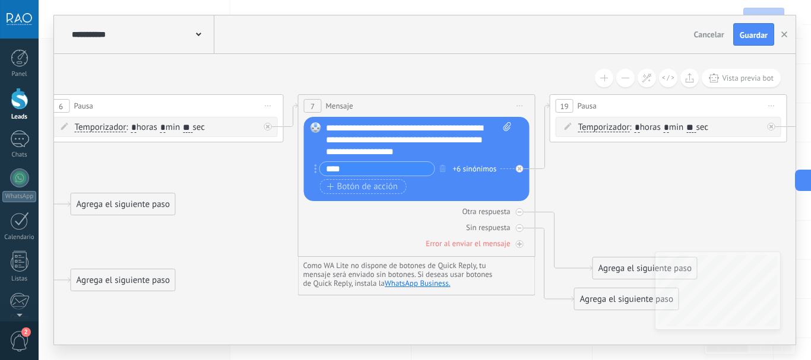
drag, startPoint x: 515, startPoint y: 314, endPoint x: 416, endPoint y: 350, distance: 106.3
click at [416, 350] on div "**********" at bounding box center [425, 180] width 772 height 360
click at [363, 189] on span "Botón de acción" at bounding box center [362, 187] width 71 height 10
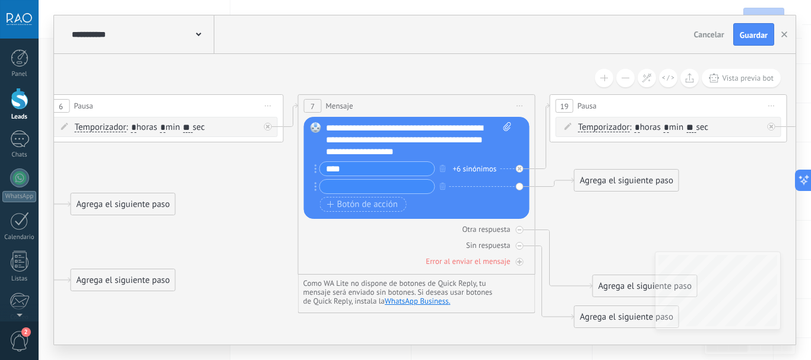
click at [441, 138] on div "**********" at bounding box center [419, 140] width 186 height 36
click at [379, 130] on div "**********" at bounding box center [419, 140] width 186 height 36
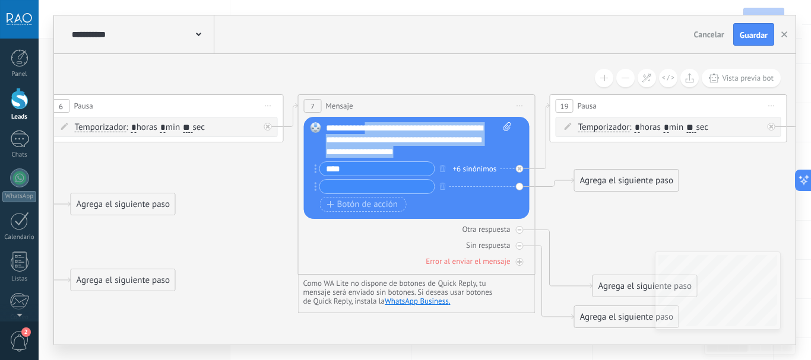
drag, startPoint x: 369, startPoint y: 128, endPoint x: 471, endPoint y: 153, distance: 105.3
click at [471, 153] on div "**********" at bounding box center [419, 140] width 186 height 36
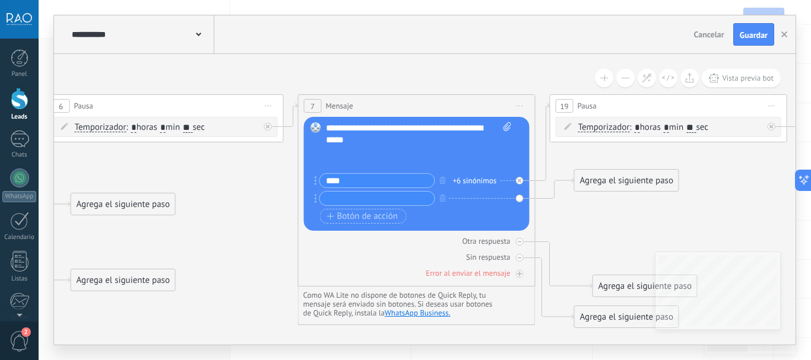
click at [353, 161] on div at bounding box center [413, 164] width 174 height 12
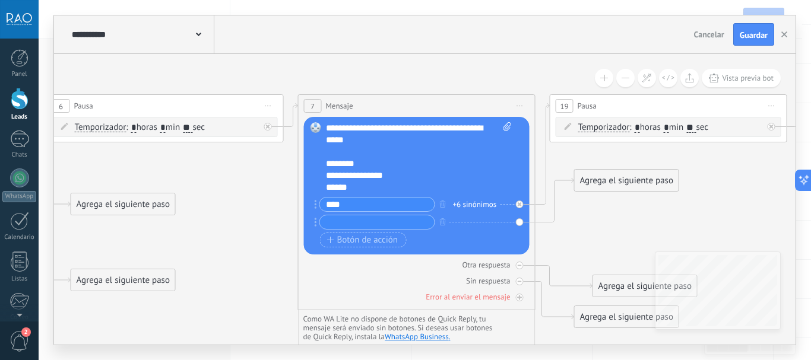
scroll to position [11, 0]
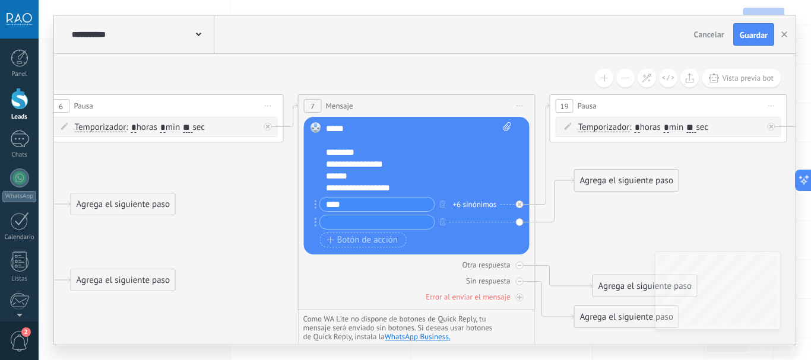
click at [404, 178] on div "******" at bounding box center [408, 176] width 165 height 12
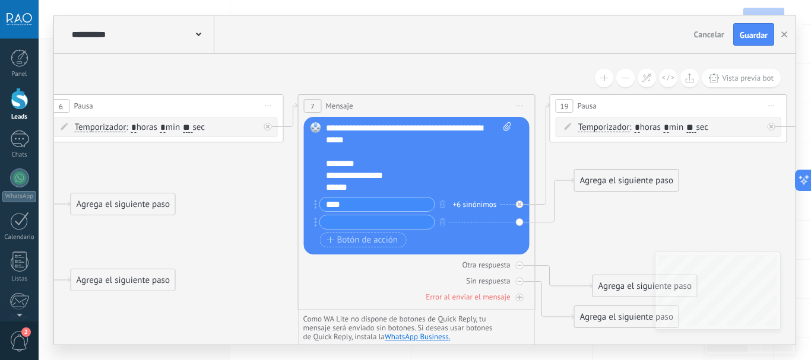
scroll to position [12, 0]
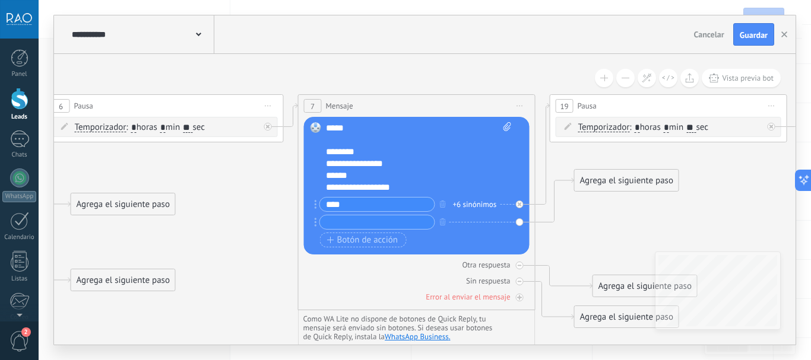
click at [412, 189] on div "**********" at bounding box center [408, 188] width 165 height 12
click at [444, 205] on icon "button" at bounding box center [443, 204] width 6 height 7
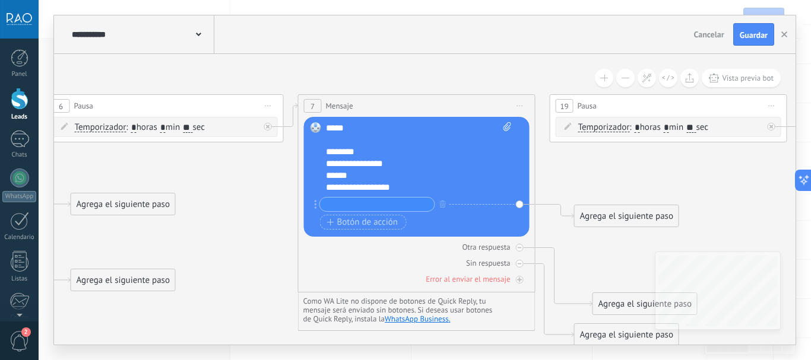
click at [388, 204] on input "text" at bounding box center [377, 205] width 115 height 14
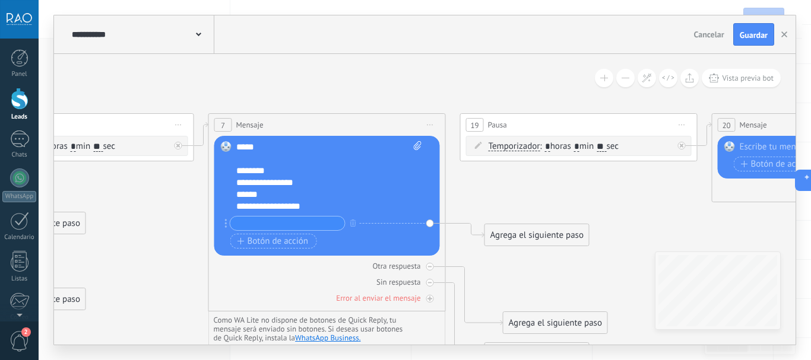
drag, startPoint x: 590, startPoint y: 166, endPoint x: 501, endPoint y: 185, distance: 91.7
click at [501, 185] on icon at bounding box center [308, 294] width 2081 height 1033
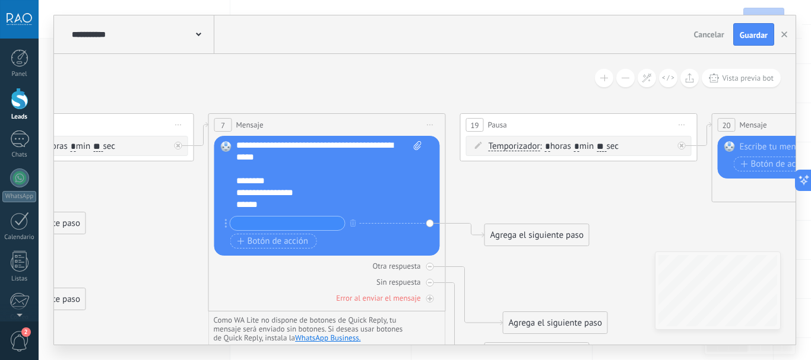
scroll to position [0, 0]
click at [308, 183] on div "********" at bounding box center [318, 183] width 165 height 12
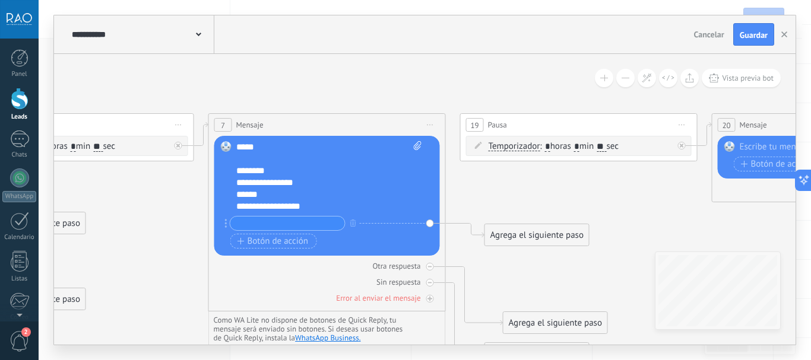
click at [273, 221] on input "text" at bounding box center [287, 224] width 115 height 14
click at [273, 223] on input "text" at bounding box center [287, 224] width 115 height 14
click at [297, 226] on input "text" at bounding box center [287, 224] width 115 height 14
click at [297, 223] on input "text" at bounding box center [287, 224] width 115 height 14
type input "*"
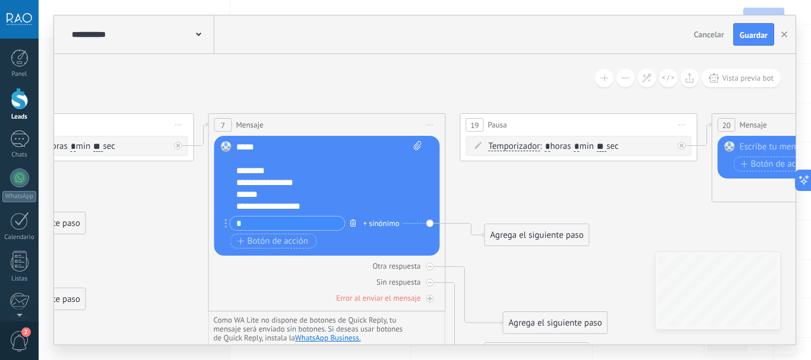
click at [353, 224] on icon "button" at bounding box center [353, 223] width 6 height 7
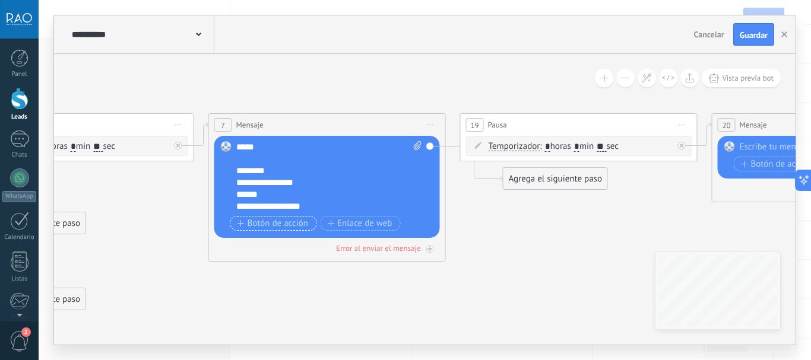
click at [284, 224] on span "Botón de acción" at bounding box center [273, 224] width 71 height 10
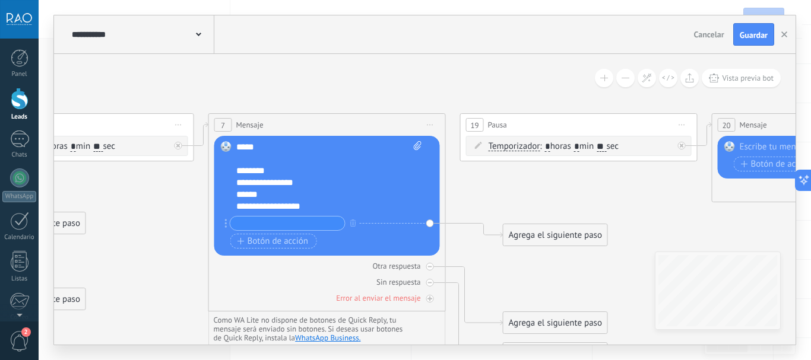
click at [276, 224] on input "text" at bounding box center [287, 224] width 115 height 14
type input "*"
click at [378, 221] on div "+ sinónimo" at bounding box center [381, 224] width 36 height 12
type input "*"
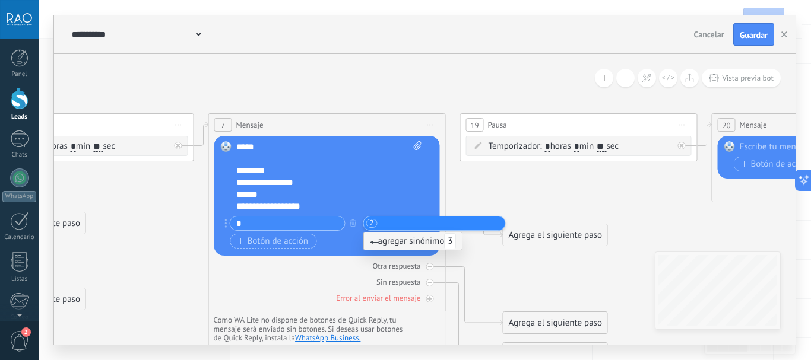
type input "*"
type input "***"
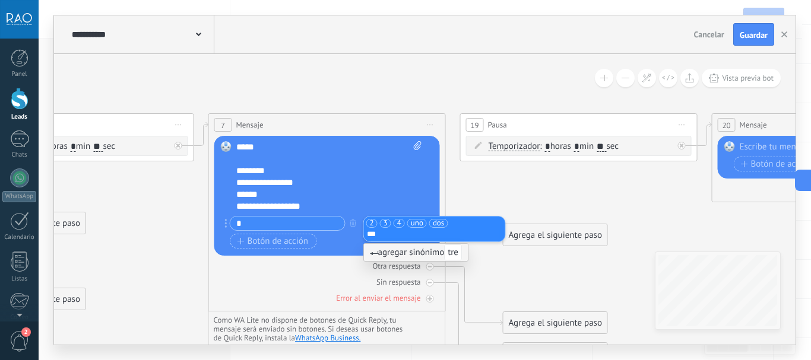
type input "****"
type input "******"
type input "****"
type input "*****"
type input "**********"
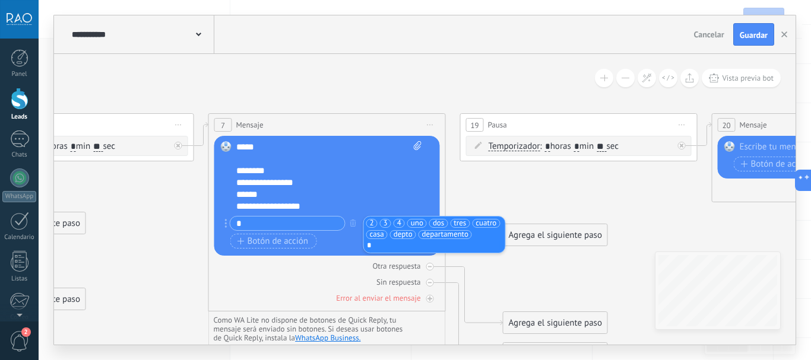
type input "**"
type input "*******"
type input "****"
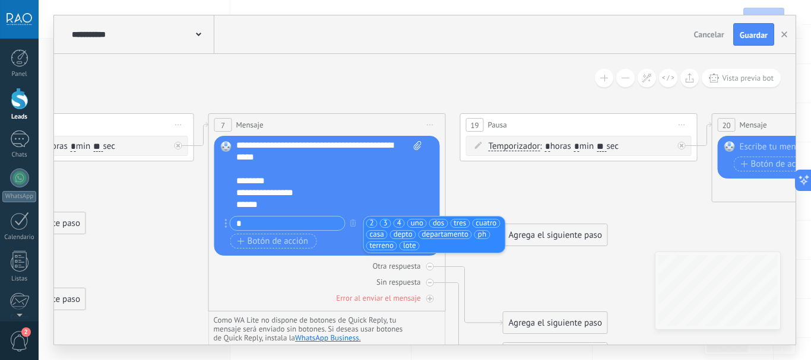
scroll to position [0, 0]
click at [501, 186] on icon at bounding box center [308, 294] width 2081 height 1033
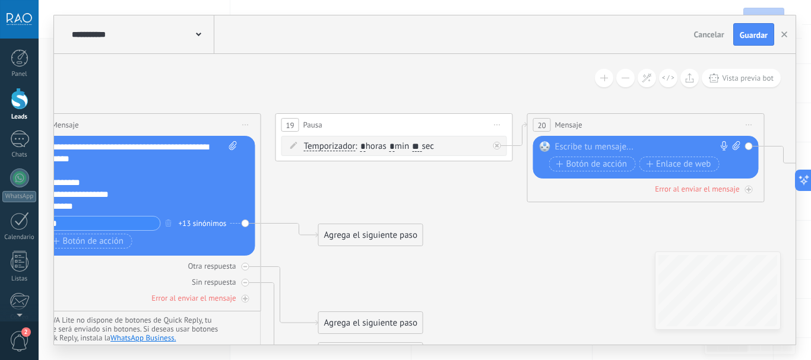
drag, startPoint x: 538, startPoint y: 193, endPoint x: 355, endPoint y: 193, distance: 182.9
click at [355, 193] on icon at bounding box center [124, 294] width 2081 height 1033
click at [498, 124] on span "Iniciar vista previa aquí Cambiar nombre Duplicar Borrar" at bounding box center [497, 124] width 19 height 17
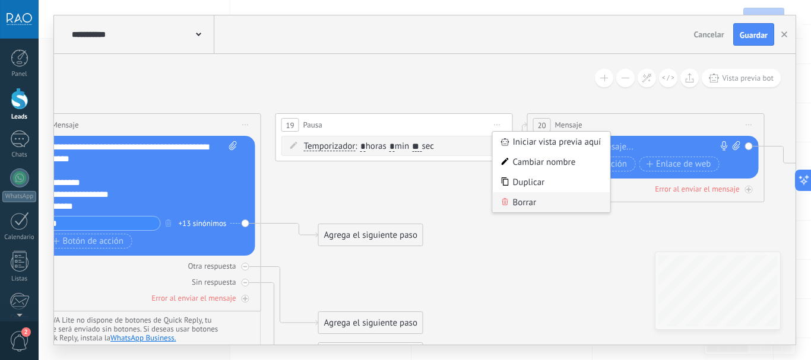
click at [518, 203] on div "Borrar" at bounding box center [552, 202] width 118 height 20
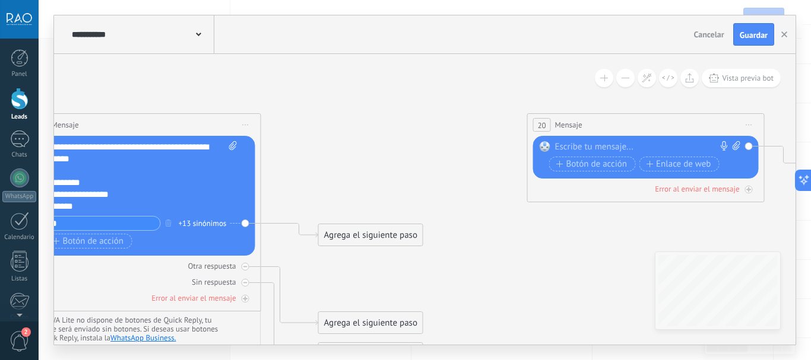
click at [751, 128] on span "Iniciar vista previa aquí Cambiar nombre Duplicar Borrar" at bounding box center [749, 124] width 19 height 17
click at [764, 204] on div "Borrar" at bounding box center [804, 202] width 118 height 20
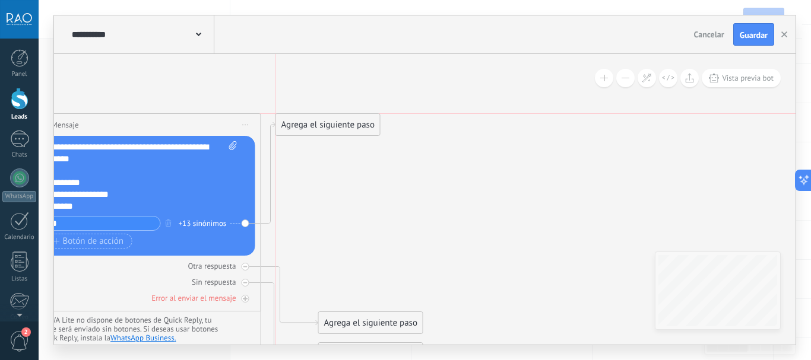
drag, startPoint x: 358, startPoint y: 234, endPoint x: 316, endPoint y: 122, distance: 119.1
click at [316, 122] on div "Agrega el siguiente paso" at bounding box center [328, 125] width 104 height 20
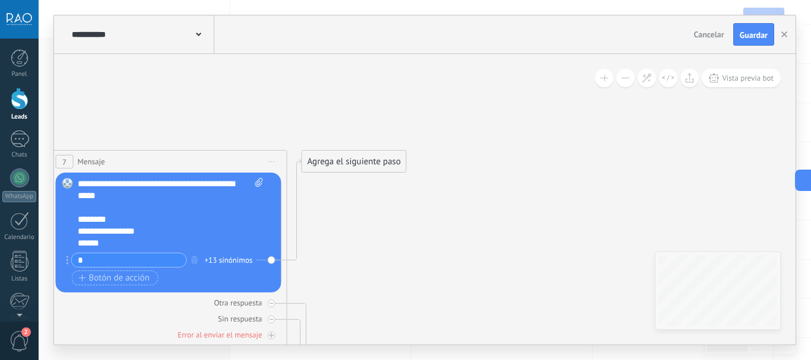
drag, startPoint x: 415, startPoint y: 201, endPoint x: 383, endPoint y: 241, distance: 51.1
click at [347, 159] on div "Agrega el siguiente paso" at bounding box center [354, 162] width 104 height 20
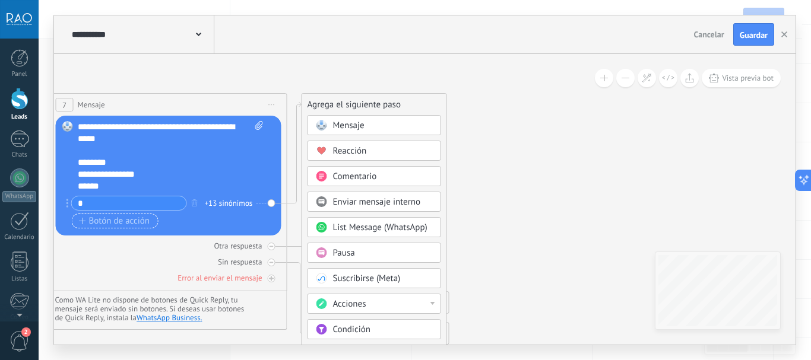
click at [115, 224] on span "Botón de acción" at bounding box center [114, 222] width 71 height 10
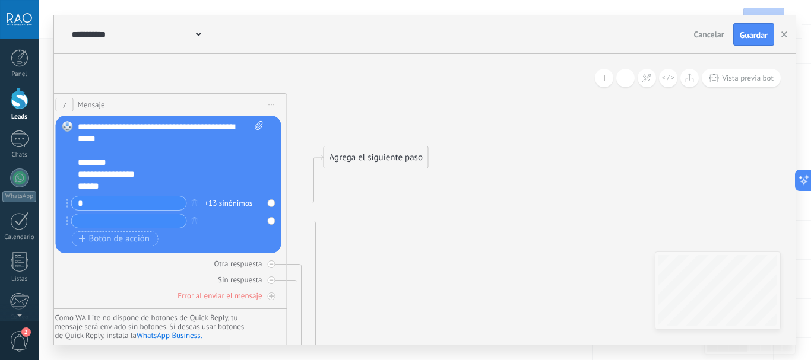
drag, startPoint x: 365, startPoint y: 176, endPoint x: 338, endPoint y: 138, distance: 46.5
click at [352, 148] on div "Agrega el siguiente paso" at bounding box center [376, 158] width 104 height 20
click at [227, 205] on div "+13 sinónimos" at bounding box center [229, 204] width 48 height 12
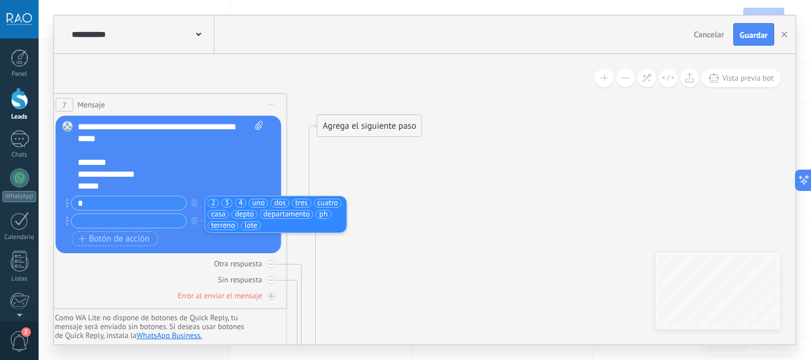
click at [221, 226] on span "terreno" at bounding box center [223, 226] width 24 height 12
drag, startPoint x: 221, startPoint y: 226, endPoint x: 232, endPoint y: 229, distance: 10.9
click at [221, 226] on span "lote" at bounding box center [217, 226] width 13 height 12
click at [240, 204] on span "4" at bounding box center [241, 203] width 4 height 12
click at [315, 202] on span "cuatro" at bounding box center [313, 203] width 21 height 12
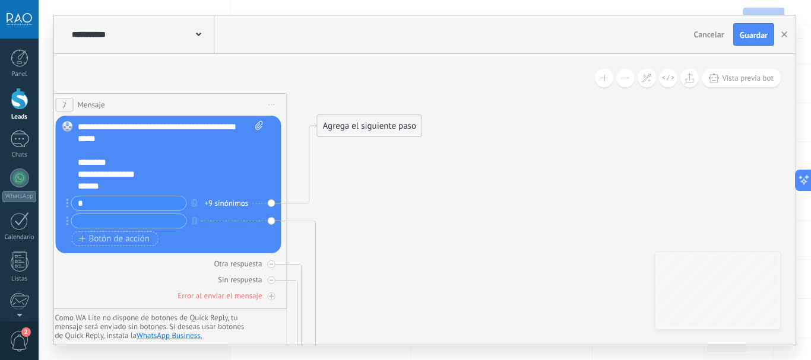
click at [140, 221] on input "text" at bounding box center [129, 221] width 115 height 14
type input "*"
click at [198, 223] on button "button" at bounding box center [194, 220] width 13 height 15
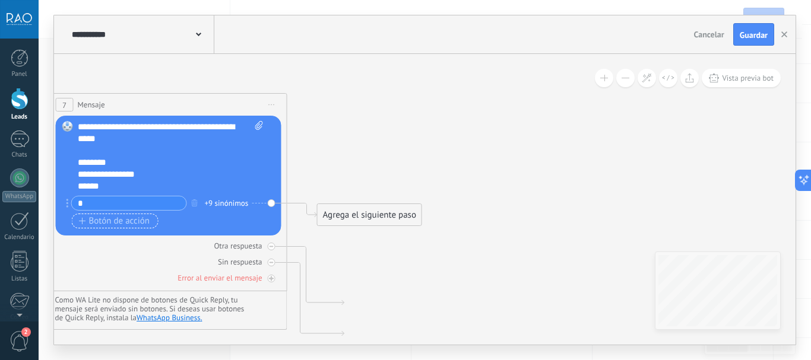
click at [113, 222] on span "Botón de acción" at bounding box center [114, 222] width 71 height 10
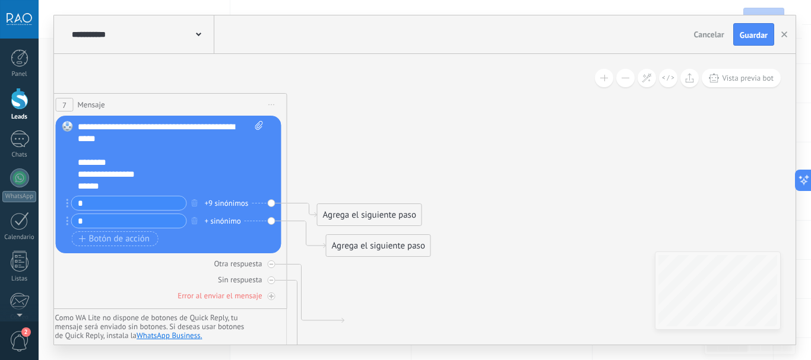
type input "*"
click at [219, 221] on div "+ sinónimo" at bounding box center [223, 222] width 36 height 12
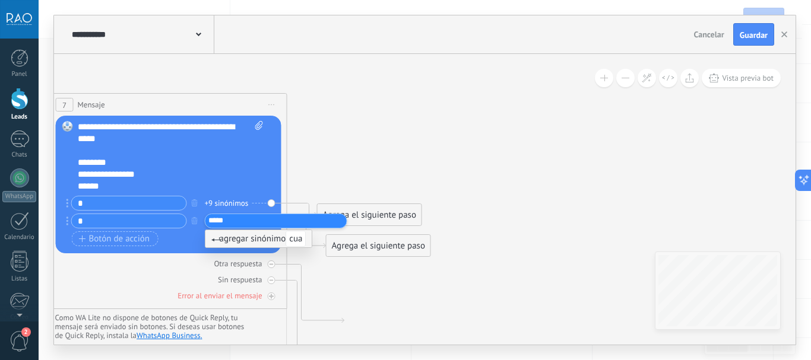
type input "******"
type input "*******"
type input "****"
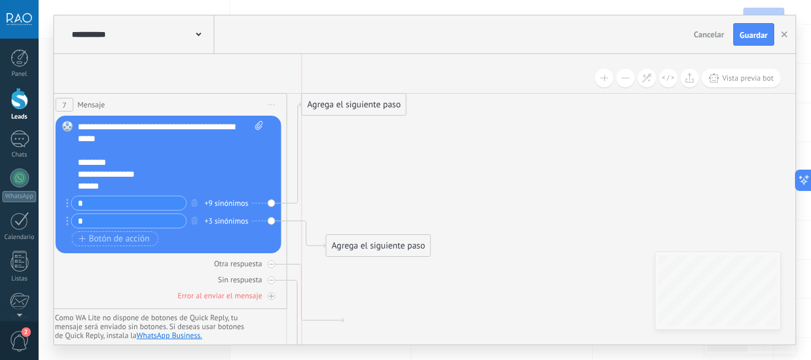
drag, startPoint x: 360, startPoint y: 208, endPoint x: 341, endPoint y: 97, distance: 112.8
click at [341, 97] on div "Agrega el siguiente paso" at bounding box center [354, 105] width 104 height 20
click at [352, 106] on div "Agrega el siguiente paso" at bounding box center [354, 105] width 104 height 20
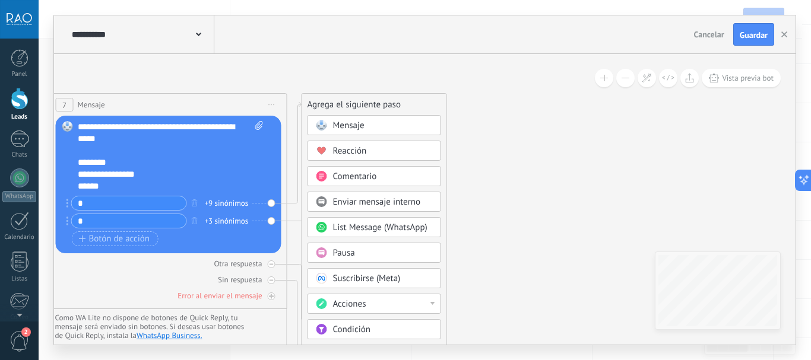
click at [350, 254] on span "Pausa" at bounding box center [344, 253] width 22 height 11
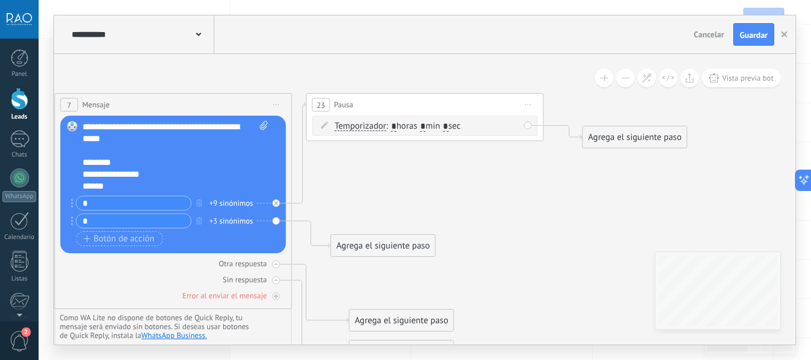
click at [426, 130] on input "*" at bounding box center [422, 127] width 5 height 10
type input "*"
type input "**"
click at [558, 157] on icon at bounding box center [29, 274] width 1829 height 1033
drag, startPoint x: 594, startPoint y: 143, endPoint x: 572, endPoint y: 110, distance: 39.4
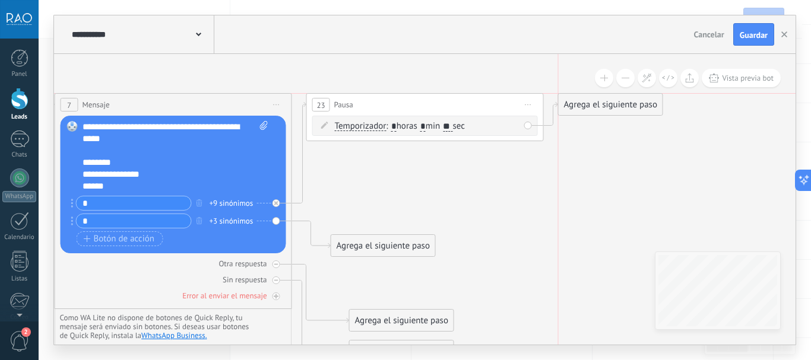
click at [572, 110] on div "Agrega el siguiente paso" at bounding box center [611, 105] width 104 height 20
click at [589, 113] on div "Agrega el siguiente paso" at bounding box center [611, 105] width 104 height 20
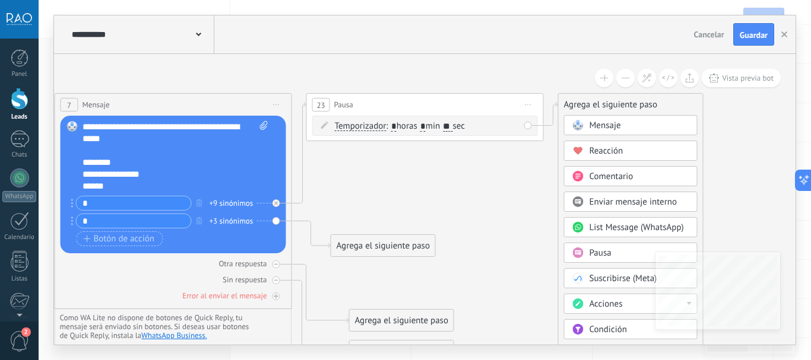
click at [596, 127] on span "Mensaje" at bounding box center [605, 125] width 31 height 11
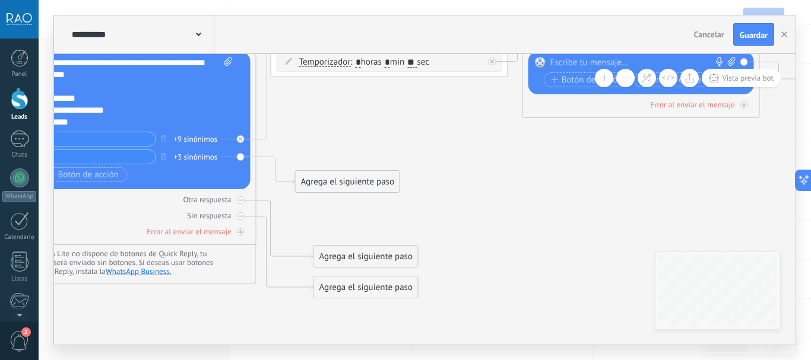
drag, startPoint x: 296, startPoint y: 221, endPoint x: 527, endPoint y: 182, distance: 234.4
click at [527, 182] on icon at bounding box center [119, 210] width 2081 height 1033
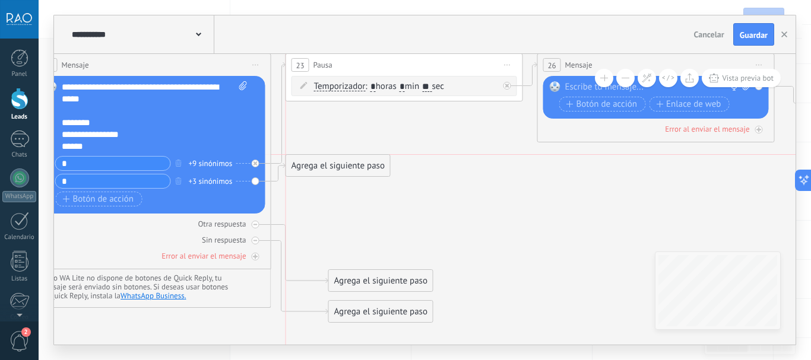
drag, startPoint x: 339, startPoint y: 205, endPoint x: 318, endPoint y: 165, distance: 45.7
click at [318, 165] on div "Agrega el siguiente paso" at bounding box center [338, 166] width 104 height 20
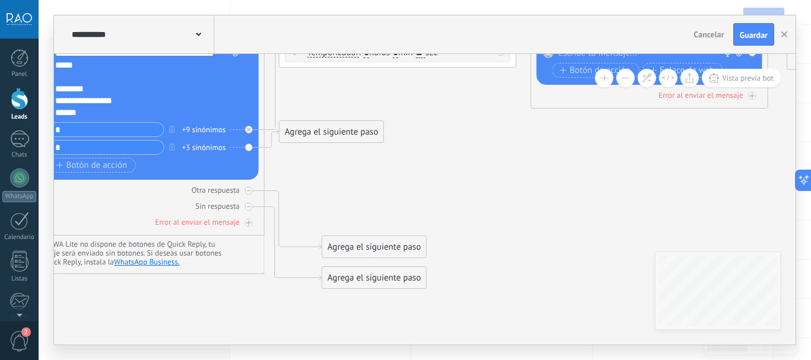
drag, startPoint x: 343, startPoint y: 209, endPoint x: 340, endPoint y: 196, distance: 13.3
click at [340, 196] on icon at bounding box center [127, 200] width 2081 height 1033
click at [328, 131] on div "Agrega el siguiente paso" at bounding box center [332, 132] width 104 height 20
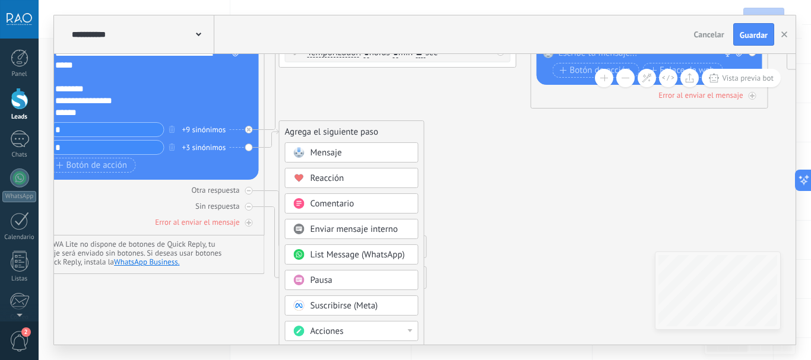
click at [334, 284] on div "Pausa" at bounding box center [361, 281] width 100 height 12
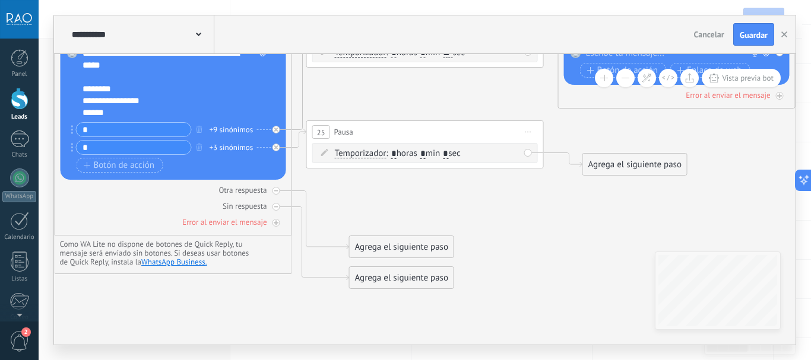
click at [426, 154] on input "*" at bounding box center [422, 155] width 5 height 10
type input "*"
click at [448, 155] on input "*" at bounding box center [445, 155] width 5 height 10
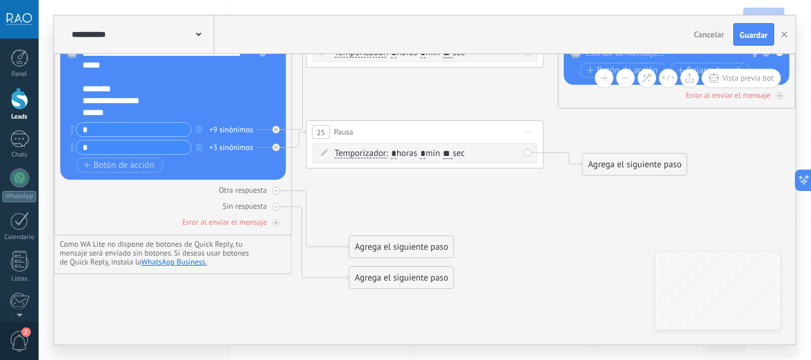
click at [467, 214] on icon at bounding box center [155, 200] width 2081 height 1033
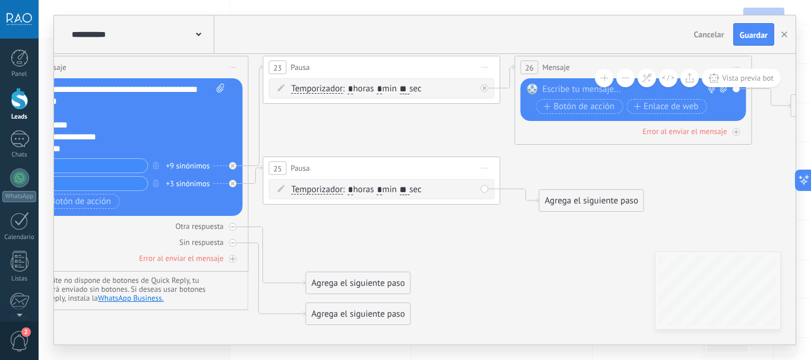
drag, startPoint x: 522, startPoint y: 201, endPoint x: 480, endPoint y: 236, distance: 54.8
click at [480, 236] on icon at bounding box center [111, 236] width 2081 height 1033
click at [409, 188] on input "**" at bounding box center [405, 191] width 10 height 10
type input "**"
click at [421, 90] on span ": * horas * min ** sec" at bounding box center [382, 88] width 79 height 11
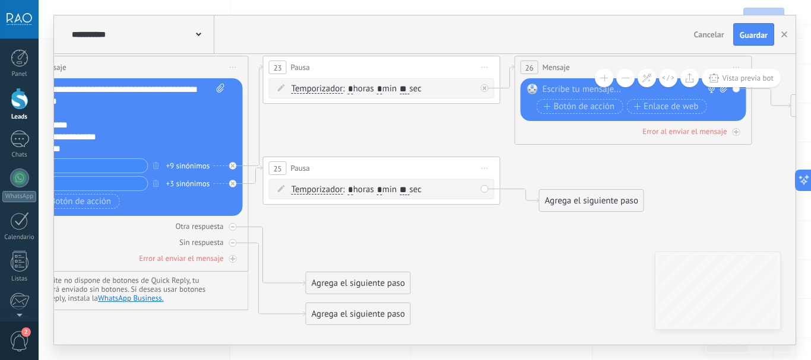
click at [409, 88] on input "**" at bounding box center [405, 90] width 10 height 10
type input "**"
click at [427, 136] on icon at bounding box center [111, 236] width 2081 height 1033
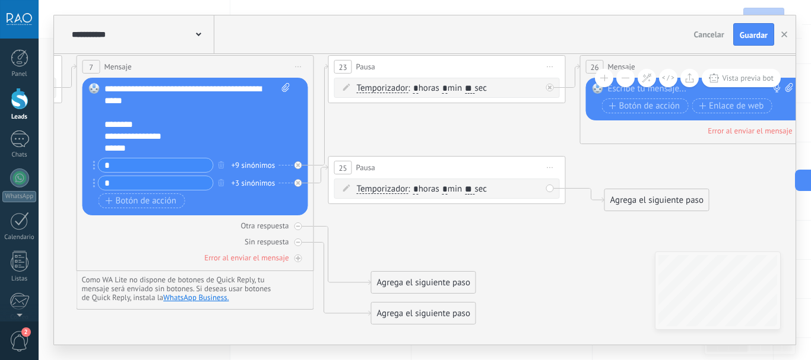
drag, startPoint x: 384, startPoint y: 125, endPoint x: 447, endPoint y: 125, distance: 62.9
click at [447, 125] on icon at bounding box center [177, 236] width 2081 height 1033
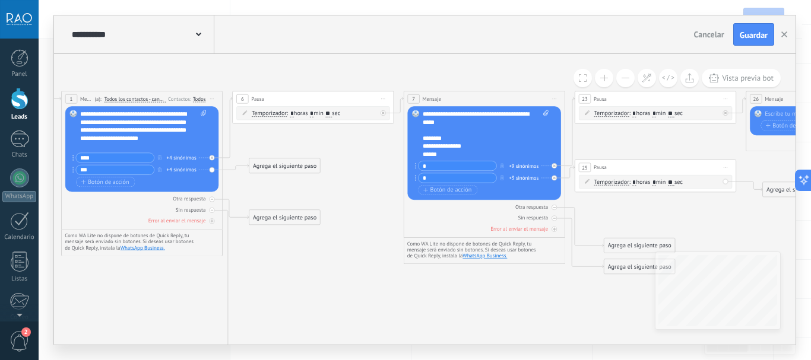
drag, startPoint x: 424, startPoint y: 131, endPoint x: 632, endPoint y: 145, distance: 208.9
click at [632, 145] on icon at bounding box center [471, 214] width 1415 height 702
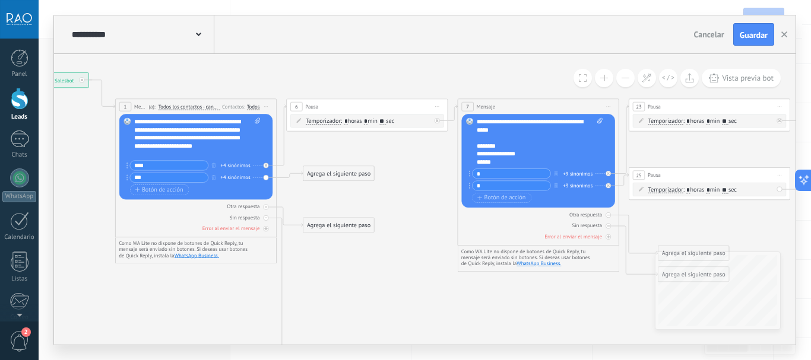
drag, startPoint x: 286, startPoint y: 137, endPoint x: 340, endPoint y: 145, distance: 54.6
click at [340, 145] on icon at bounding box center [525, 222] width 1415 height 702
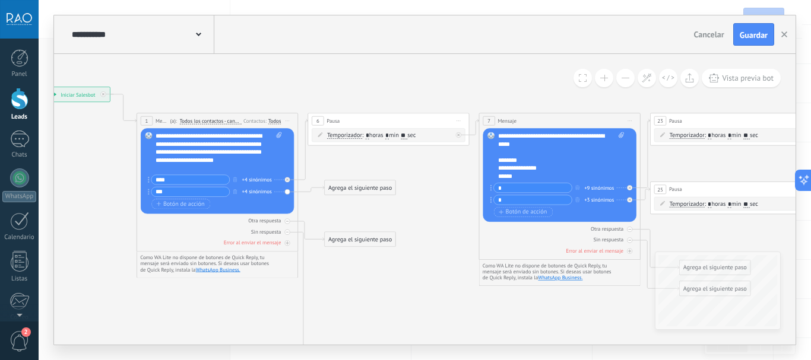
drag, startPoint x: 355, startPoint y: 78, endPoint x: 376, endPoint y: 92, distance: 25.7
click at [376, 92] on icon at bounding box center [547, 236] width 1415 height 702
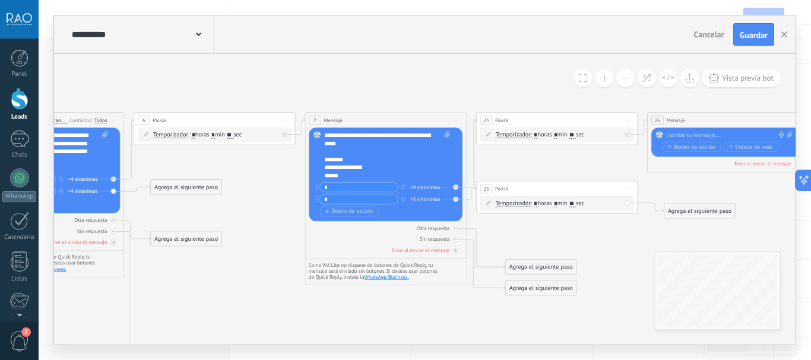
drag, startPoint x: 569, startPoint y: 85, endPoint x: 385, endPoint y: 84, distance: 184.1
click at [385, 84] on icon at bounding box center [373, 235] width 1415 height 702
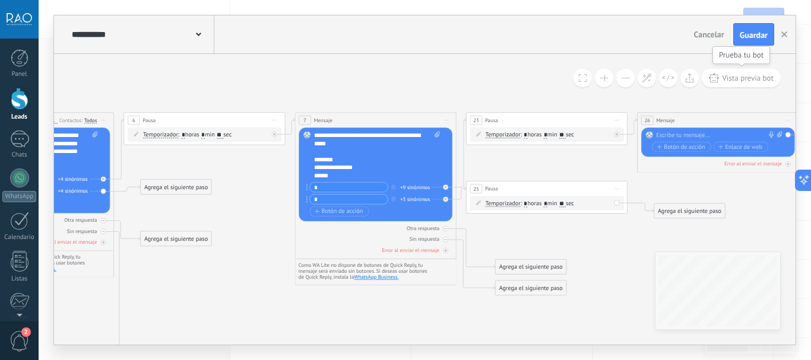
click at [751, 76] on span "Vista previa bot" at bounding box center [748, 78] width 52 height 10
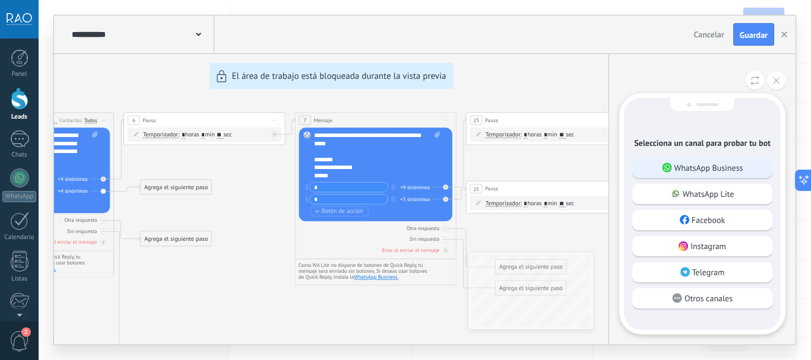
click at [692, 164] on p "WhatsApp Business" at bounding box center [709, 168] width 69 height 11
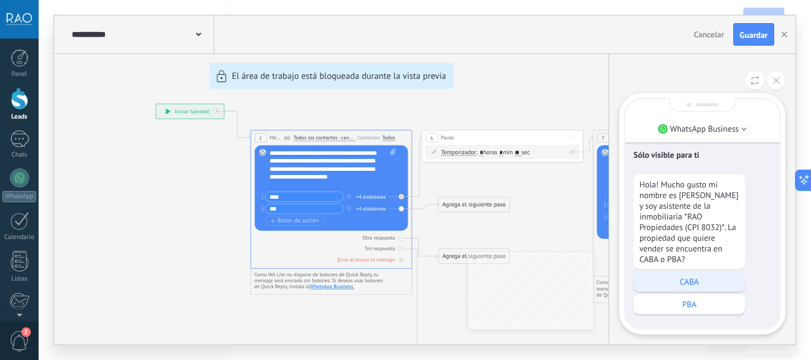
click at [689, 277] on p "CABA" at bounding box center [689, 282] width 100 height 11
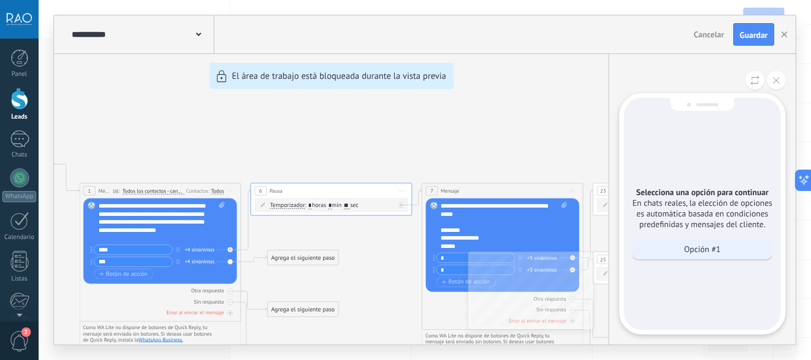
click at [696, 249] on p "Opción #1" at bounding box center [702, 249] width 36 height 11
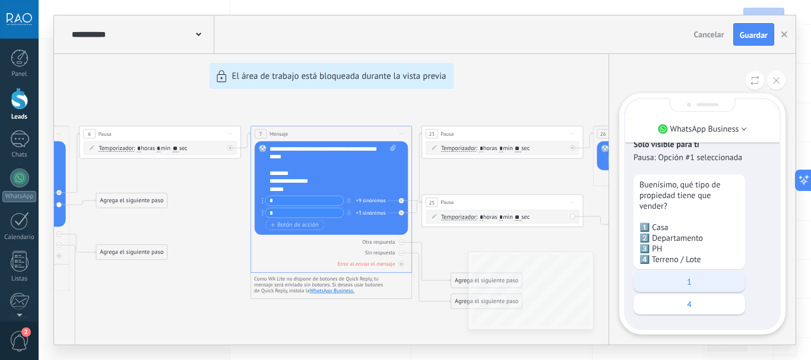
click at [685, 282] on p "1" at bounding box center [689, 282] width 100 height 11
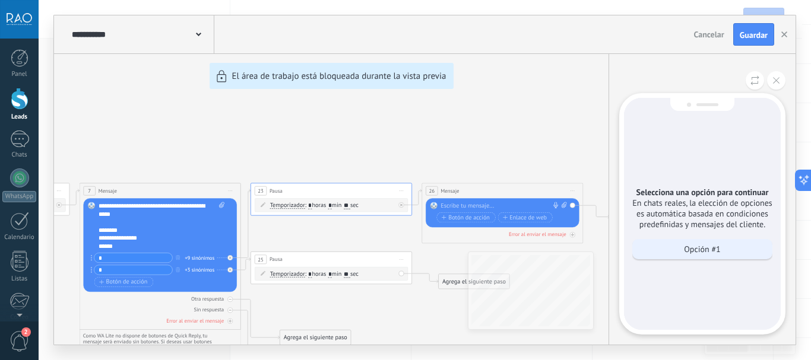
click at [700, 246] on p "Opción #1" at bounding box center [702, 249] width 36 height 11
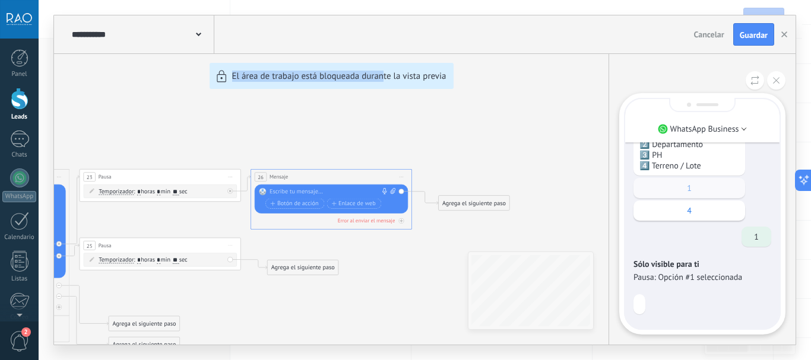
drag, startPoint x: 254, startPoint y: 141, endPoint x: 381, endPoint y: 134, distance: 127.9
click at [381, 134] on div "**********" at bounding box center [425, 180] width 742 height 330
click at [252, 134] on div "**********" at bounding box center [425, 180] width 742 height 330
click at [777, 80] on icon at bounding box center [776, 80] width 7 height 7
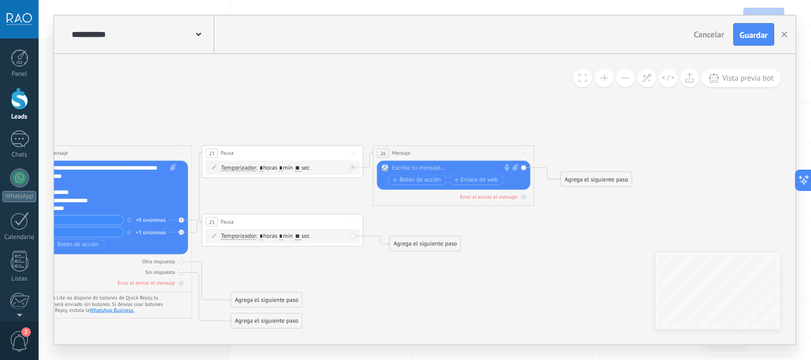
drag, startPoint x: 382, startPoint y: 132, endPoint x: 642, endPoint y: 87, distance: 264.6
click at [642, 87] on div "**********" at bounding box center [425, 199] width 742 height 291
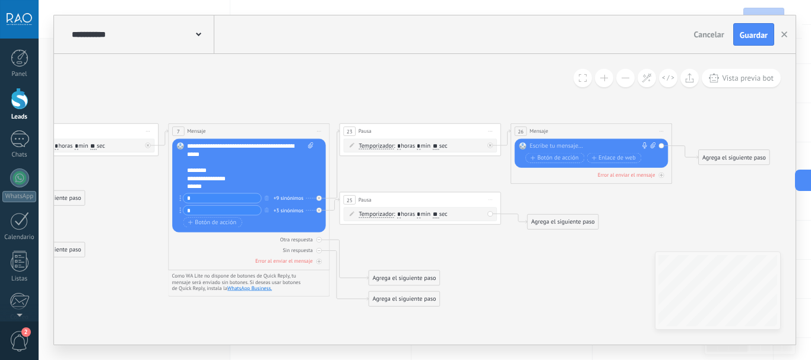
click at [448, 105] on icon at bounding box center [236, 246] width 1415 height 702
